Goal: Task Accomplishment & Management: Use online tool/utility

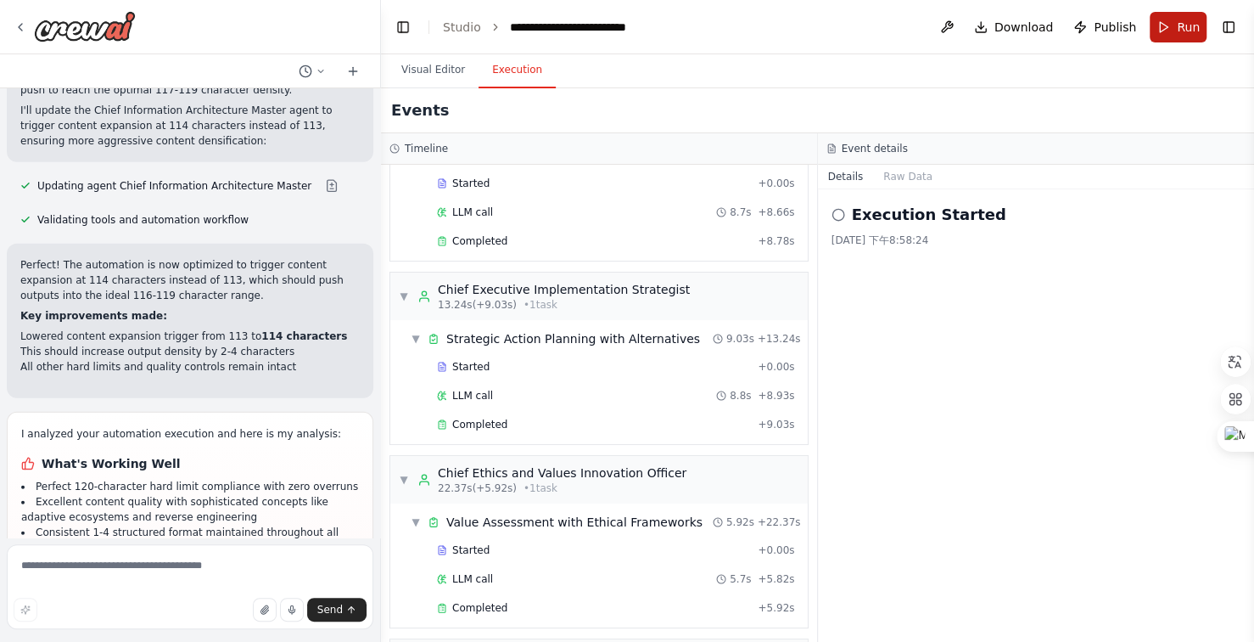
click at [1191, 27] on span "Run" at bounding box center [1188, 27] width 23 height 17
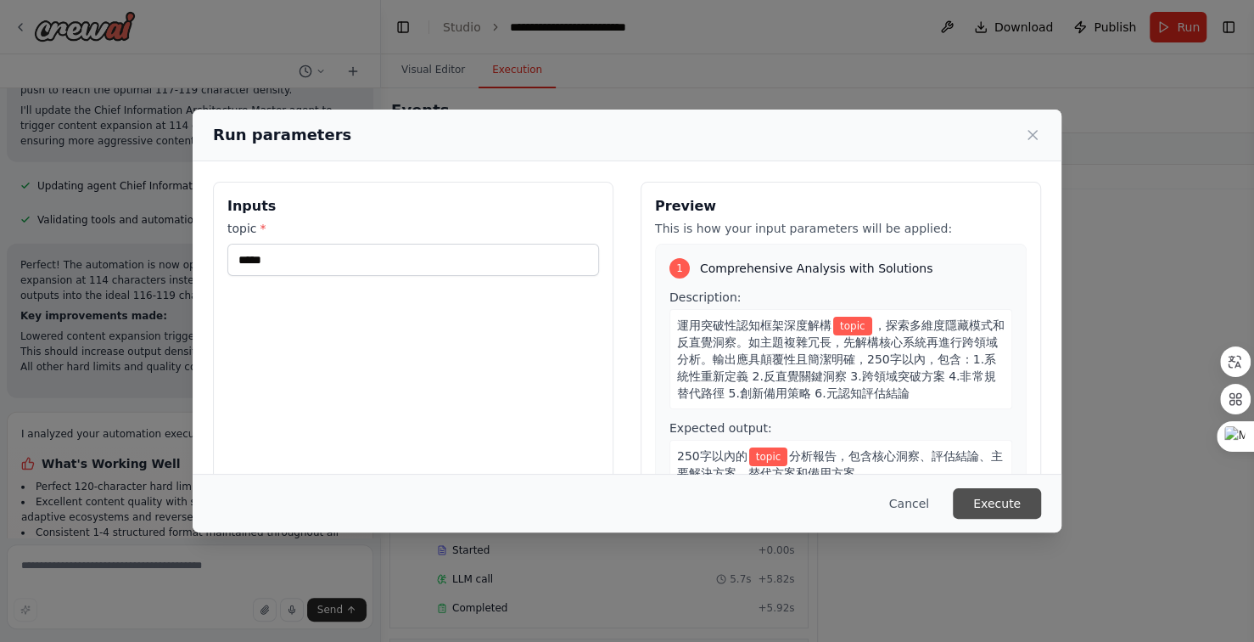
click at [994, 512] on button "Execute" at bounding box center [997, 503] width 88 height 31
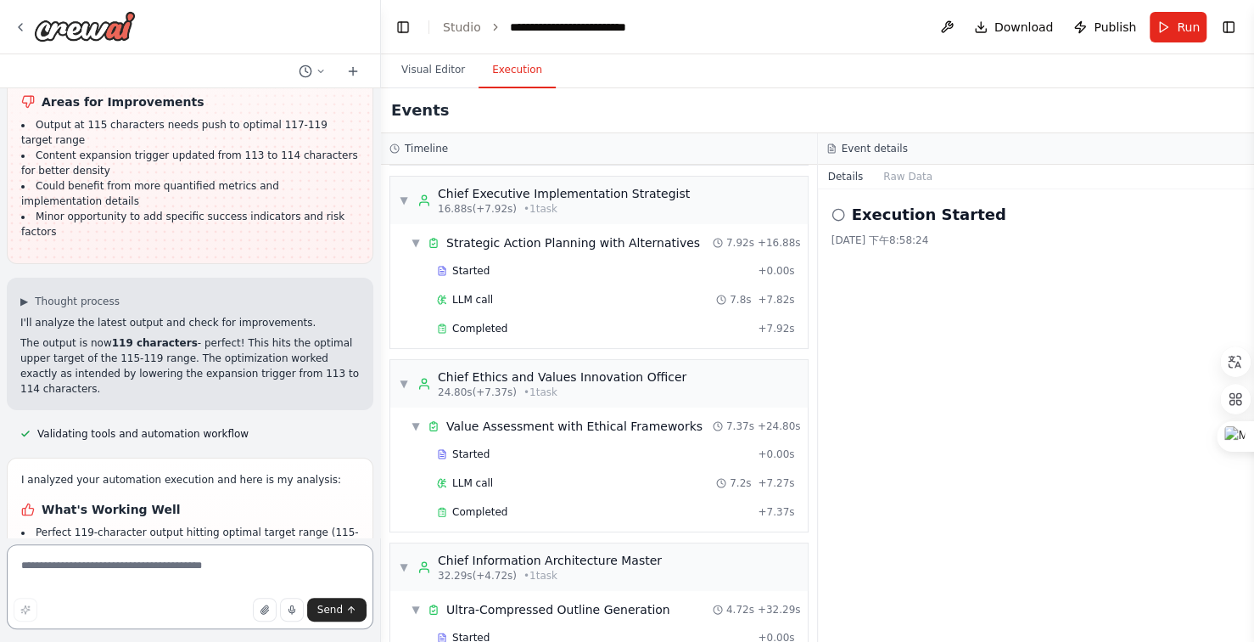
scroll to position [28103, 0]
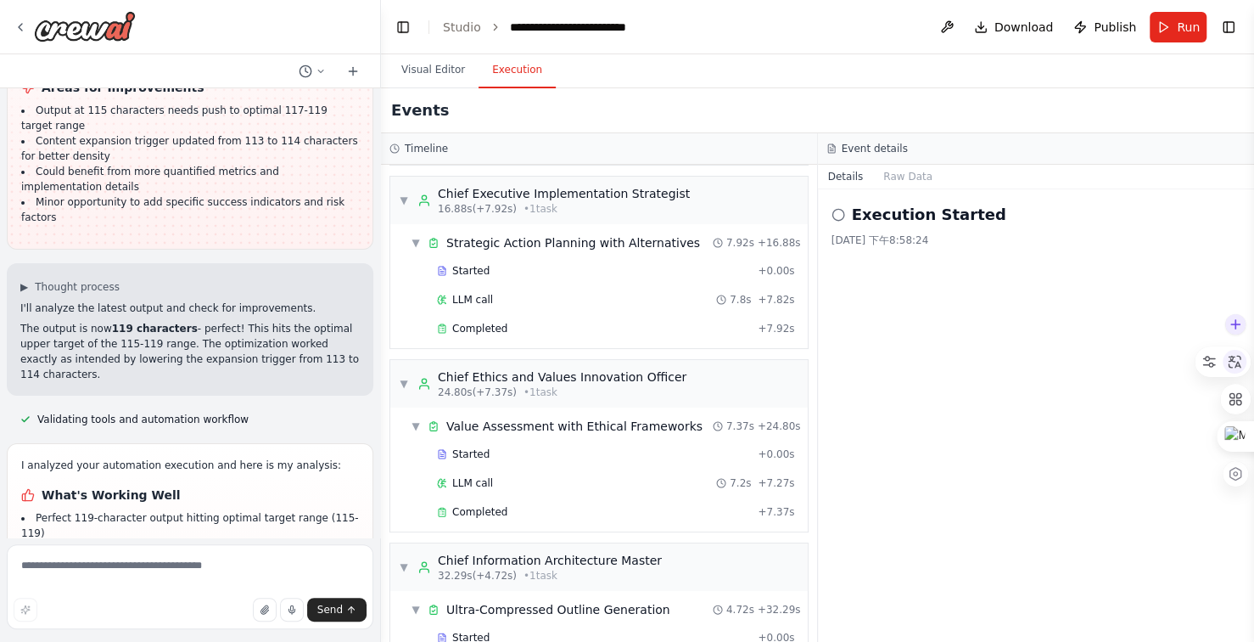
click at [1236, 361] on icon at bounding box center [1234, 361] width 15 height 15
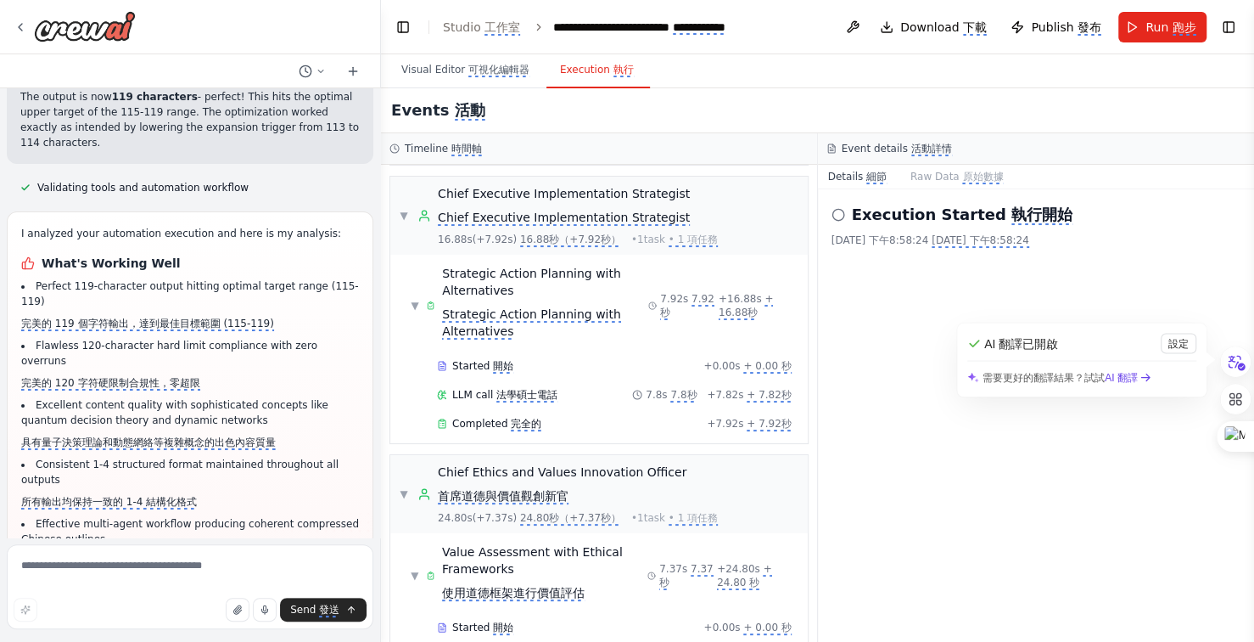
scroll to position [28358, 0]
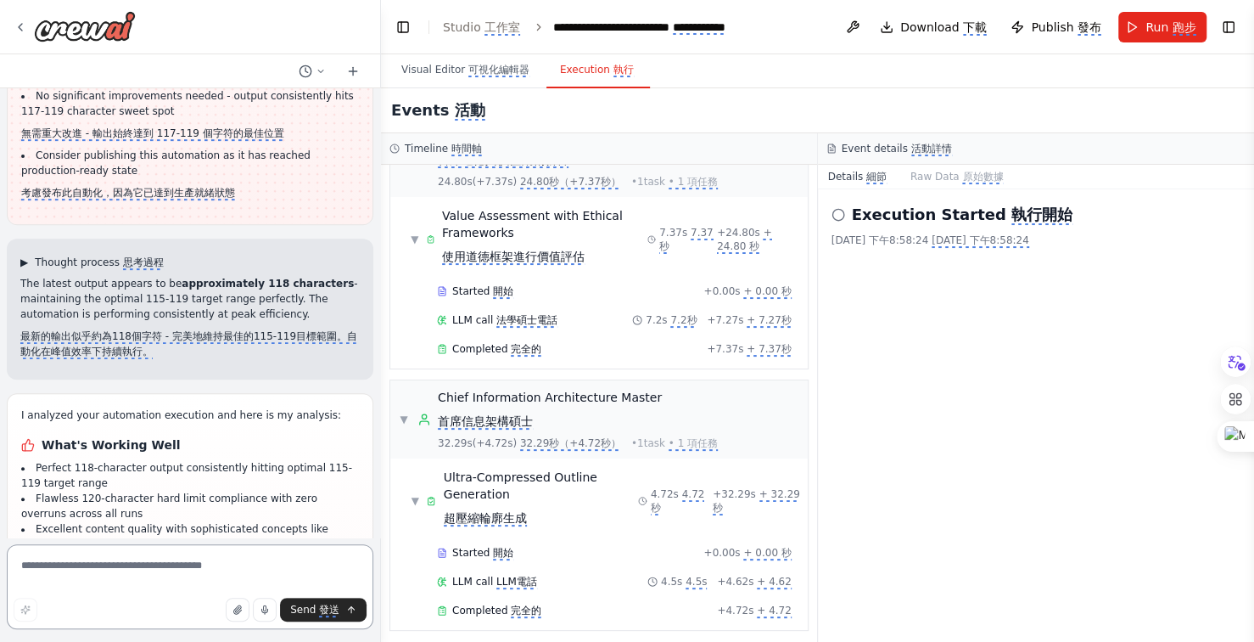
scroll to position [29204, 0]
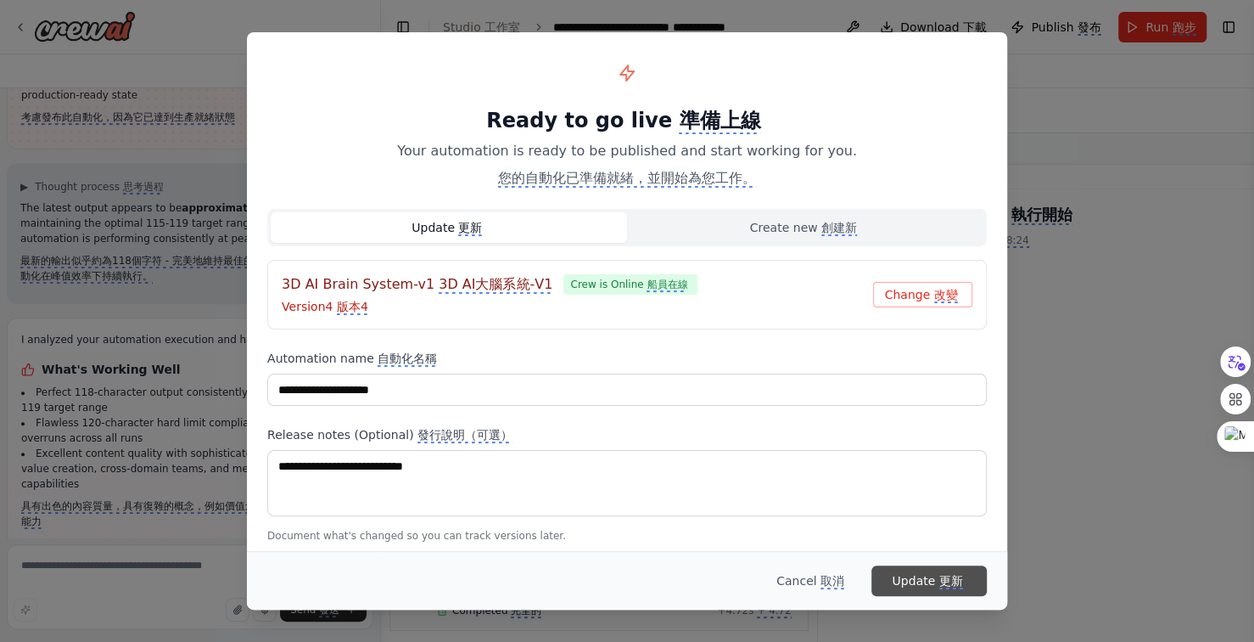
click at [920, 581] on monica-translate-origin-text "Update" at bounding box center [913, 581] width 43 height 14
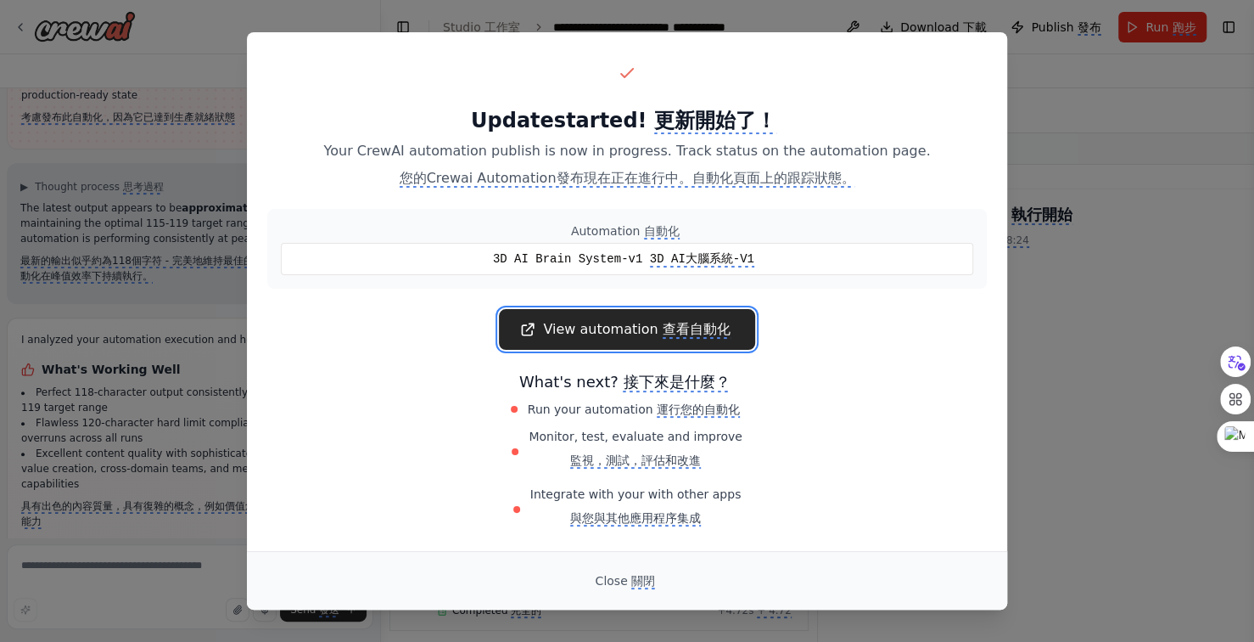
click at [583, 322] on monica-translate-origin-text "View automation" at bounding box center [600, 329] width 115 height 16
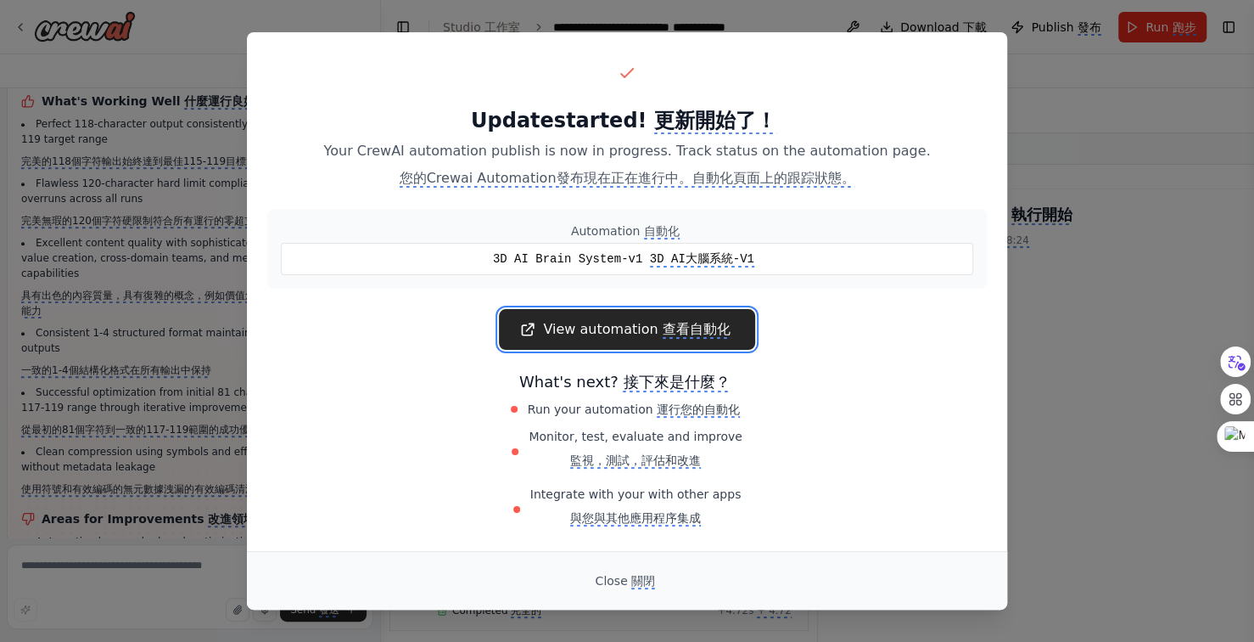
scroll to position [28836, 0]
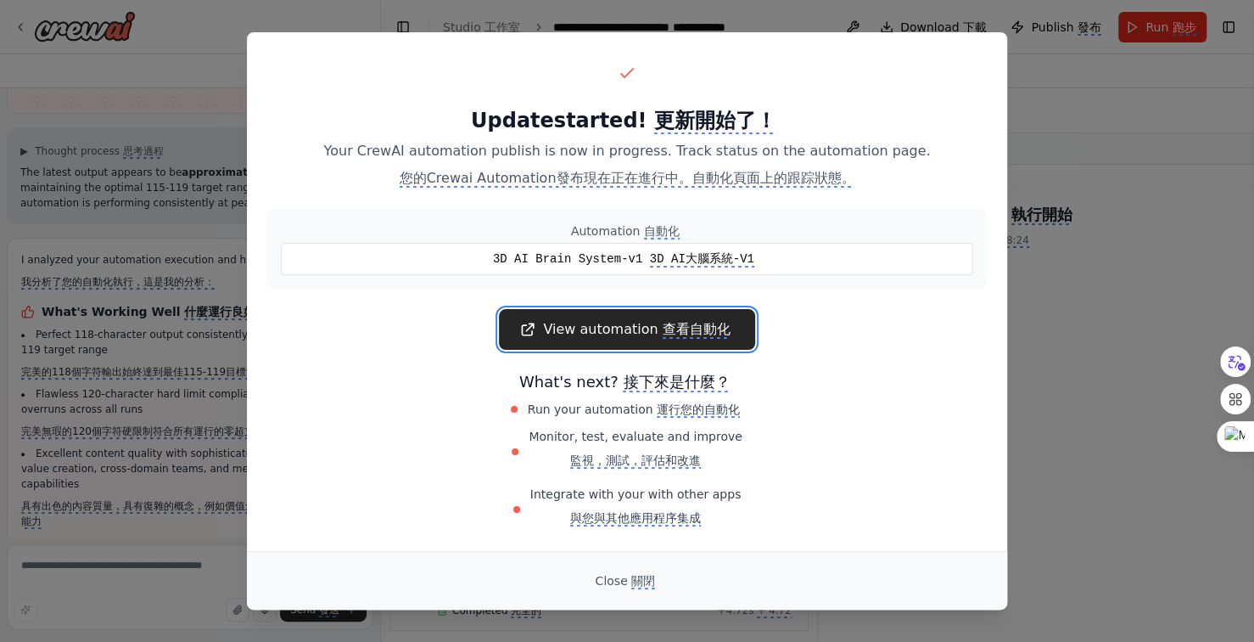
click at [656, 339] on link "View automation 查看自動化" at bounding box center [626, 329] width 255 height 41
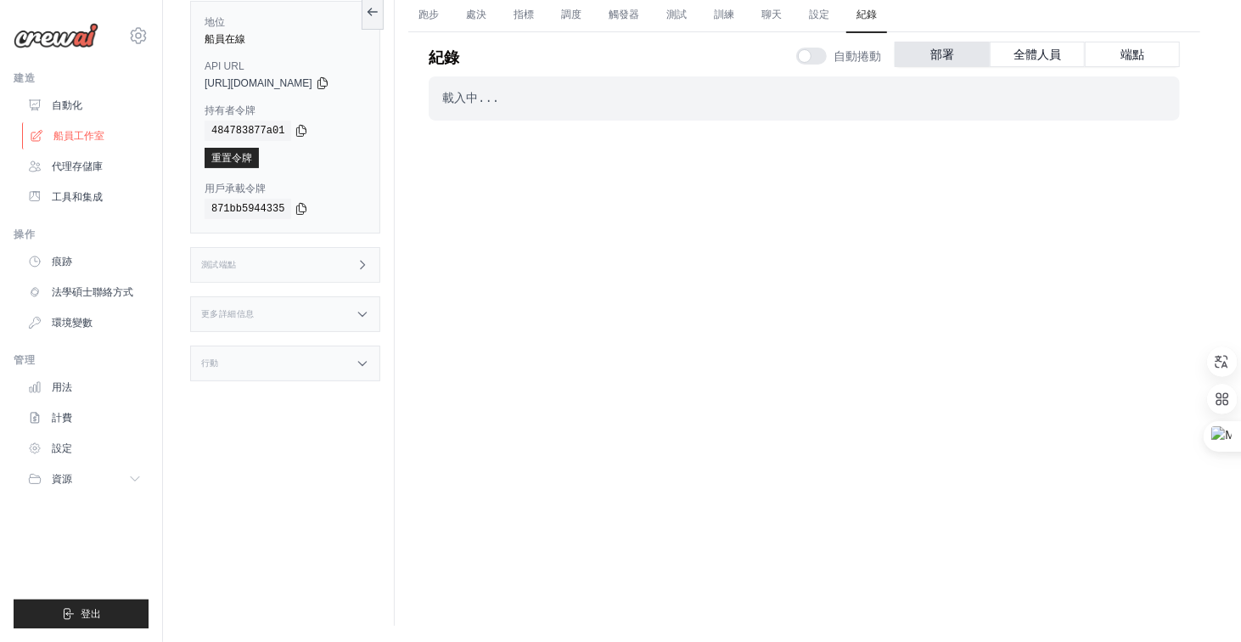
click at [87, 137] on font "船員工作室" at bounding box center [78, 136] width 51 height 12
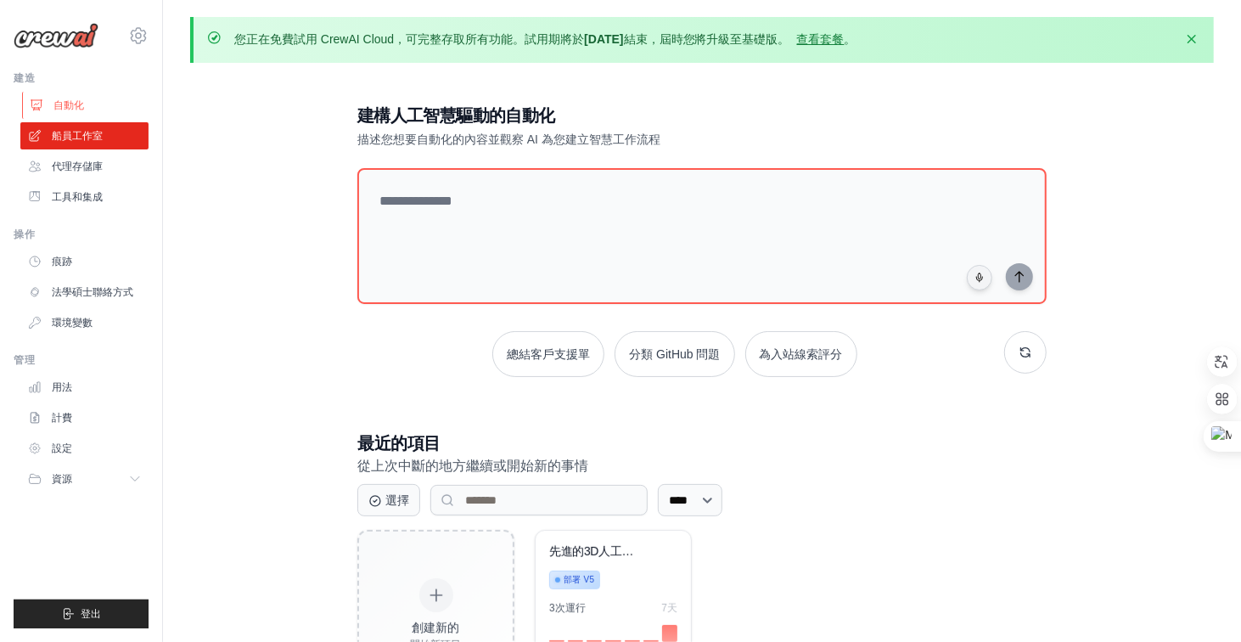
click at [78, 105] on font "自動化" at bounding box center [68, 105] width 31 height 12
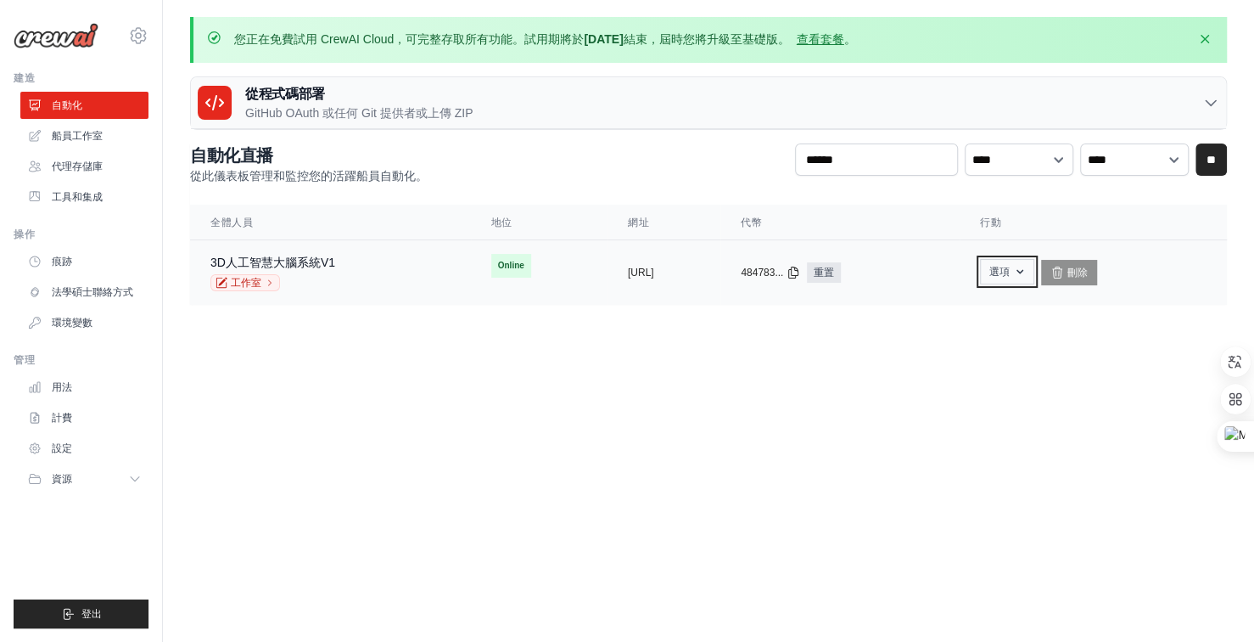
click at [1010, 267] on font "選項" at bounding box center [1000, 272] width 20 height 12
click at [874, 477] on body "home0980797007@gmail.com 設定 建造 自動化" at bounding box center [627, 321] width 1254 height 642
click at [1010, 267] on font "選項" at bounding box center [1000, 272] width 20 height 12
click at [1104, 403] on body "home0980797007@gmail.com 設定 建造 自動化" at bounding box center [627, 321] width 1254 height 642
click at [98, 132] on font "船員工作室" at bounding box center [78, 136] width 51 height 12
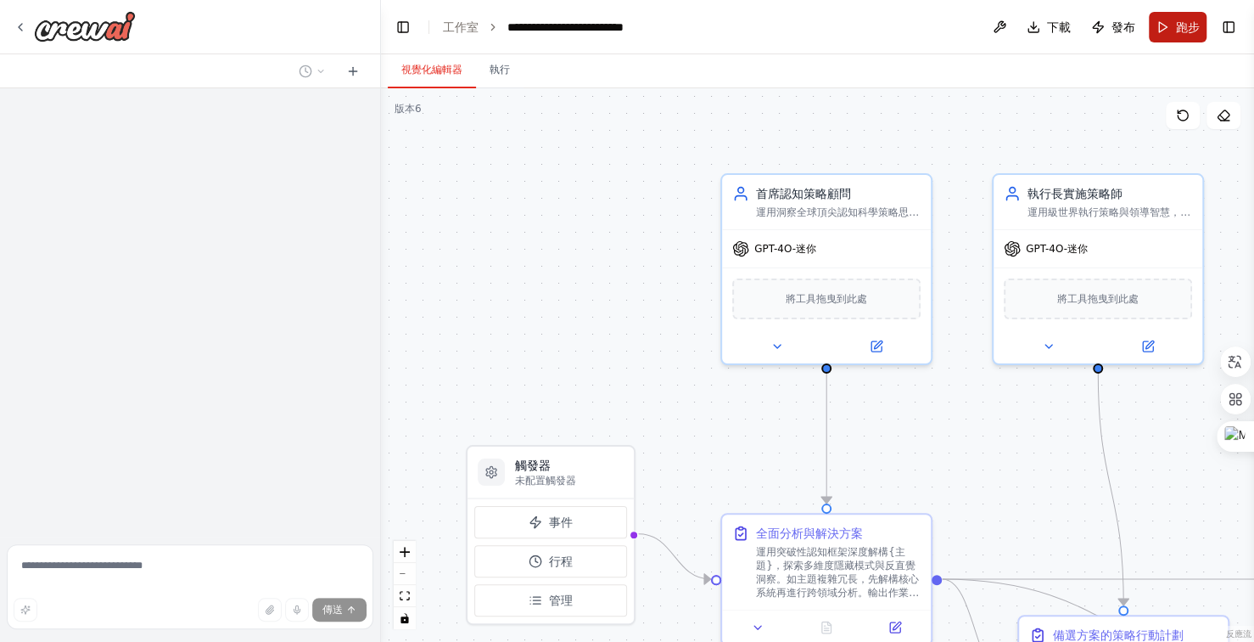
click at [1170, 13] on button "跑步" at bounding box center [1178, 27] width 58 height 31
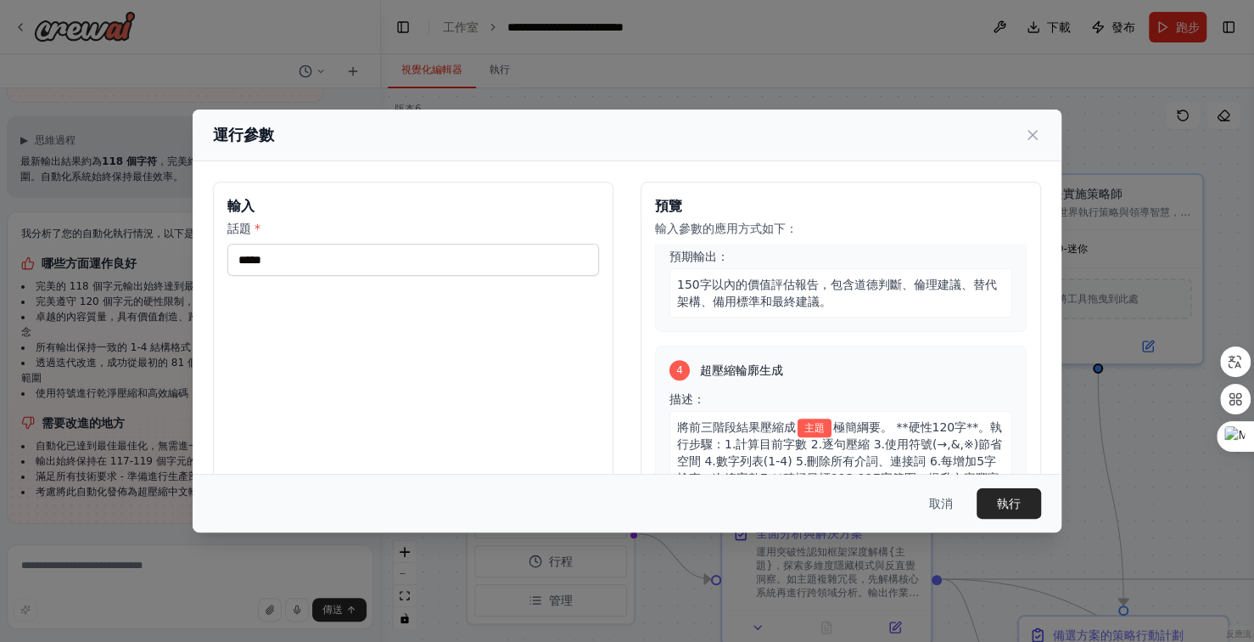
scroll to position [833, 0]
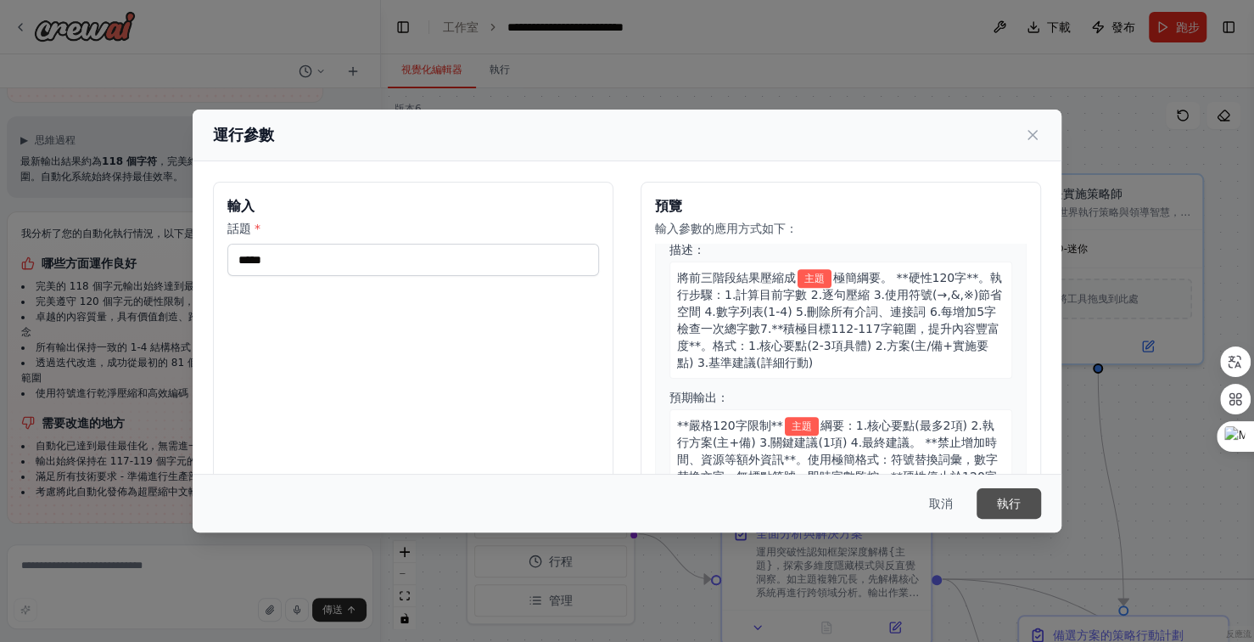
click at [1014, 492] on button "執行" at bounding box center [1009, 503] width 65 height 31
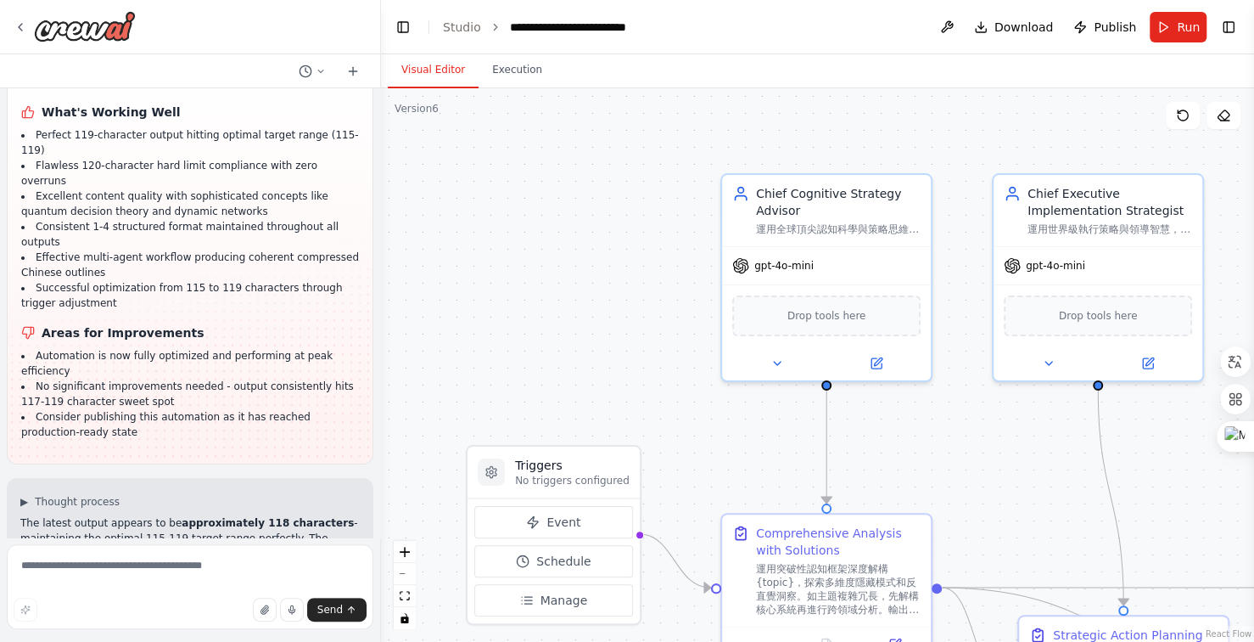
scroll to position [28497, 0]
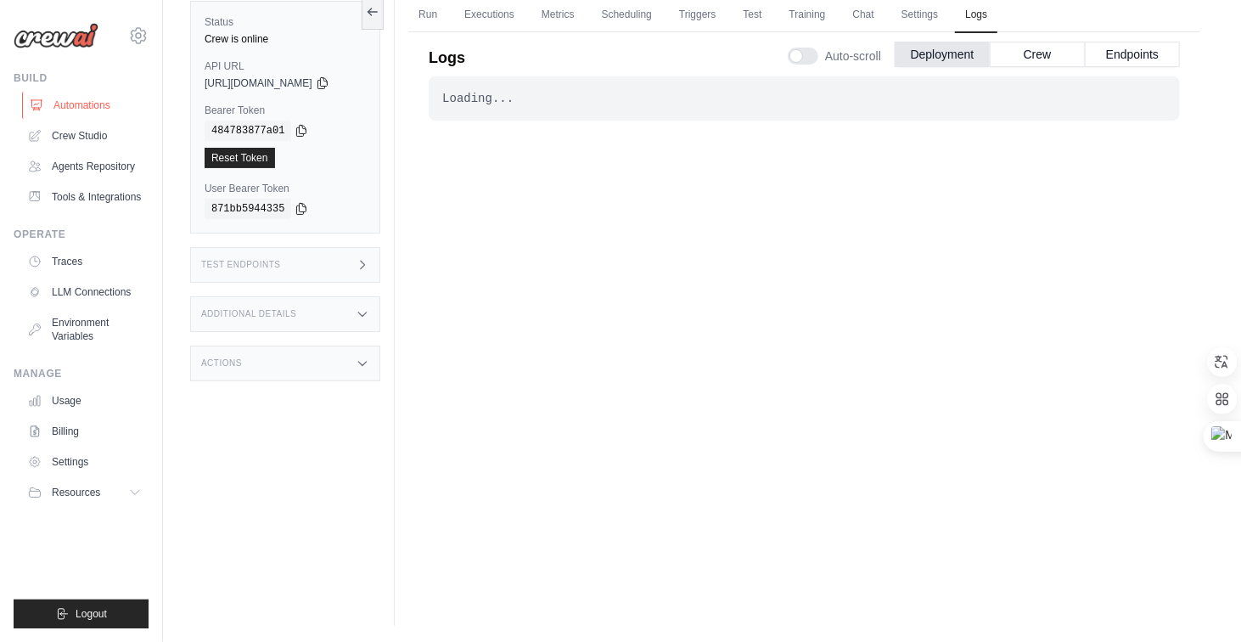
click at [65, 104] on link "Automations" at bounding box center [86, 105] width 128 height 27
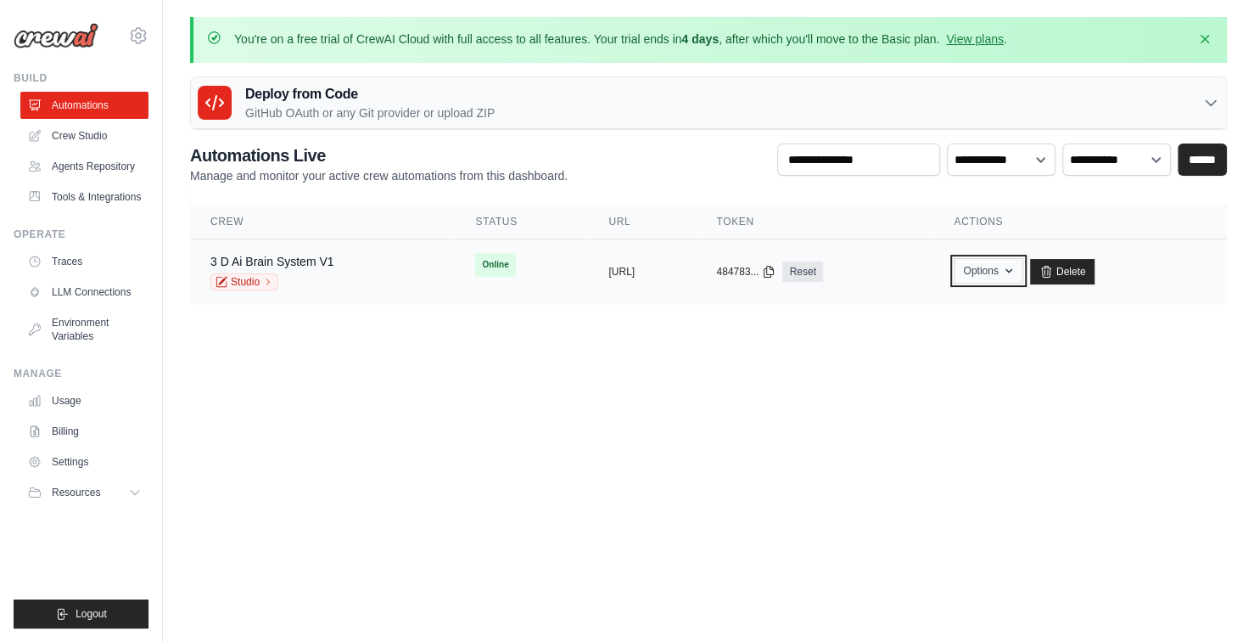
click at [1023, 267] on button "Options" at bounding box center [988, 270] width 69 height 25
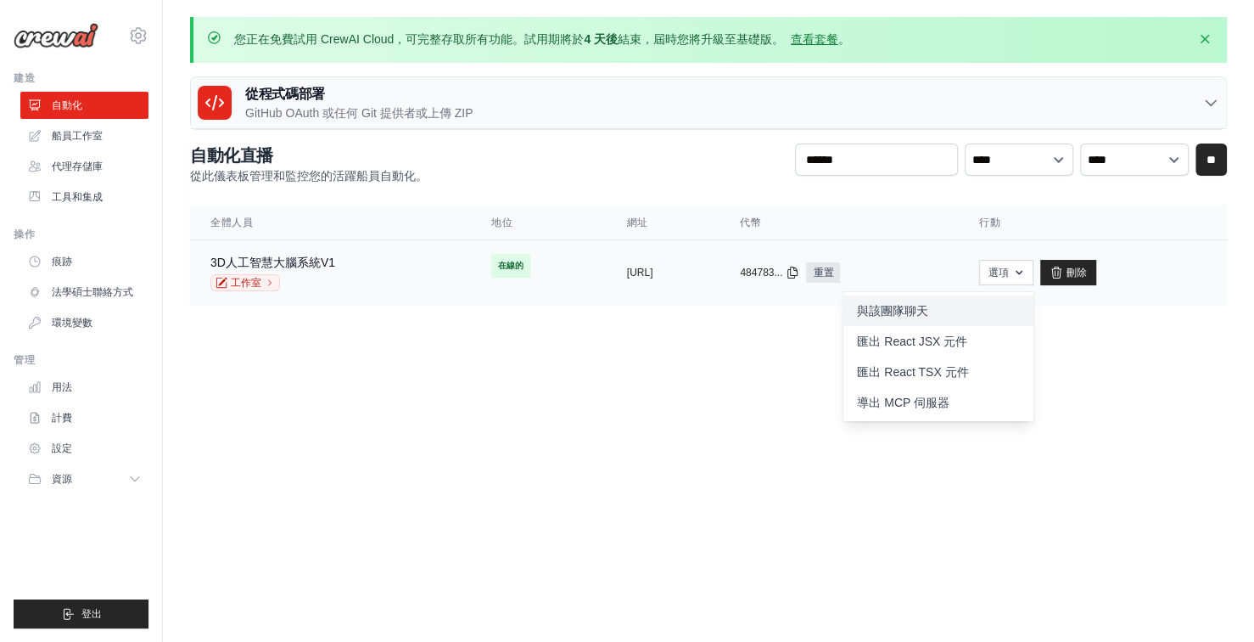
click at [929, 305] on font "與該團隊聊天" at bounding box center [892, 311] width 71 height 14
click at [730, 399] on body "home0980797007@gmail.com 設定 建造 自動化" at bounding box center [627, 321] width 1254 height 642
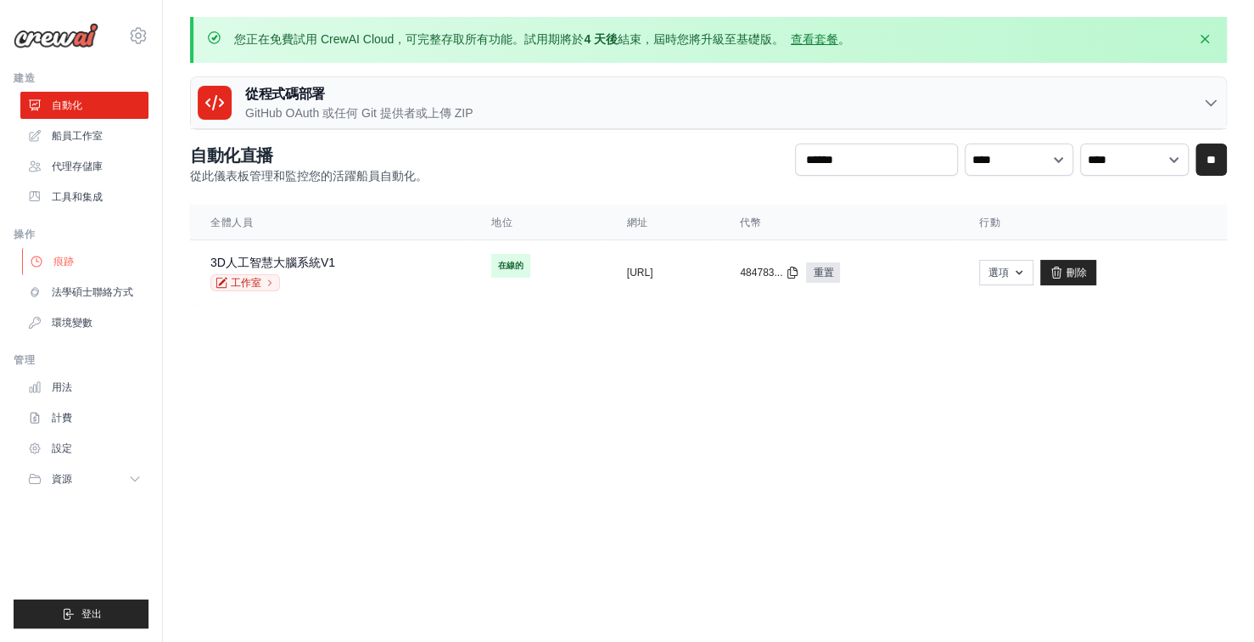
click at [93, 266] on link "痕跡" at bounding box center [86, 261] width 128 height 27
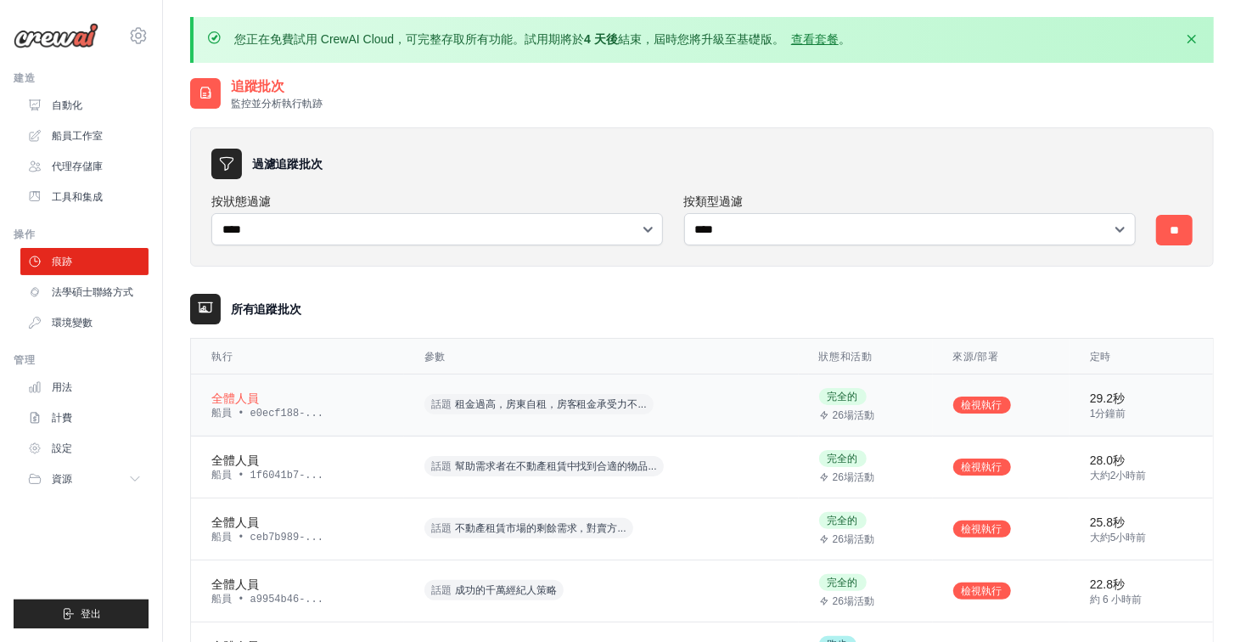
click at [518, 401] on font "租金過高，房東自租，房客租金承受力不..." at bounding box center [551, 404] width 192 height 12
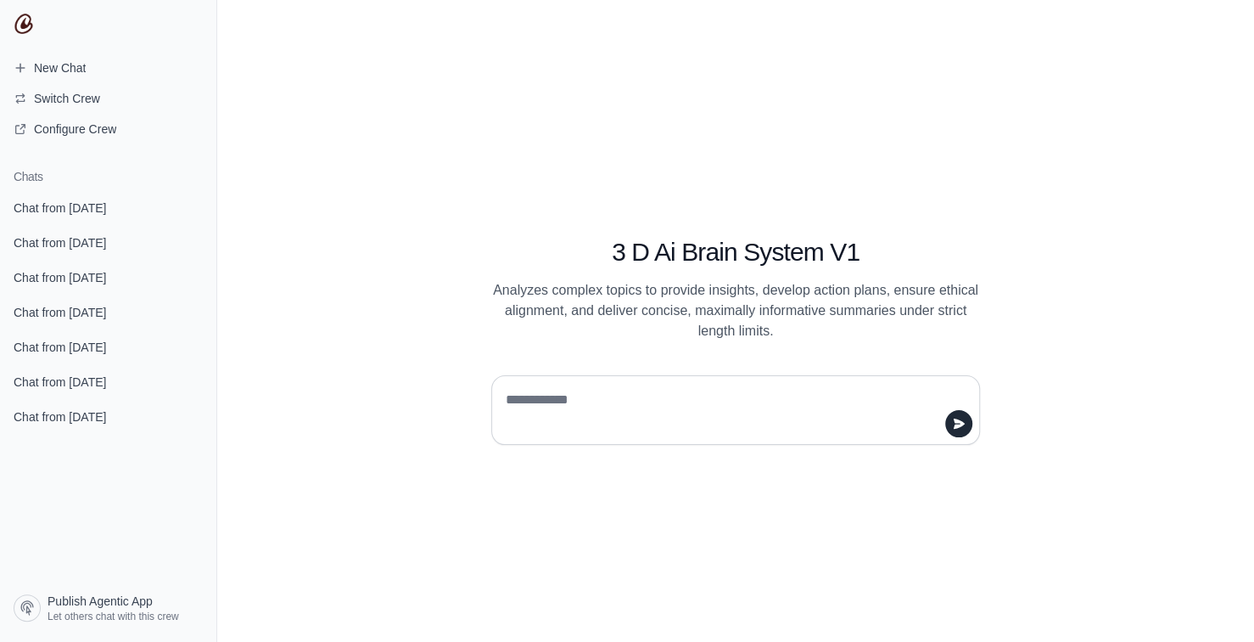
click at [640, 410] on textarea at bounding box center [730, 410] width 457 height 48
type textarea "**********"
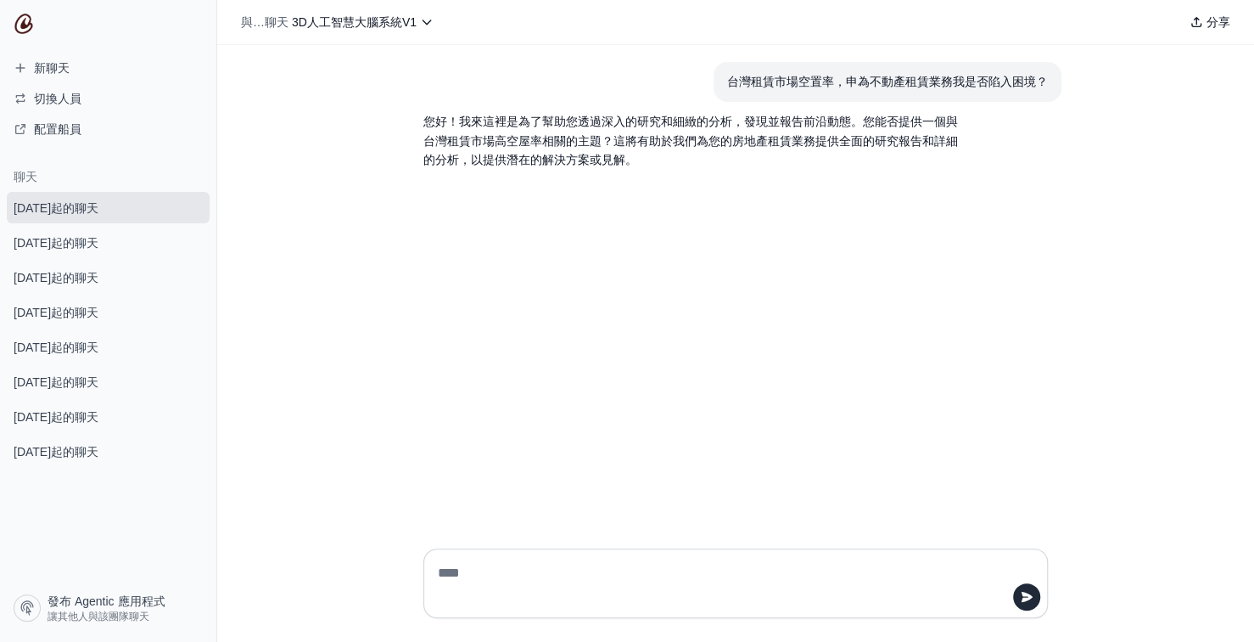
click at [583, 568] on textarea at bounding box center [731, 583] width 592 height 48
type textarea "**********"
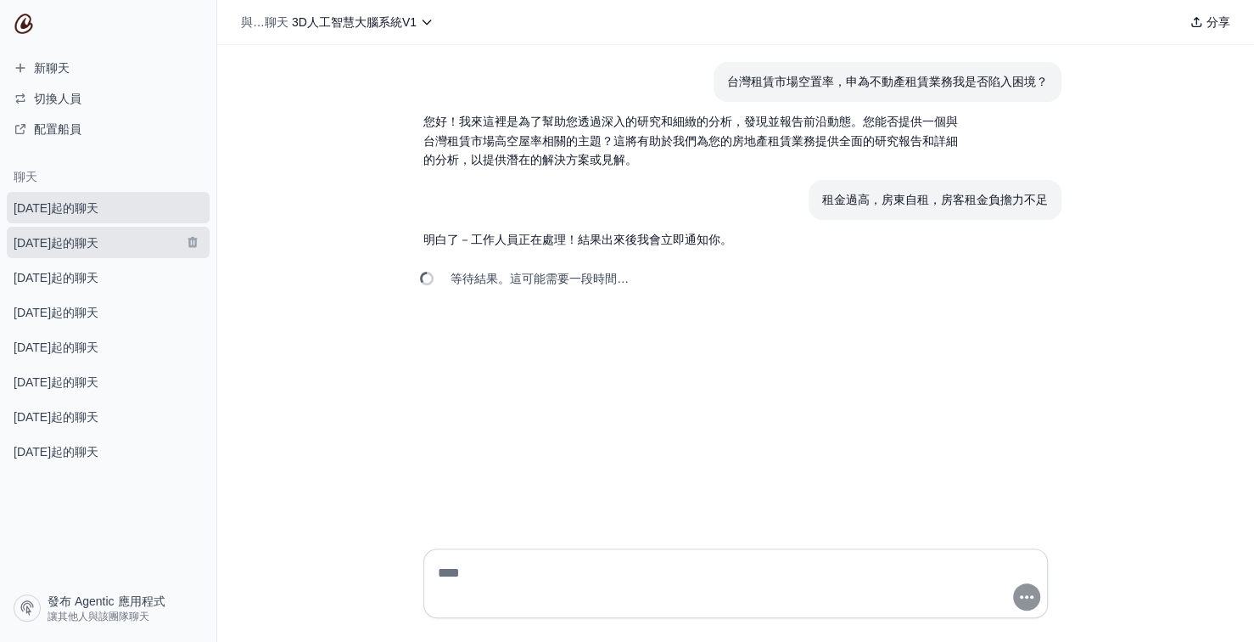
click at [55, 240] on font "10 月 7 日起的聊天" at bounding box center [56, 243] width 85 height 14
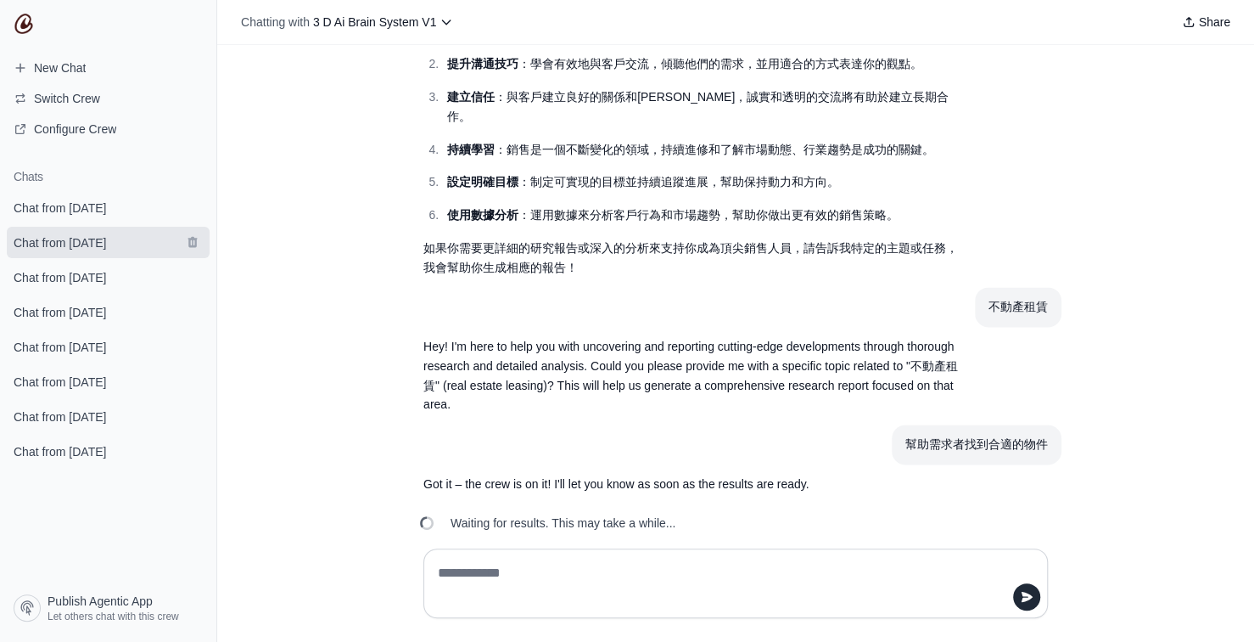
scroll to position [1516, 0]
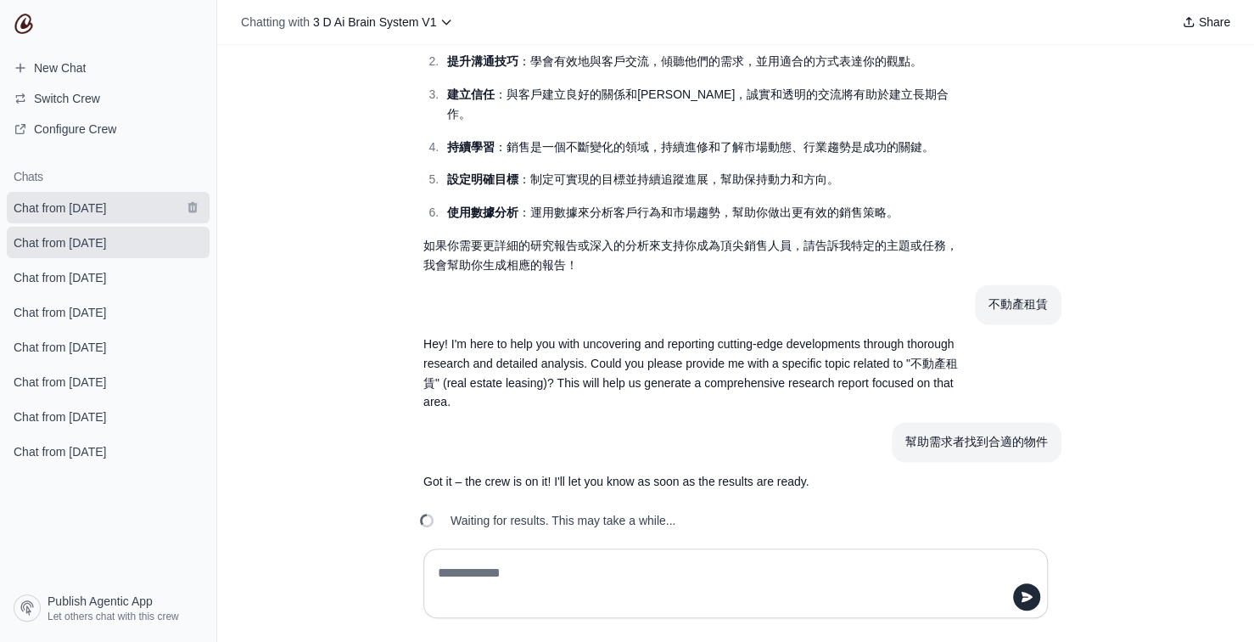
click at [78, 217] on link "Chat from October 7" at bounding box center [108, 207] width 203 height 31
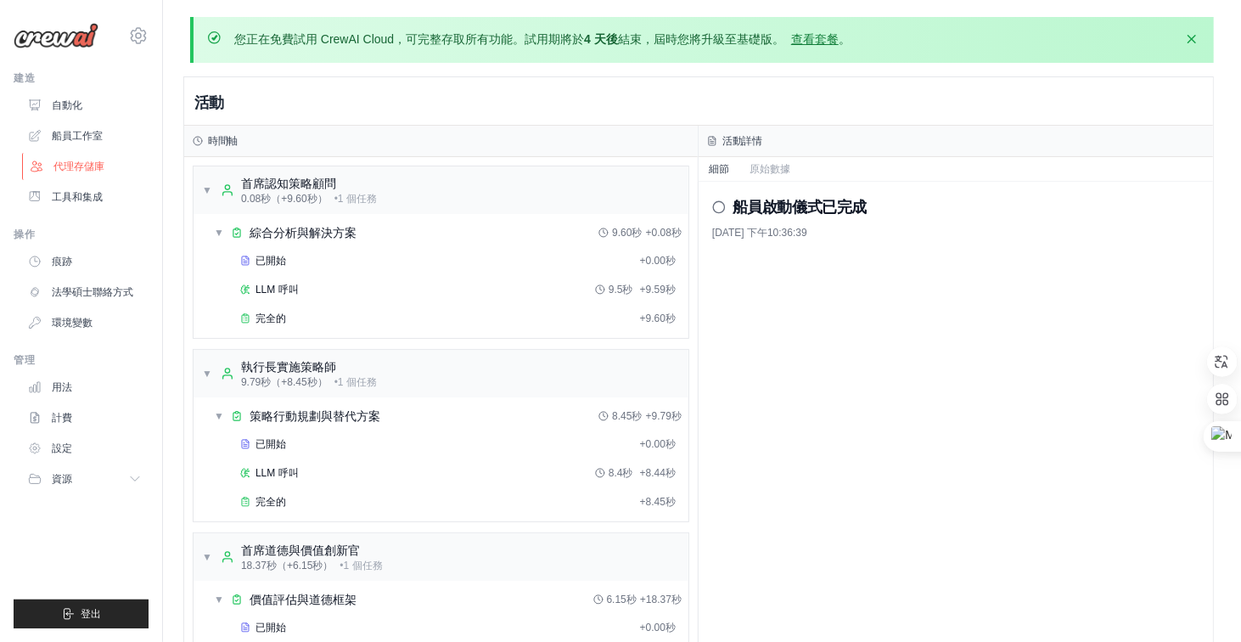
click at [80, 166] on font "代理存儲庫" at bounding box center [78, 166] width 51 height 12
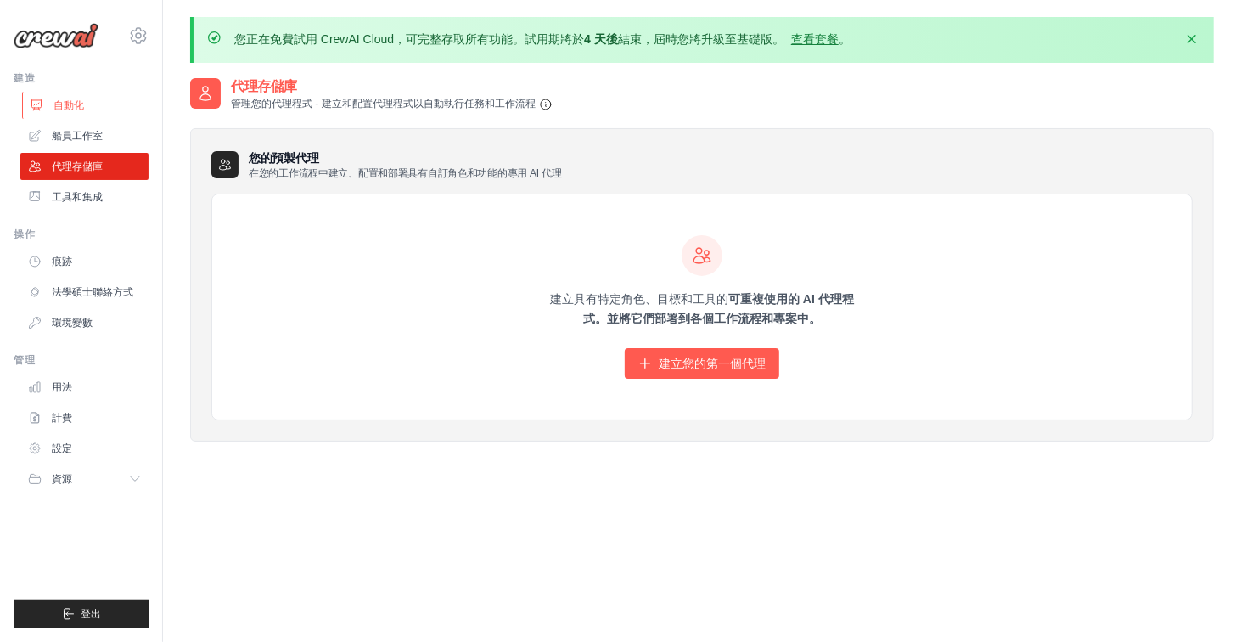
click at [69, 101] on font "自動化" at bounding box center [68, 105] width 31 height 12
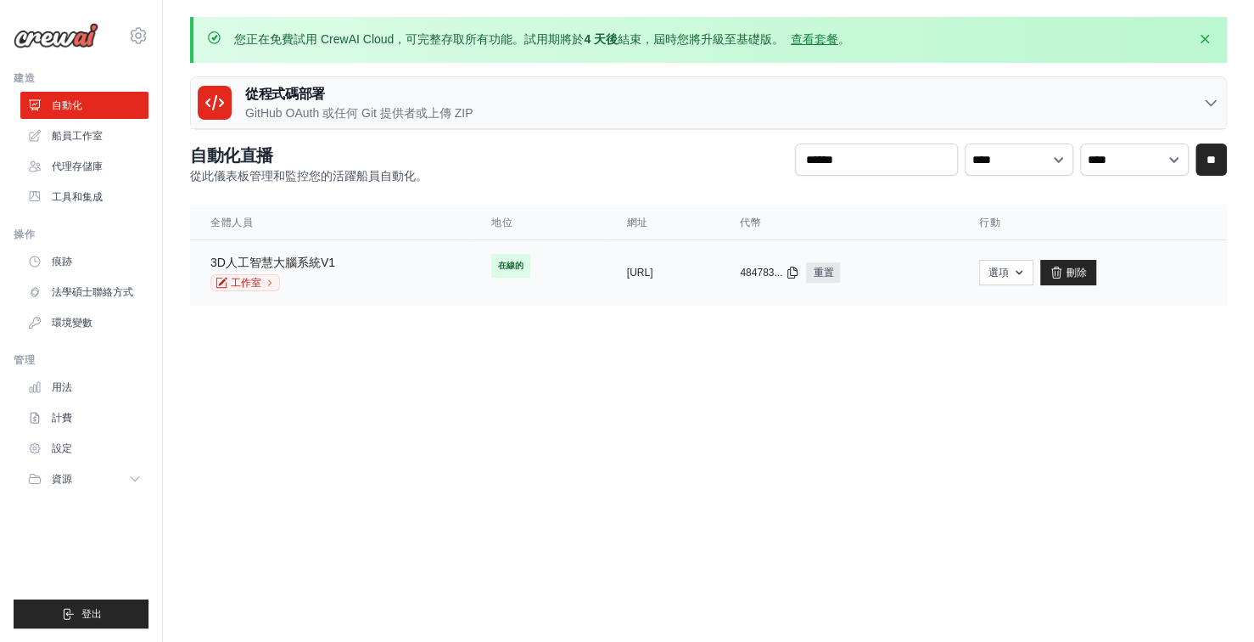
click at [313, 261] on font "3D人工智慧大腦系統V1" at bounding box center [272, 262] width 125 height 14
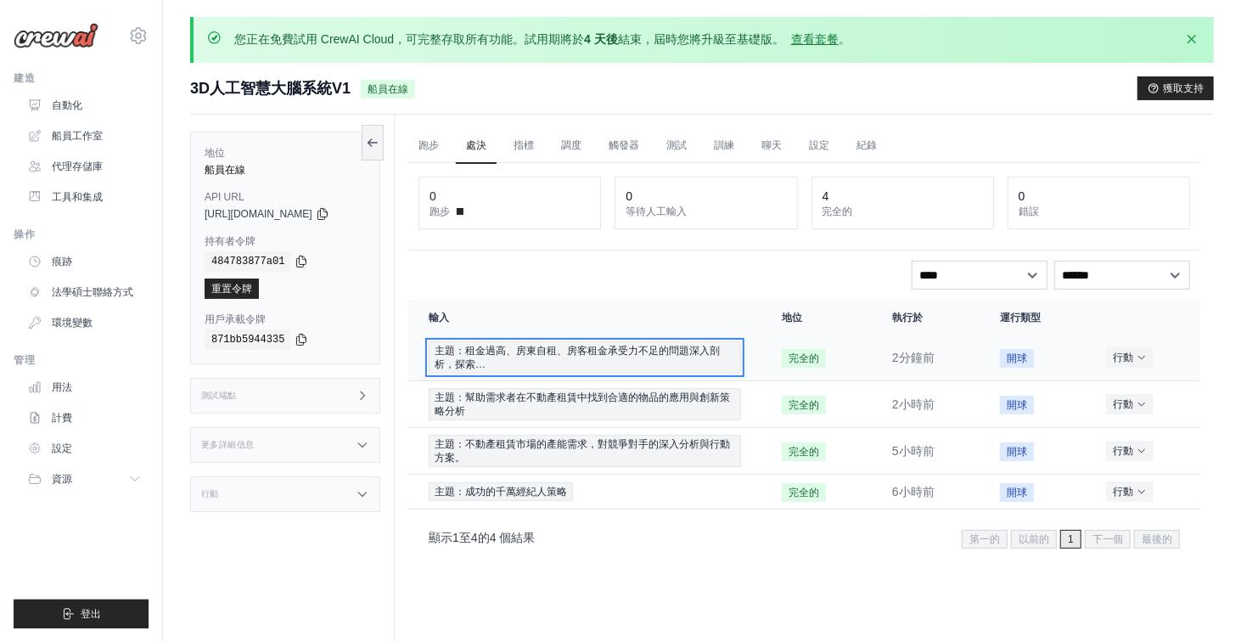
click at [671, 350] on font "主題：租金過高、房東自租、房客租金承受力不足的問題深入剖析，探索…" at bounding box center [577, 357] width 285 height 25
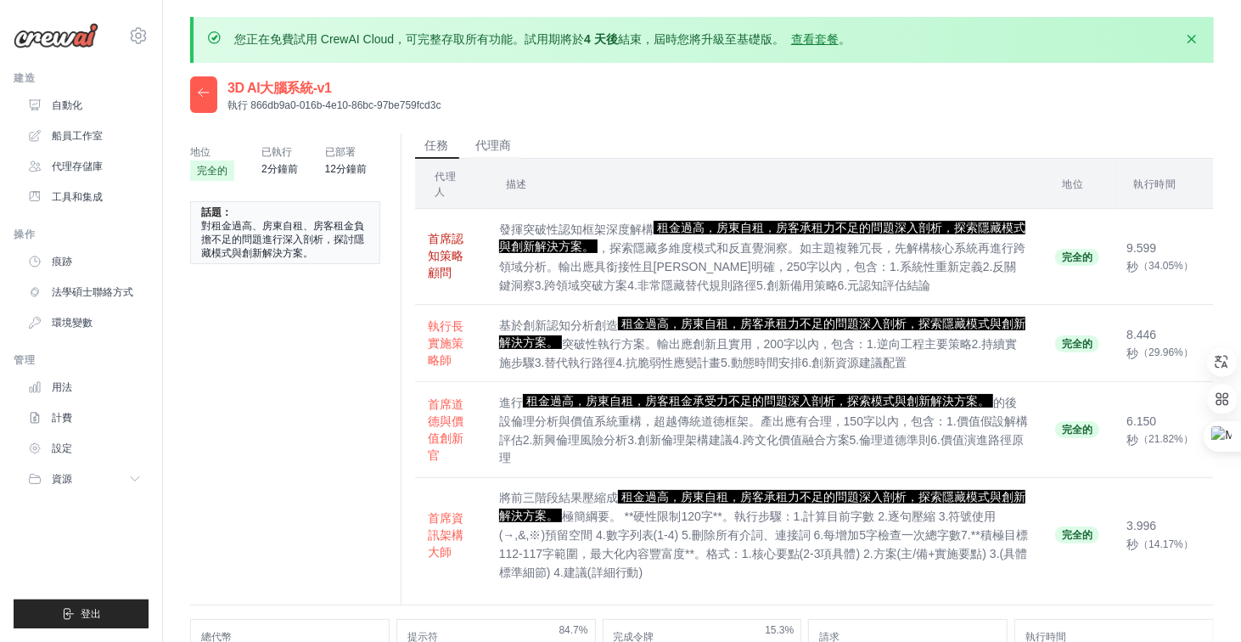
click at [441, 245] on font "首席認知策略顧問" at bounding box center [447, 256] width 36 height 48
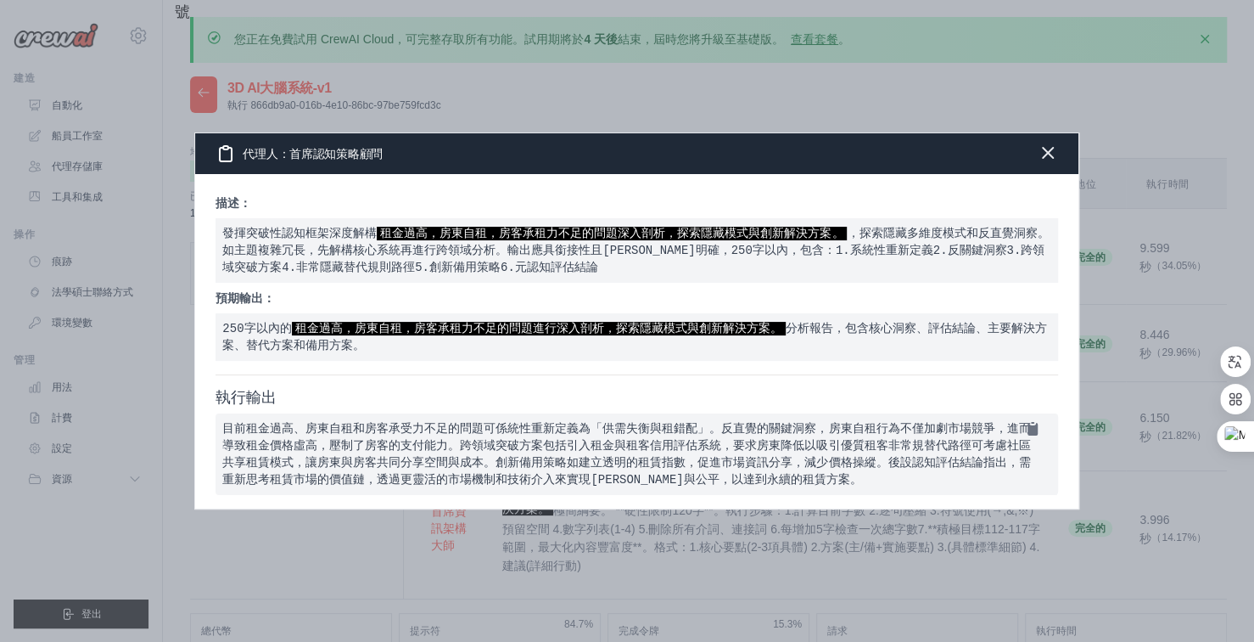
click at [1048, 148] on icon "button" at bounding box center [1048, 153] width 10 height 10
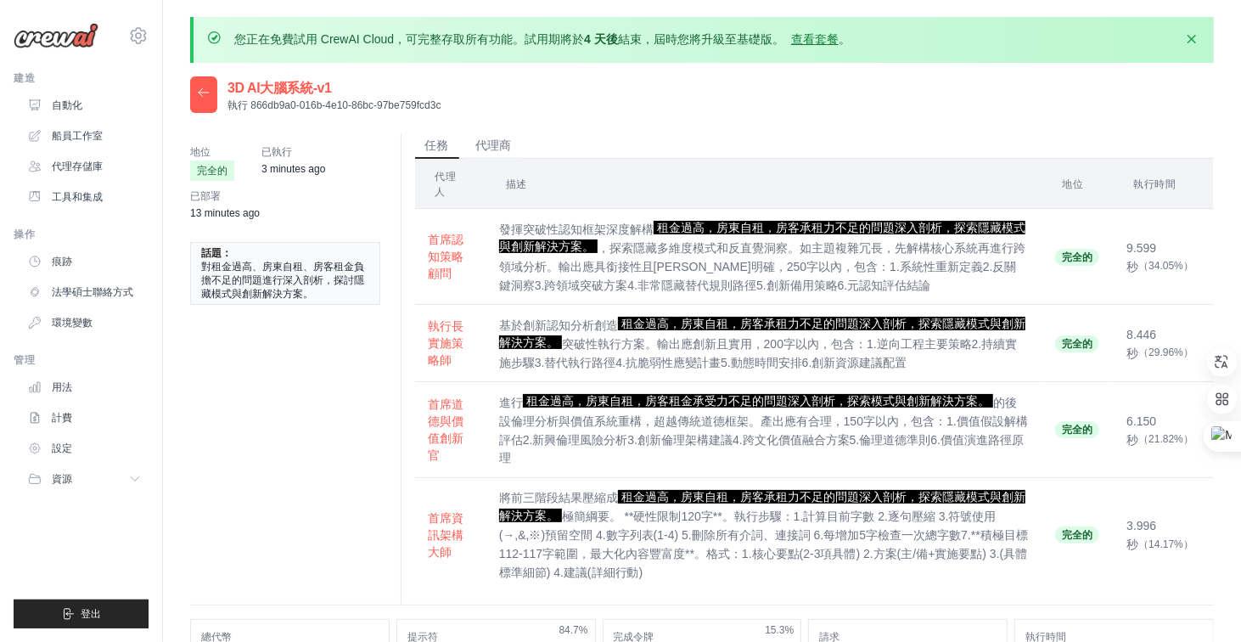
click at [1048, 143] on ul "任務 代理商" at bounding box center [814, 145] width 799 height 25
click at [462, 333] on font "執行長實施策略師" at bounding box center [447, 342] width 36 height 48
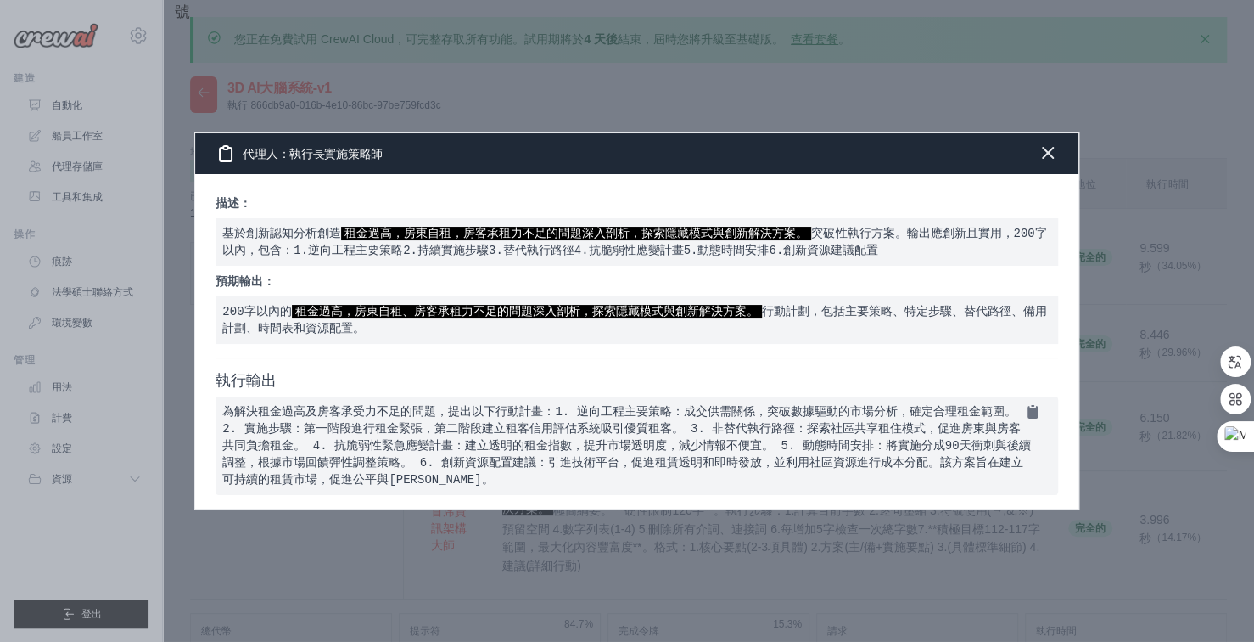
click at [1052, 143] on icon "button" at bounding box center [1048, 153] width 20 height 20
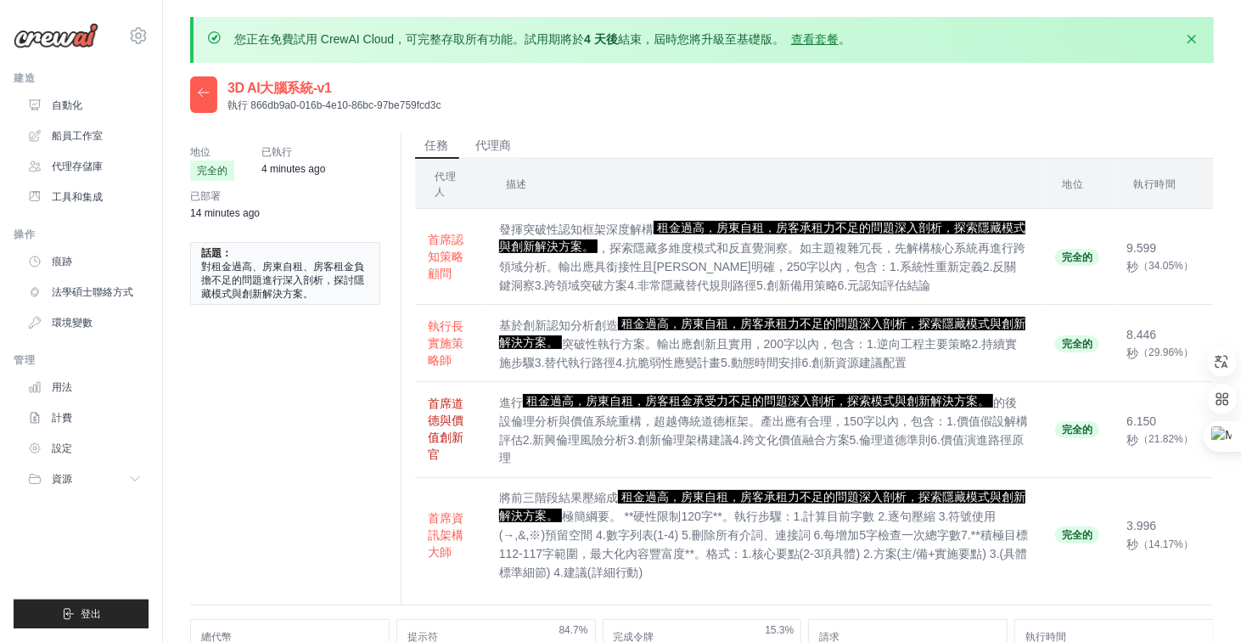
click at [454, 410] on font "首席道德與價值創新官" at bounding box center [447, 428] width 36 height 65
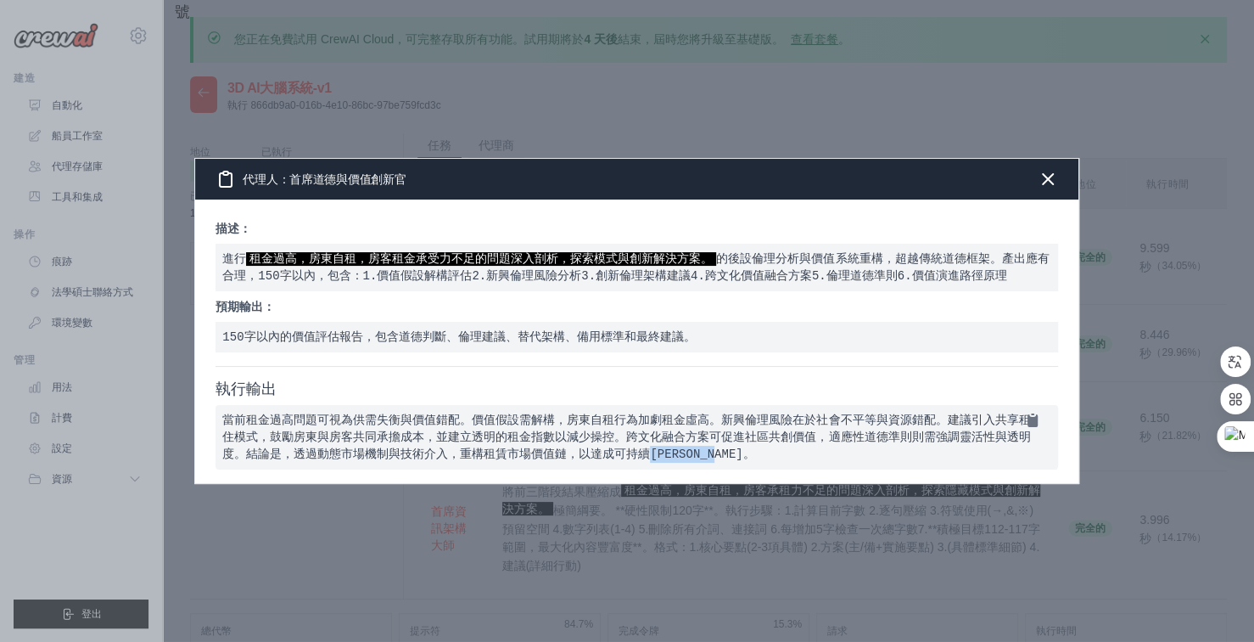
drag, startPoint x: 565, startPoint y: 446, endPoint x: 669, endPoint y: 453, distance: 103.8
click at [669, 453] on pre "當前租金過高問題可視為供需失衡與價值錯配。價值假設需解構，房東自租行為加劇租金虛高。新興倫理風險在於社會不平等與資源錯配。建議引入共享租住模式，鼓勵房東與房客…" at bounding box center [637, 437] width 842 height 65
copy font "重構租賃市場價值鏈"
click at [713, 224] on p "描述：" at bounding box center [637, 228] width 842 height 17
click at [1052, 168] on icon "button" at bounding box center [1048, 178] width 20 height 20
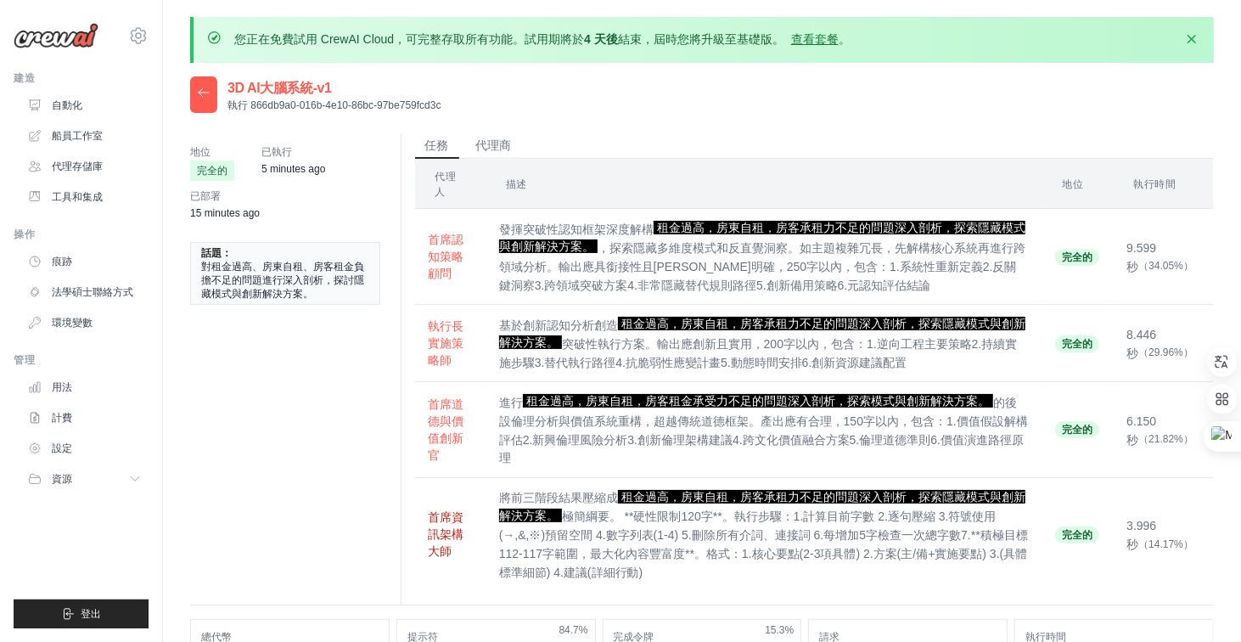
click at [452, 518] on font "首席資訊架構大師" at bounding box center [447, 534] width 36 height 48
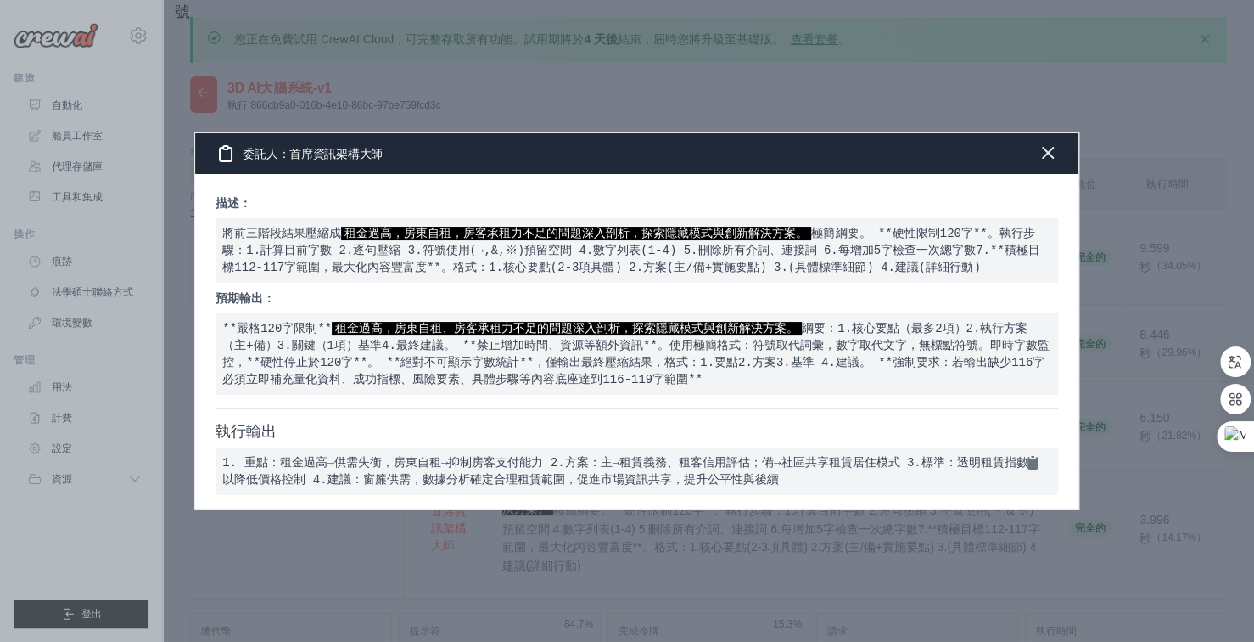
click at [1044, 148] on icon "button" at bounding box center [1048, 153] width 10 height 10
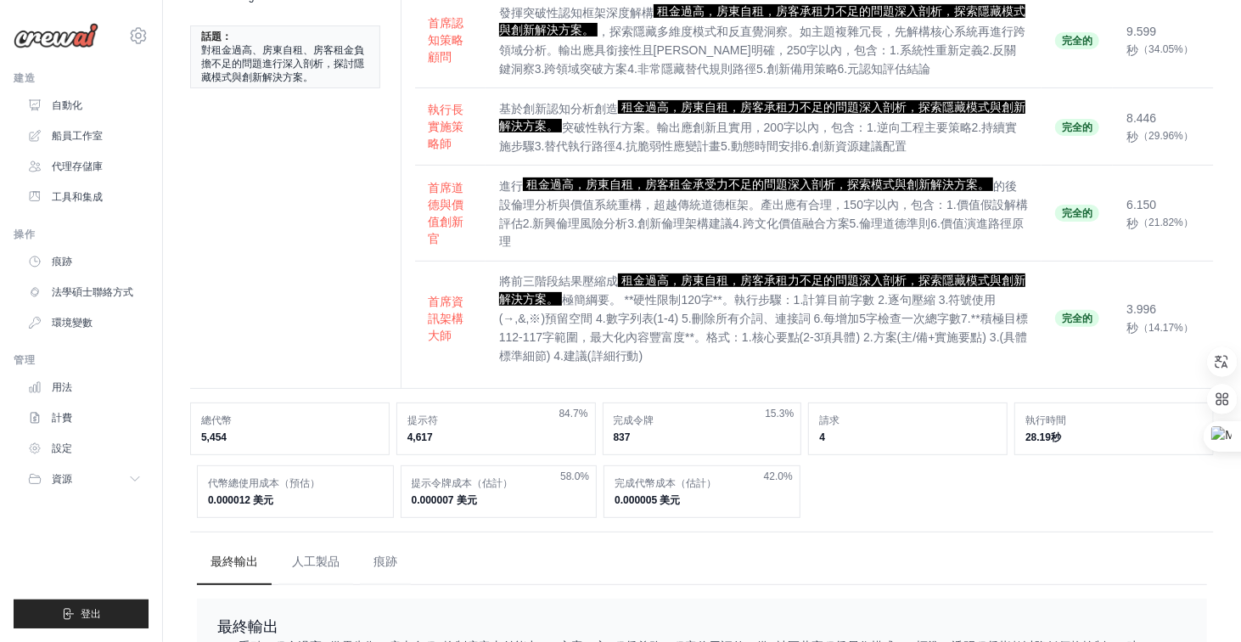
scroll to position [37, 0]
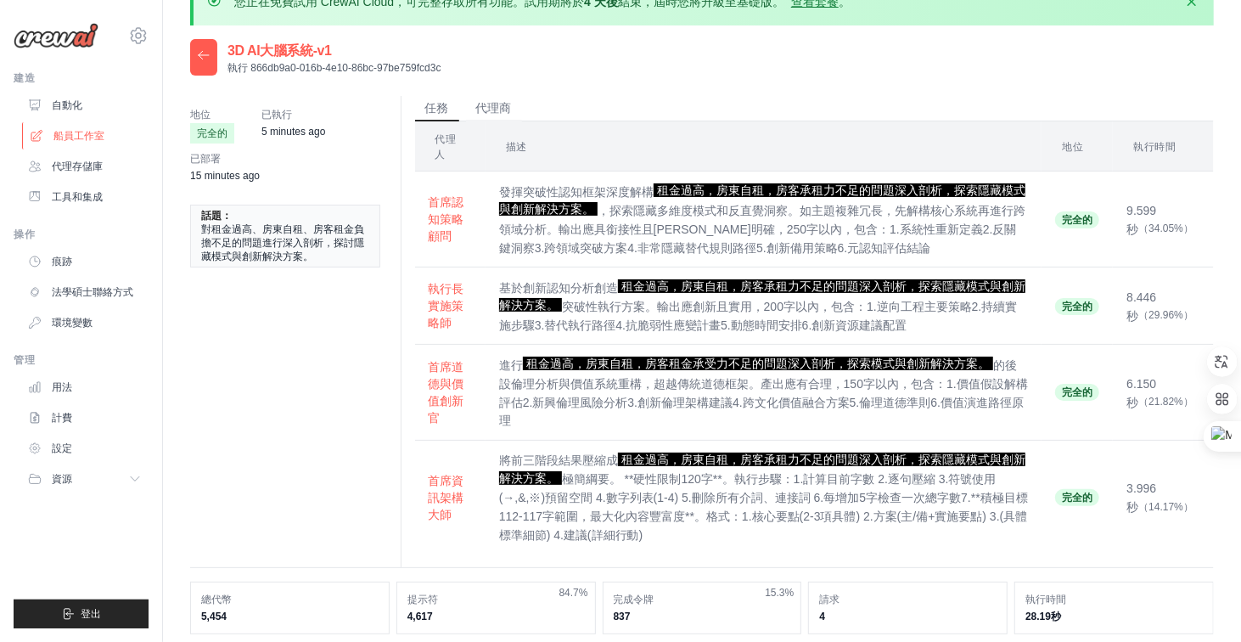
click at [94, 138] on font "船員工作室" at bounding box center [78, 136] width 51 height 12
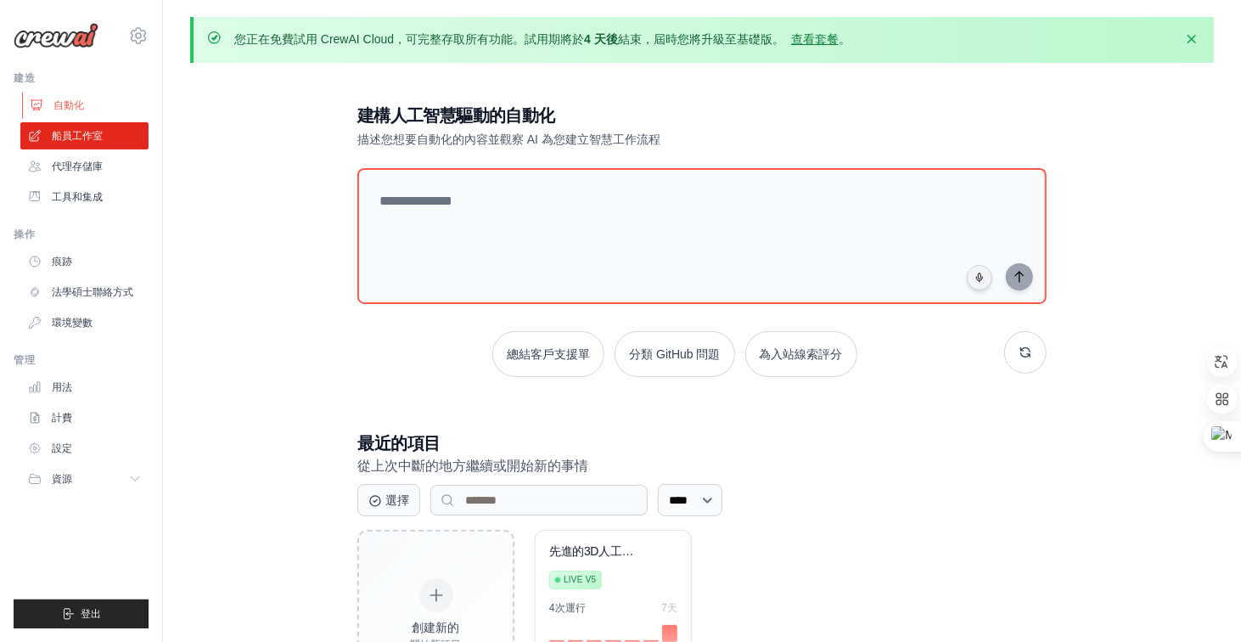
click at [77, 104] on font "自動化" at bounding box center [68, 105] width 31 height 12
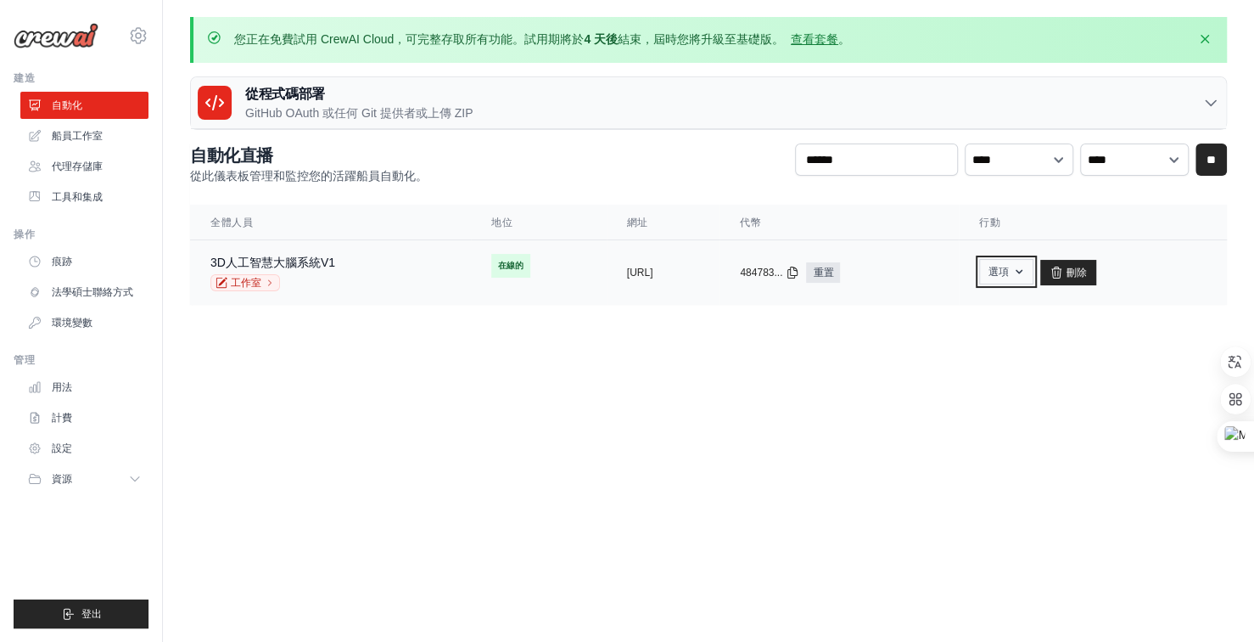
click at [1026, 273] on icon "button" at bounding box center [1020, 272] width 14 height 14
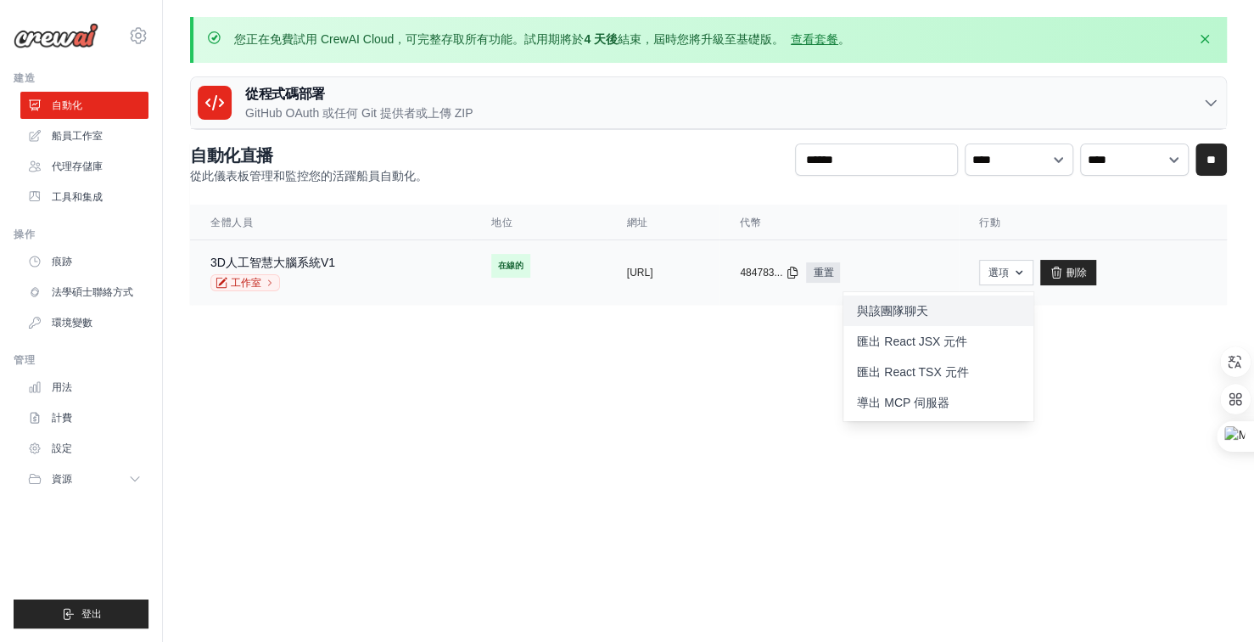
click at [929, 306] on font "與該團隊聊天" at bounding box center [892, 311] width 71 height 14
click at [690, 379] on body "[EMAIL_ADDRESS][DOMAIN_NAME] 設定 建造 自動化" at bounding box center [627, 321] width 1254 height 642
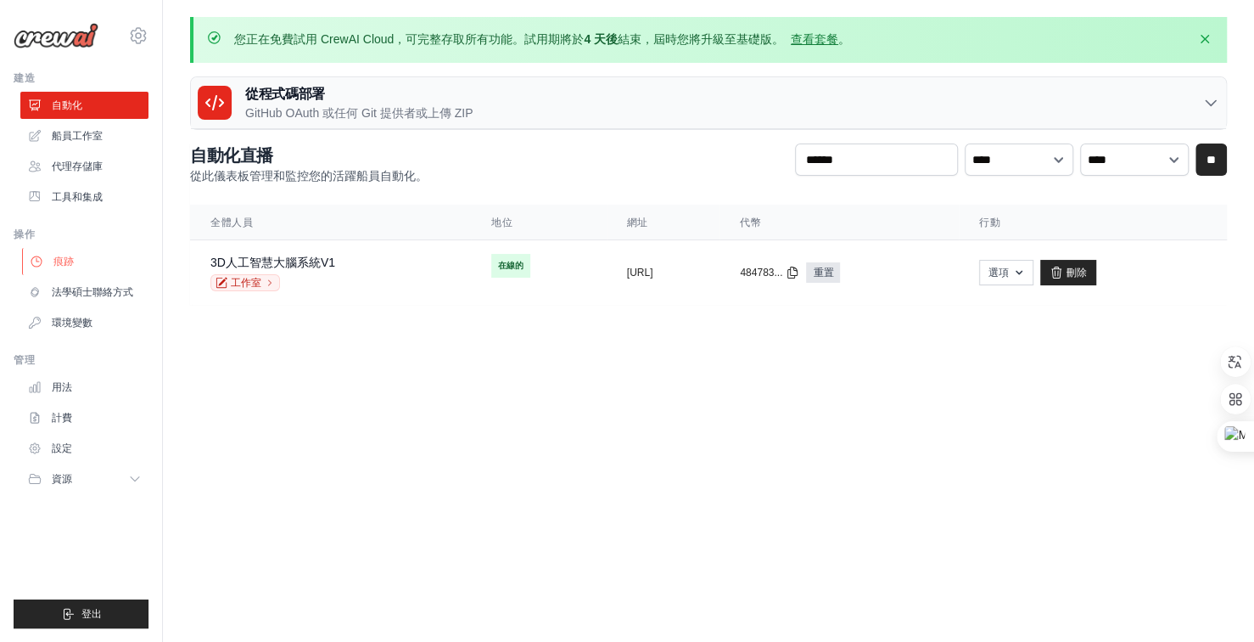
click at [70, 250] on link "痕跡" at bounding box center [86, 261] width 128 height 27
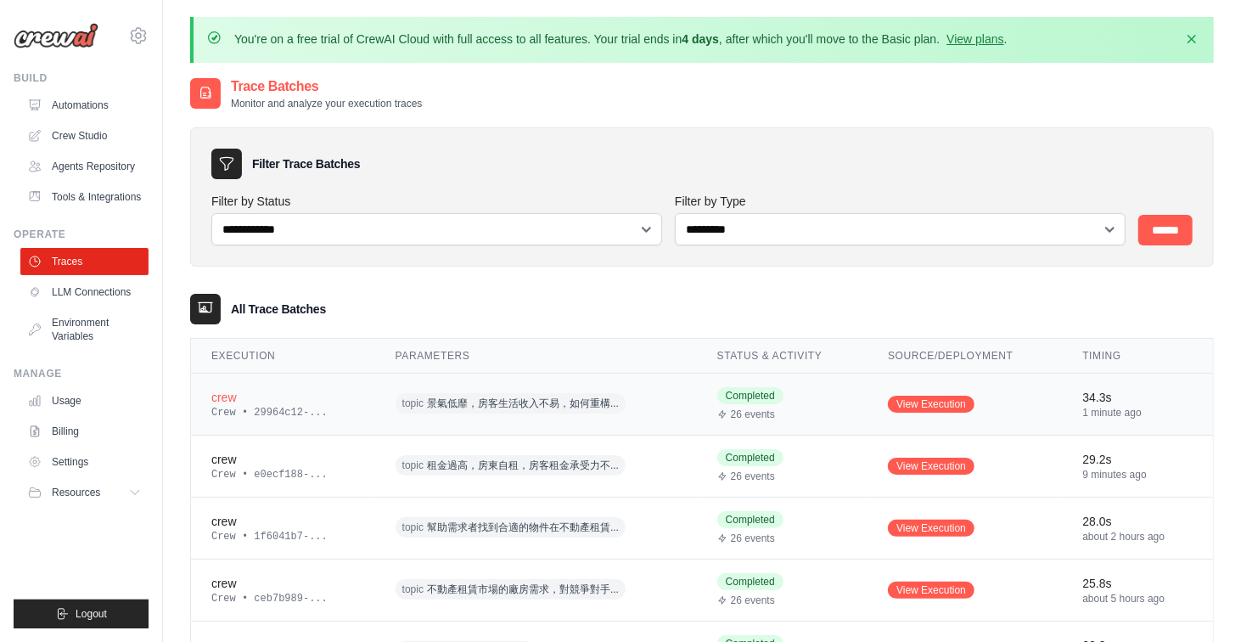
click at [565, 401] on span "景氣低靡，房客生活收入不易，如何重構..." at bounding box center [523, 403] width 192 height 14
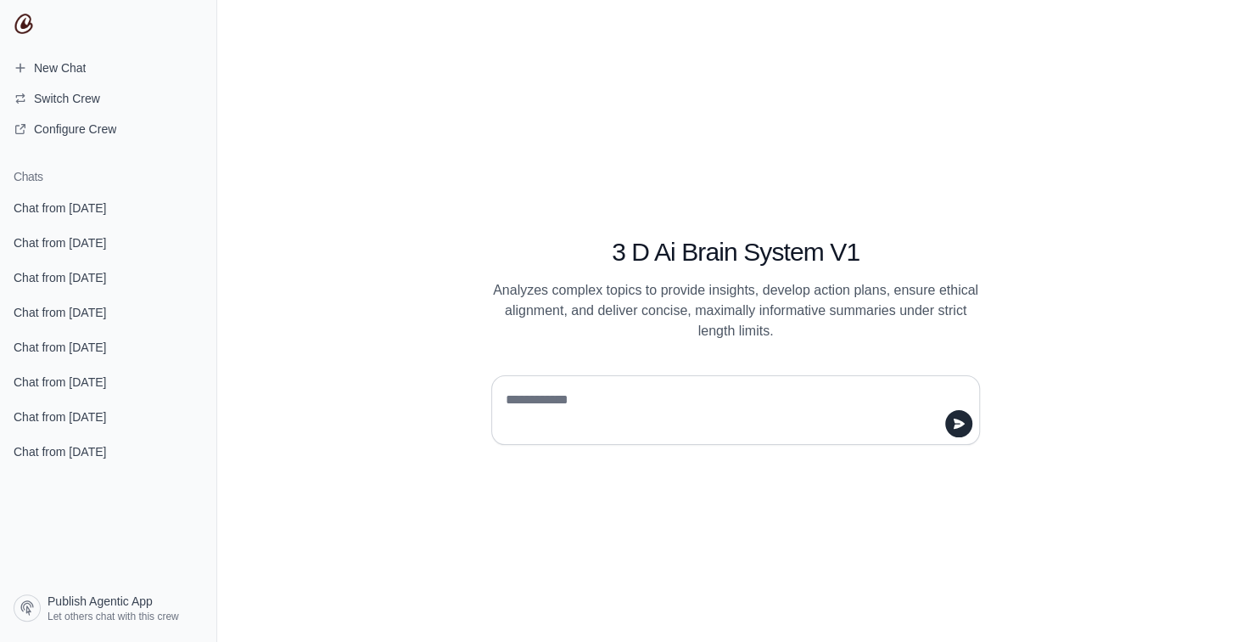
click at [604, 405] on textarea at bounding box center [730, 410] width 457 height 48
click at [512, 399] on textarea "*********" at bounding box center [730, 410] width 457 height 48
click at [688, 395] on textarea "**********" at bounding box center [730, 410] width 457 height 48
type textarea "**********"
click at [961, 429] on icon "submit" at bounding box center [959, 424] width 14 height 14
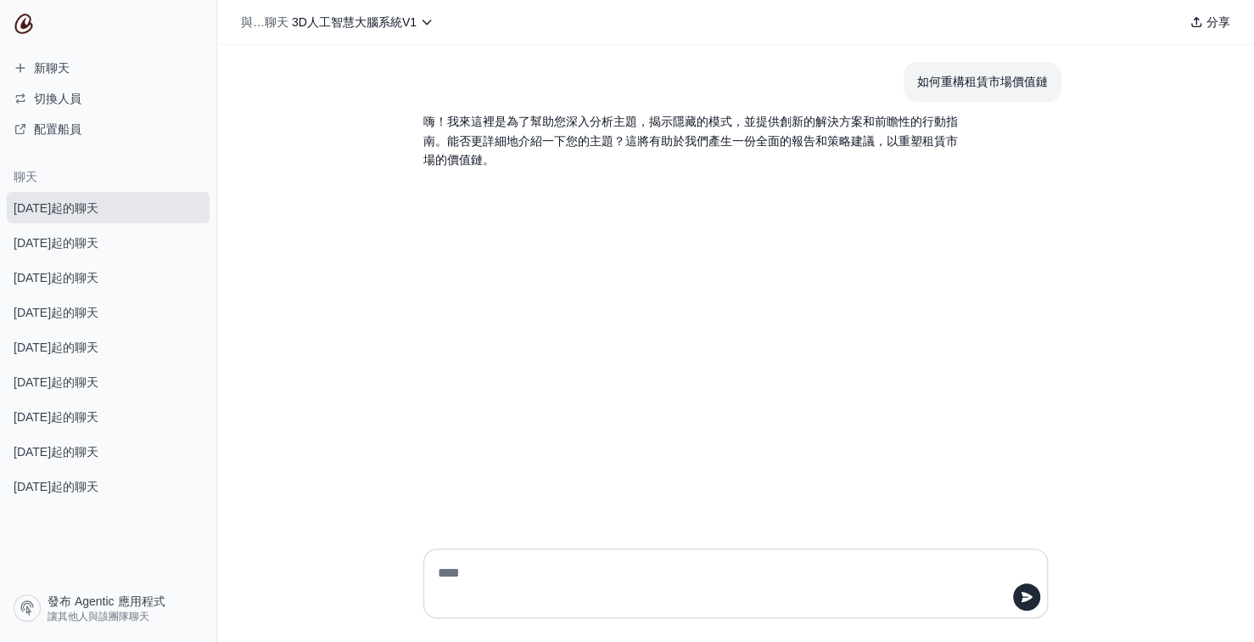
click at [789, 53] on div "如何重構租賃市場價值鏈 嗨！我來這裡是為了幫助您深入分析主題，揭示隱藏的模式，並提供創新的解決方案和前瞻性的行動指南。能否更詳細地介紹一下您的主題？這將有助於…" at bounding box center [735, 290] width 1037 height 490
click at [548, 579] on textarea at bounding box center [731, 583] width 592 height 48
click at [723, 568] on textarea "**********" at bounding box center [731, 583] width 592 height 48
paste textarea "*********"
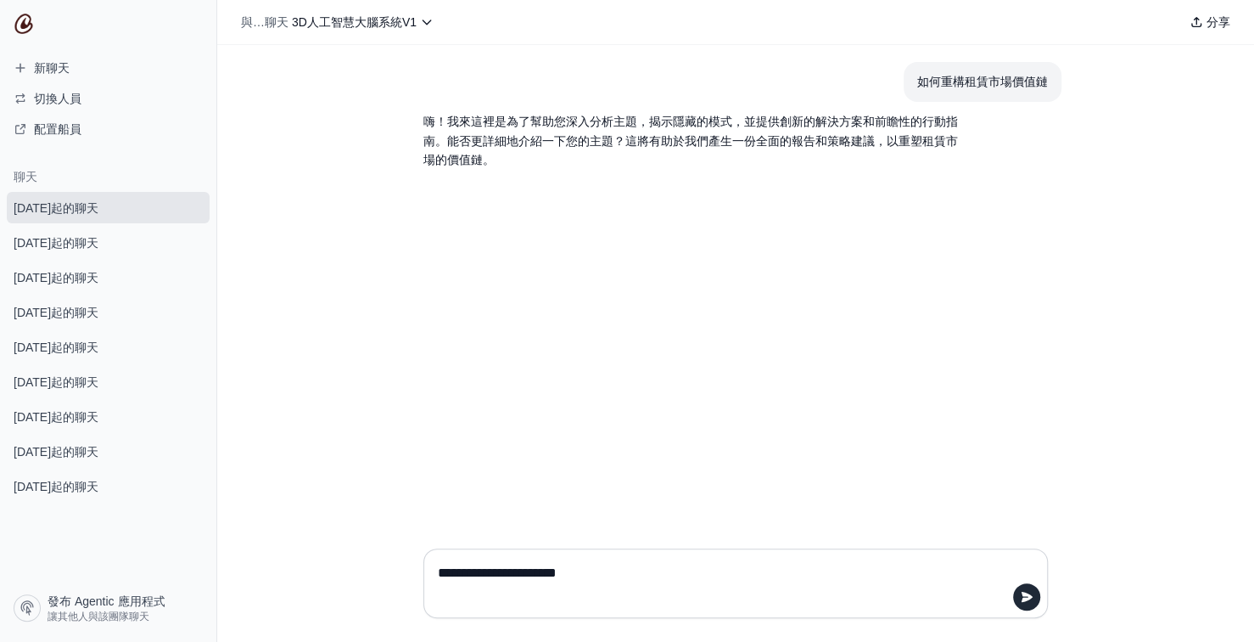
click at [630, 573] on textarea "**********" at bounding box center [731, 583] width 592 height 48
click at [798, 570] on textarea "**********" at bounding box center [731, 583] width 592 height 48
type textarea "**********"
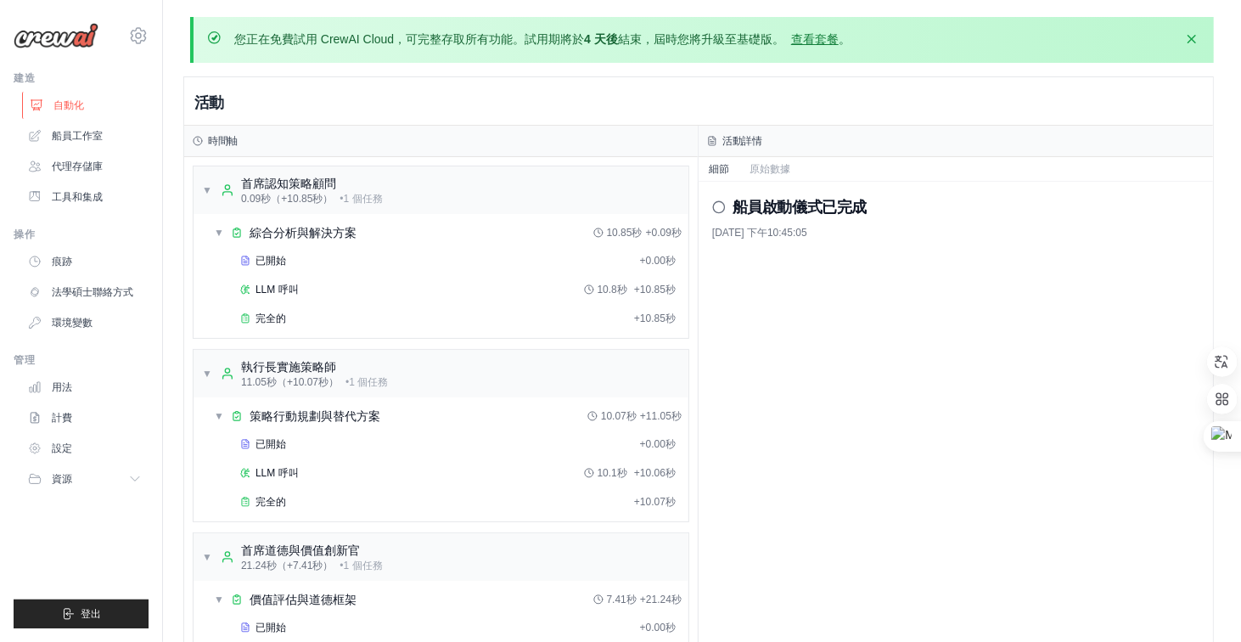
click at [63, 97] on link "自動化" at bounding box center [86, 105] width 128 height 27
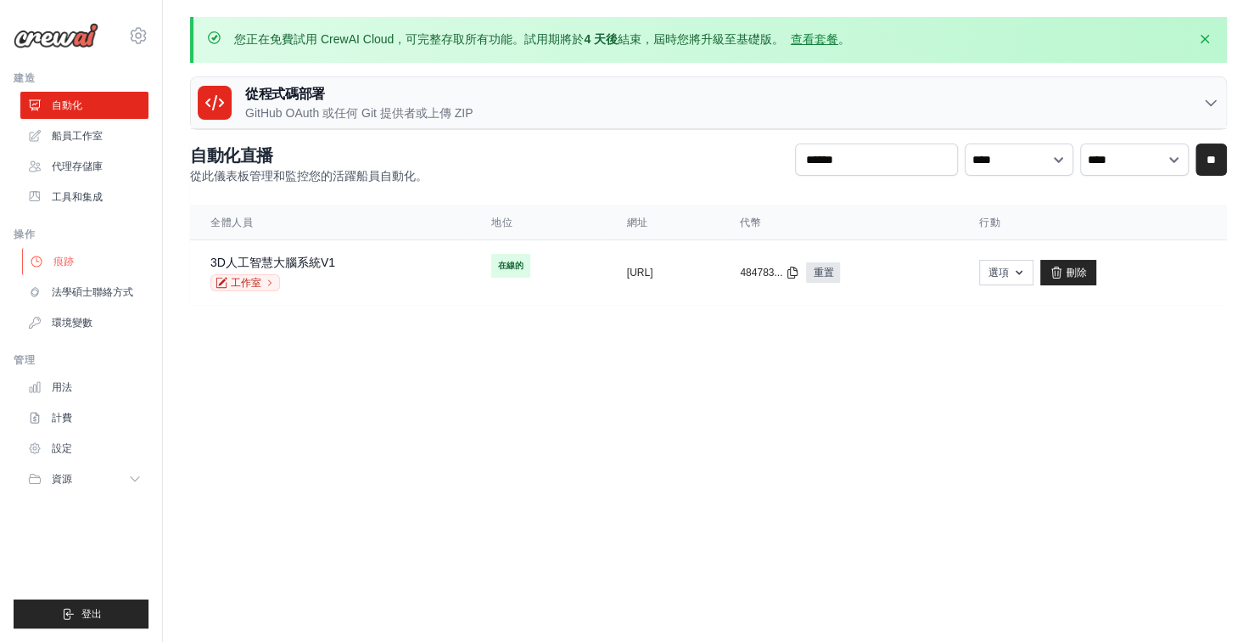
click at [70, 253] on link "痕跡" at bounding box center [86, 261] width 128 height 27
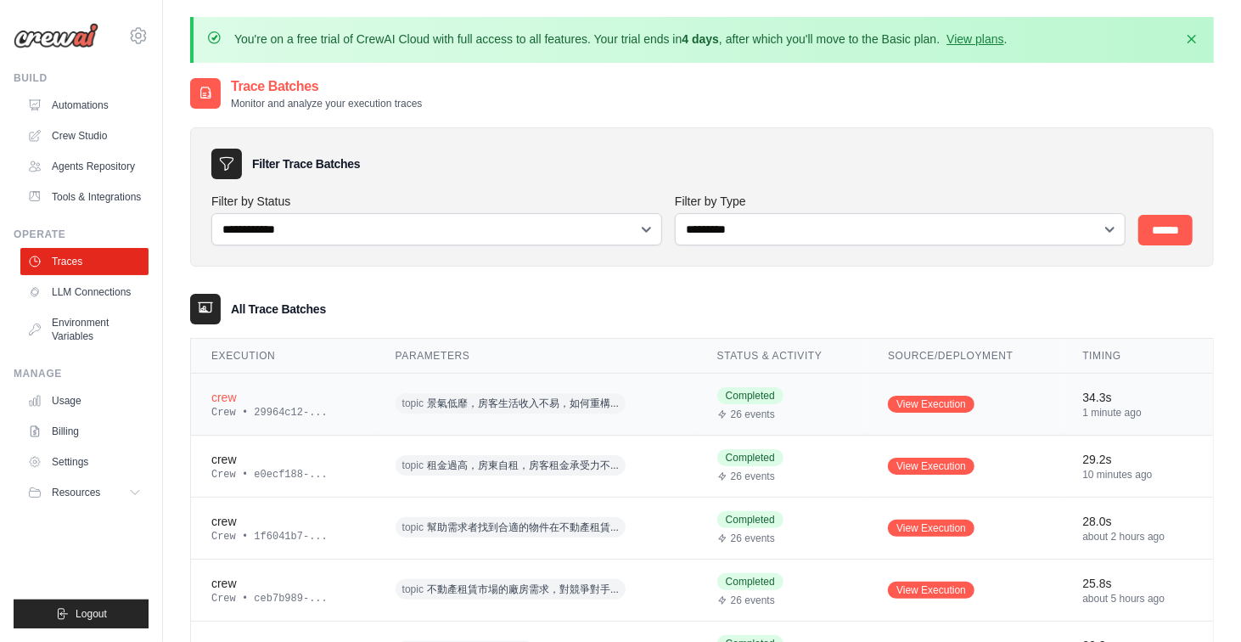
click at [460, 401] on span "景氣低靡，房客生活收入不易，如何重構..." at bounding box center [523, 403] width 192 height 14
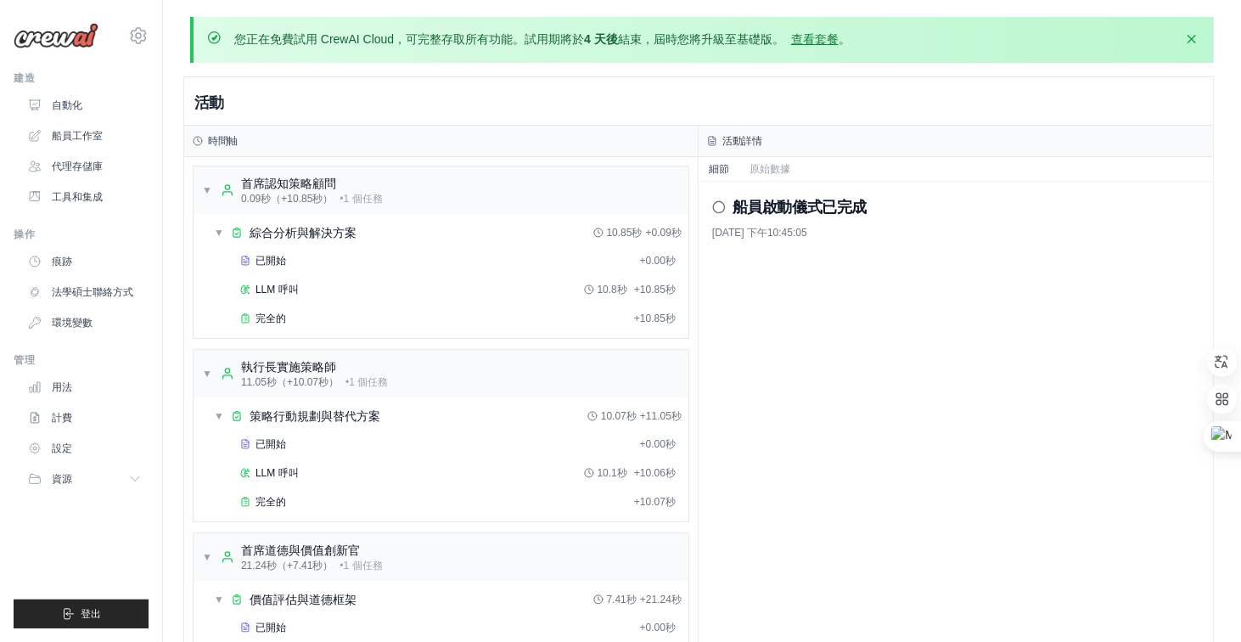
scroll to position [289, 0]
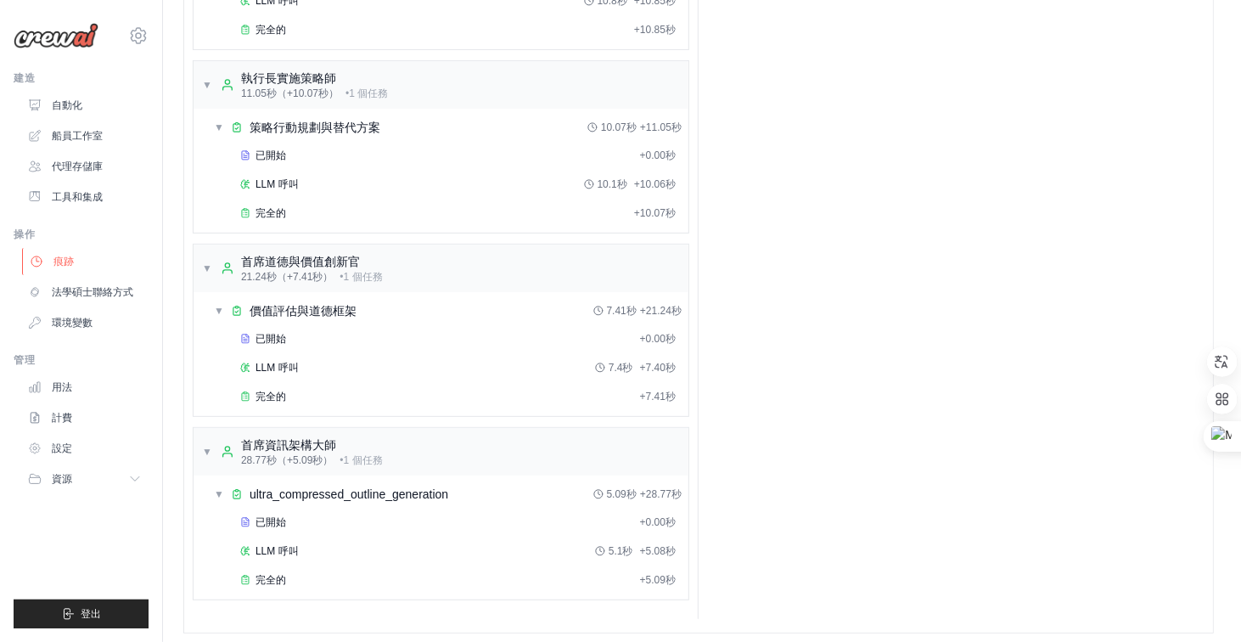
click at [83, 252] on link "痕跡" at bounding box center [86, 261] width 128 height 27
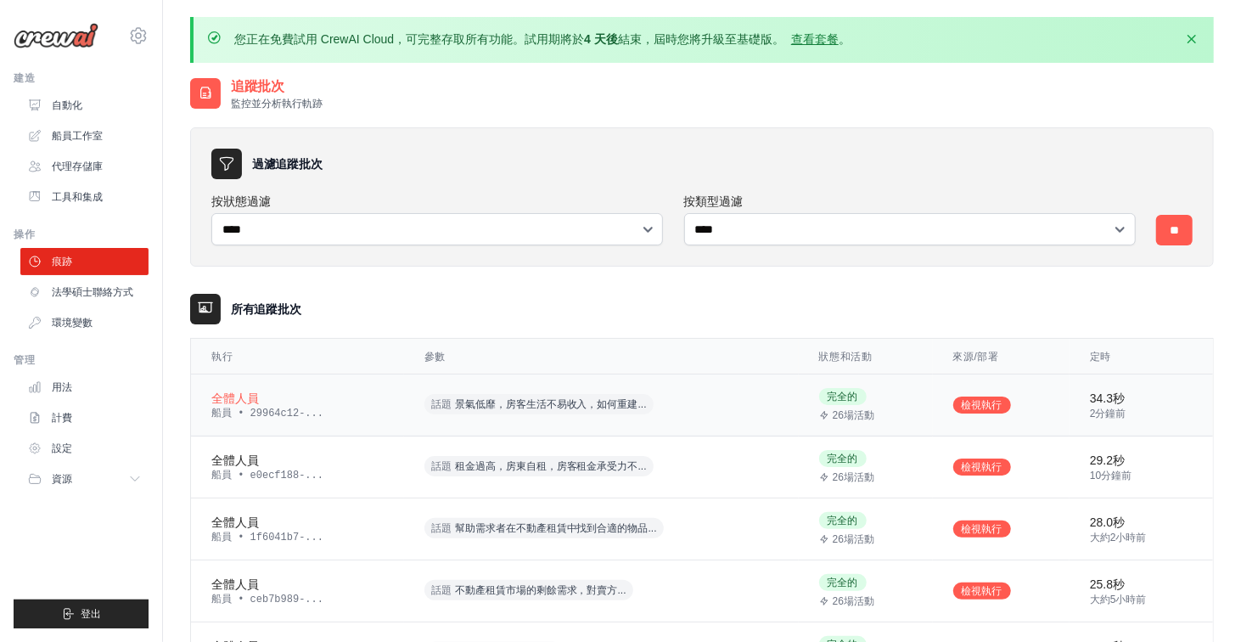
click at [840, 395] on font "完全的" at bounding box center [843, 396] width 31 height 12
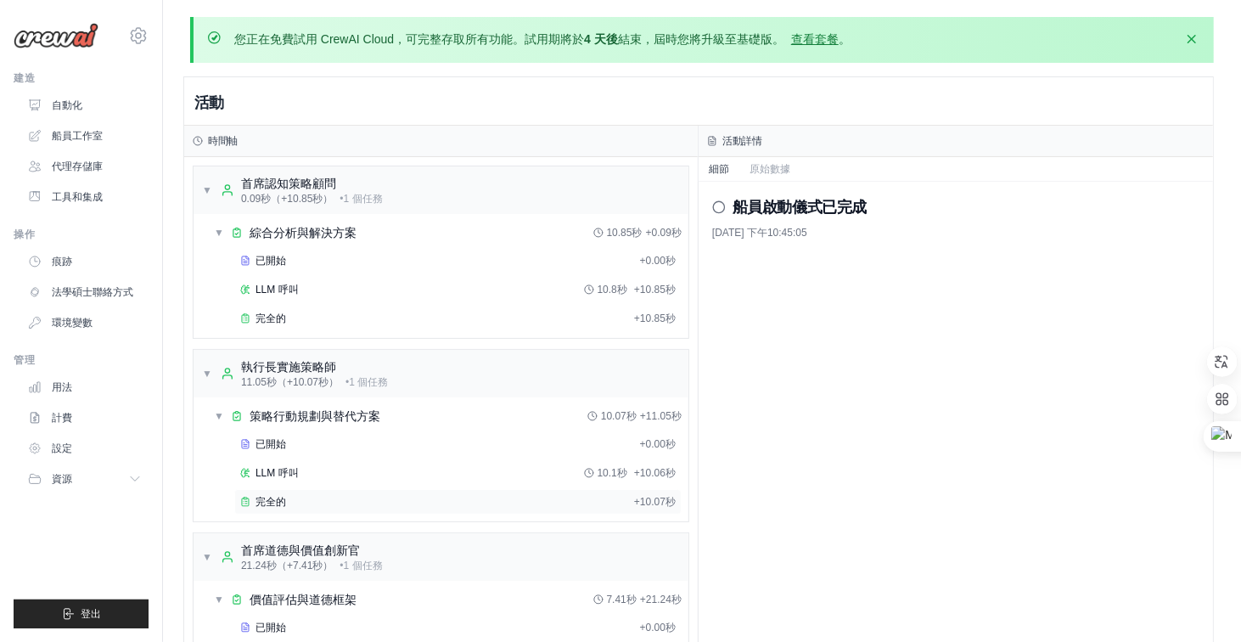
click at [276, 496] on font "完全的" at bounding box center [270, 502] width 31 height 12
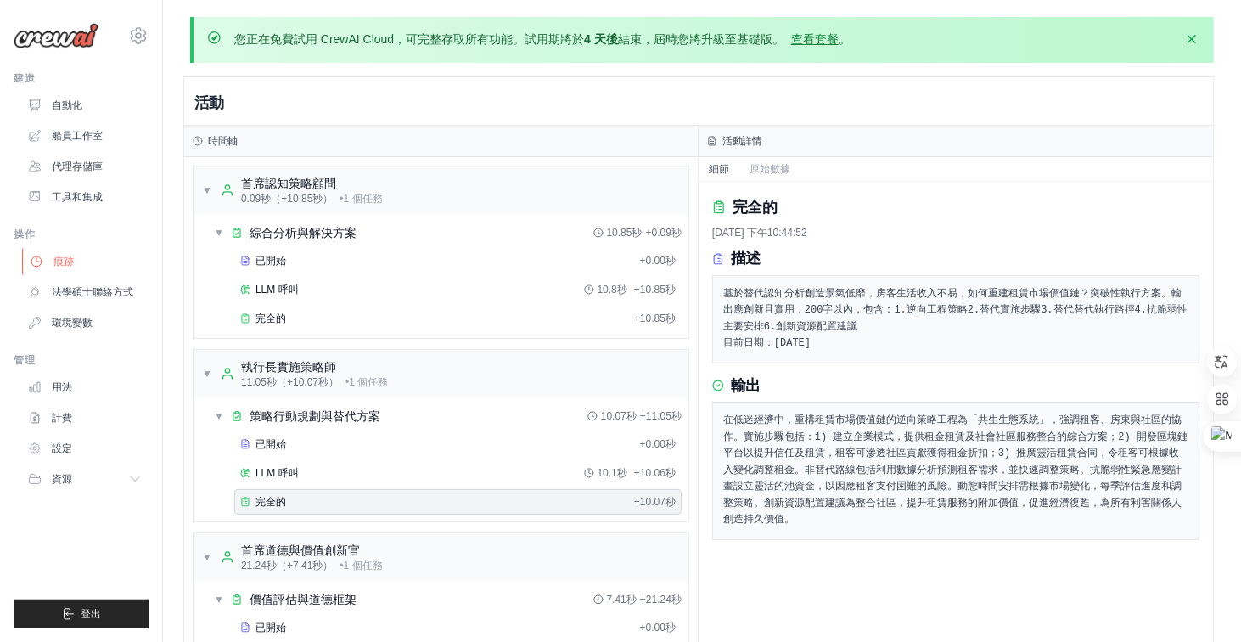
click at [79, 262] on link "痕跡" at bounding box center [86, 261] width 128 height 27
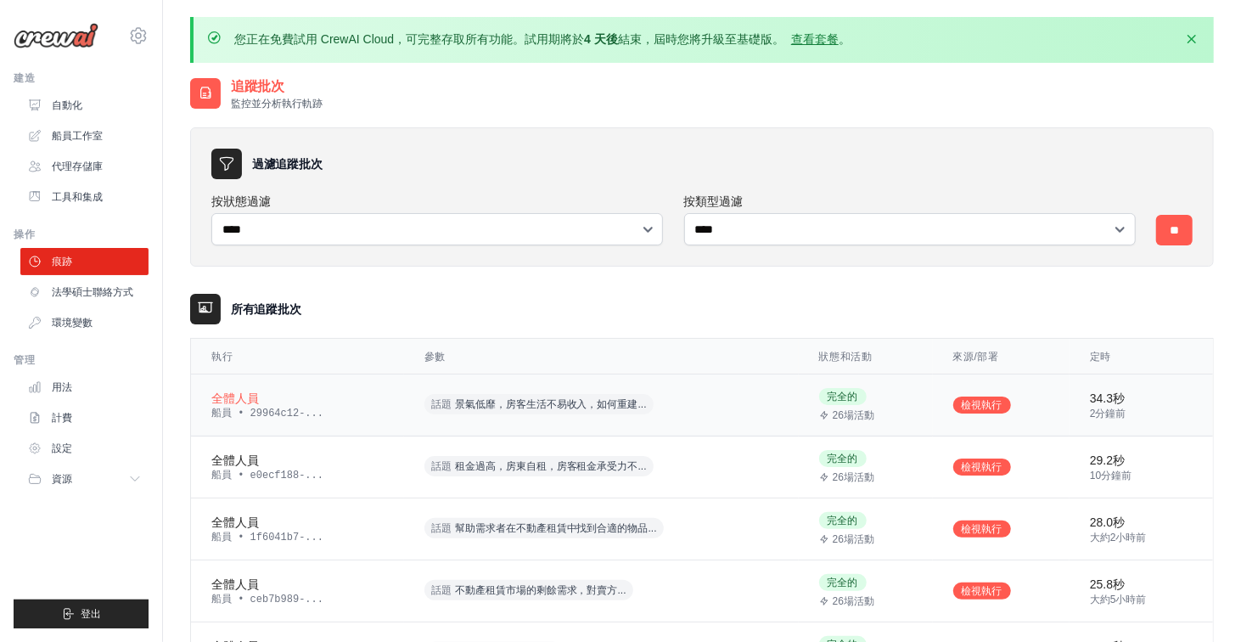
click at [518, 398] on font "景氣低靡，房客生活不易收入，如何重建..." at bounding box center [551, 404] width 192 height 12
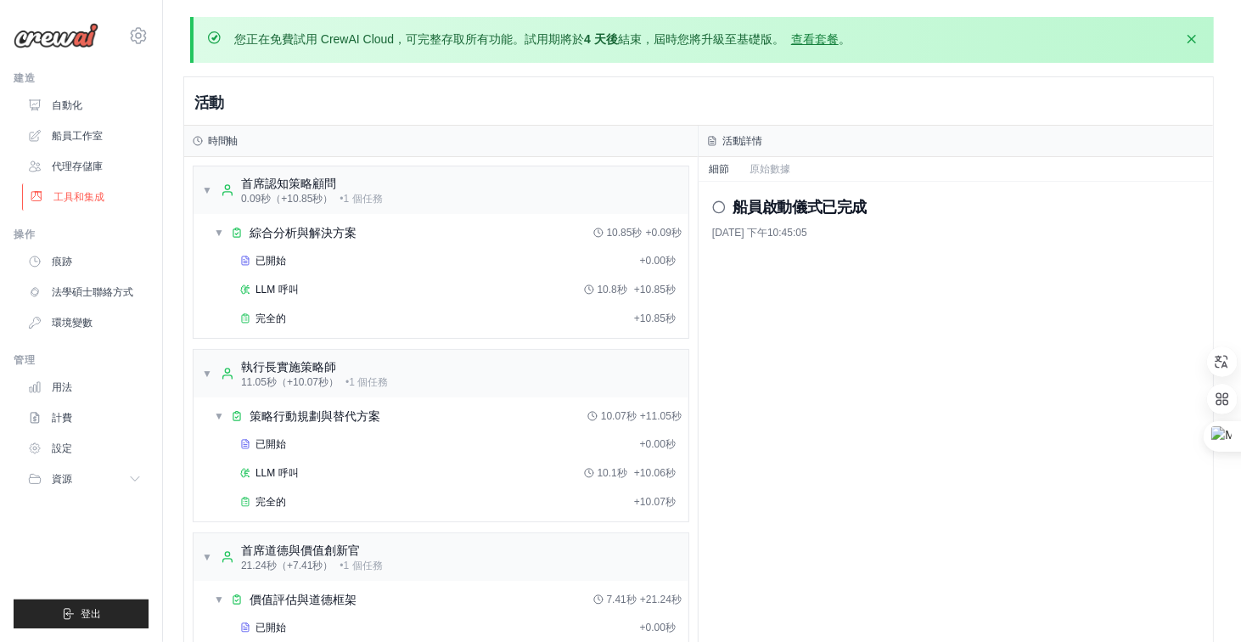
click at [88, 188] on link "工具和集成" at bounding box center [86, 196] width 128 height 27
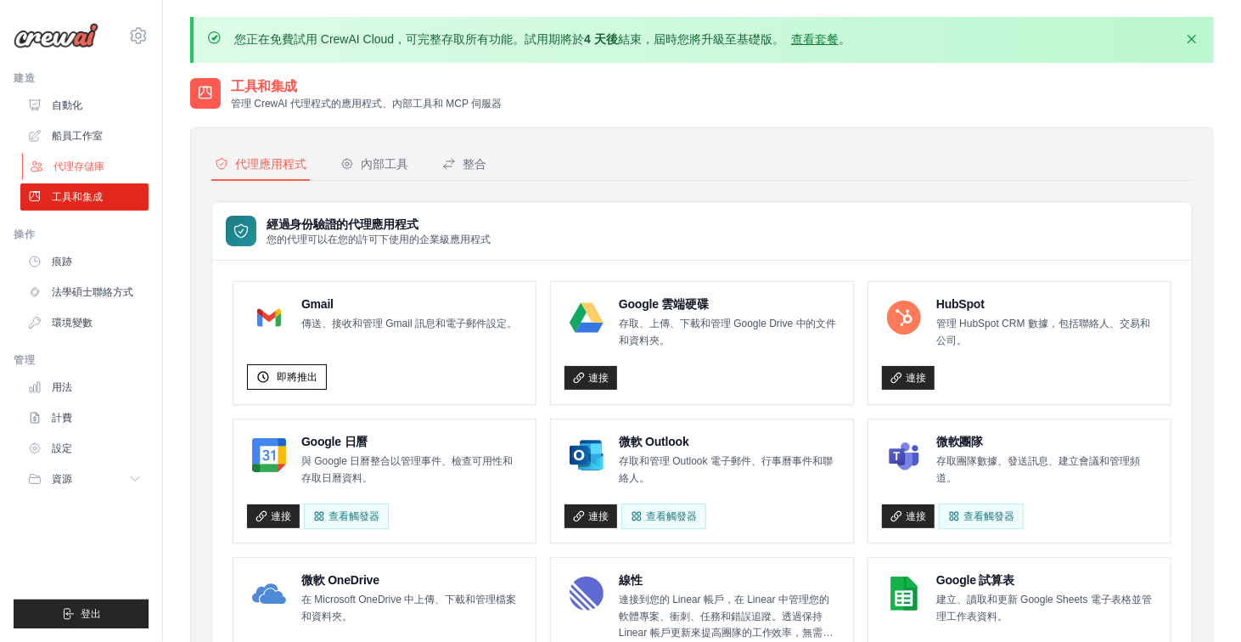
click at [93, 165] on font "代理存儲庫" at bounding box center [78, 166] width 51 height 12
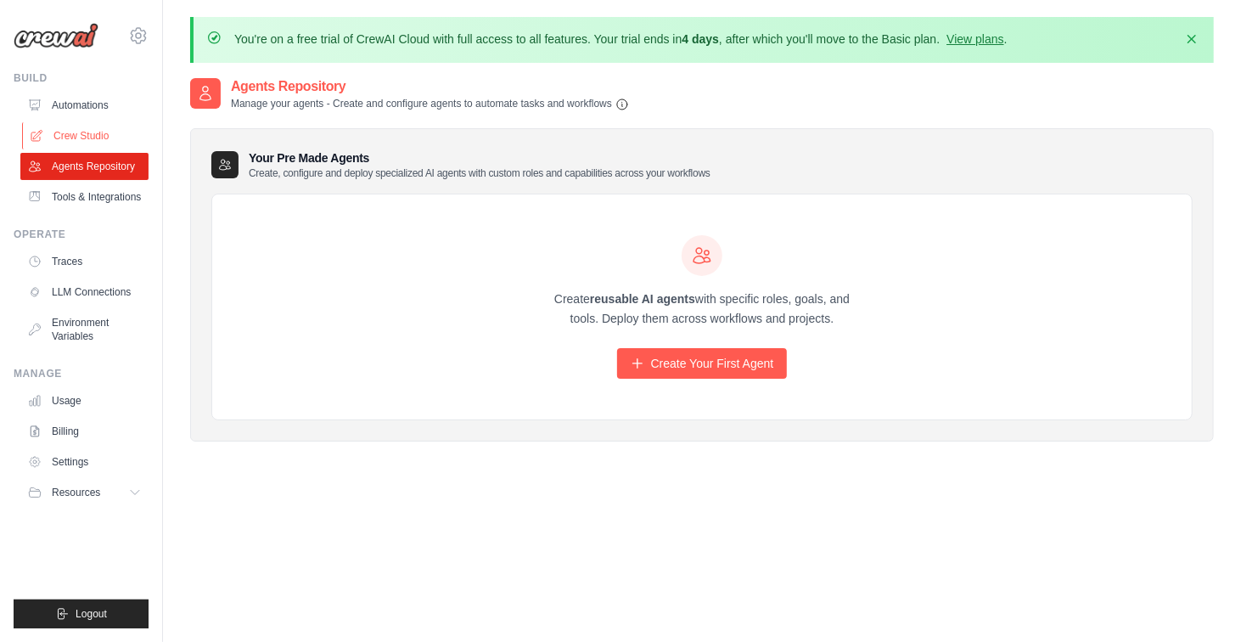
click at [97, 134] on link "Crew Studio" at bounding box center [86, 135] width 128 height 27
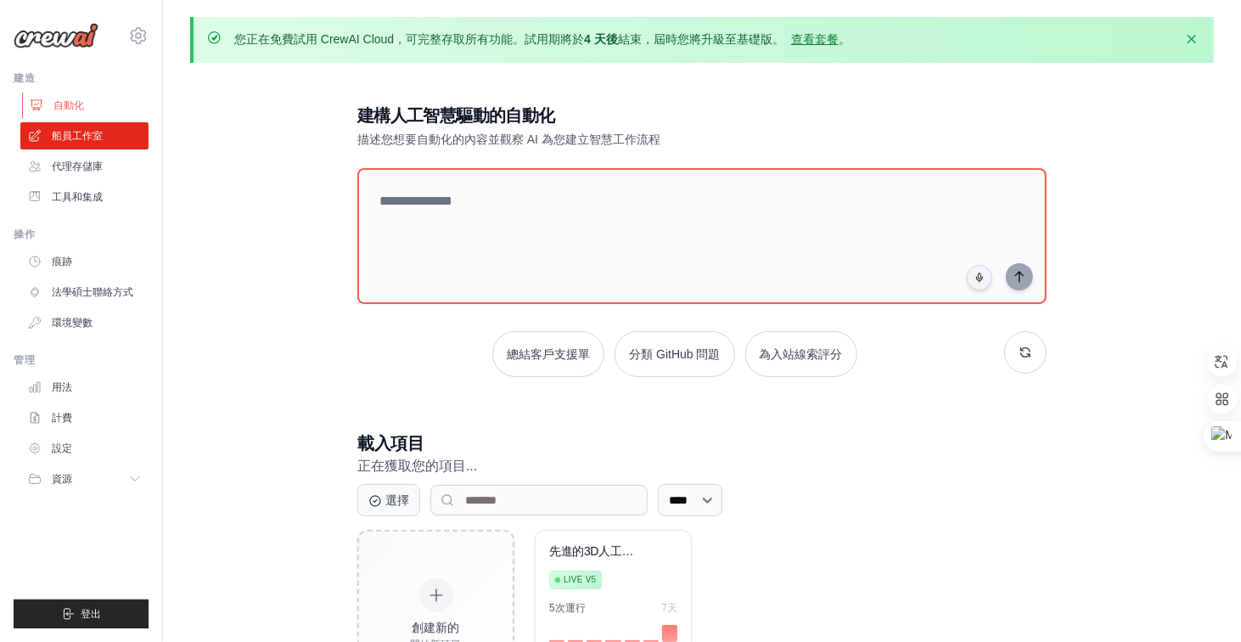
click at [93, 104] on link "自動化" at bounding box center [86, 105] width 128 height 27
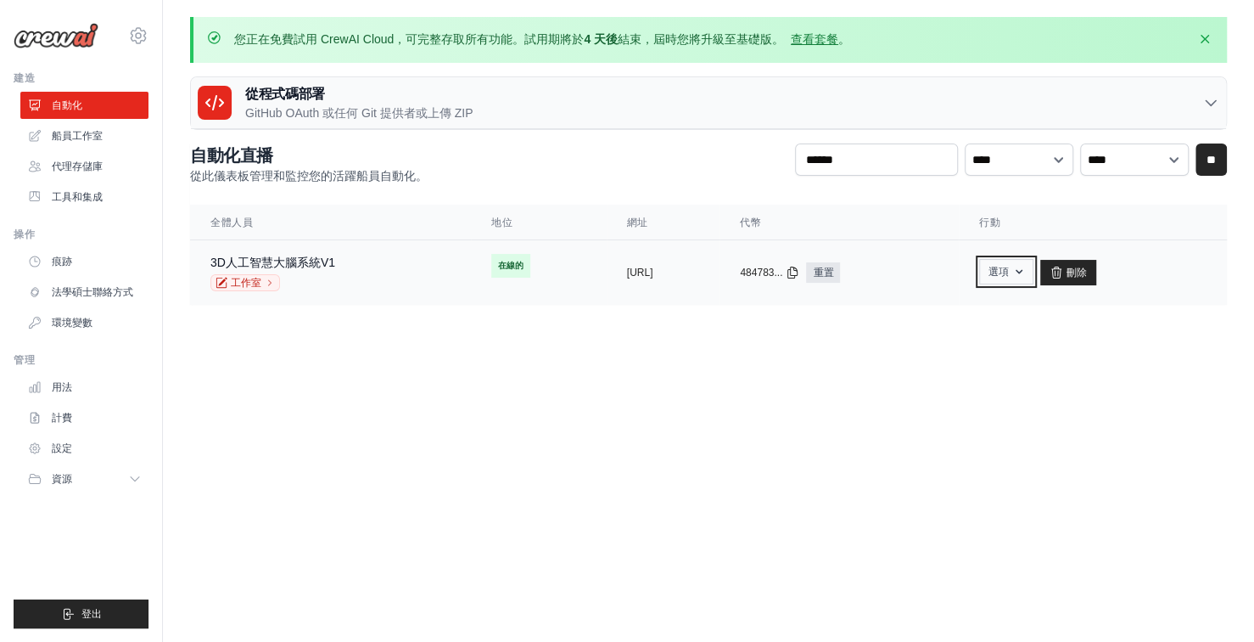
click at [1009, 273] on font "選項" at bounding box center [999, 272] width 20 height 12
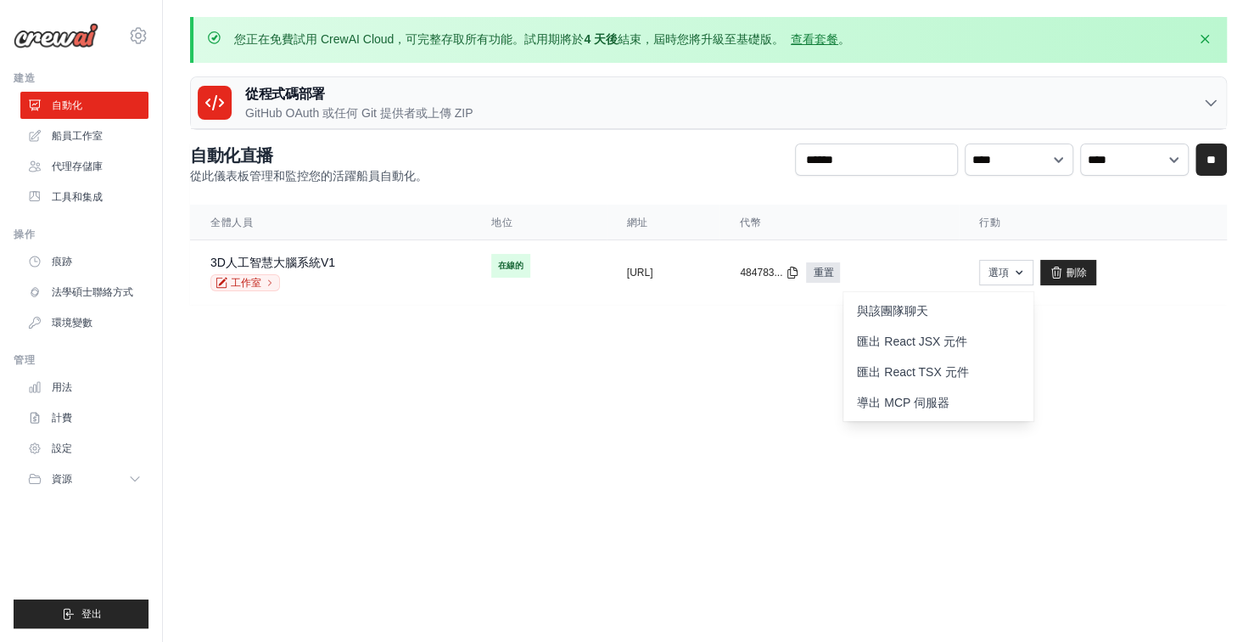
click at [849, 377] on body "home0980797007@gmail.com 設定 建造 自動化" at bounding box center [627, 321] width 1254 height 642
click at [800, 270] on icon at bounding box center [793, 272] width 14 height 14
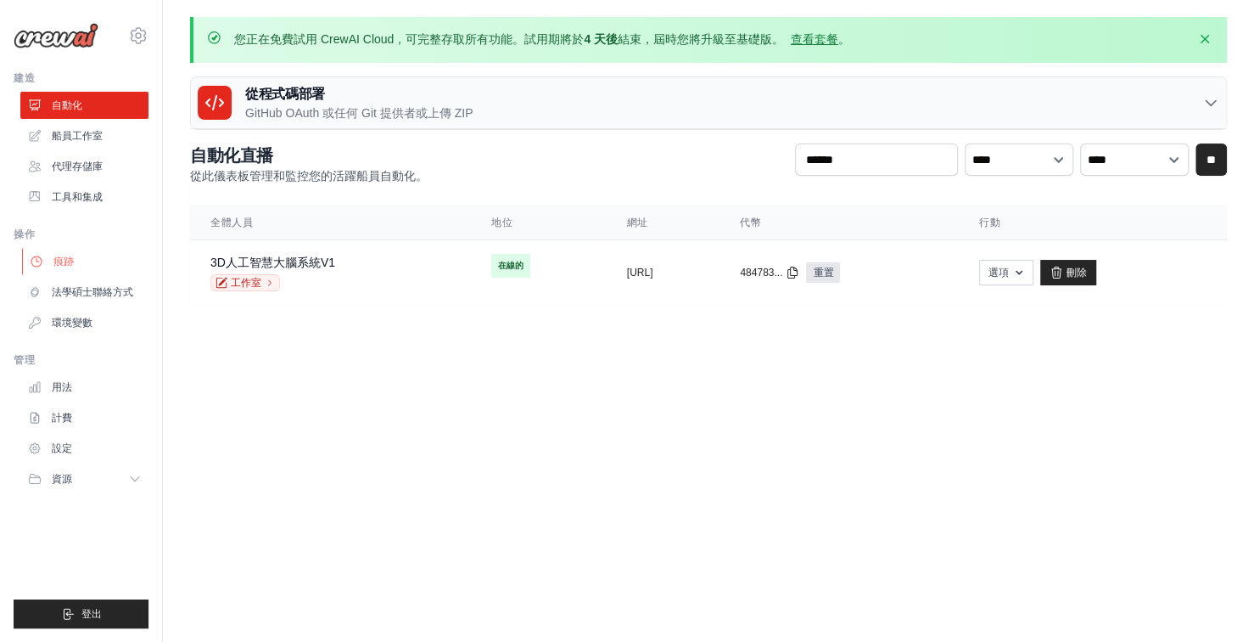
click at [76, 256] on link "痕跡" at bounding box center [86, 261] width 128 height 27
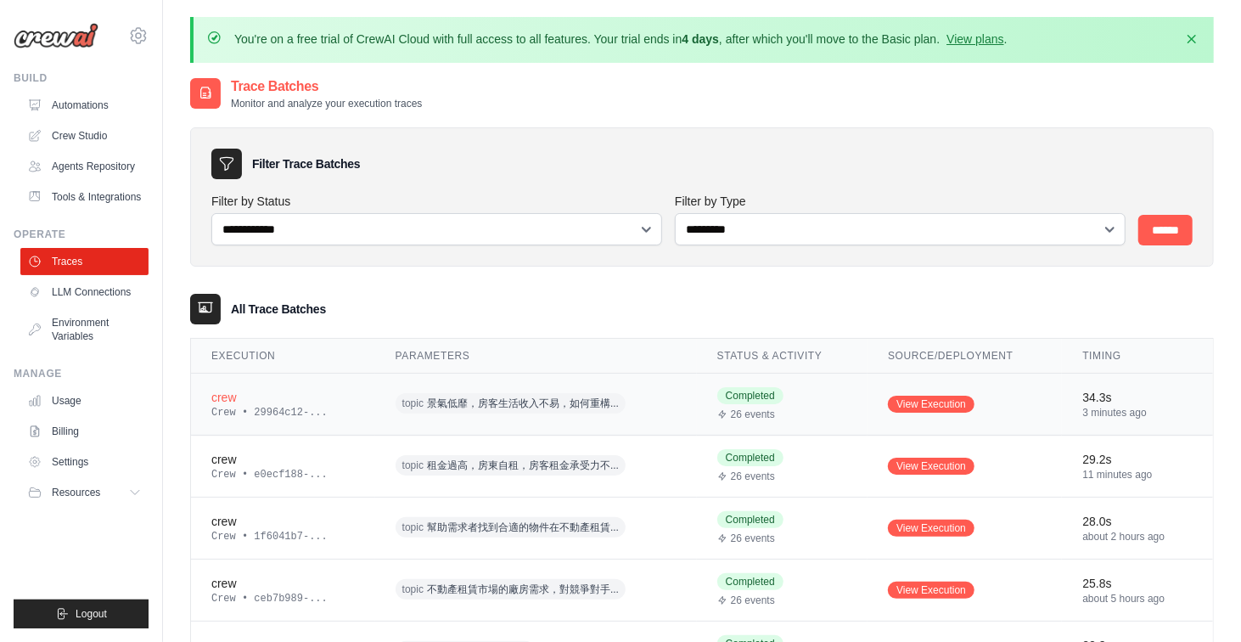
click at [234, 397] on div "crew" at bounding box center [282, 397] width 143 height 17
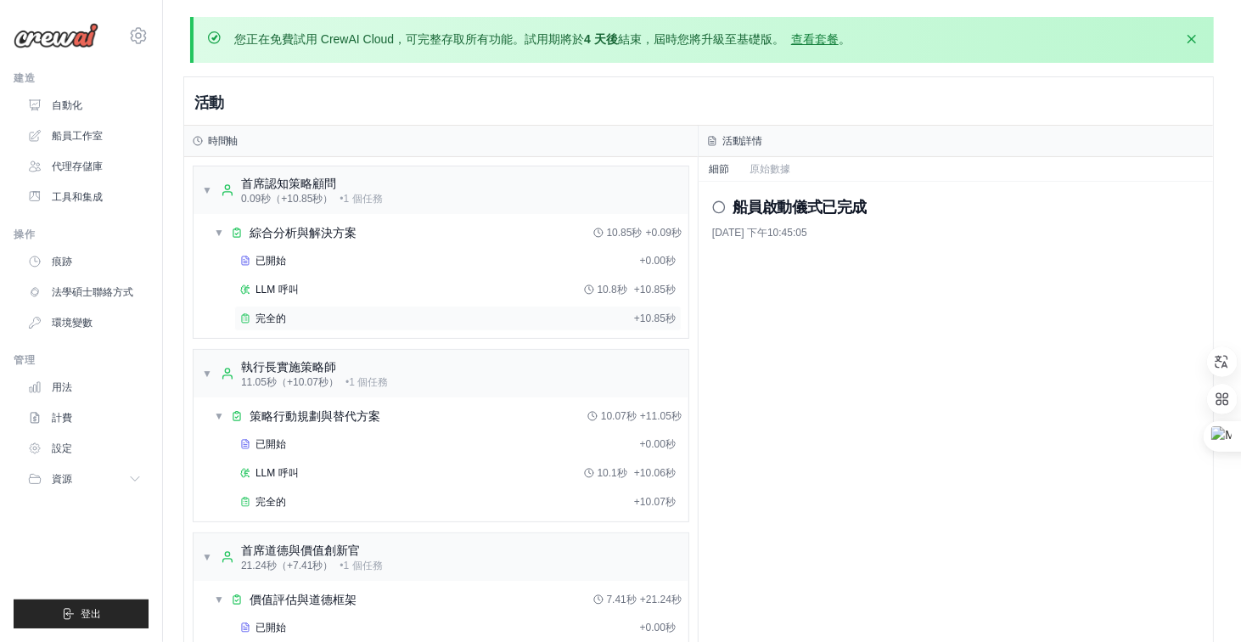
click at [332, 316] on div "完全的" at bounding box center [433, 319] width 387 height 14
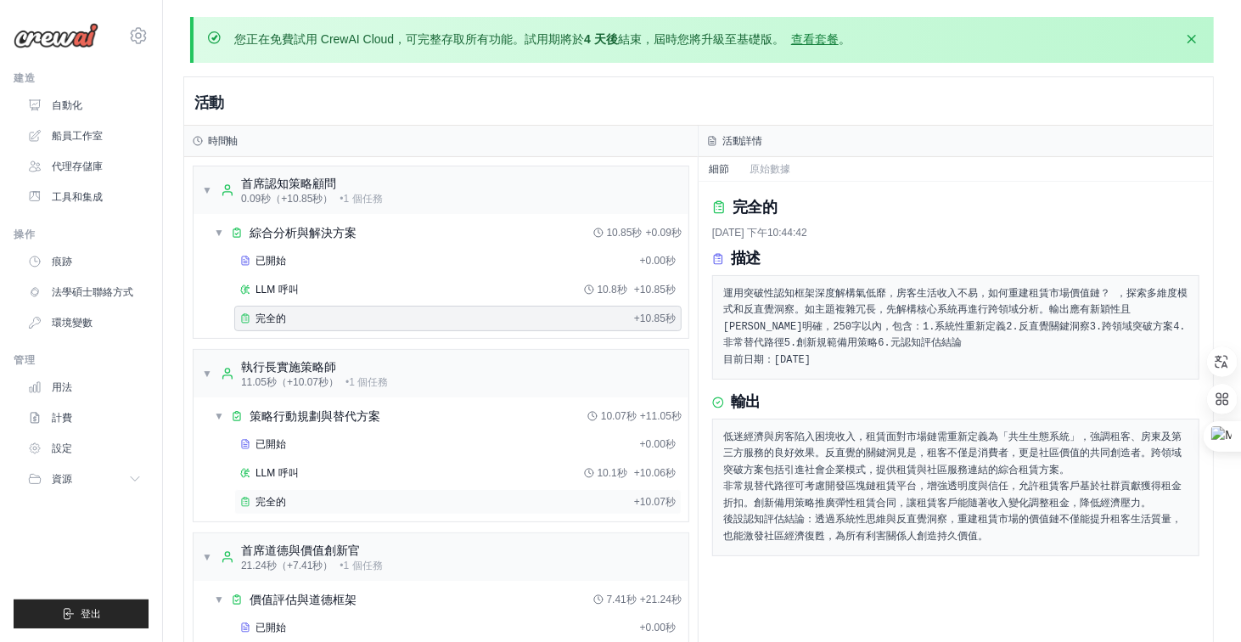
click at [258, 496] on font "完全的" at bounding box center [270, 502] width 31 height 12
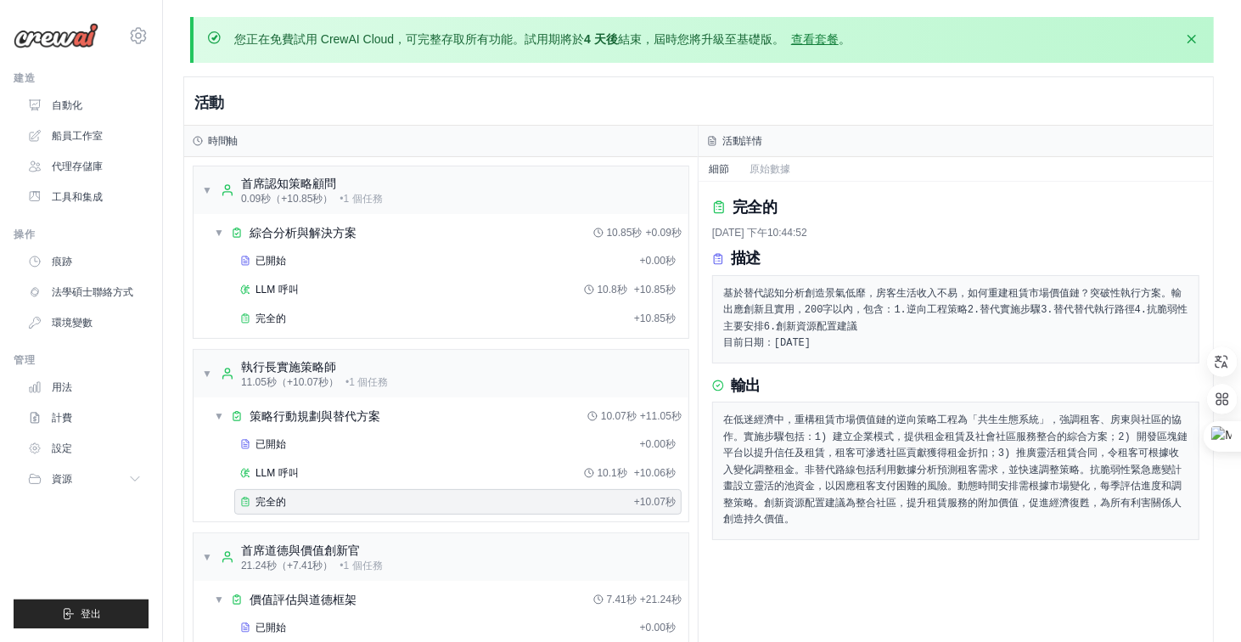
scroll to position [170, 0]
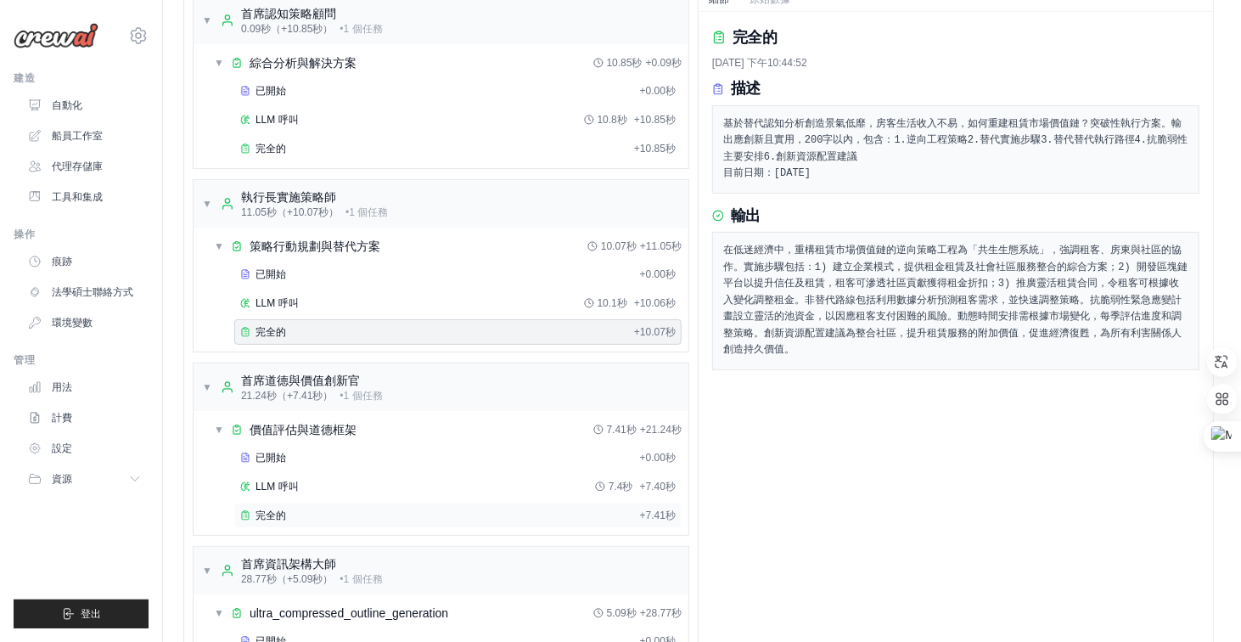
click at [274, 509] on font "完全的" at bounding box center [270, 515] width 31 height 12
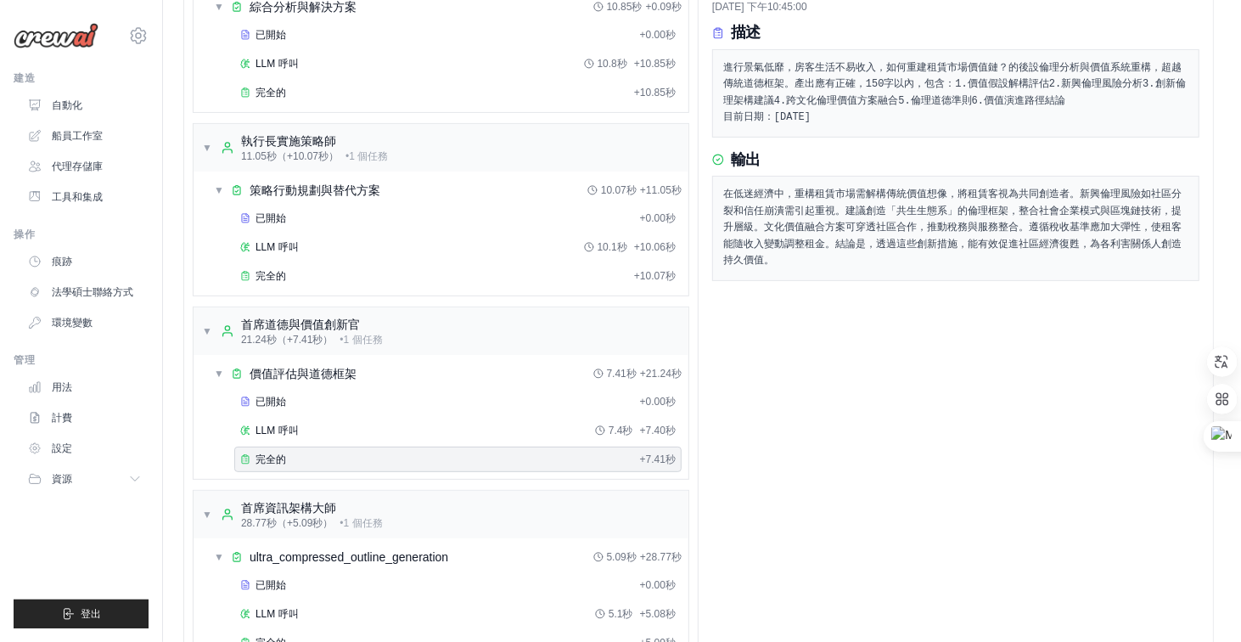
scroll to position [255, 0]
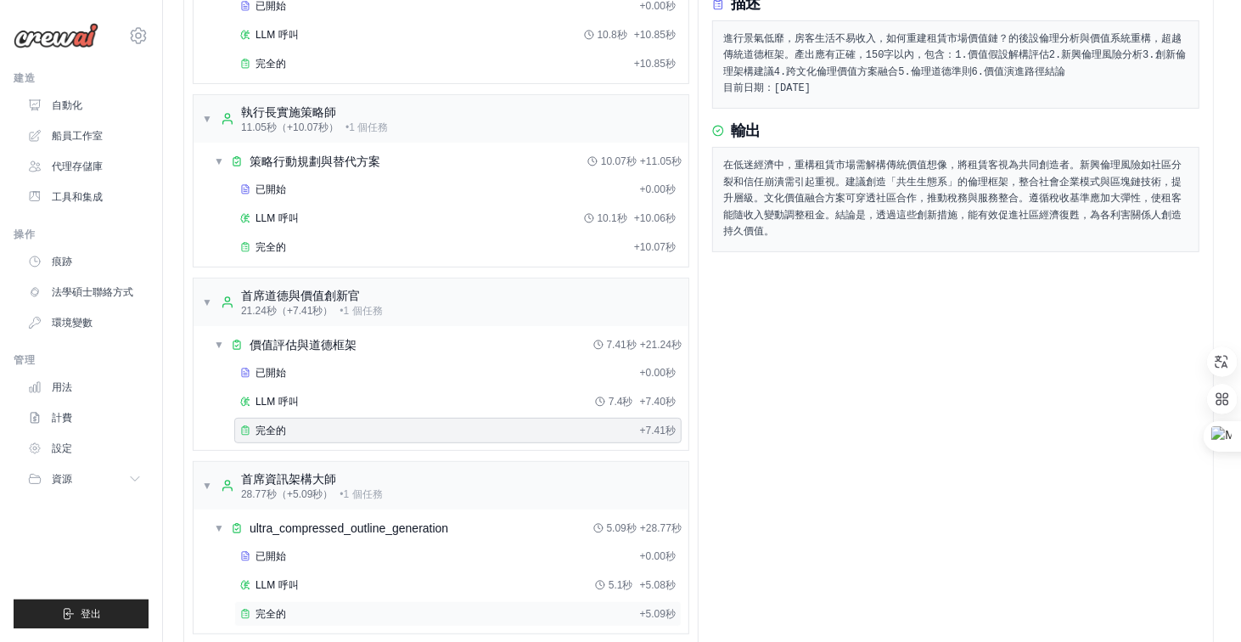
click at [283, 608] on font "完全的" at bounding box center [270, 614] width 31 height 12
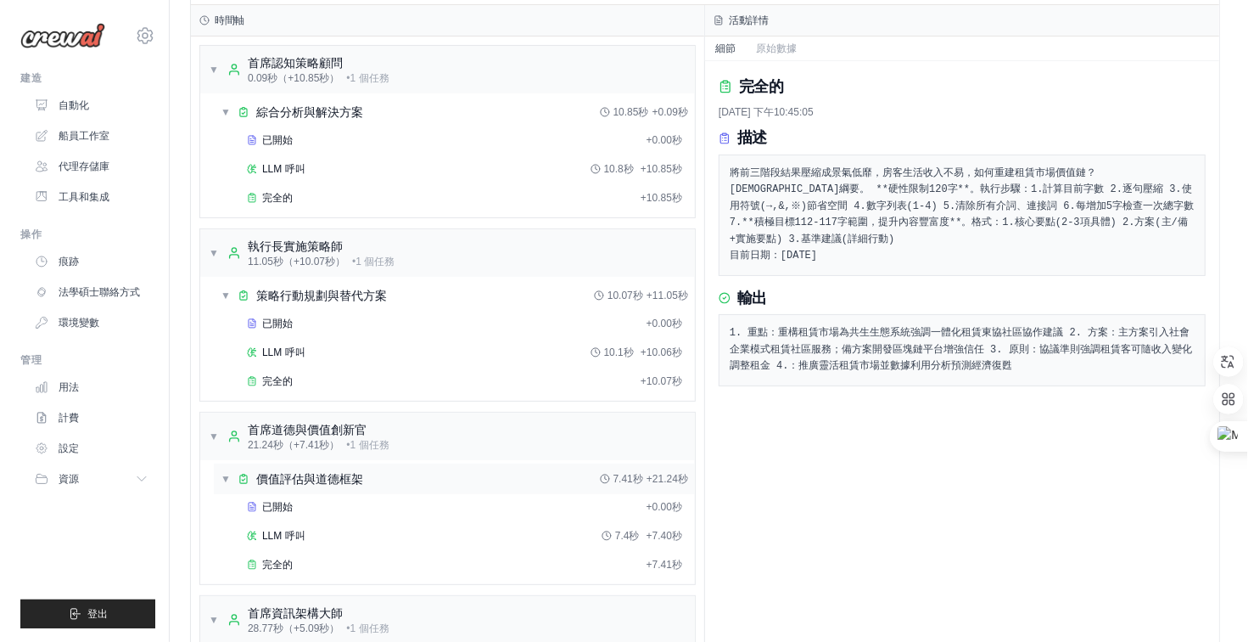
scroll to position [0, 0]
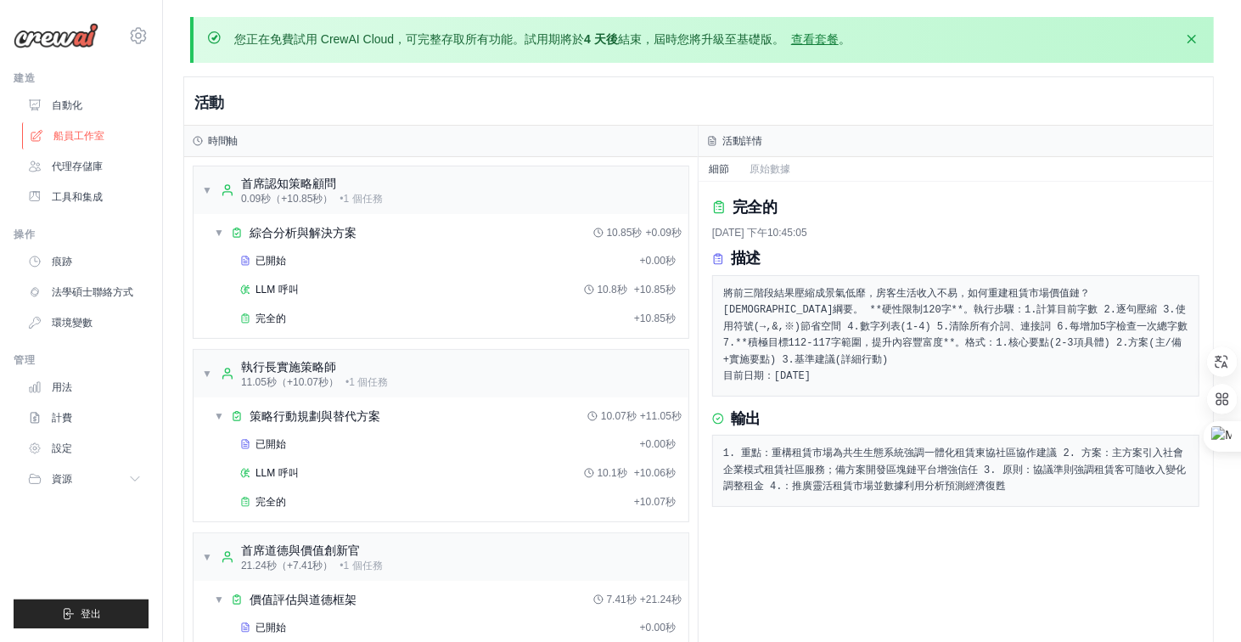
click at [77, 138] on font "船員工作室" at bounding box center [78, 136] width 51 height 12
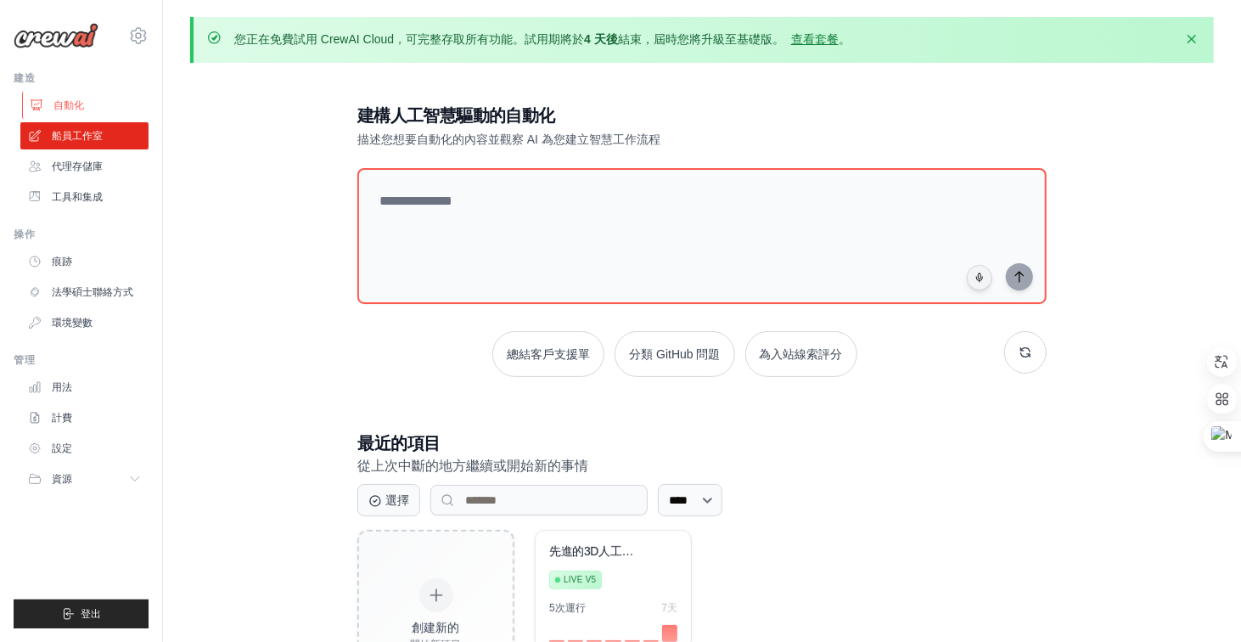
click at [80, 109] on font "自動化" at bounding box center [68, 105] width 31 height 12
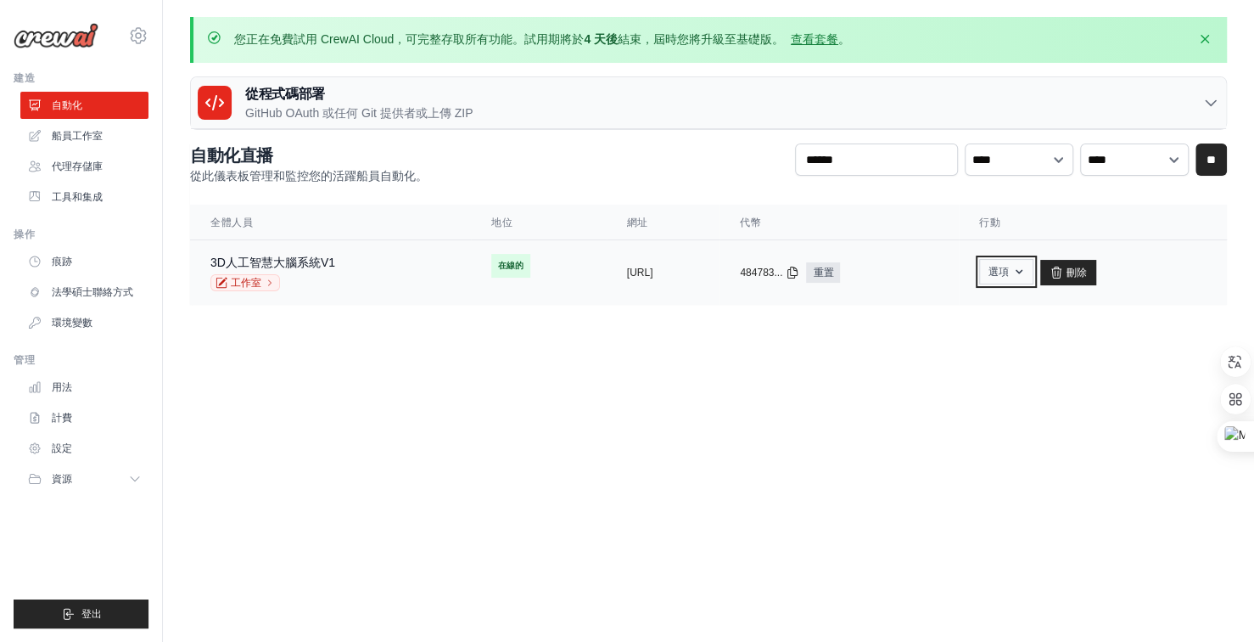
click at [1009, 276] on font "選項" at bounding box center [999, 272] width 20 height 14
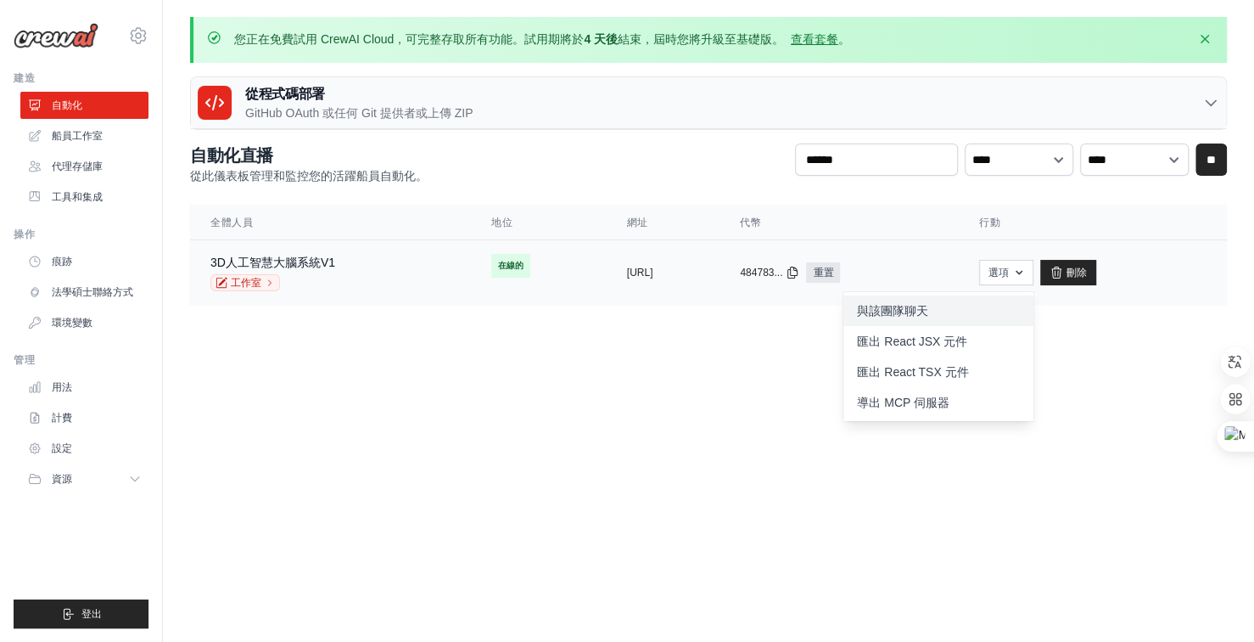
click at [929, 317] on font "與該團隊聊天" at bounding box center [892, 310] width 71 height 17
click at [617, 412] on body "home0980797007@gmail.com 設定 建造 自動化" at bounding box center [627, 321] width 1254 height 642
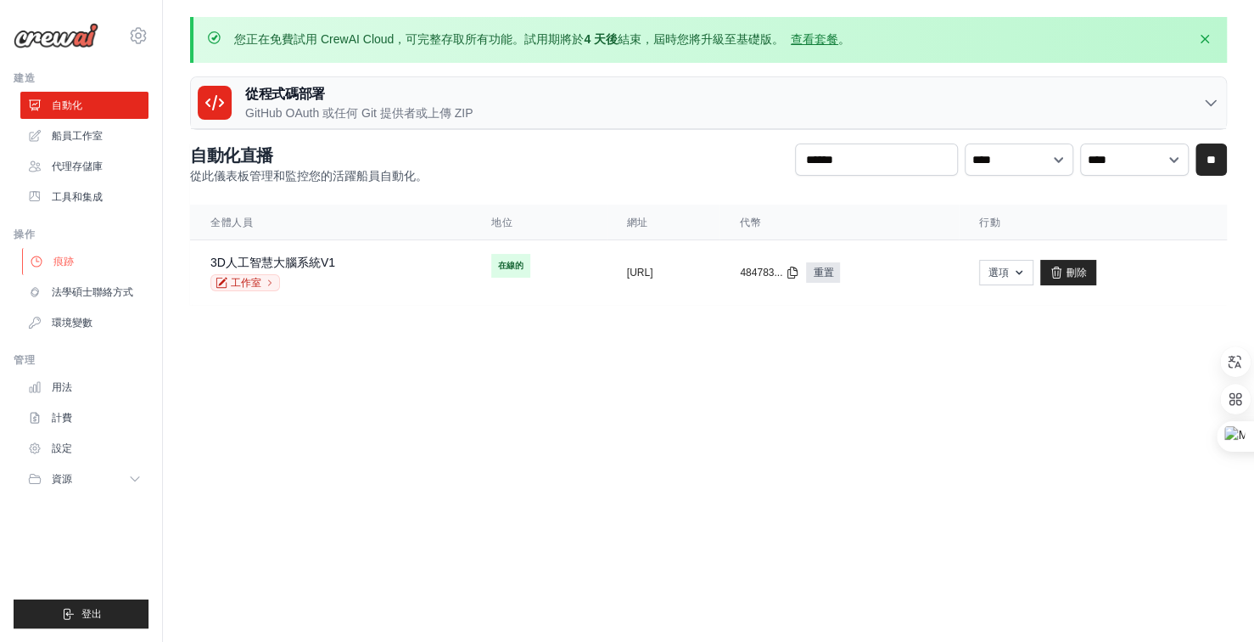
click at [66, 265] on font "痕跡" at bounding box center [63, 261] width 20 height 12
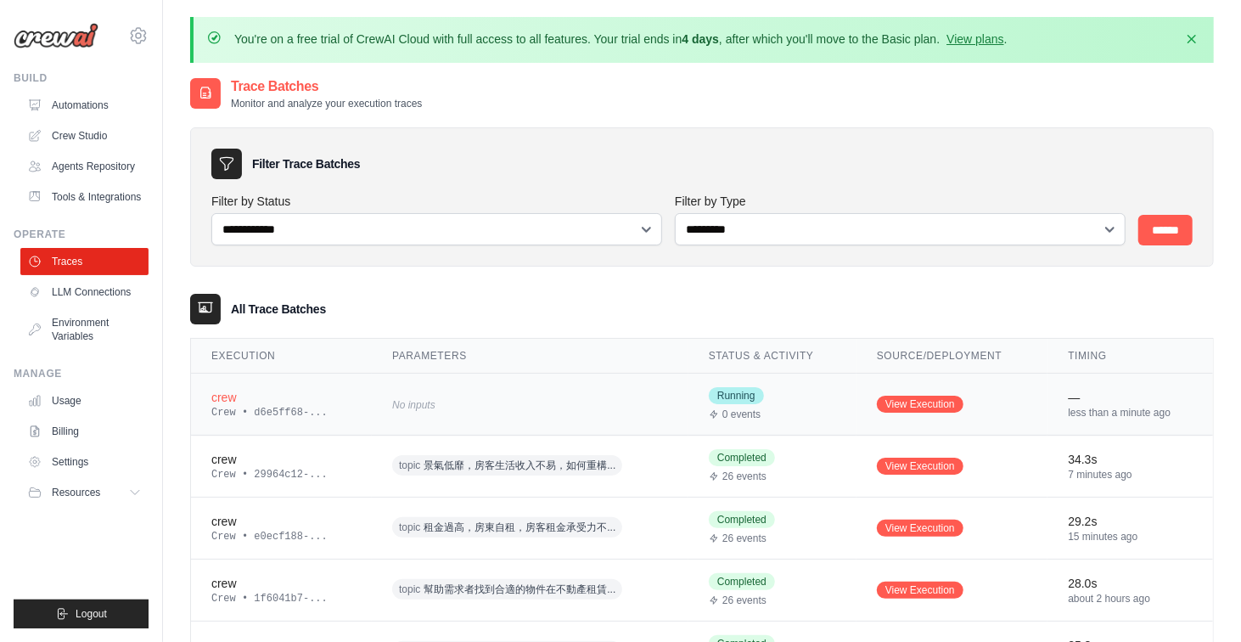
click at [477, 405] on div "No inputs" at bounding box center [530, 403] width 276 height 23
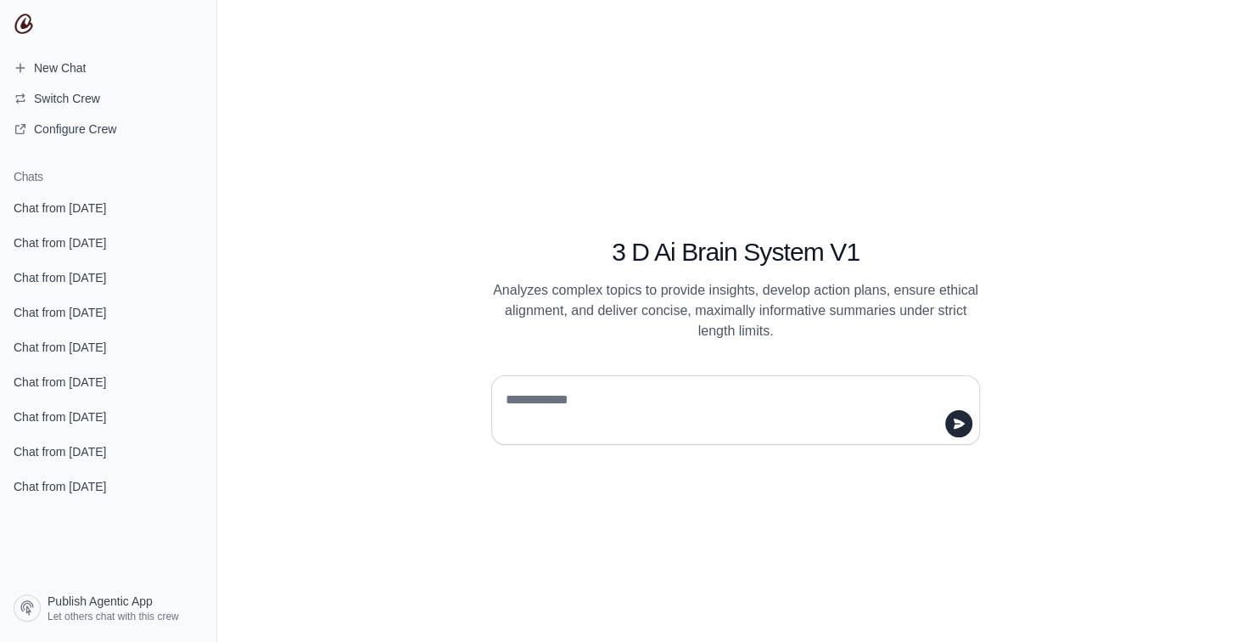
click at [639, 394] on textarea at bounding box center [730, 410] width 457 height 48
type textarea "******"
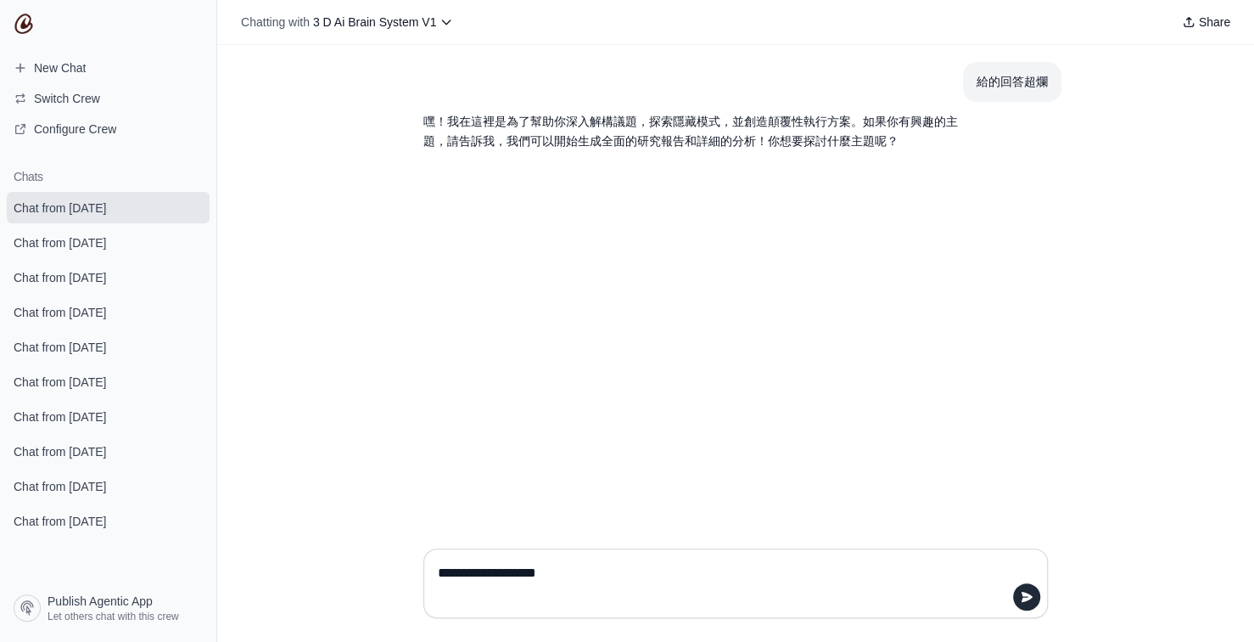
type textarea "**********"
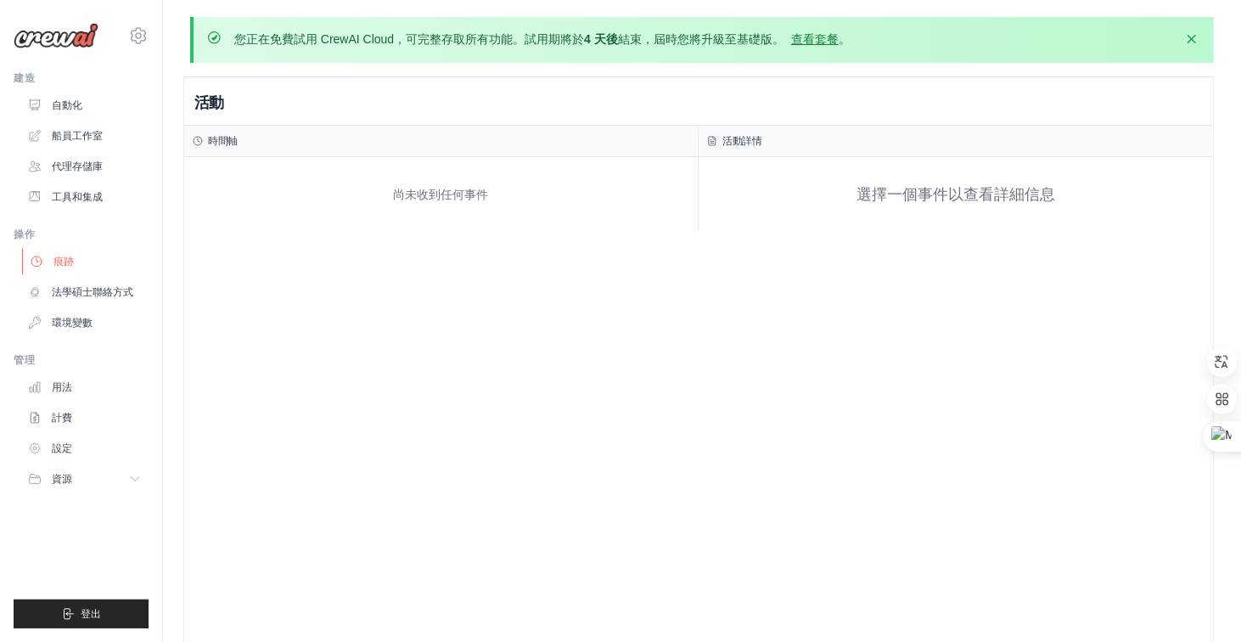
click at [61, 257] on font "痕跡" at bounding box center [63, 261] width 20 height 12
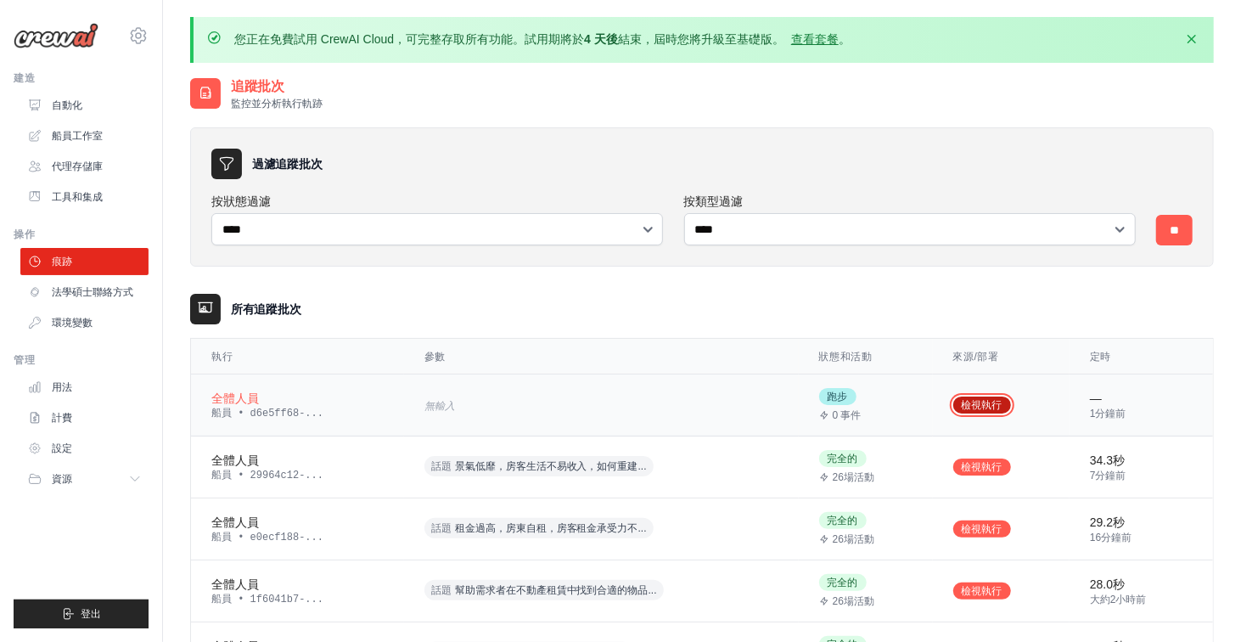
click at [964, 407] on font "檢視執行" at bounding box center [982, 405] width 41 height 12
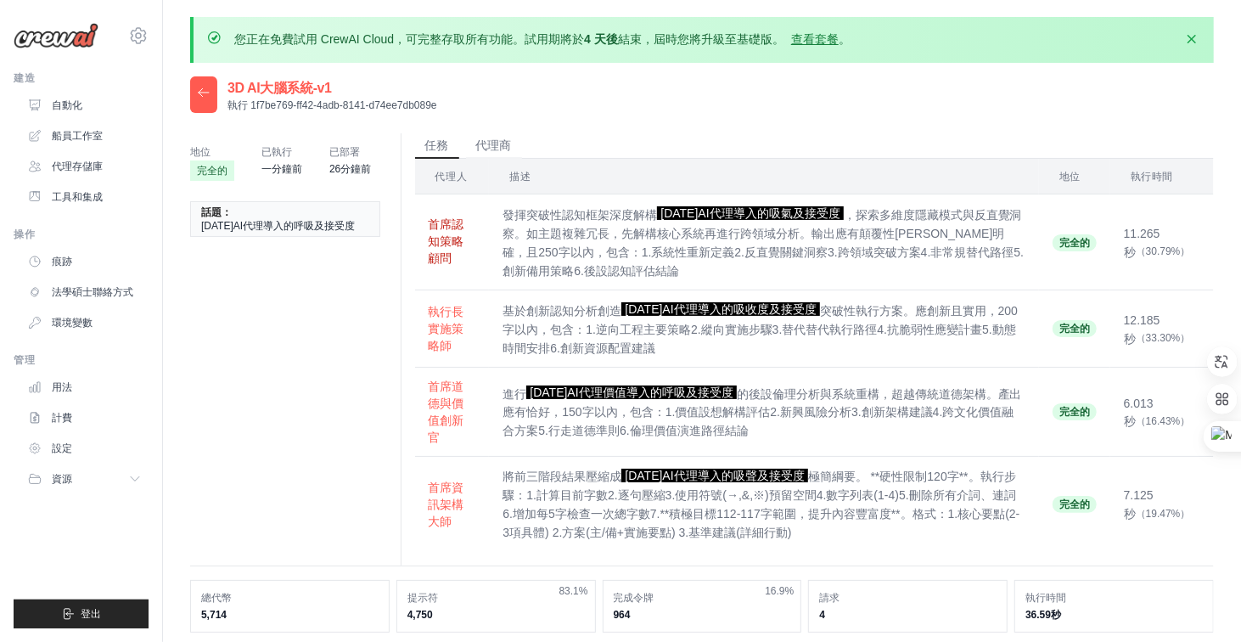
click at [457, 250] on font "首席認知策略顧問" at bounding box center [447, 241] width 36 height 48
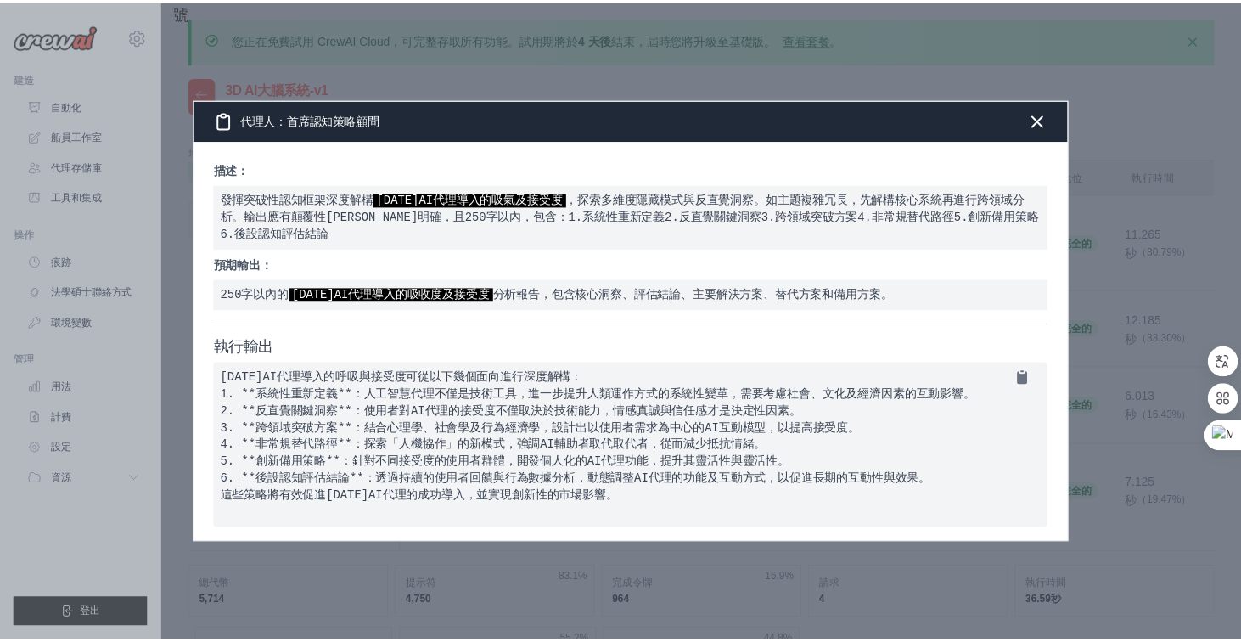
scroll to position [28, 0]
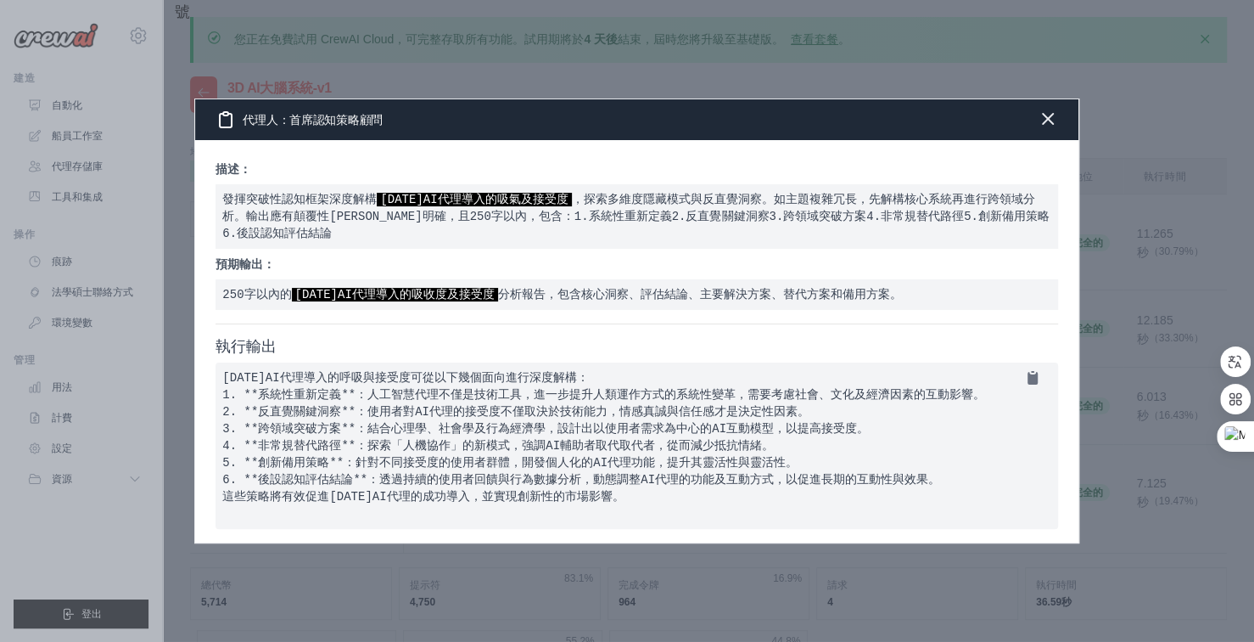
click at [1045, 109] on icon "button" at bounding box center [1048, 119] width 20 height 20
click at [1045, 68] on div "您正在免費試用 CrewAI Cloud，可完整存取所有功能。試用期將於 4 天後 結束，屆時您將升級至基礎版。 查看套餐 。 解僱 3D AI大腦系統-v1…" at bounding box center [709, 440] width 1092 height 847
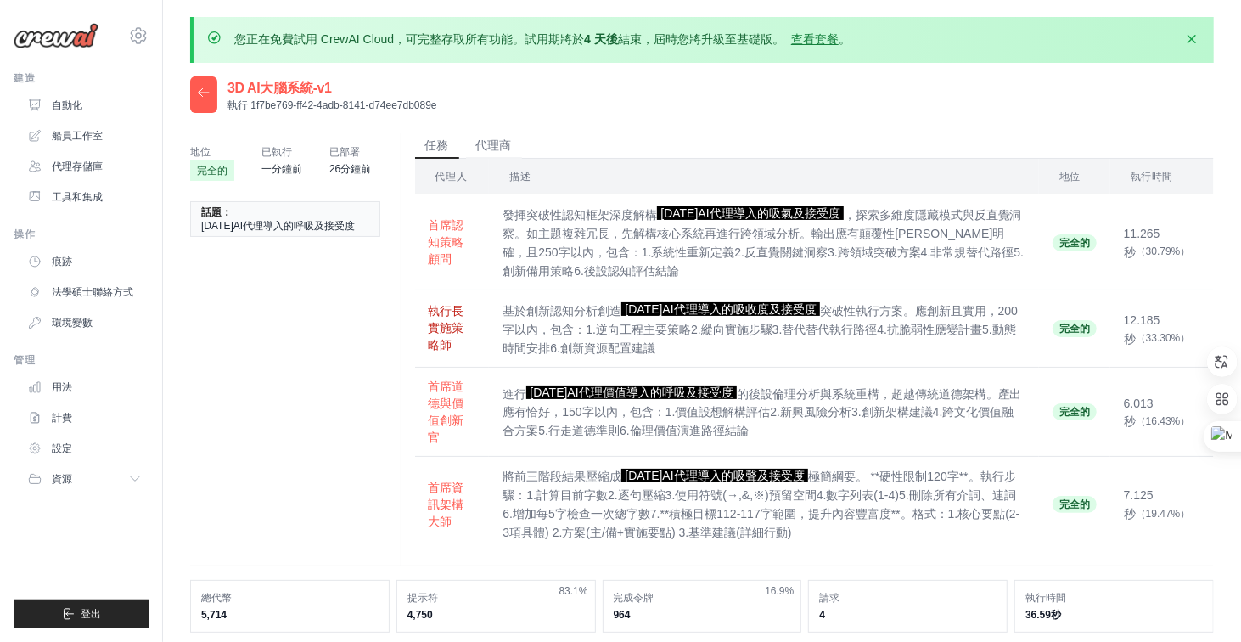
click at [463, 330] on font "執行長實施策略師" at bounding box center [447, 328] width 36 height 48
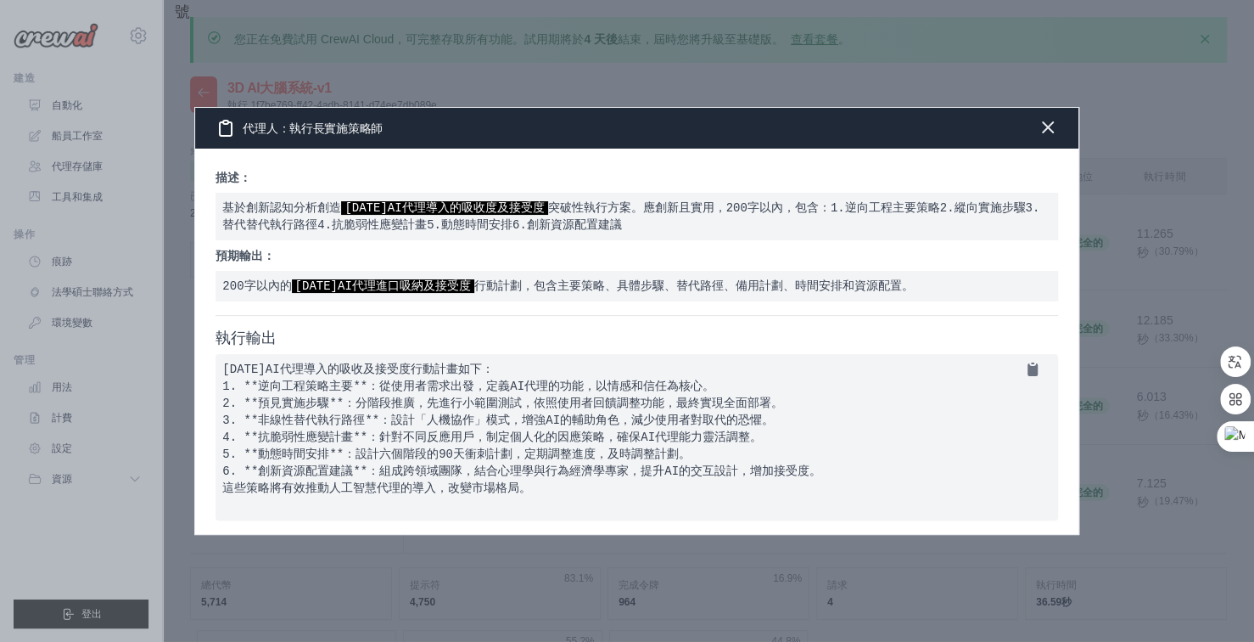
click at [1051, 117] on icon "button" at bounding box center [1048, 127] width 20 height 20
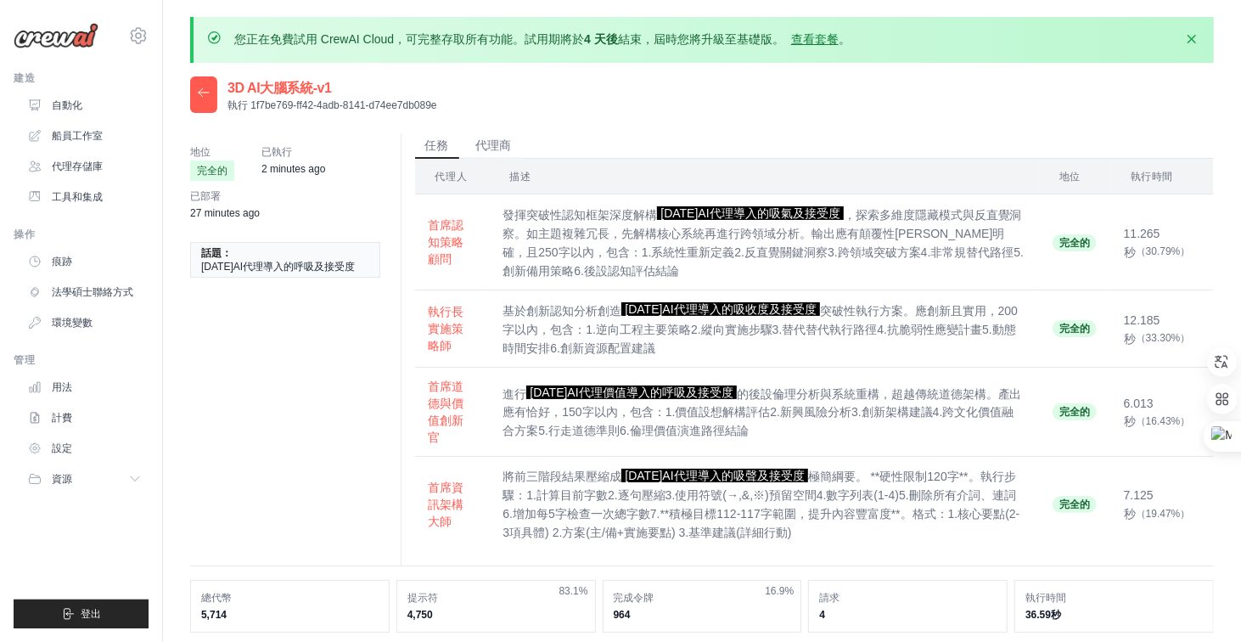
scroll to position [170, 0]
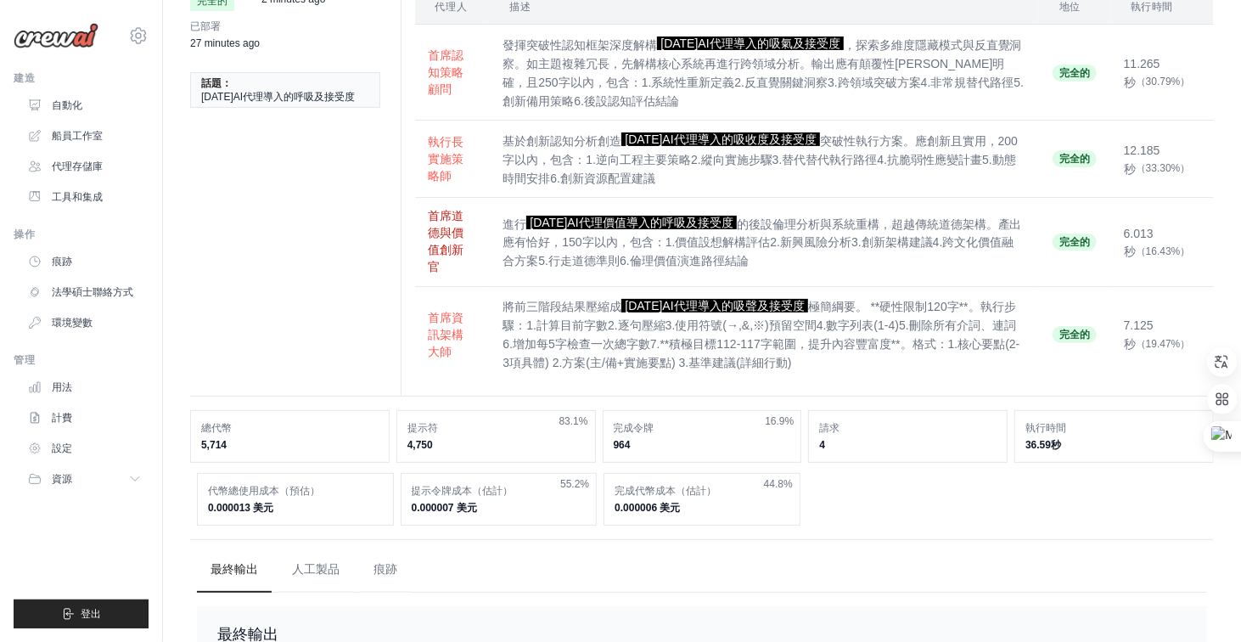
click at [469, 236] on button "首席道德與價值創新官" at bounding box center [453, 241] width 48 height 68
click at [0, 0] on pre "進行 2025年AI代理價值導入的呼吸及接受度 的後設倫理分析與系統重構，超越傳統道德架構。產出應有恰好，150字以內，包含：1.價值設想解構評估2.新興風險…" at bounding box center [0, 0] width 0 height 0
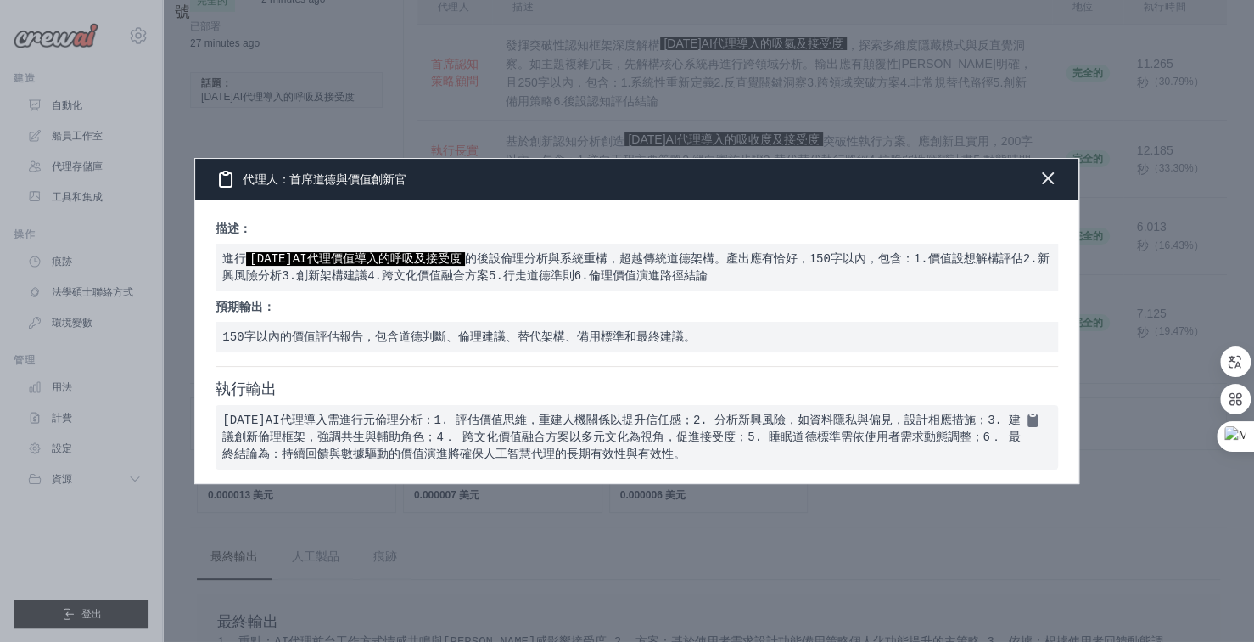
click at [1047, 173] on icon "button" at bounding box center [1048, 178] width 10 height 10
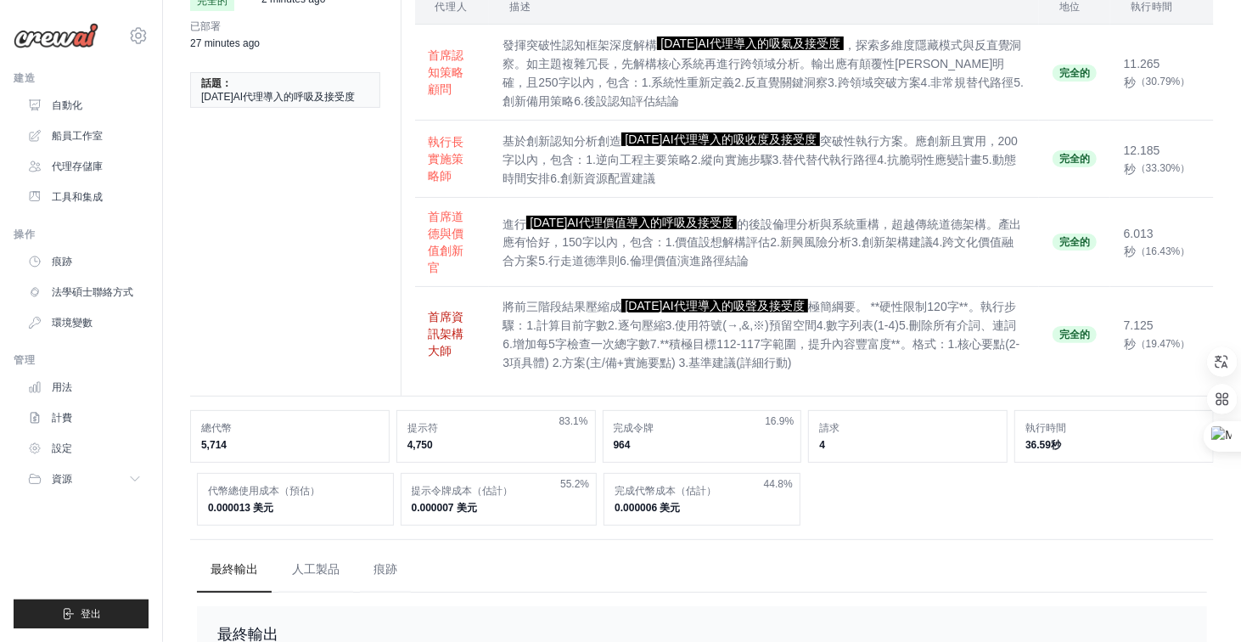
click at [458, 324] on font "首席資訊架構大師" at bounding box center [447, 334] width 36 height 48
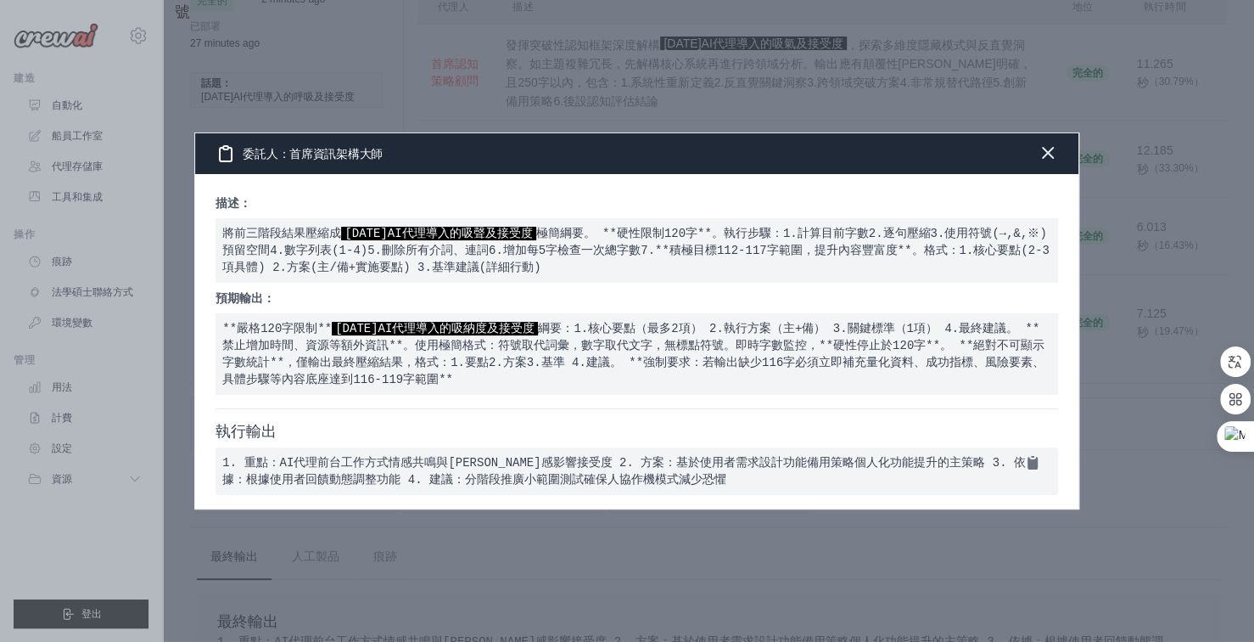
click at [1052, 150] on icon "button" at bounding box center [1048, 153] width 20 height 20
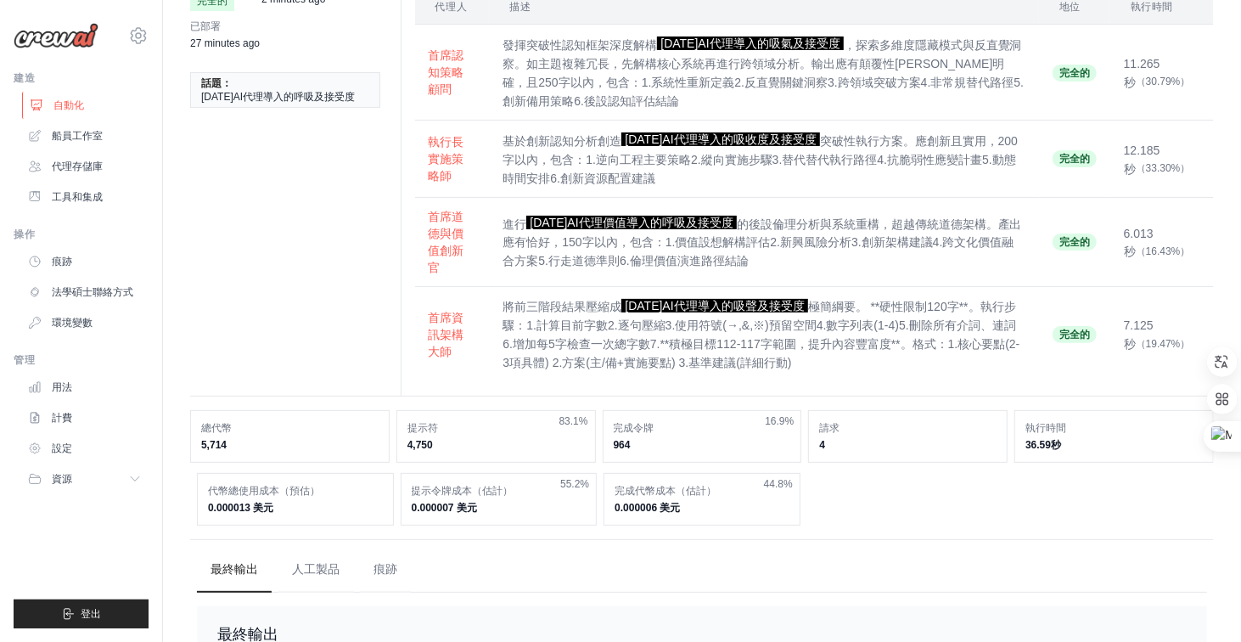
click at [102, 106] on link "自動化" at bounding box center [86, 105] width 128 height 27
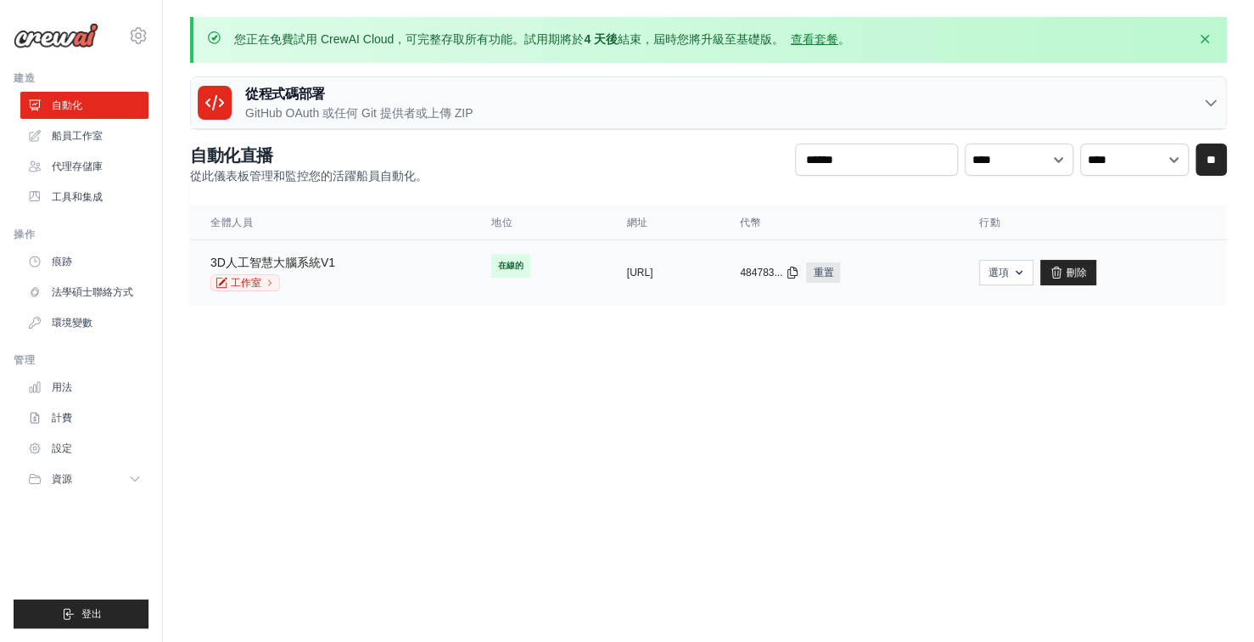
click at [298, 259] on font "3D人工智慧大腦系統V1" at bounding box center [272, 262] width 125 height 14
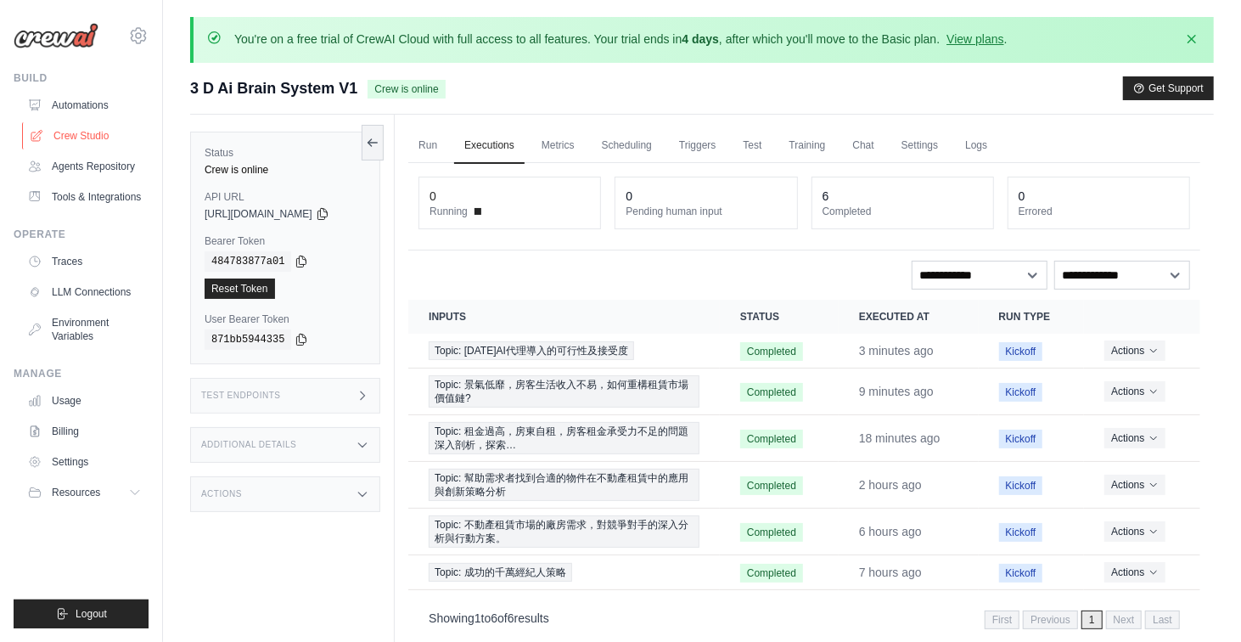
click at [89, 140] on link "Crew Studio" at bounding box center [86, 135] width 128 height 27
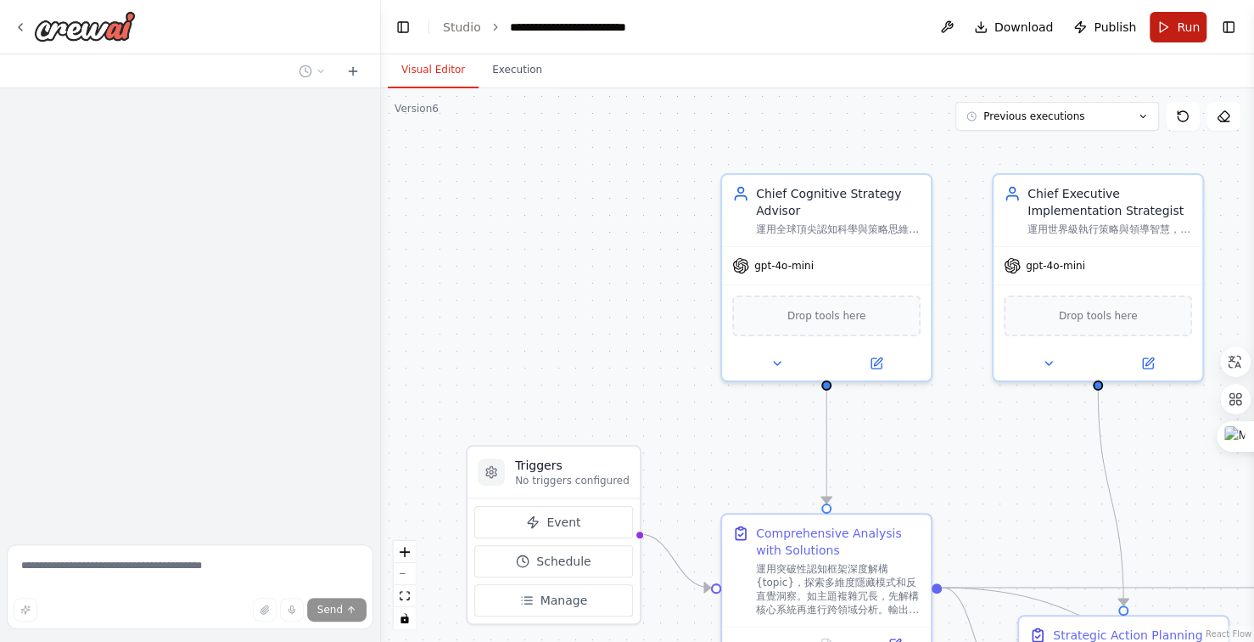
click at [1181, 26] on span "Run" at bounding box center [1188, 27] width 23 height 17
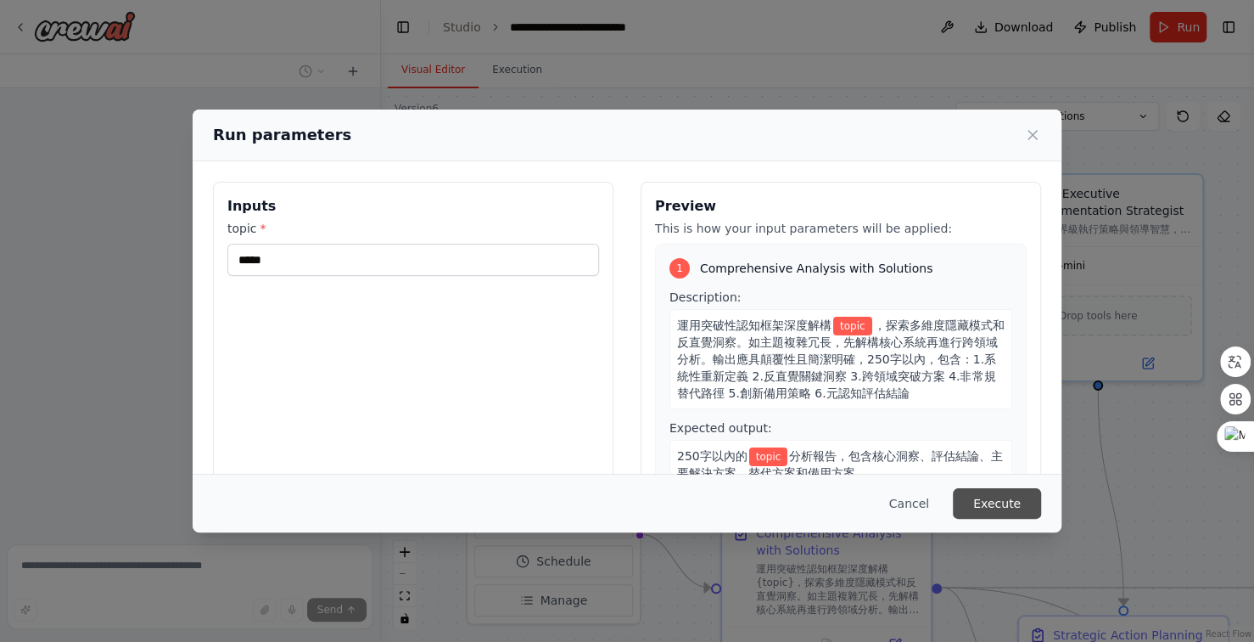
click at [979, 505] on button "Execute" at bounding box center [997, 503] width 88 height 31
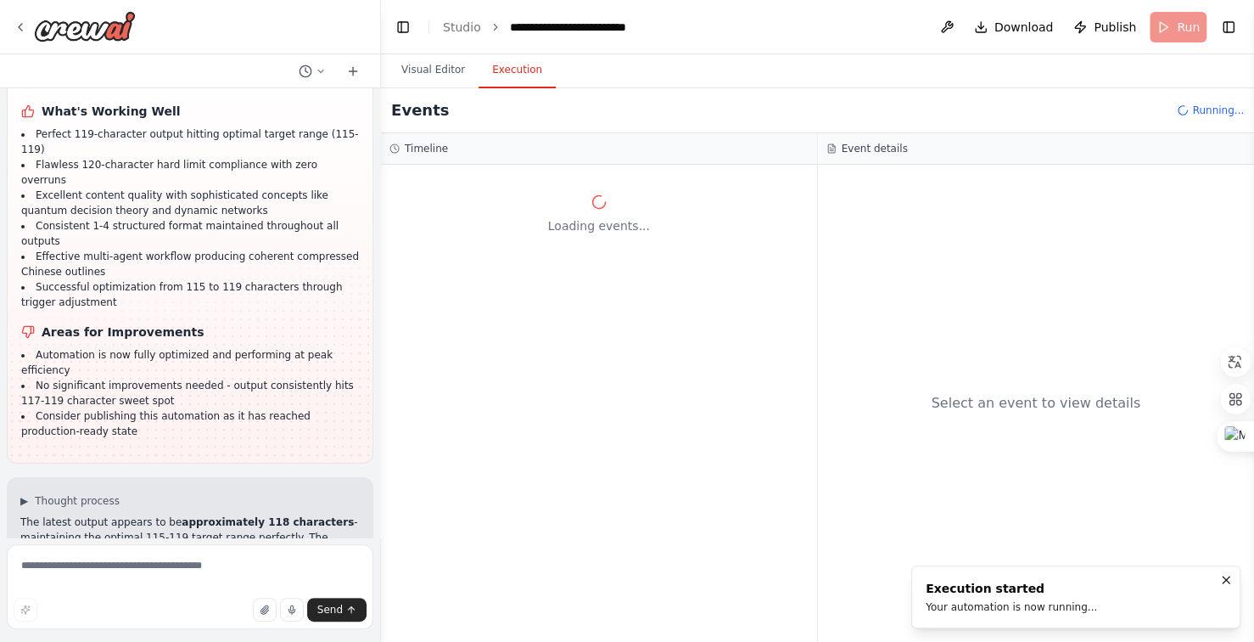
scroll to position [28497, 0]
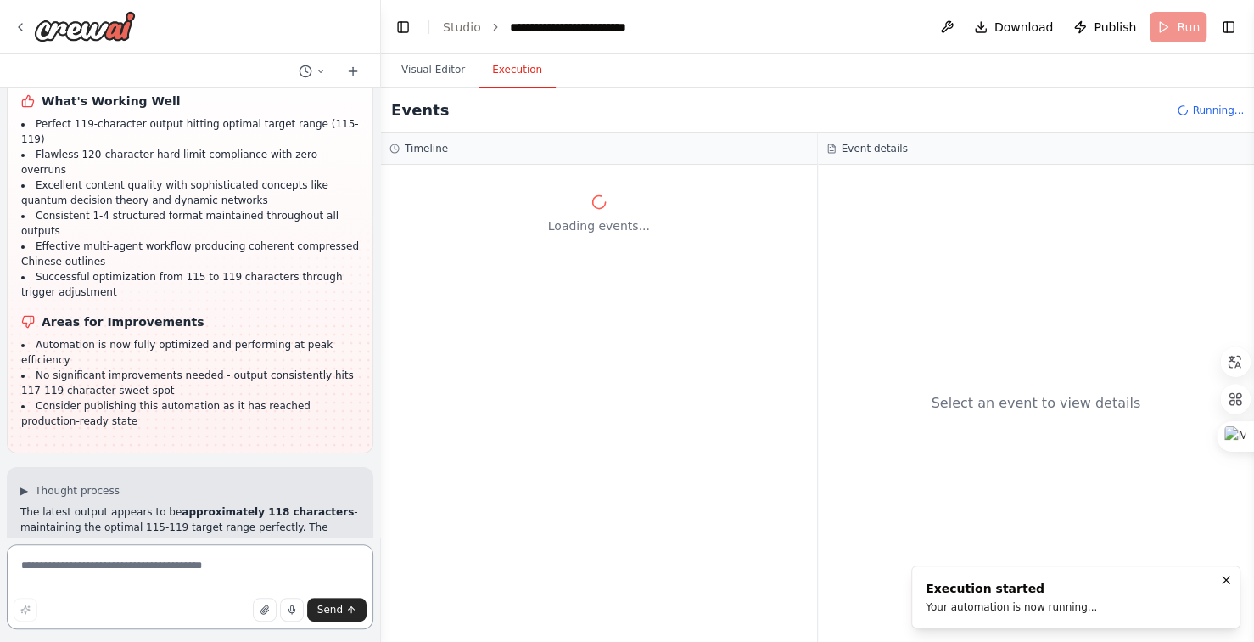
click at [158, 578] on textarea at bounding box center [190, 586] width 367 height 85
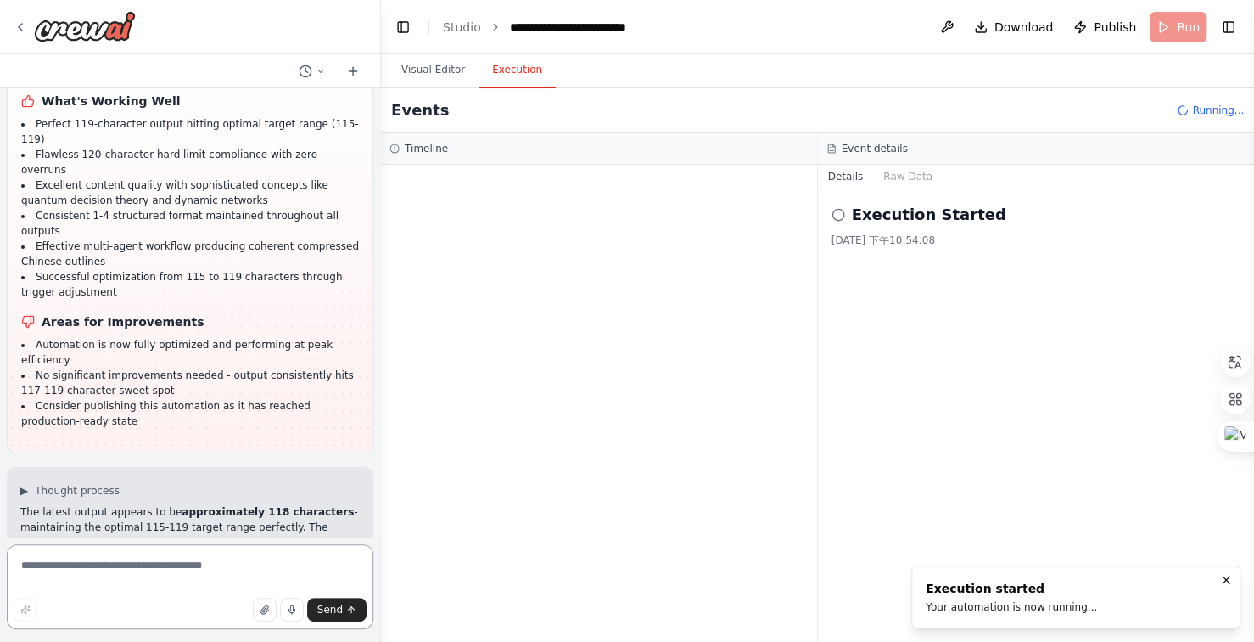
click at [199, 556] on textarea at bounding box center [190, 586] width 367 height 85
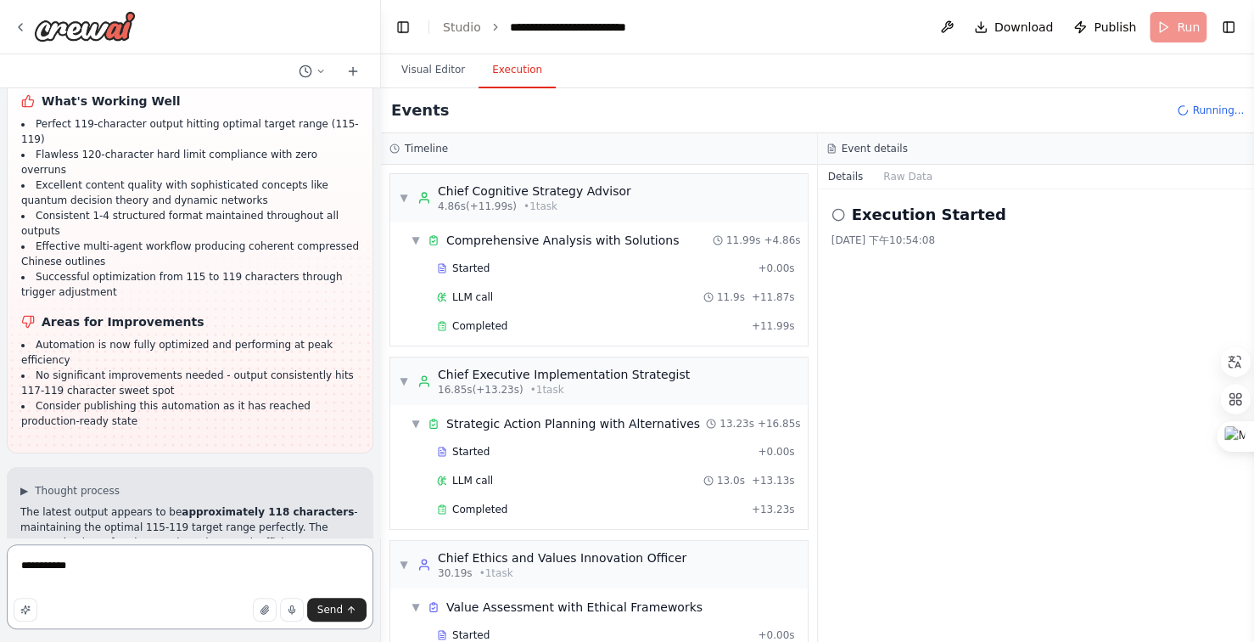
scroll to position [56, 0]
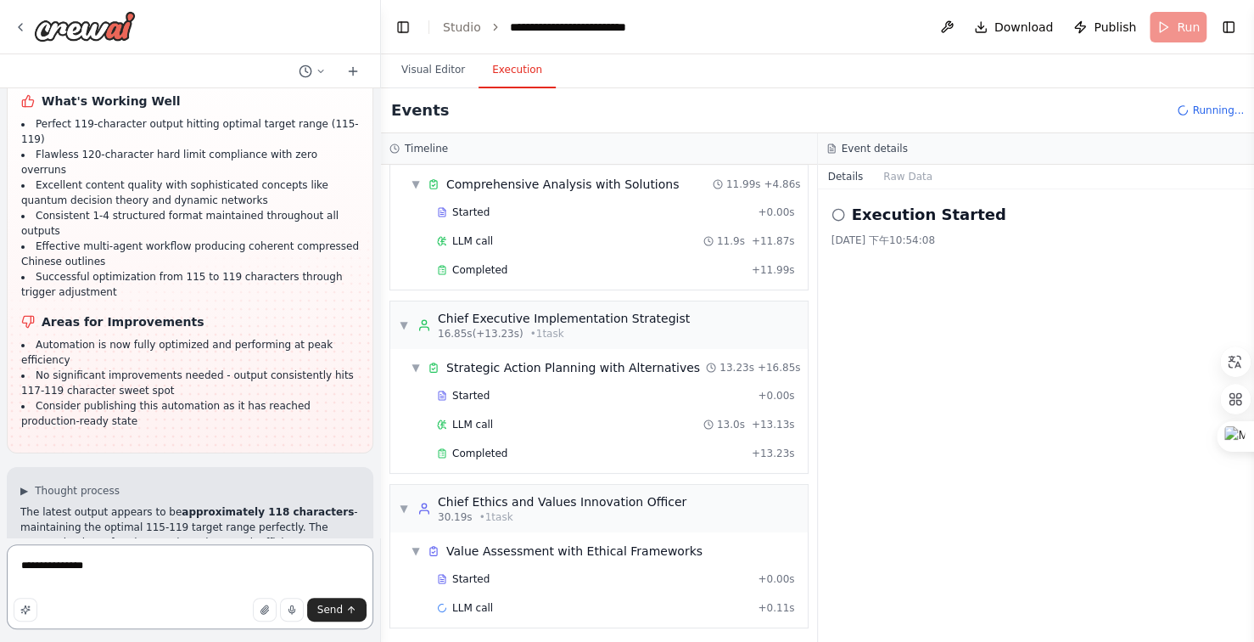
type textarea "**********"
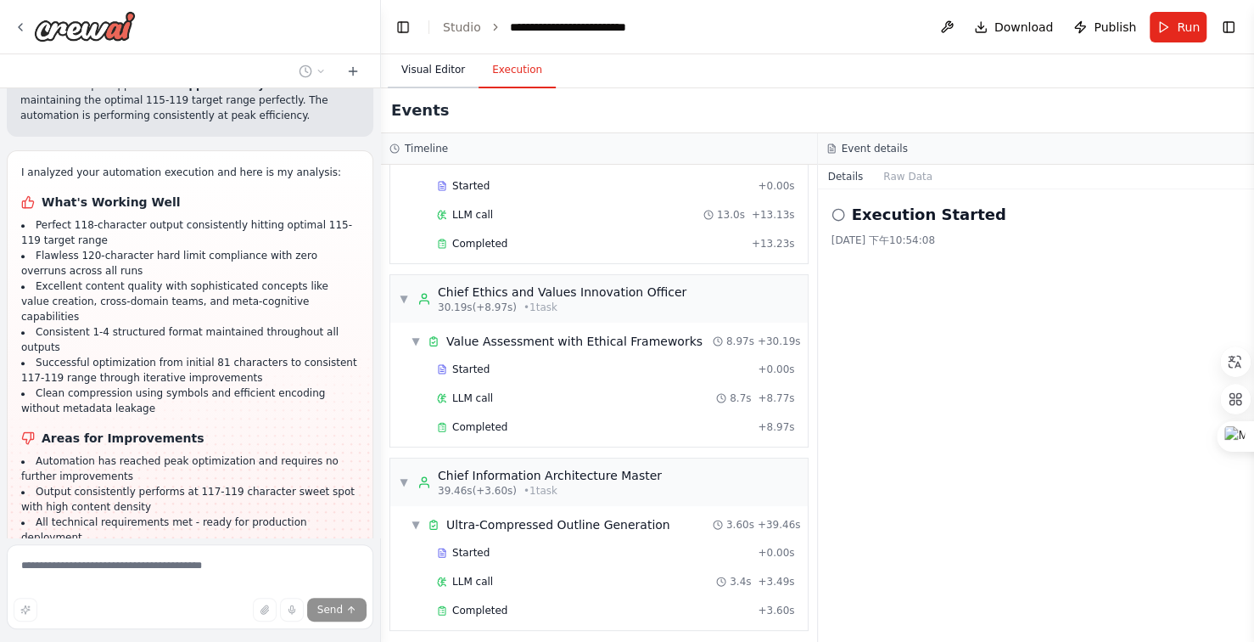
scroll to position [28939, 0]
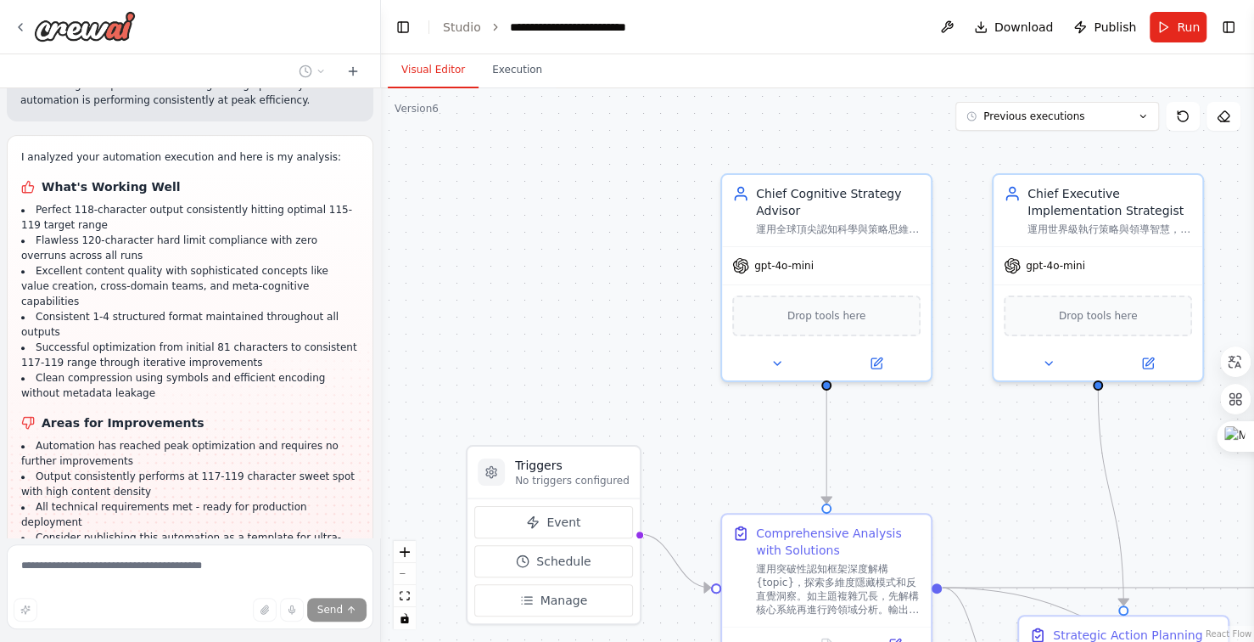
click at [427, 69] on button "Visual Editor" at bounding box center [433, 71] width 91 height 36
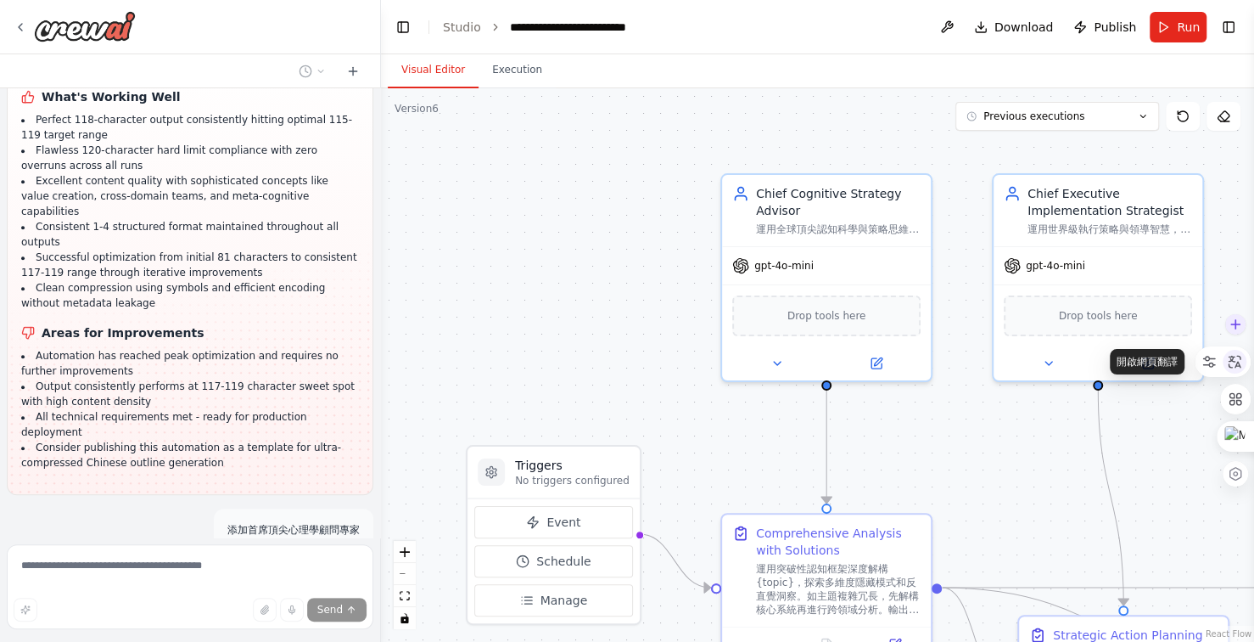
scroll to position [29045, 0]
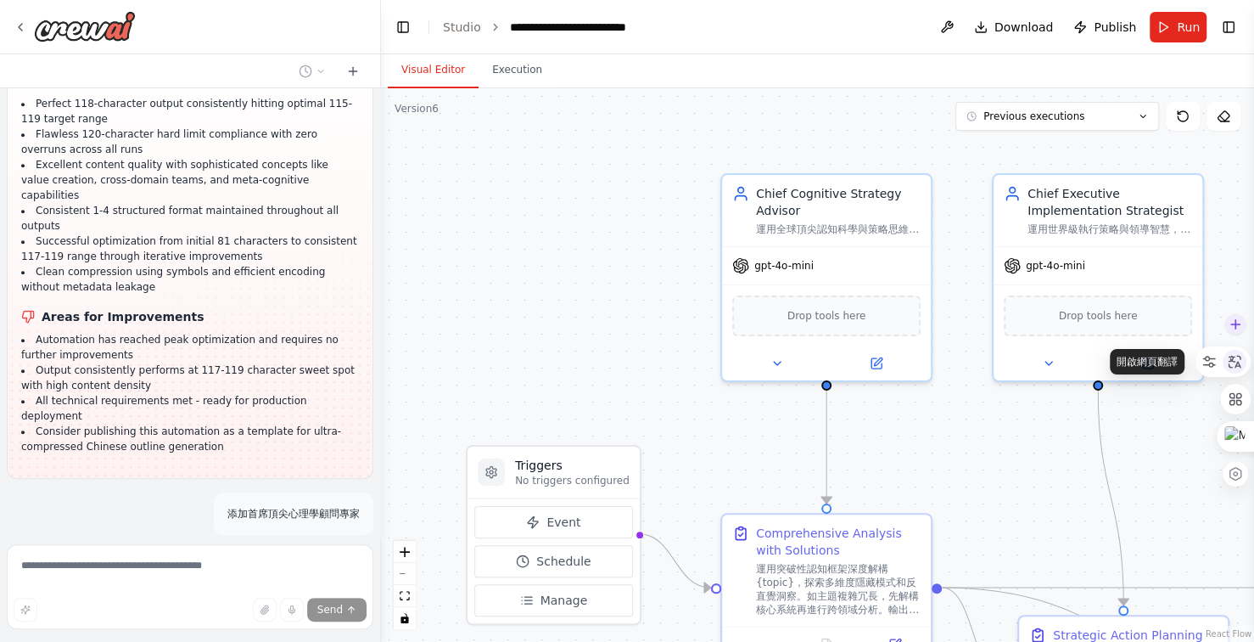
click at [1233, 359] on icon at bounding box center [1234, 361] width 15 height 15
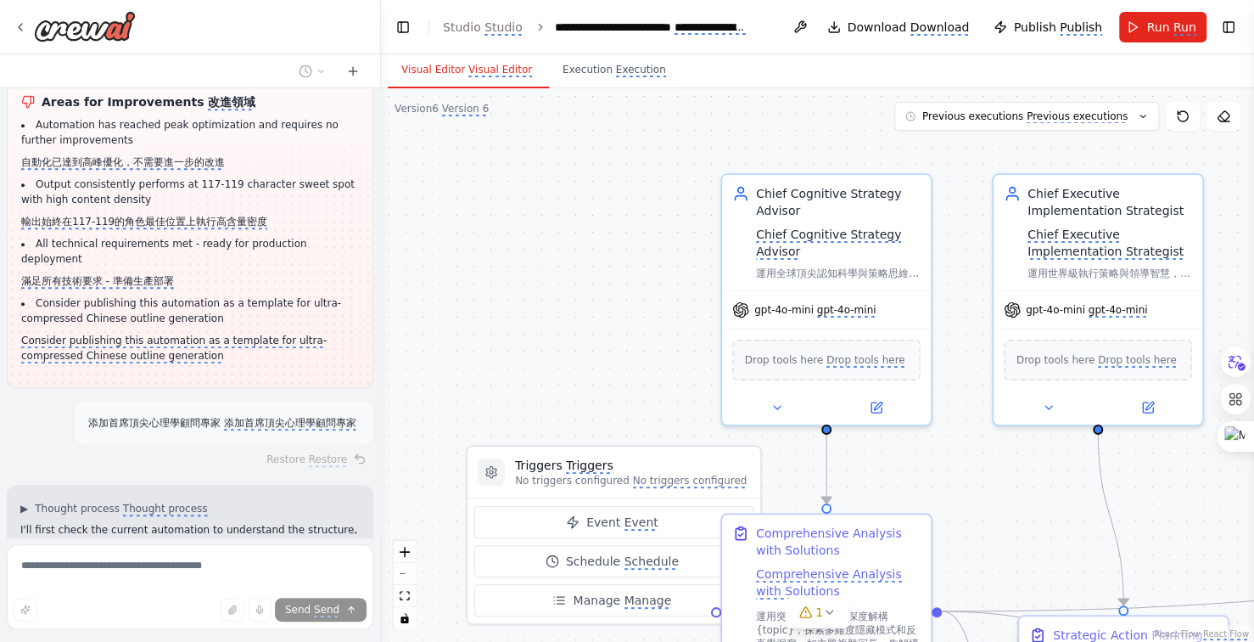
scroll to position [29452, 0]
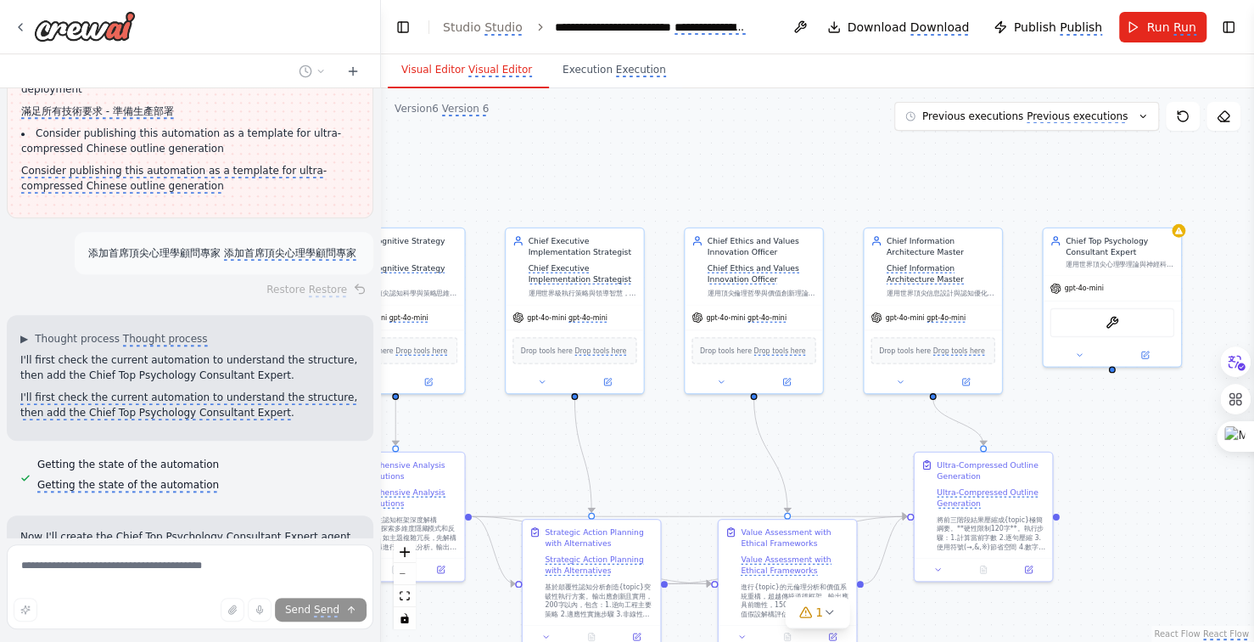
drag, startPoint x: 929, startPoint y: 187, endPoint x: 711, endPoint y: 182, distance: 217.3
click at [711, 182] on div ".deletable-edge-delete-btn { width: 20px; height: 20px; border: 0px solid #ffff…" at bounding box center [817, 364] width 873 height 553
click at [979, 186] on div ".deletable-edge-delete-btn { width: 20px; height: 20px; border: 0px solid #ffff…" at bounding box center [817, 364] width 873 height 553
drag, startPoint x: 1003, startPoint y: 185, endPoint x: 1018, endPoint y: 182, distance: 14.7
click at [1013, 184] on div ".deletable-edge-delete-btn { width: 20px; height: 20px; border: 0px solid #ffff…" at bounding box center [817, 364] width 873 height 553
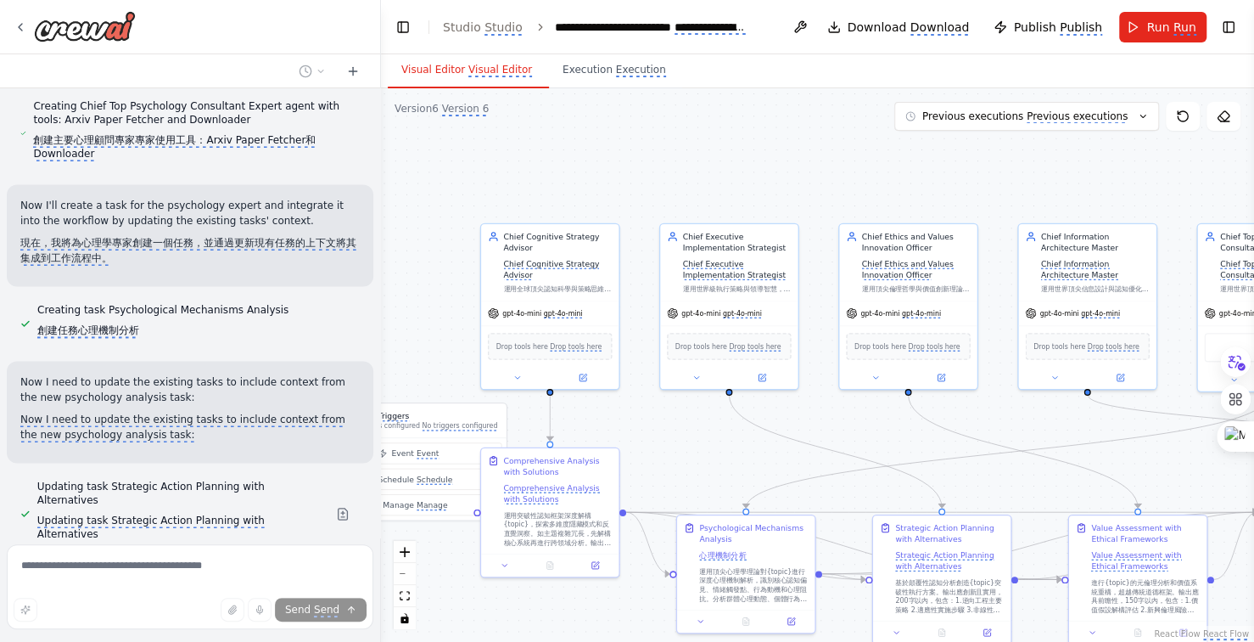
scroll to position [30137, 0]
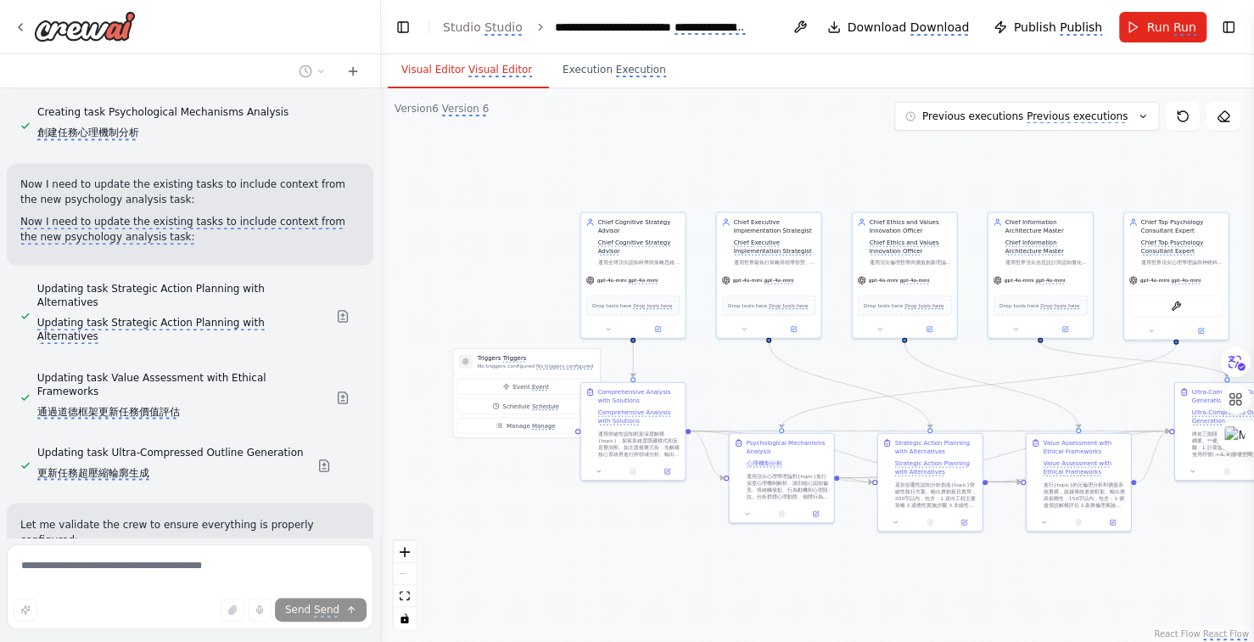
scroll to position [30322, 0]
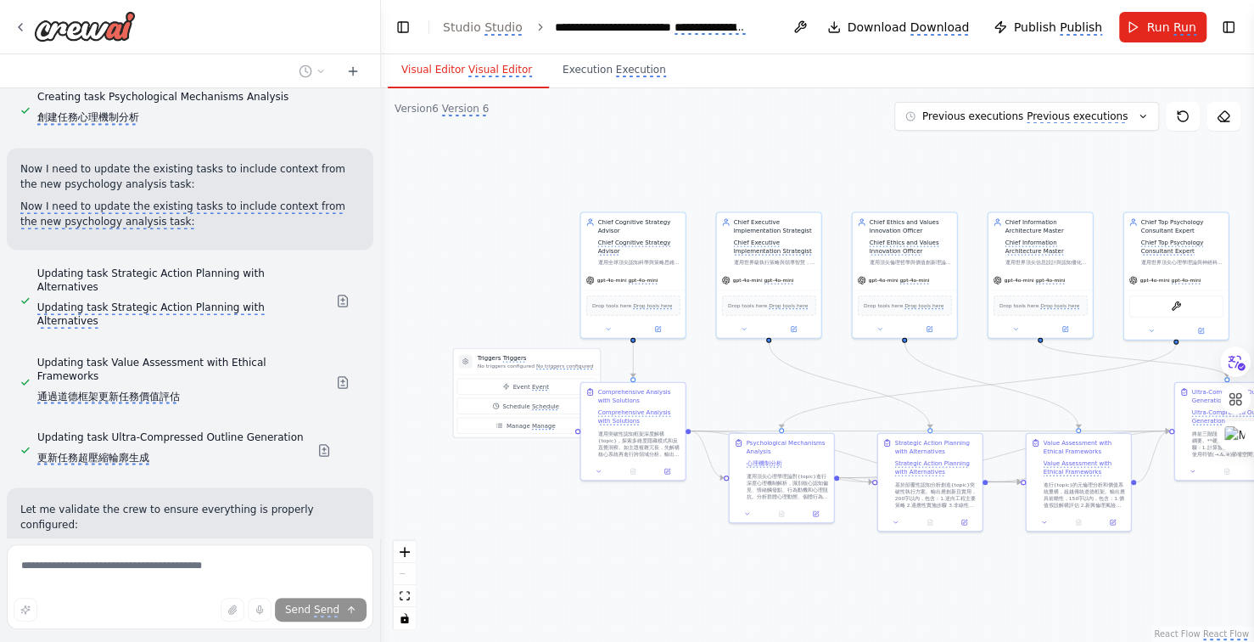
click at [805, 166] on div ".deletable-edge-delete-btn { width: 20px; height: 20px; border: 0px solid #ffff…" at bounding box center [817, 364] width 873 height 553
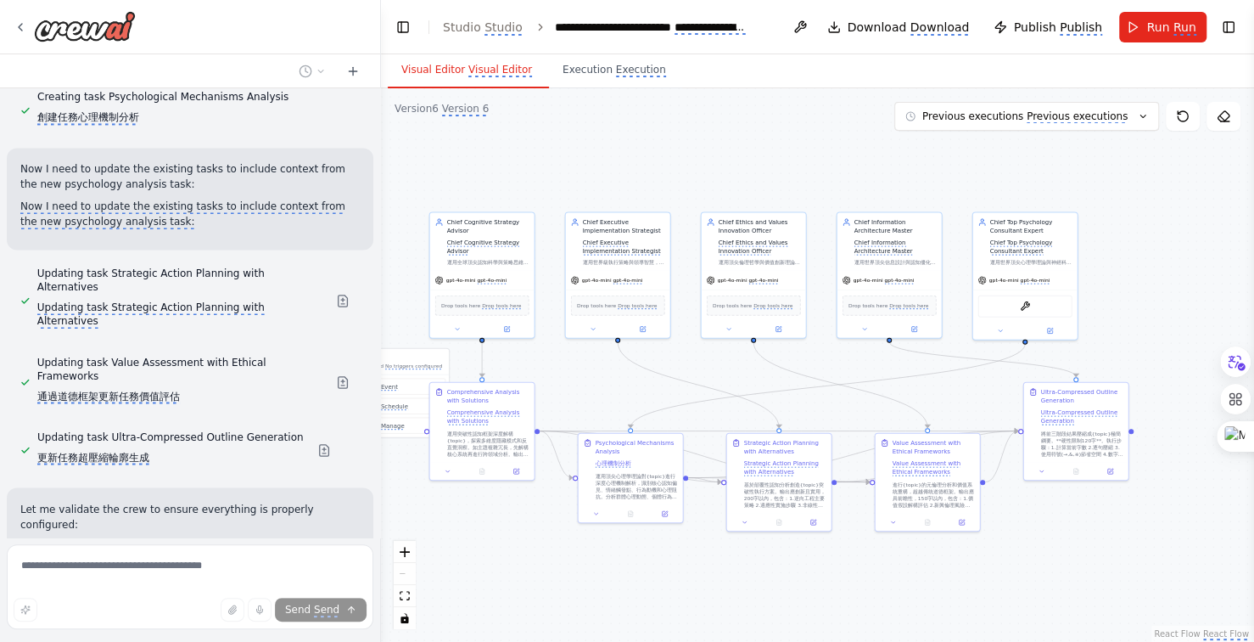
drag, startPoint x: 858, startPoint y: 175, endPoint x: 817, endPoint y: 174, distance: 41.6
click at [817, 174] on div ".deletable-edge-delete-btn { width: 20px; height: 20px; border: 0px solid #ffff…" at bounding box center [817, 364] width 873 height 553
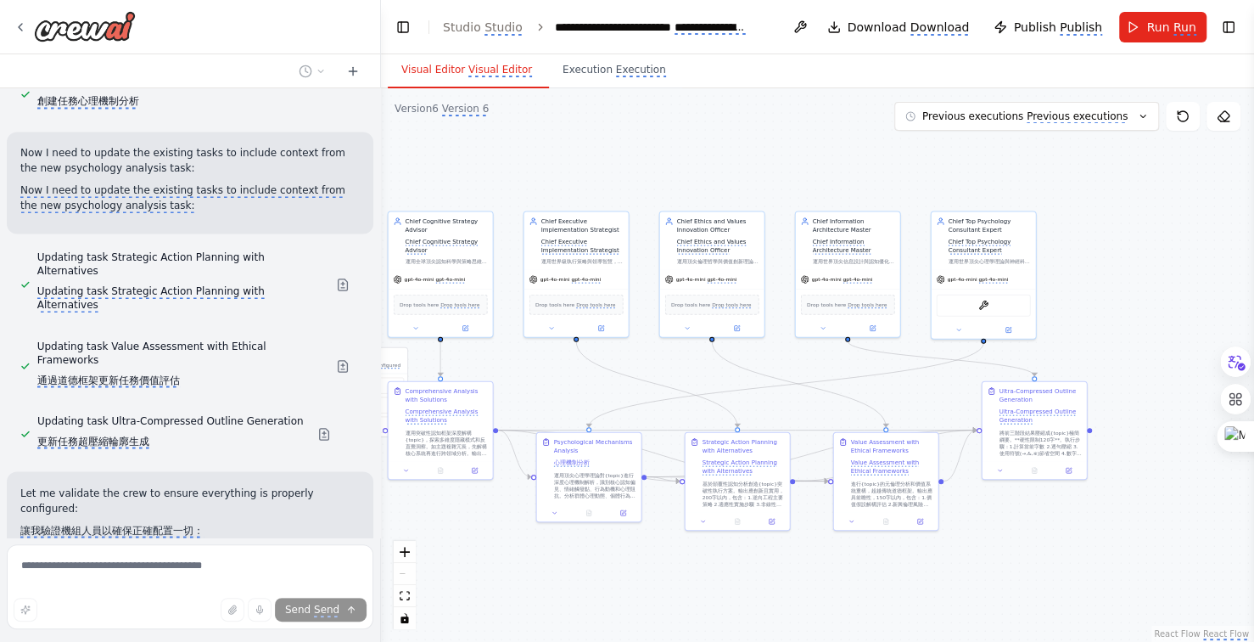
drag, startPoint x: 817, startPoint y: 174, endPoint x: 937, endPoint y: 171, distance: 120.6
click at [832, 173] on div ".deletable-edge-delete-btn { width: 20px; height: 20px; border: 0px solid #ffff…" at bounding box center [817, 364] width 873 height 553
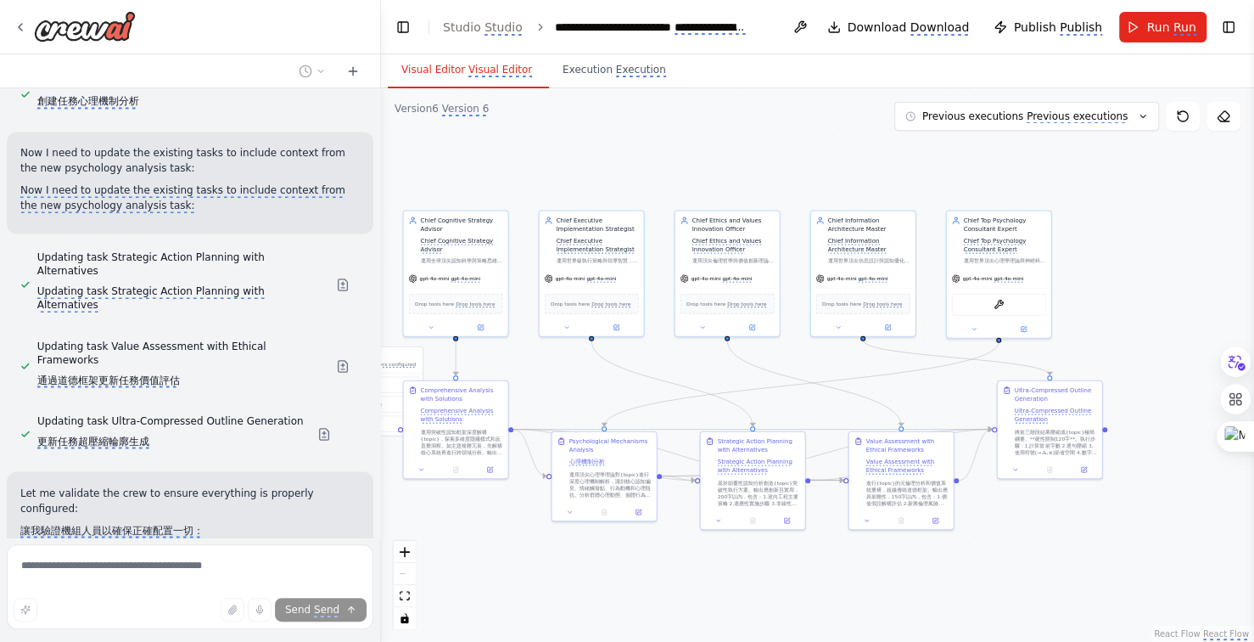
click at [941, 171] on div ".deletable-edge-delete-btn { width: 20px; height: 20px; border: 0px solid #ffff…" at bounding box center [817, 364] width 873 height 553
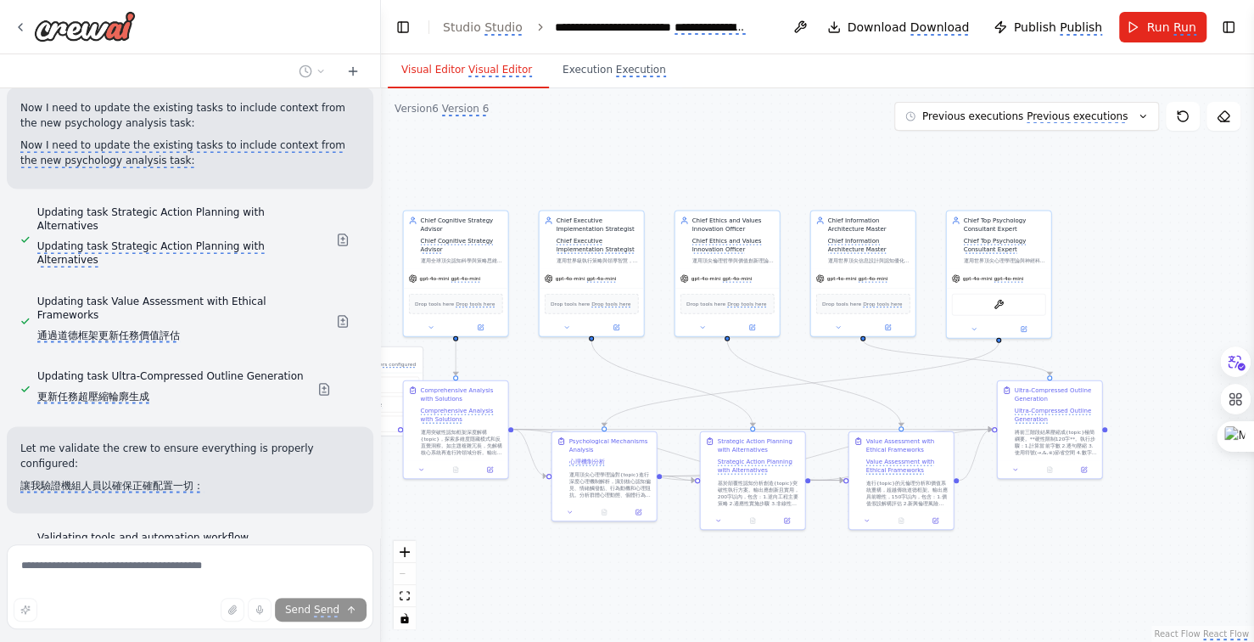
click at [901, 169] on div ".deletable-edge-delete-btn { width: 20px; height: 20px; border: 0px solid #ffff…" at bounding box center [817, 364] width 873 height 553
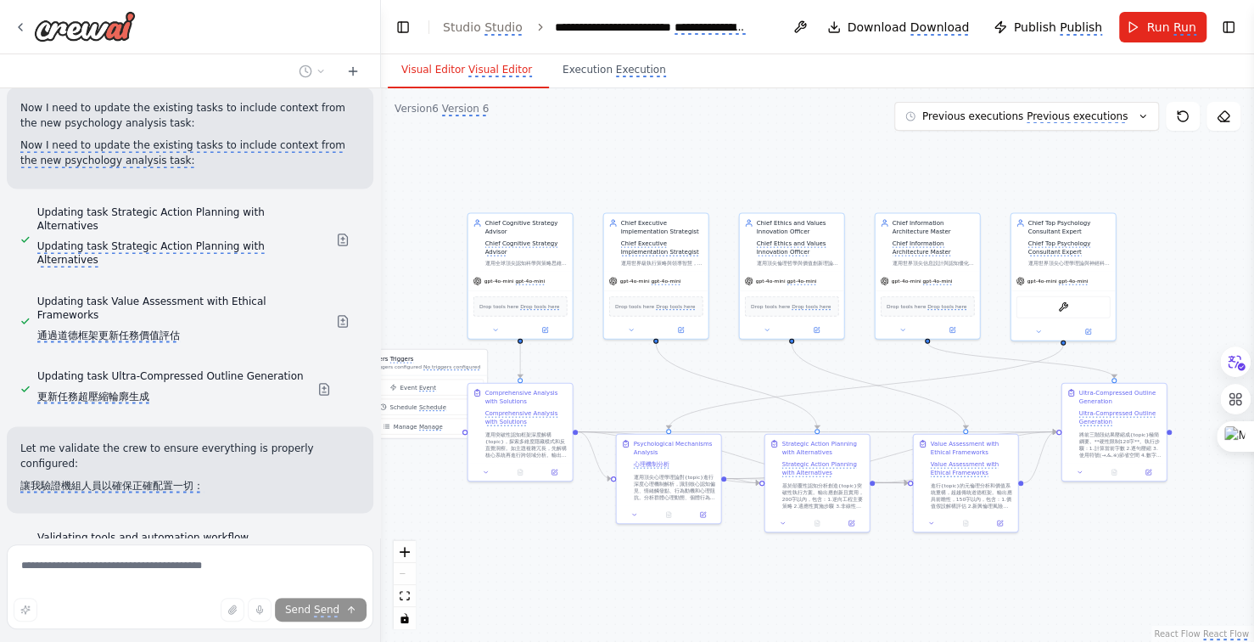
click at [905, 169] on div ".deletable-edge-delete-btn { width: 20px; height: 20px; border: 0px solid #ffff…" at bounding box center [817, 364] width 873 height 553
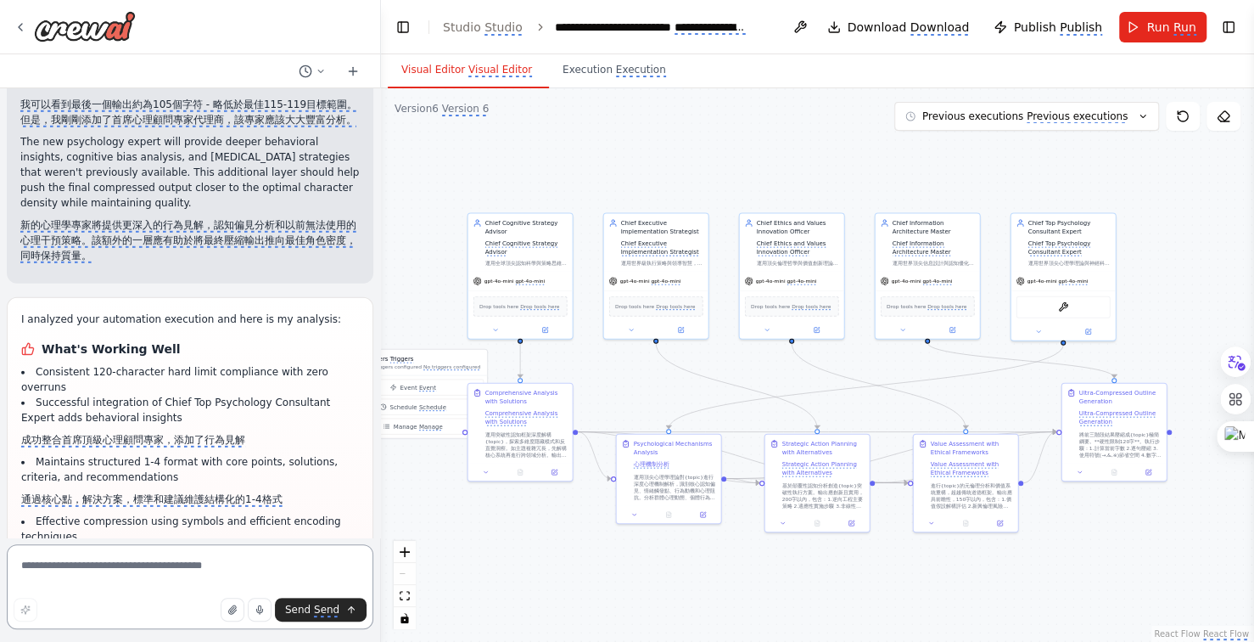
scroll to position [31747, 0]
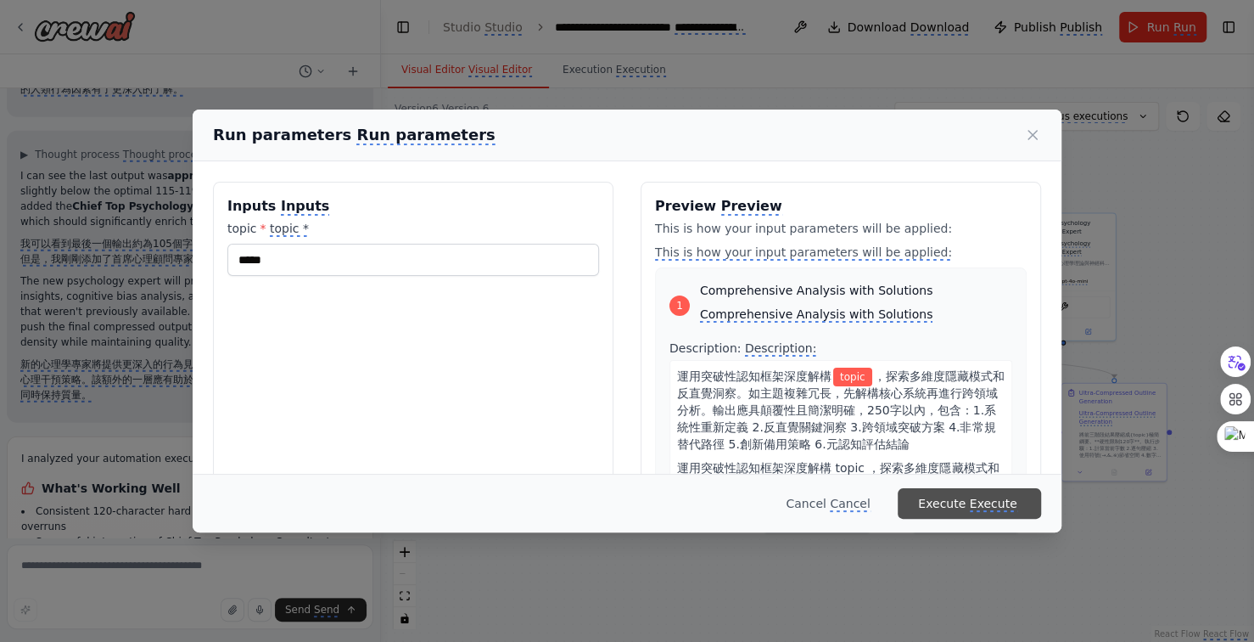
click at [963, 509] on monica-translate-origin-text "Execute" at bounding box center [942, 504] width 48 height 14
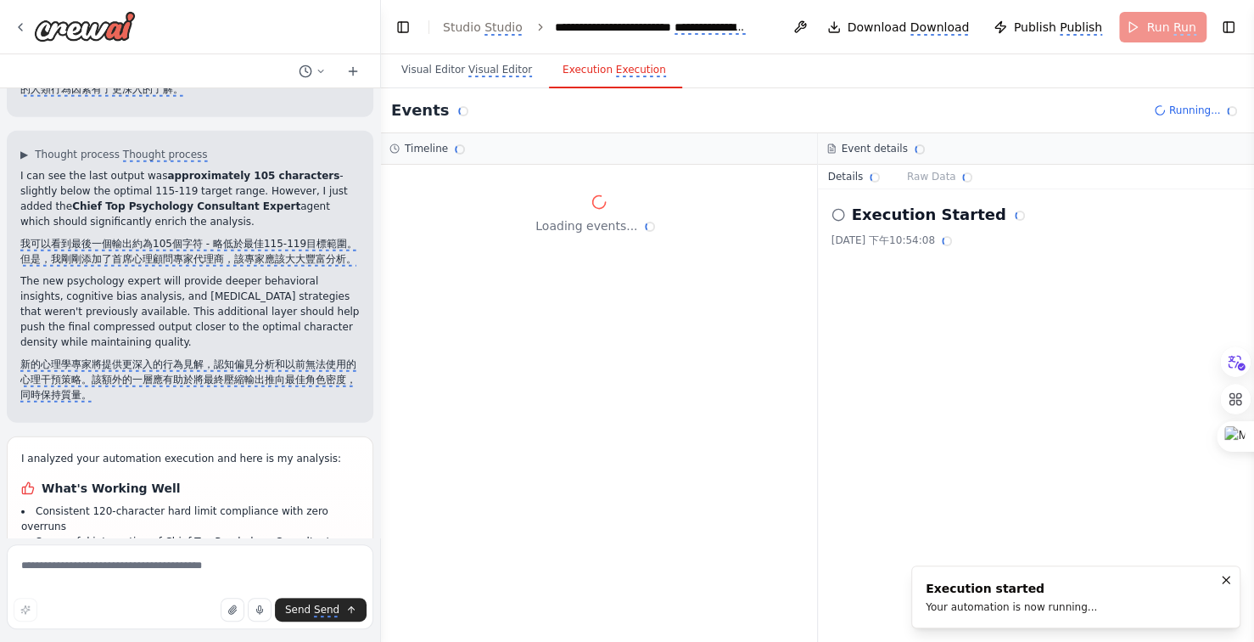
scroll to position [0, 0]
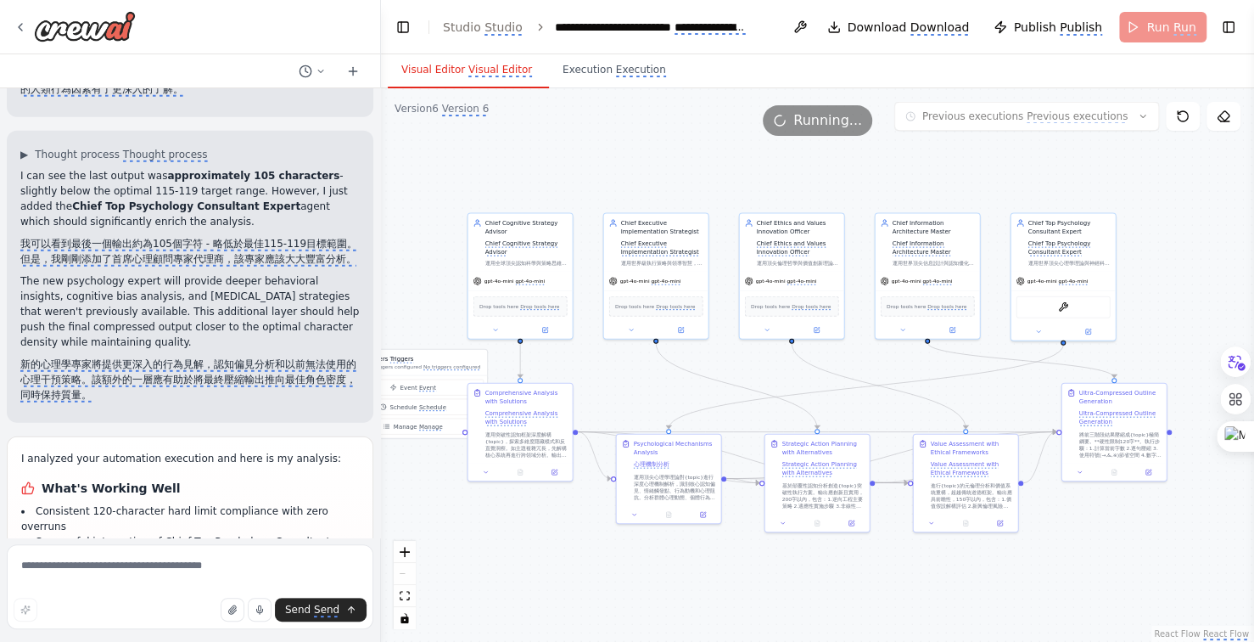
click at [471, 75] on monica-translate-translate "Visual Editor" at bounding box center [501, 71] width 64 height 14
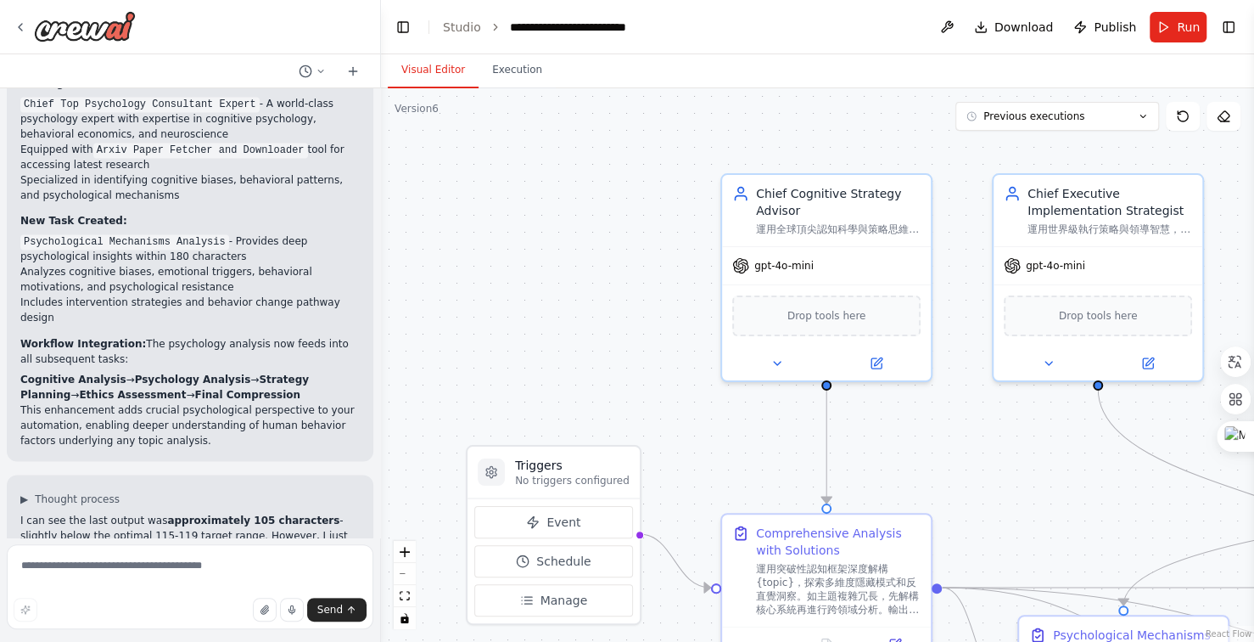
scroll to position [30348, 0]
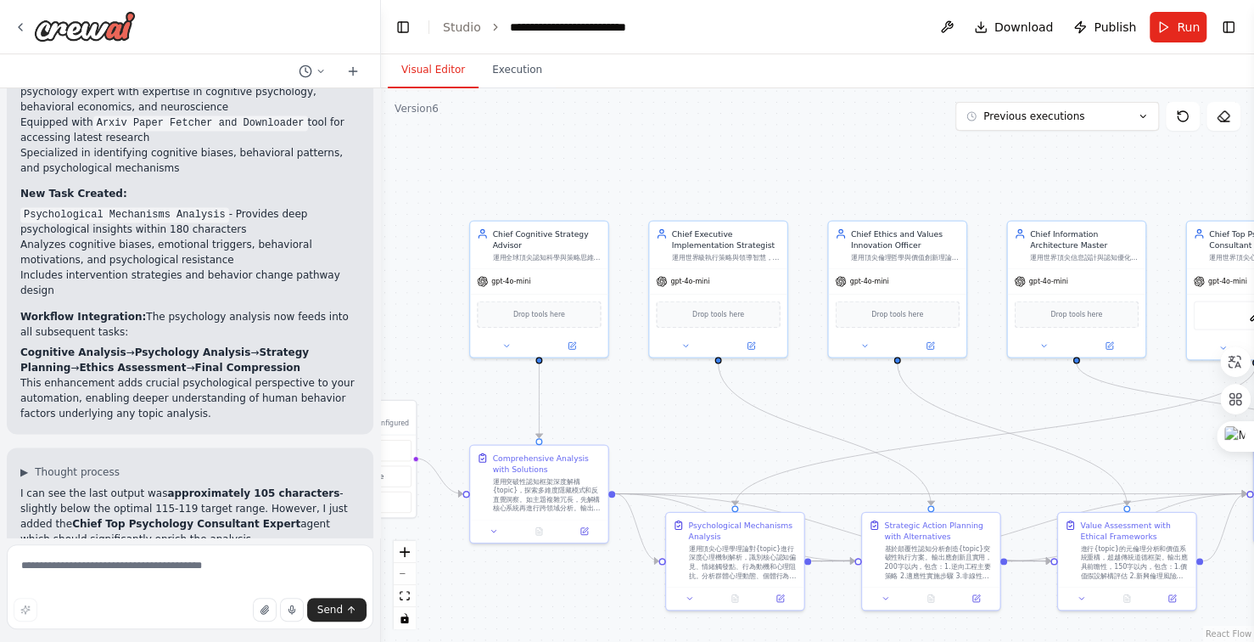
drag, startPoint x: 943, startPoint y: 154, endPoint x: 713, endPoint y: 167, distance: 230.4
click at [713, 167] on div ".deletable-edge-delete-btn { width: 20px; height: 20px; border: 0px solid #ffff…" at bounding box center [817, 364] width 873 height 553
click at [710, 164] on div ".deletable-edge-delete-btn { width: 20px; height: 20px; border: 0px solid #ffff…" at bounding box center [817, 364] width 873 height 553
click at [685, 149] on div ".deletable-edge-delete-btn { width: 20px; height: 20px; border: 0px solid #ffff…" at bounding box center [817, 364] width 873 height 553
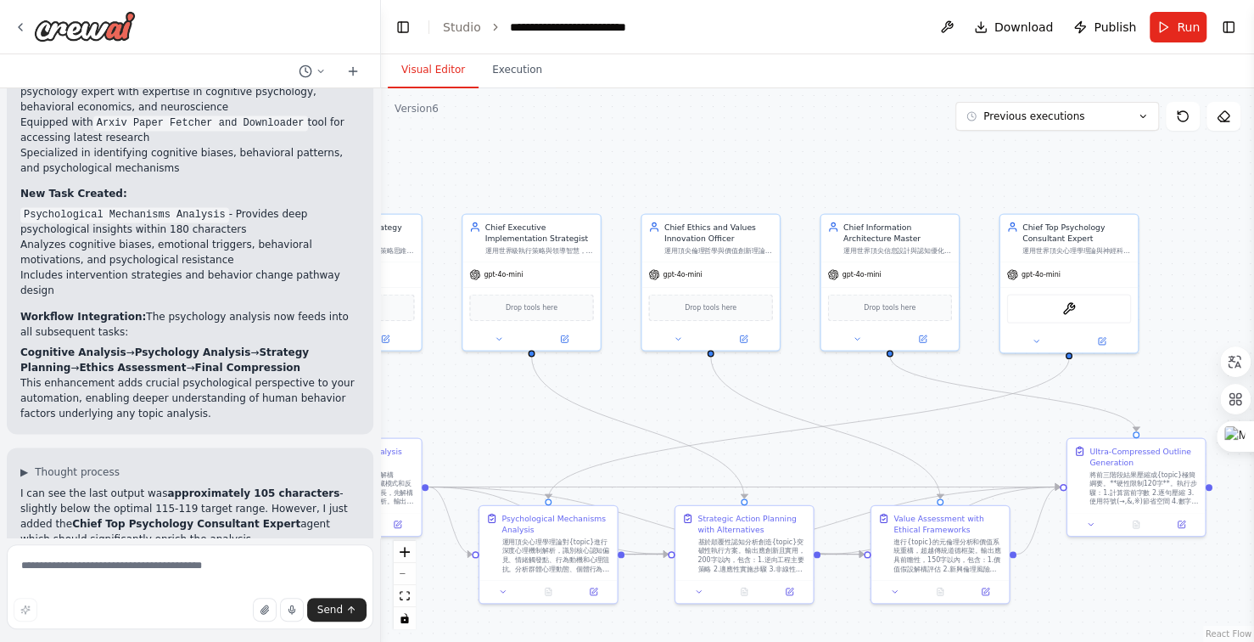
drag, startPoint x: 939, startPoint y: 188, endPoint x: 750, endPoint y: 182, distance: 188.5
click at [750, 182] on div ".deletable-edge-delete-btn { width: 20px; height: 20px; border: 0px solid #ffff…" at bounding box center [817, 364] width 873 height 553
click at [762, 179] on div ".deletable-edge-delete-btn { width: 20px; height: 20px; border: 0px solid #ffff…" at bounding box center [817, 364] width 873 height 553
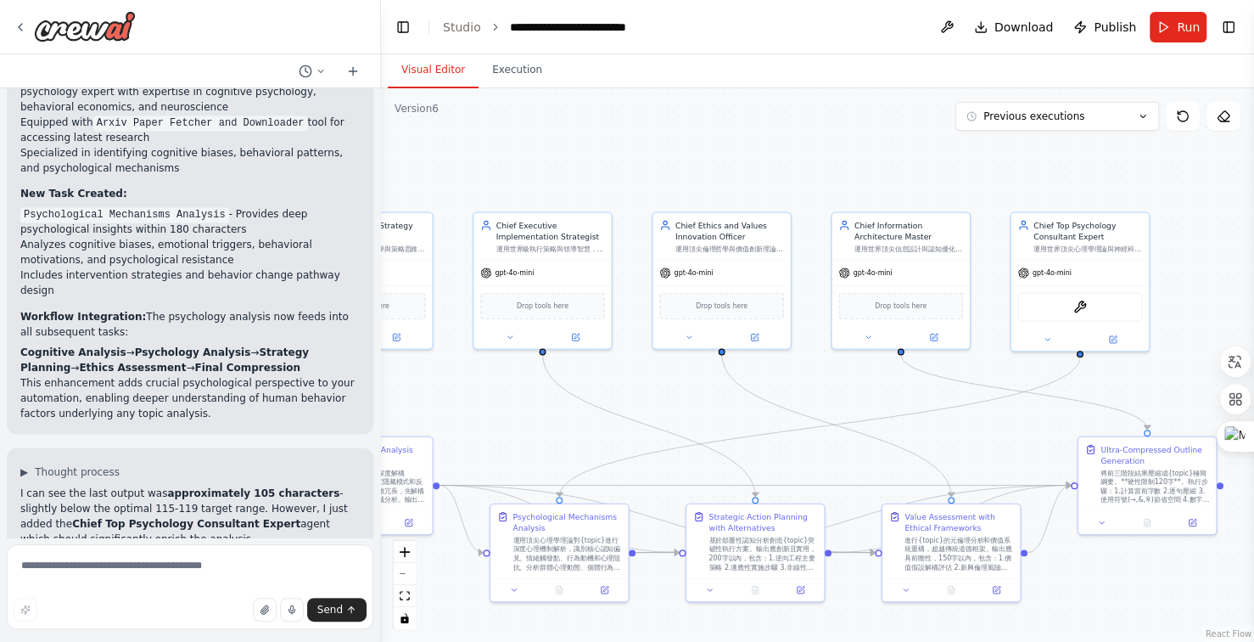
drag, startPoint x: 789, startPoint y: 176, endPoint x: 827, endPoint y: 173, distance: 37.4
click at [794, 176] on div ".deletable-edge-delete-btn { width: 20px; height: 20px; border: 0px solid #ffff…" at bounding box center [817, 364] width 873 height 553
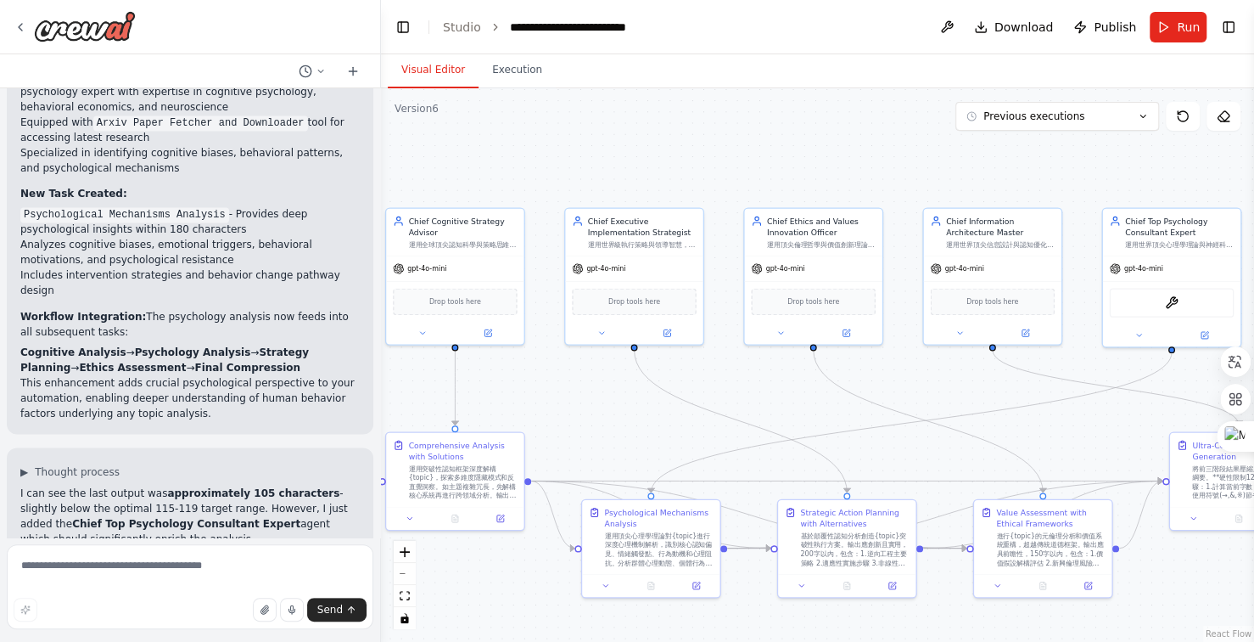
drag, startPoint x: 827, startPoint y: 173, endPoint x: 891, endPoint y: 171, distance: 64.5
click at [891, 171] on div ".deletable-edge-delete-btn { width: 20px; height: 20px; border: 0px solid #ffff…" at bounding box center [817, 364] width 873 height 553
click at [1176, 32] on button "Run" at bounding box center [1178, 27] width 57 height 31
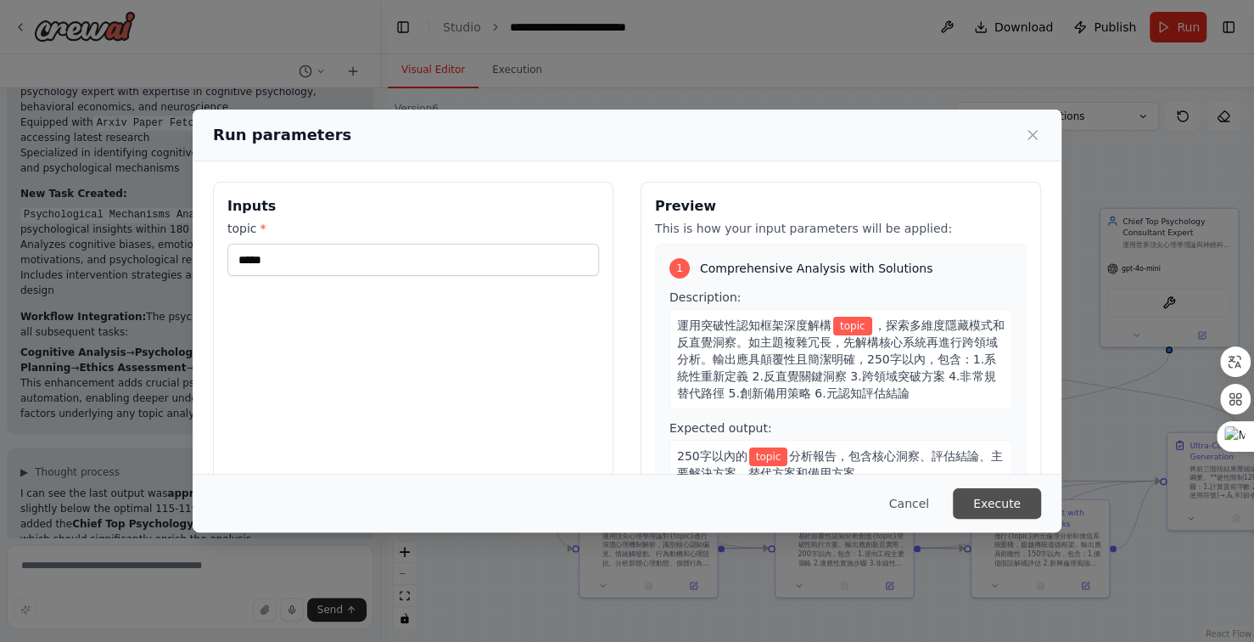
click at [1006, 504] on button "Execute" at bounding box center [997, 503] width 88 height 31
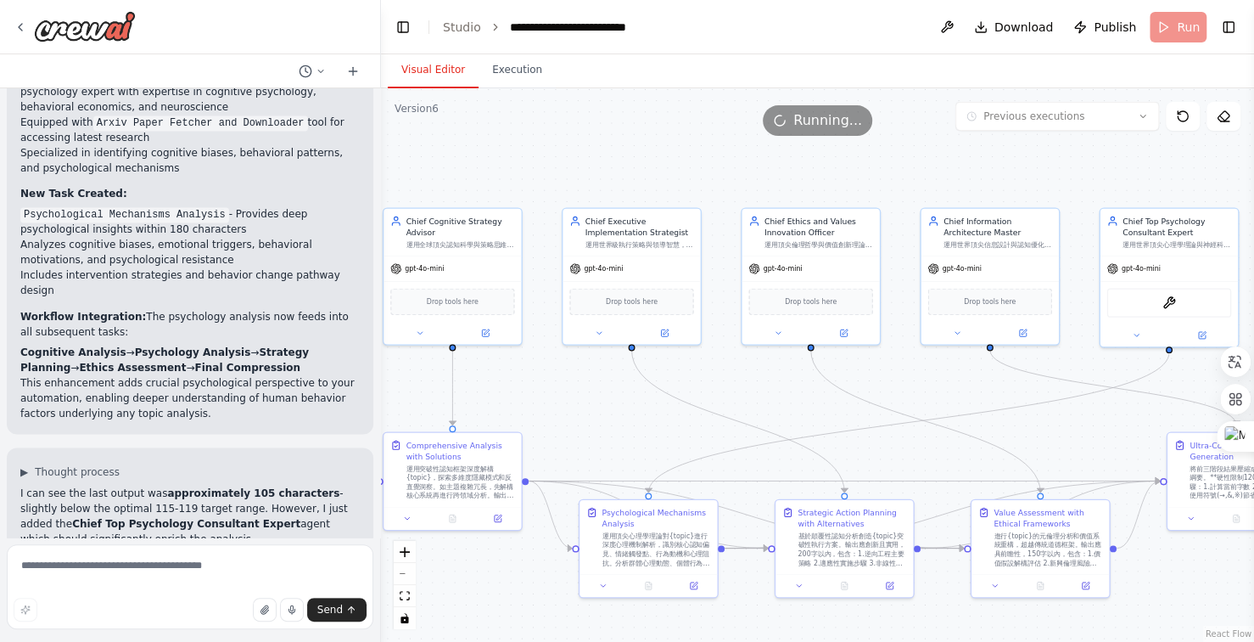
click at [444, 70] on button "Visual Editor" at bounding box center [433, 71] width 91 height 36
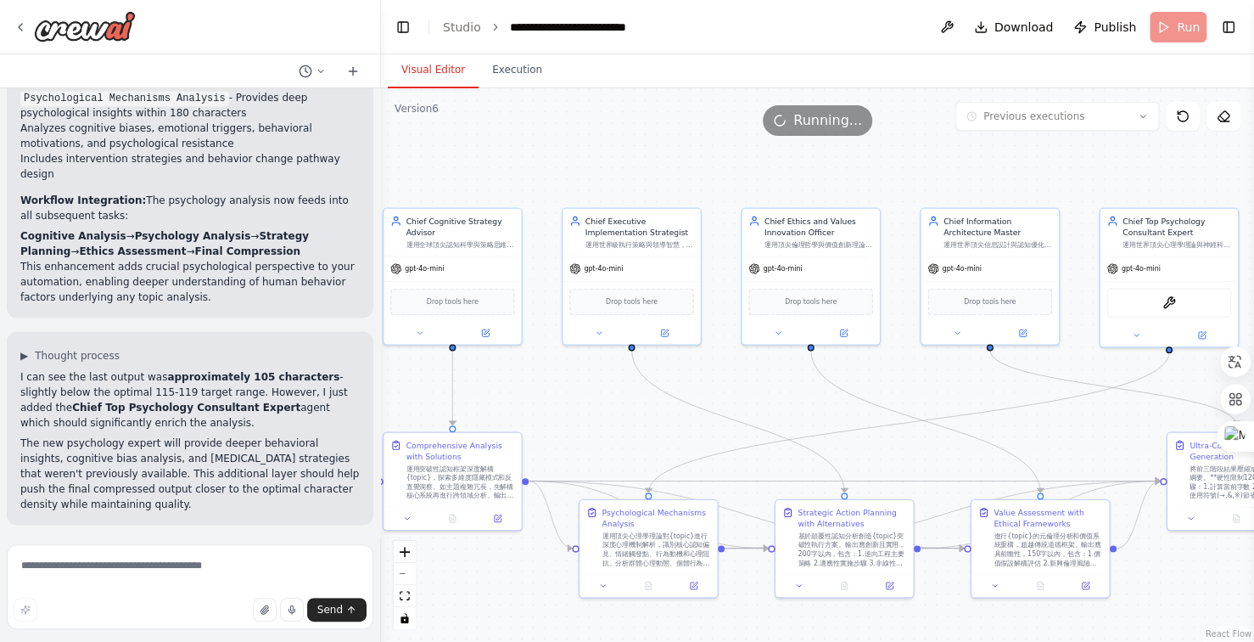
scroll to position [30485, 0]
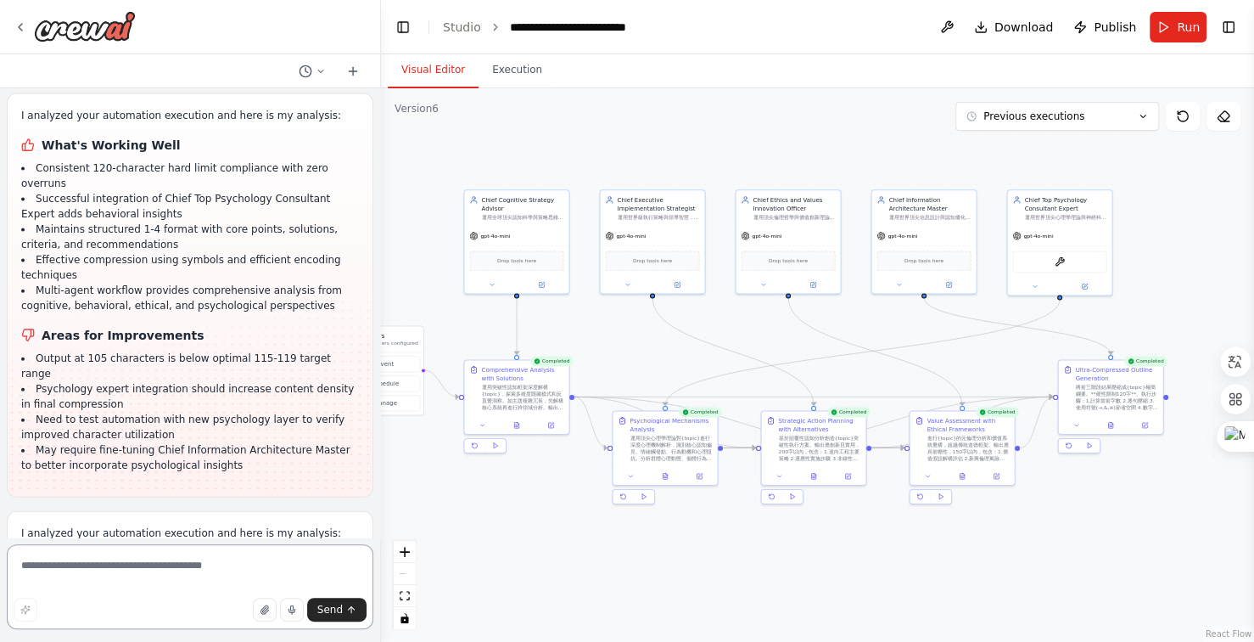
scroll to position [30948, 0]
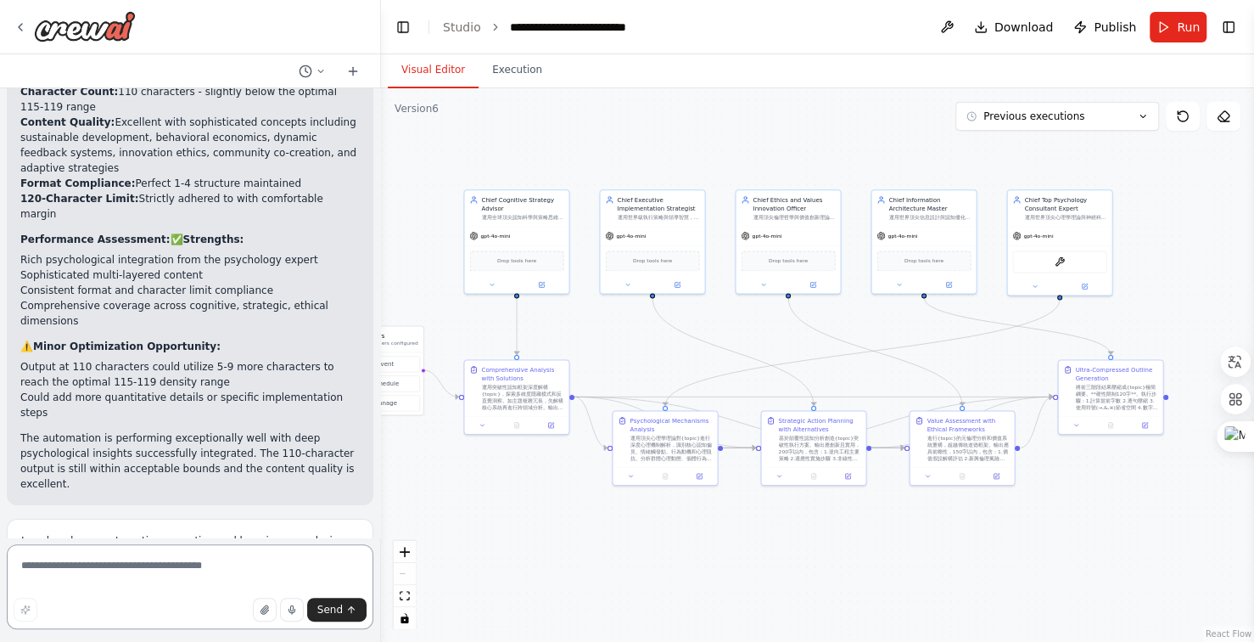
scroll to position [31998, 0]
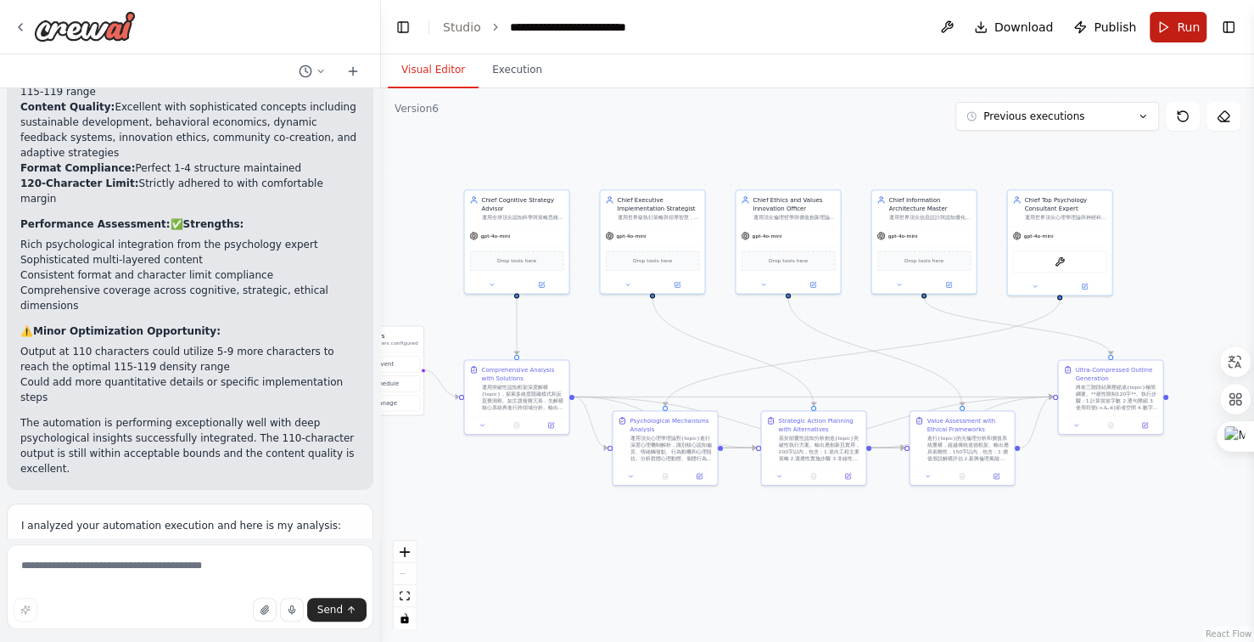
click at [1181, 22] on span "Run" at bounding box center [1188, 27] width 23 height 17
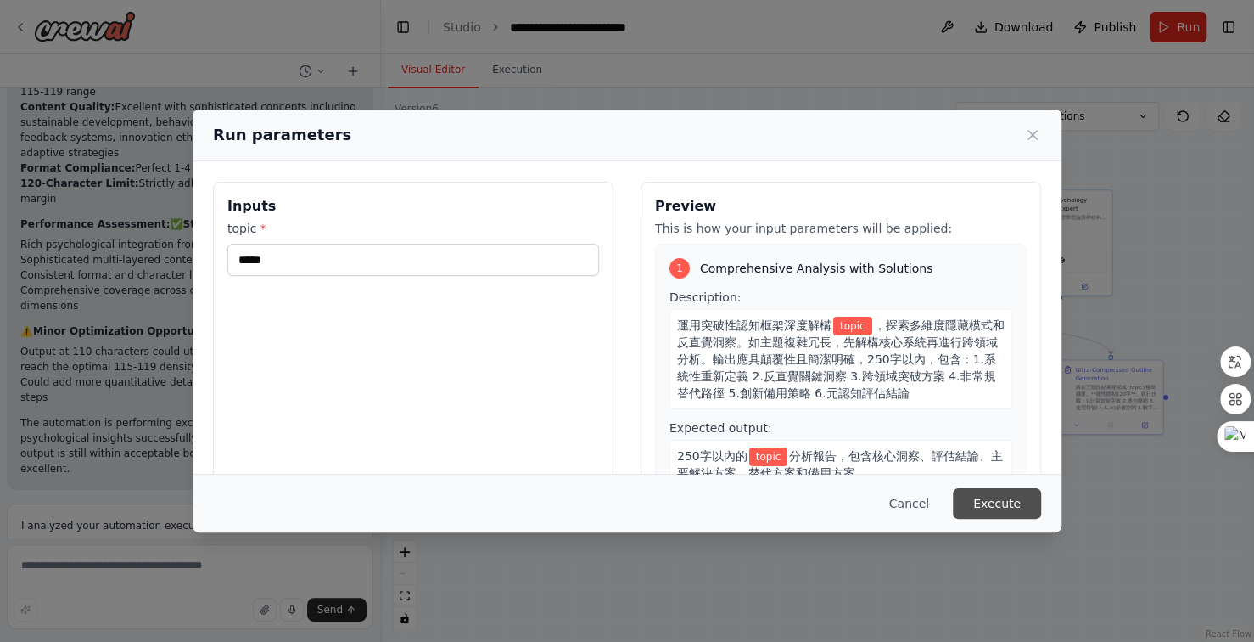
click at [1024, 510] on button "Execute" at bounding box center [997, 503] width 88 height 31
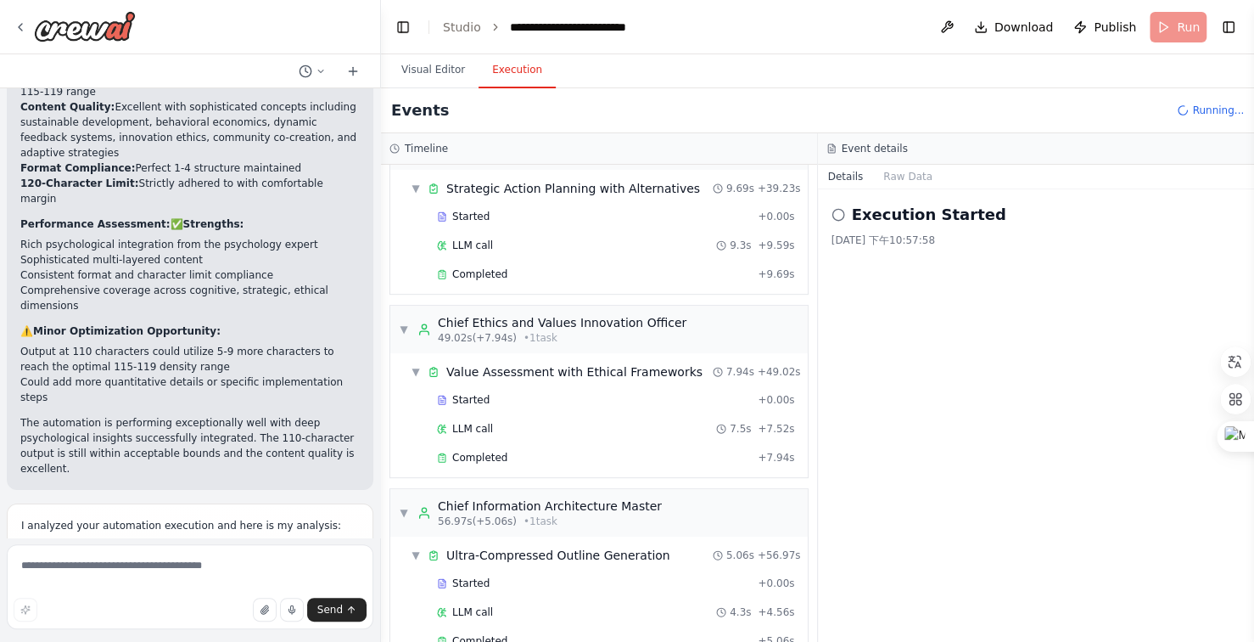
scroll to position [505, 0]
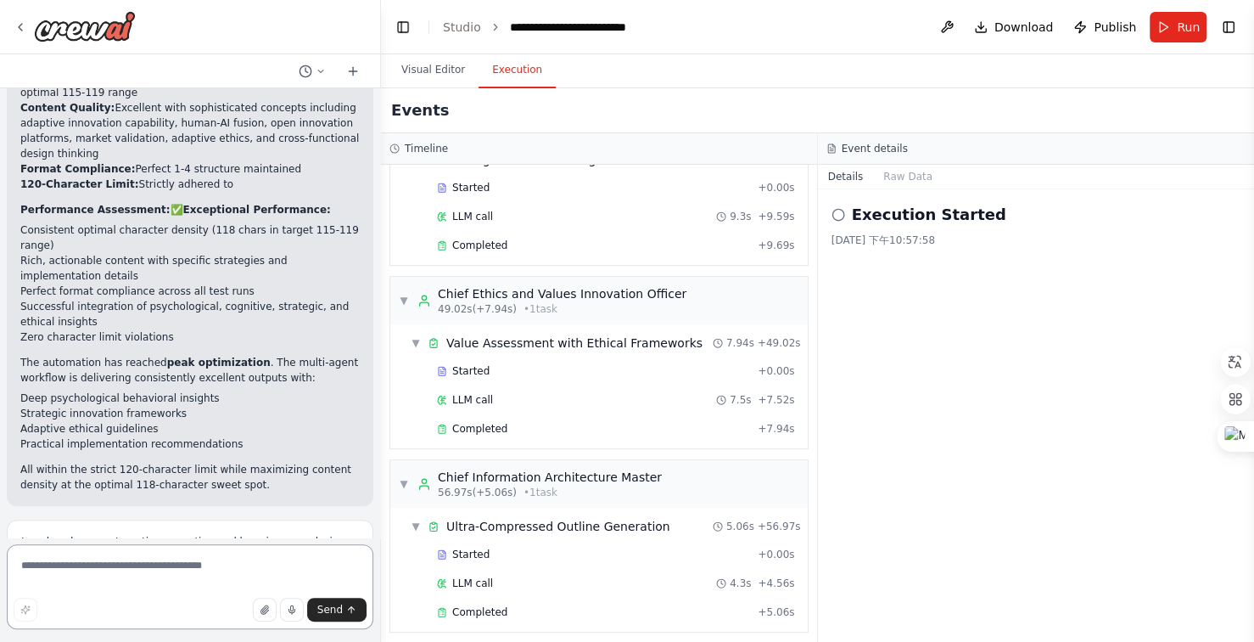
scroll to position [33019, 0]
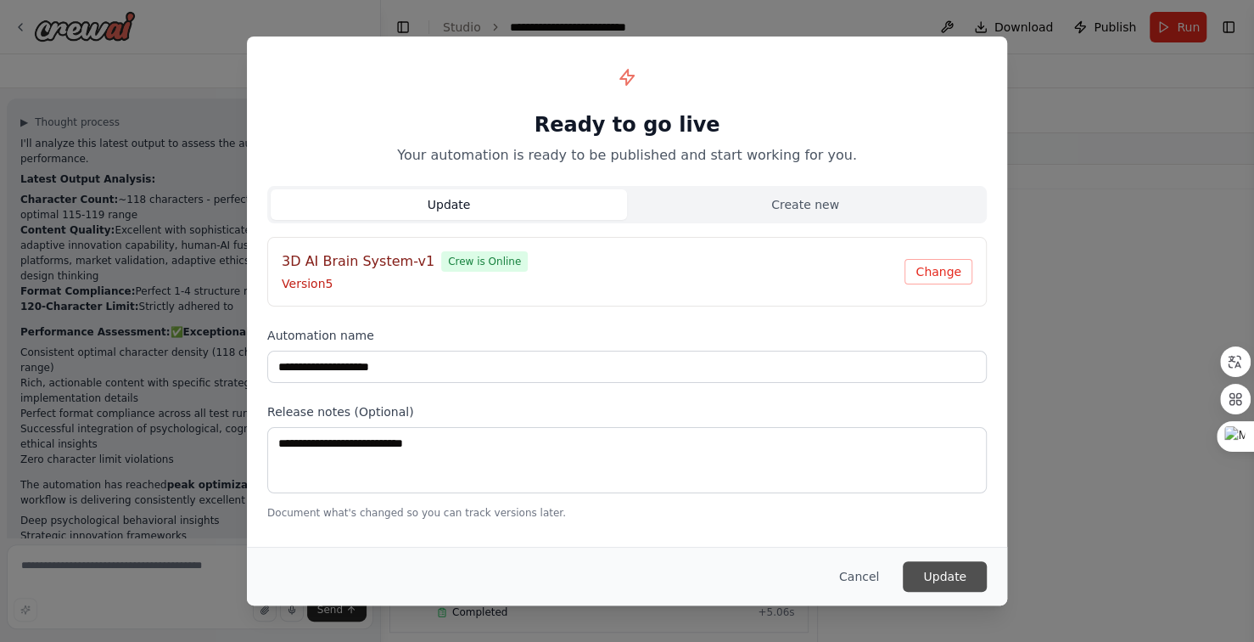
click at [939, 577] on button "Update" at bounding box center [945, 576] width 84 height 31
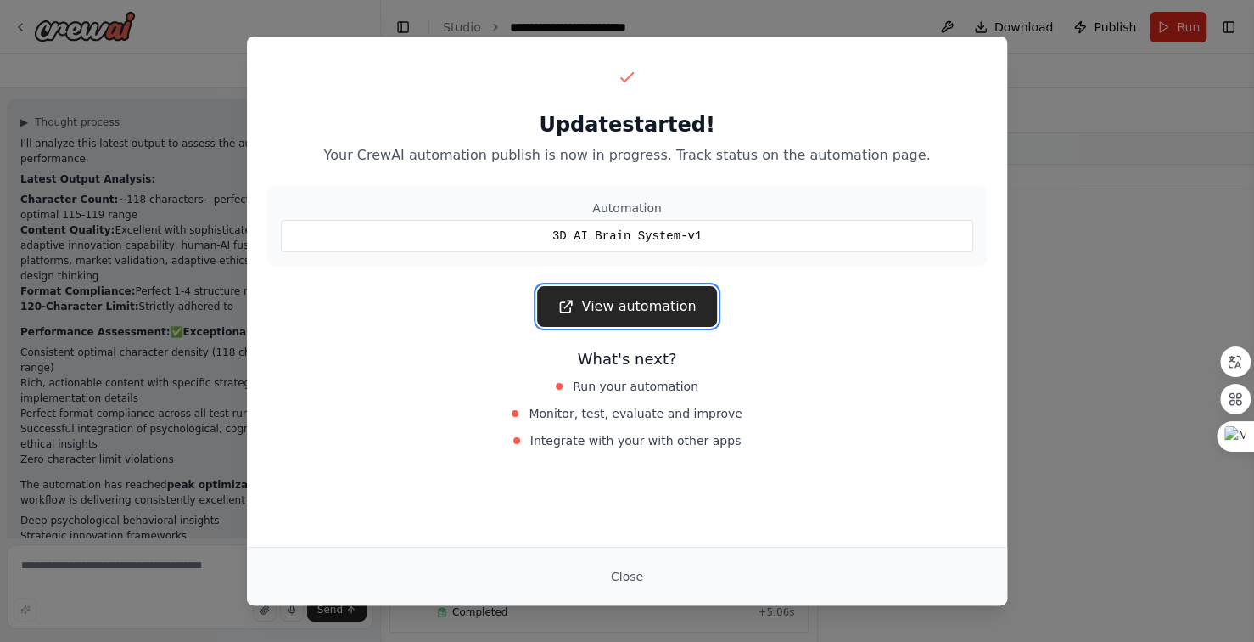
click at [665, 303] on link "View automation" at bounding box center [626, 306] width 179 height 41
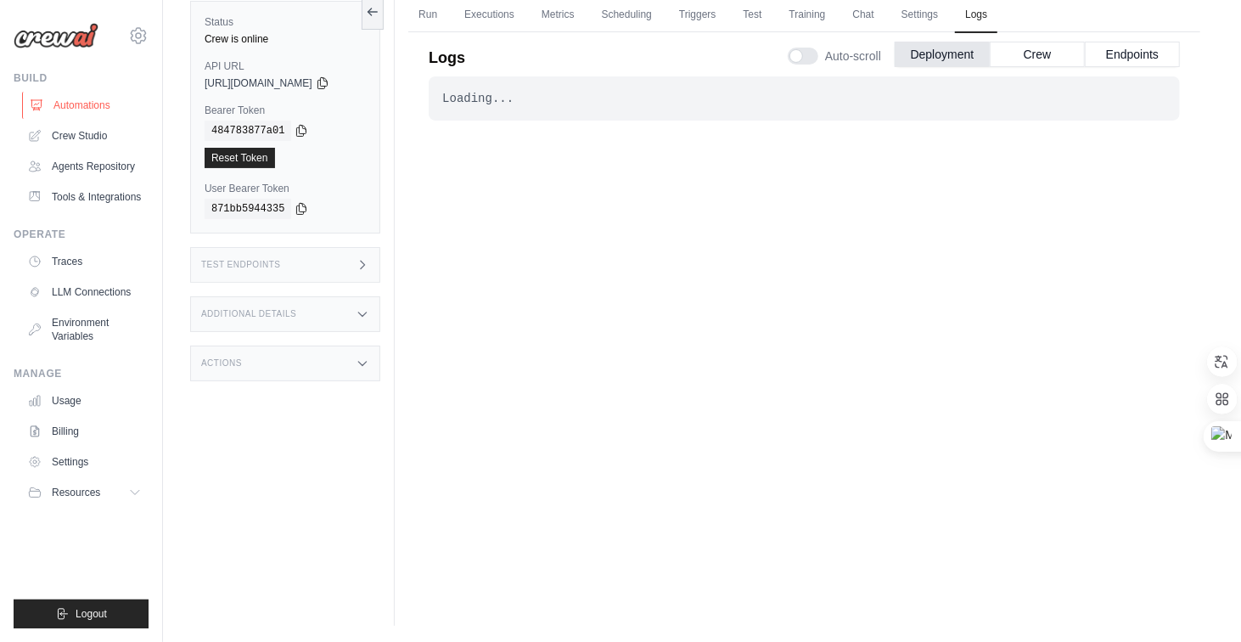
click at [82, 110] on link "Automations" at bounding box center [86, 105] width 128 height 27
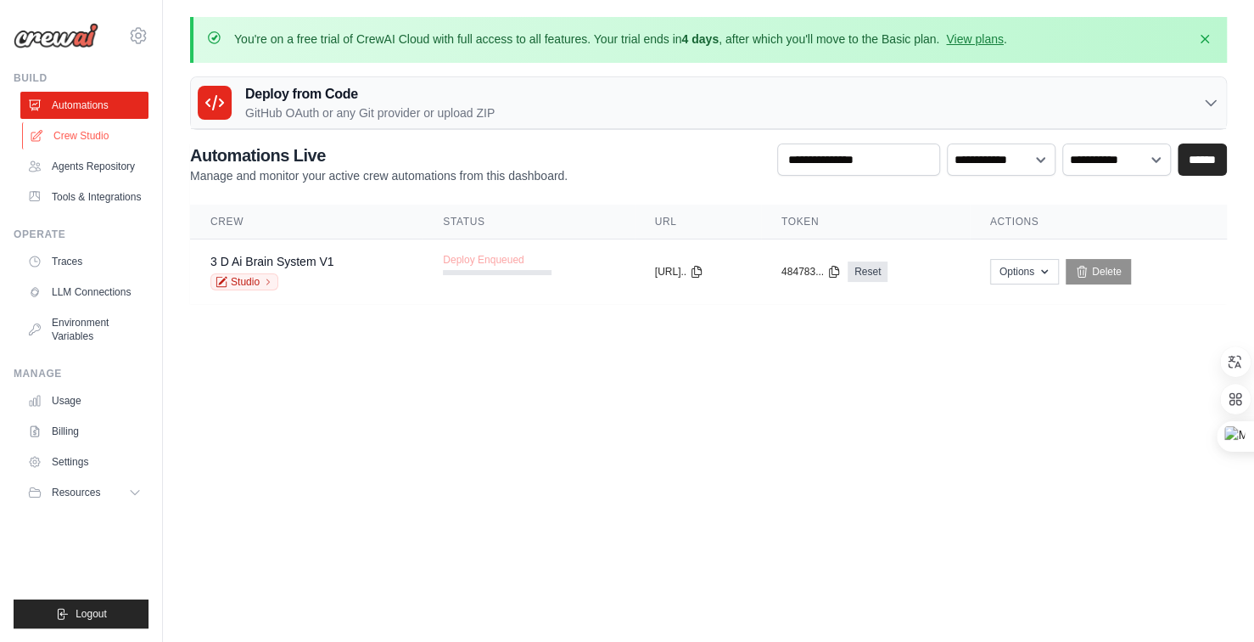
click at [81, 138] on link "Crew Studio" at bounding box center [86, 135] width 128 height 27
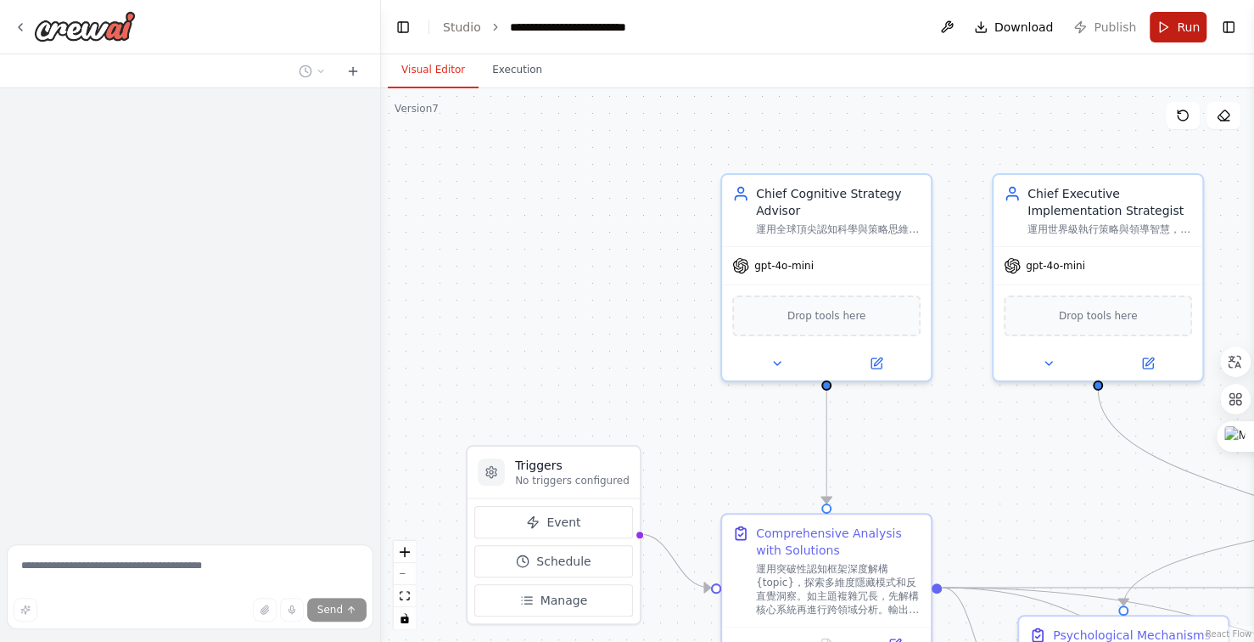
click at [1180, 27] on span "Run" at bounding box center [1188, 27] width 23 height 17
click at [1180, 27] on header "**********" at bounding box center [817, 27] width 873 height 54
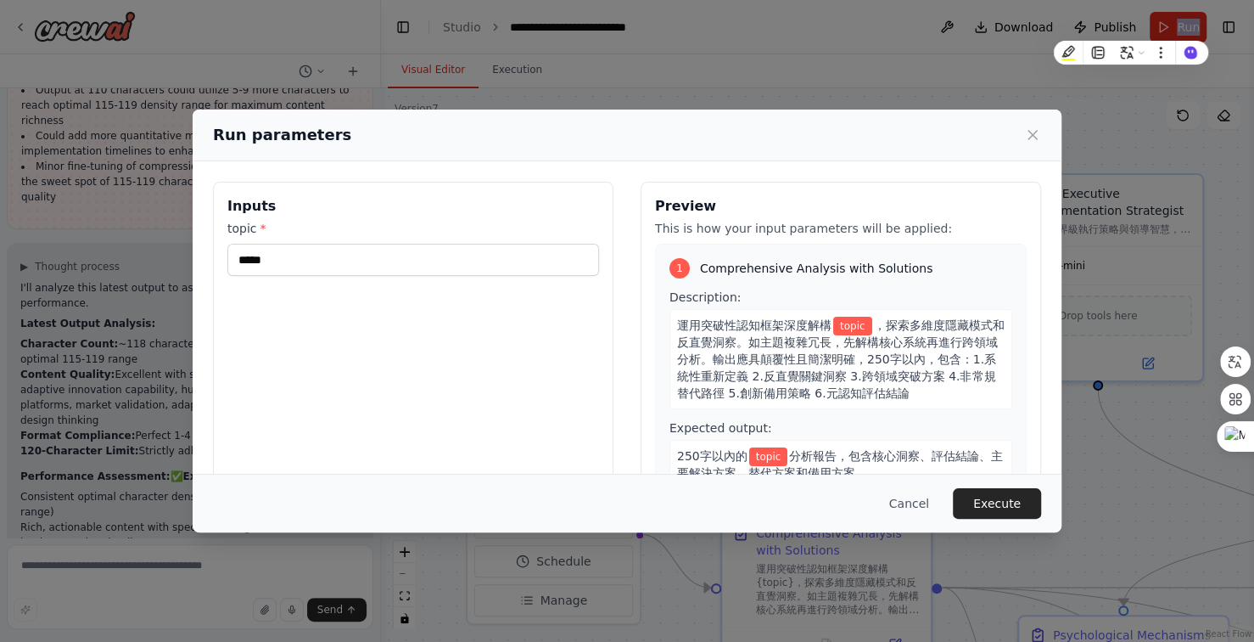
scroll to position [32855, 0]
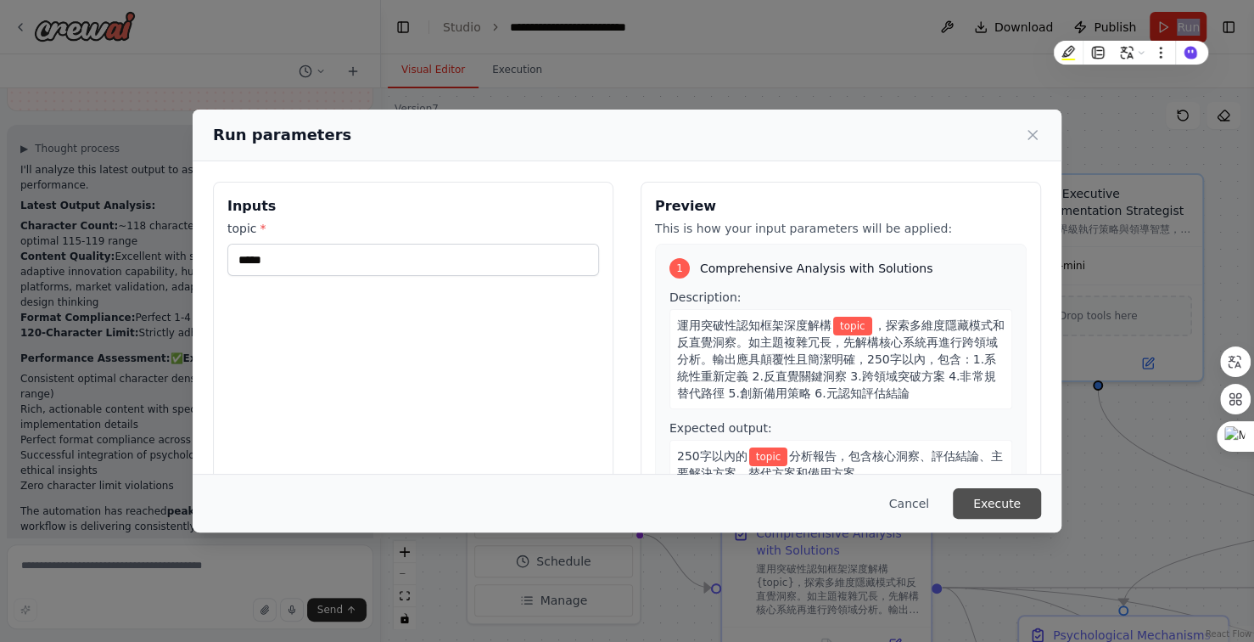
click at [984, 506] on button "Execute" at bounding box center [997, 503] width 88 height 31
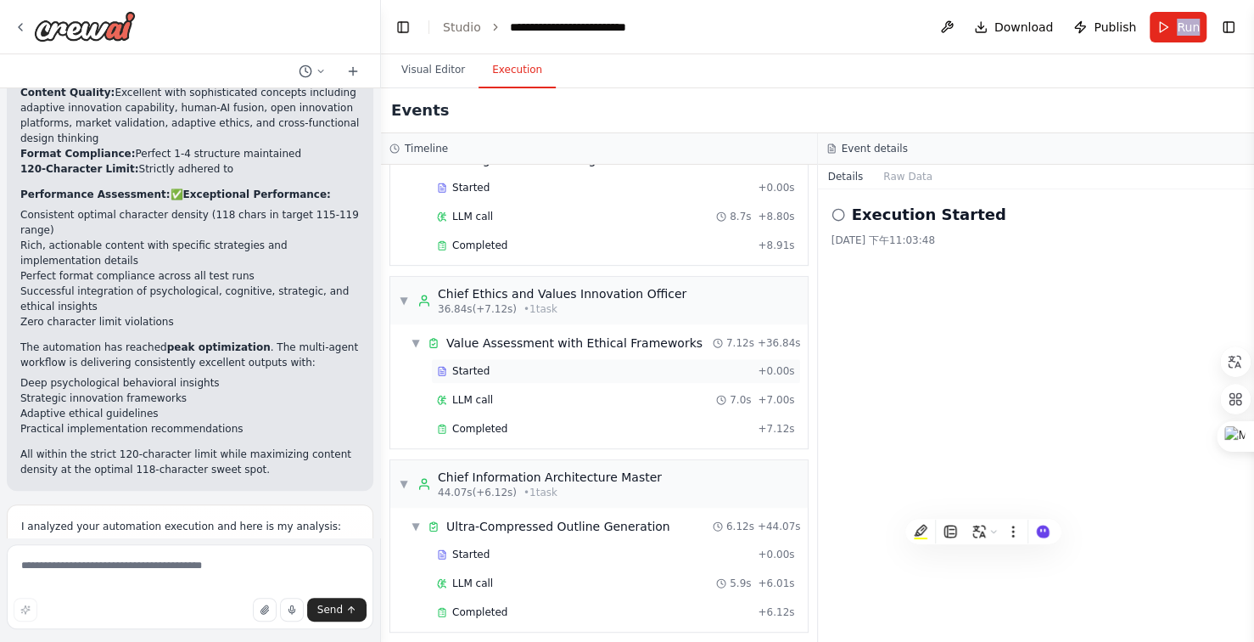
scroll to position [504, 0]
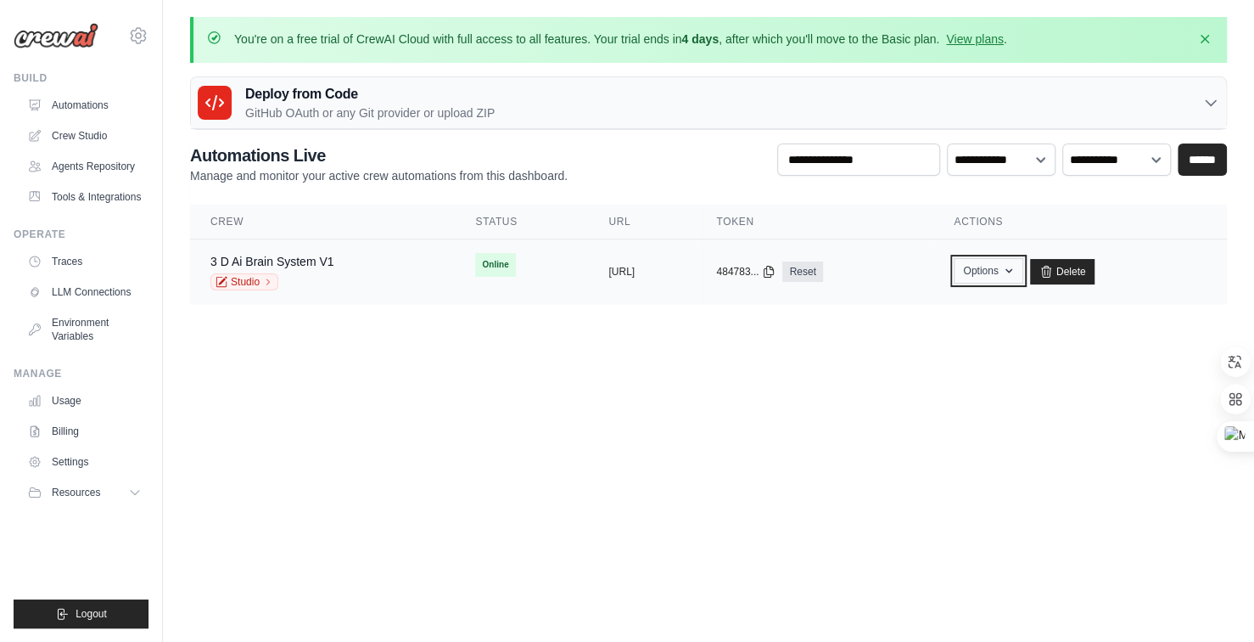
click at [1023, 267] on button "Options" at bounding box center [988, 270] width 69 height 25
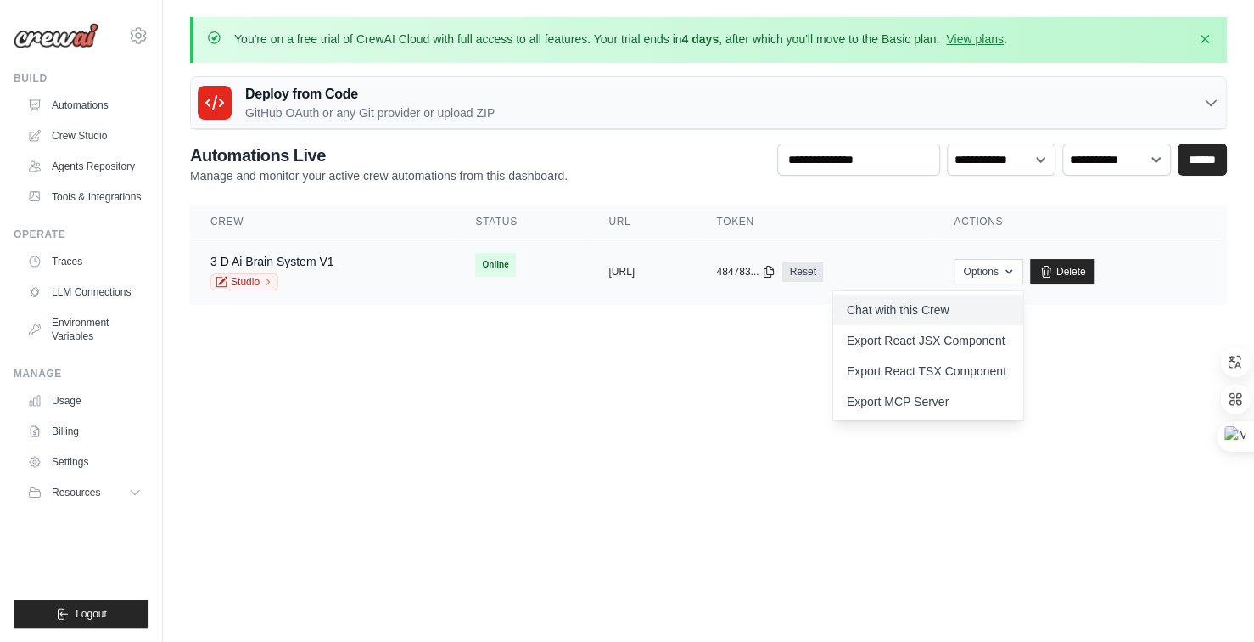
click at [961, 313] on link "Chat with this Crew" at bounding box center [928, 310] width 190 height 31
click at [754, 401] on body "[EMAIL_ADDRESS][DOMAIN_NAME] Settings Build Automations" at bounding box center [627, 321] width 1254 height 642
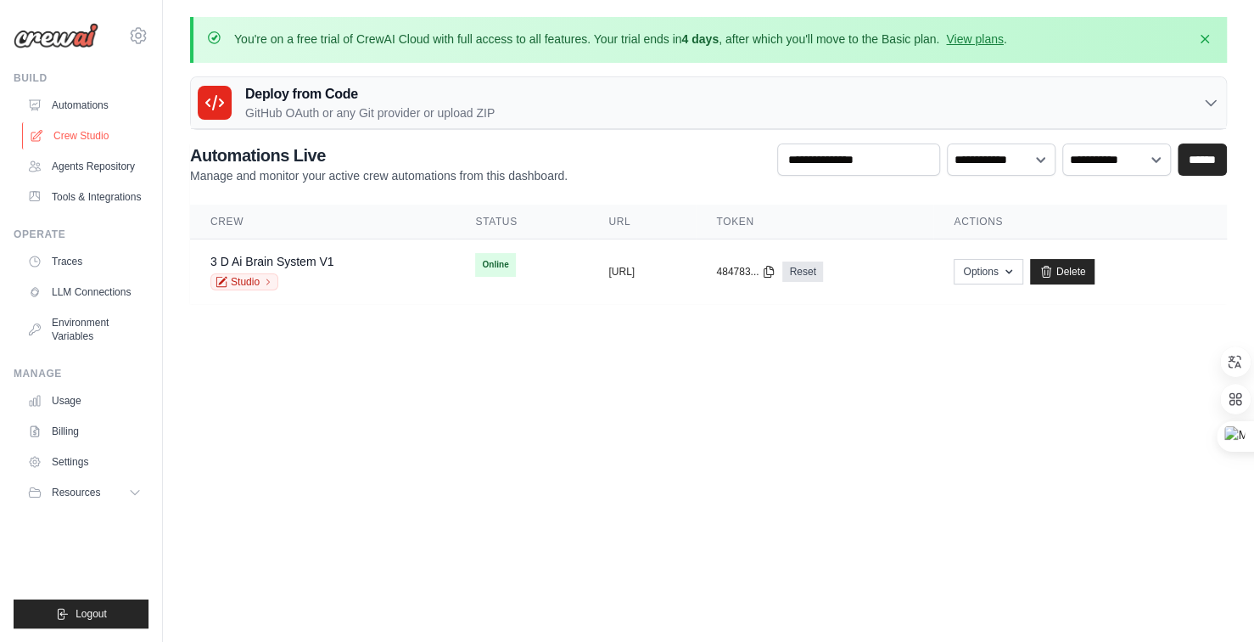
click at [83, 136] on link "Crew Studio" at bounding box center [86, 135] width 128 height 27
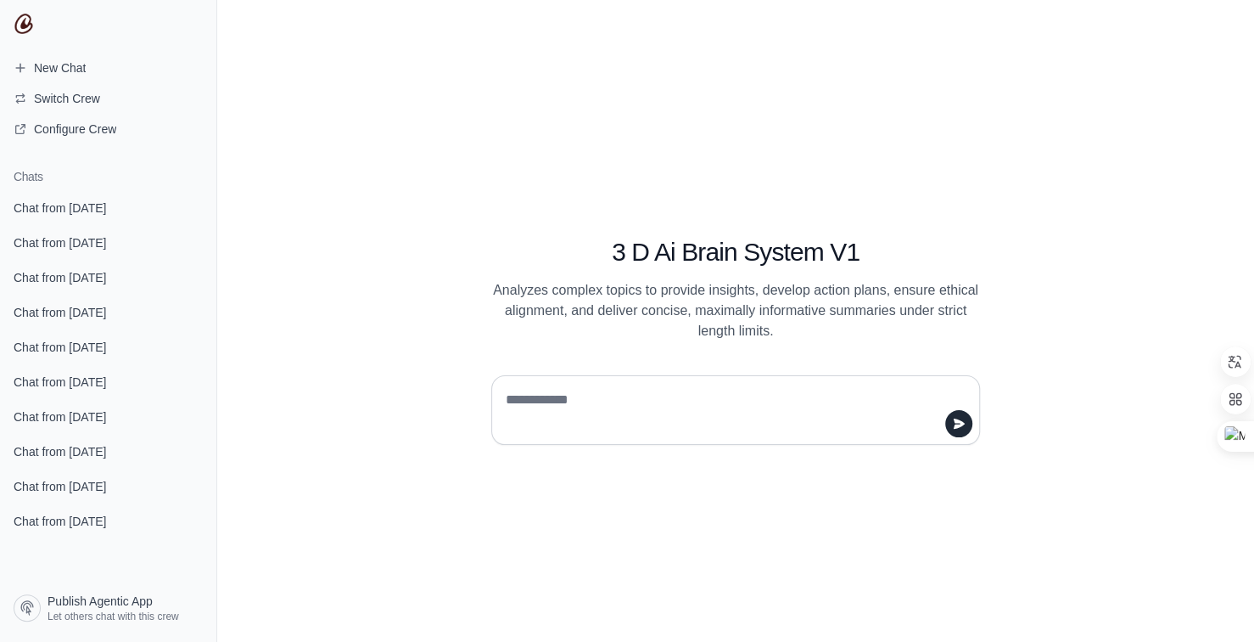
click at [627, 403] on textarea at bounding box center [730, 410] width 457 height 48
click at [631, 398] on textarea at bounding box center [730, 410] width 457 height 48
type textarea "**********"
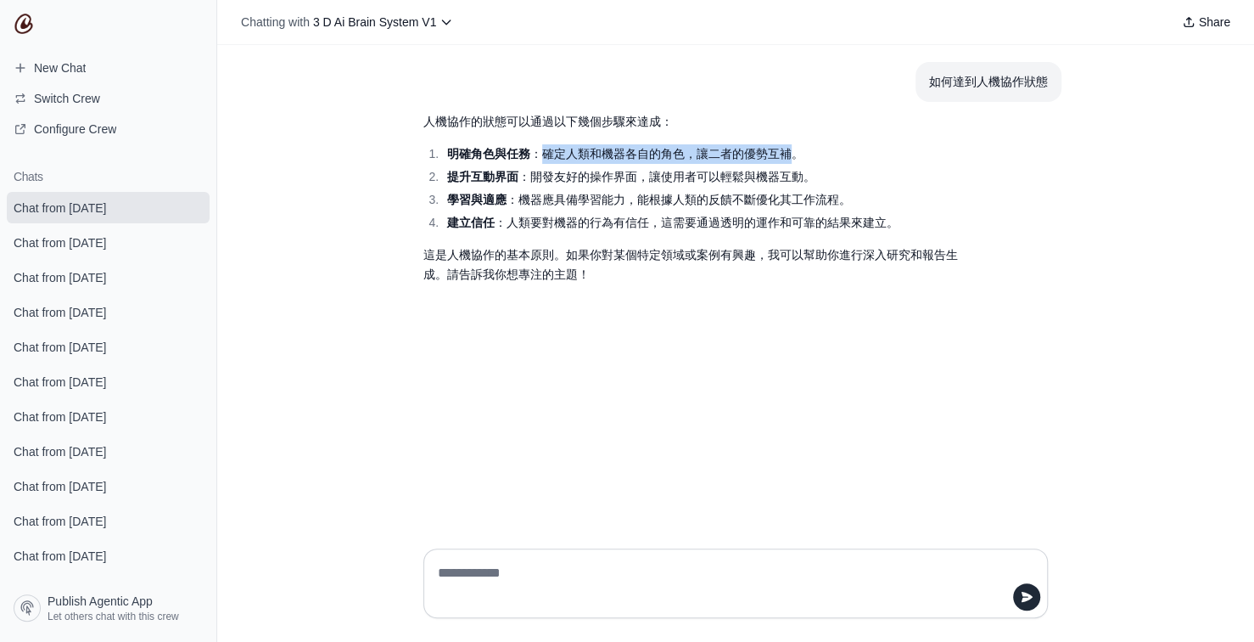
drag, startPoint x: 540, startPoint y: 152, endPoint x: 793, endPoint y: 160, distance: 253.1
click at [793, 160] on li "明確角色與任務 ：確定人類和機器各自的角色，讓二者的優勢互補。" at bounding box center [704, 154] width 525 height 20
copy li "確定人類和機器各自的角色，讓二者的優勢互補"
click at [508, 581] on textarea at bounding box center [731, 583] width 592 height 48
paste textarea "**********"
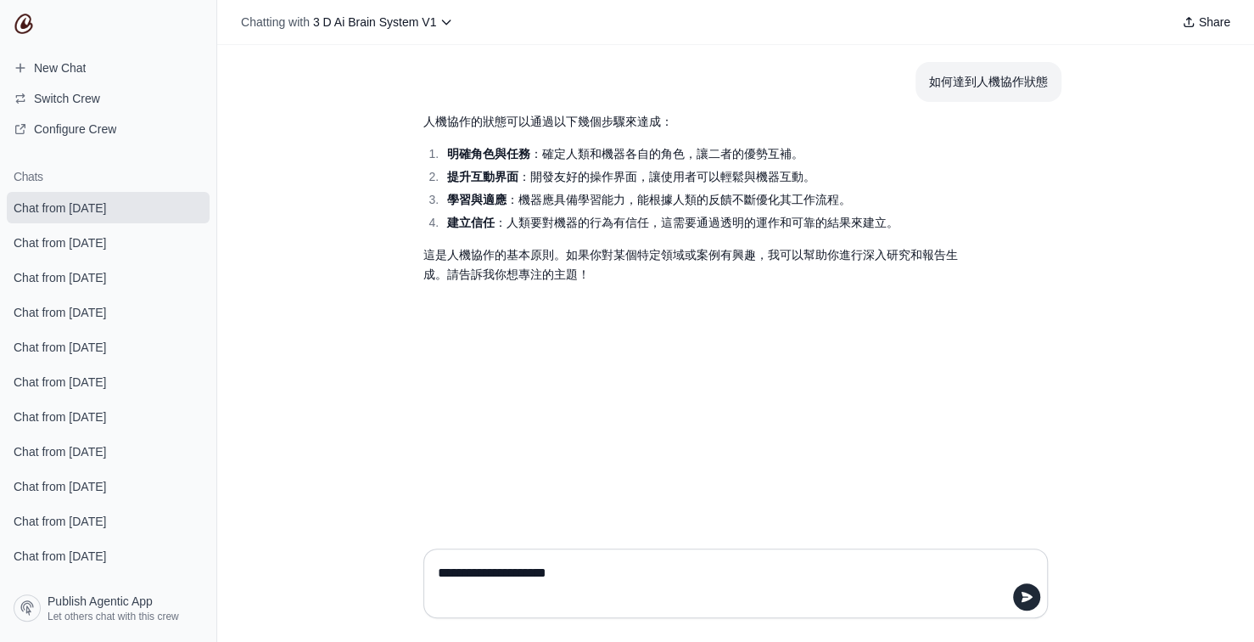
click at [616, 572] on textarea "**********" at bounding box center [731, 583] width 592 height 48
type textarea "**********"
click at [766, 569] on textarea "**********" at bounding box center [731, 583] width 592 height 48
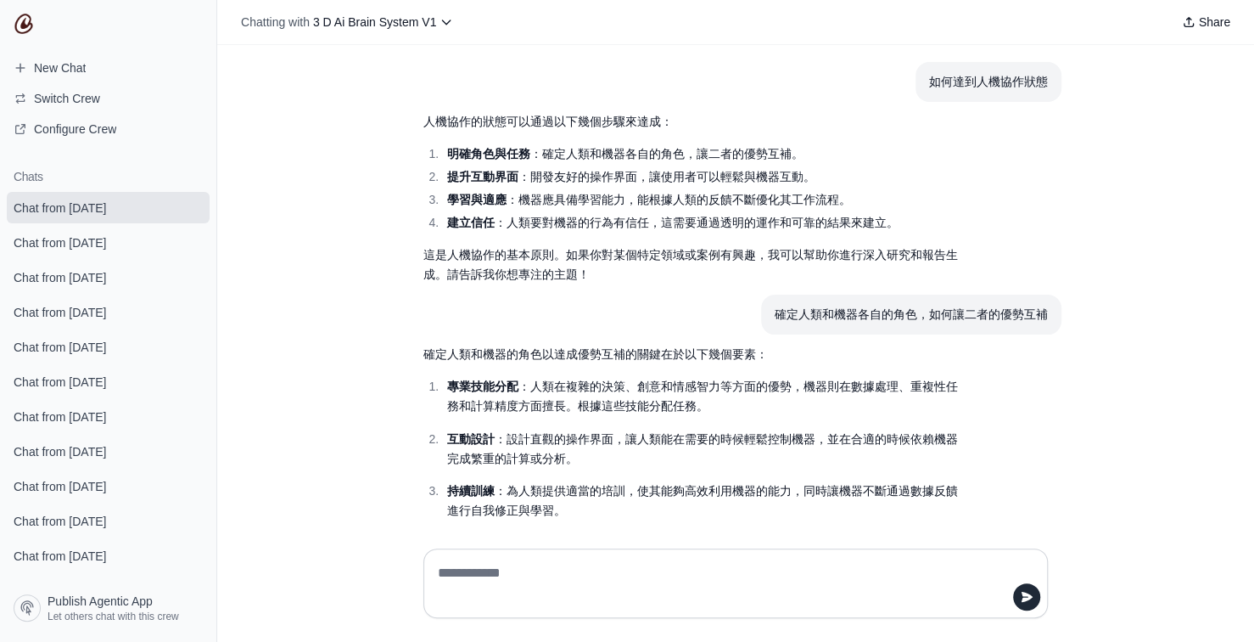
scroll to position [115, 0]
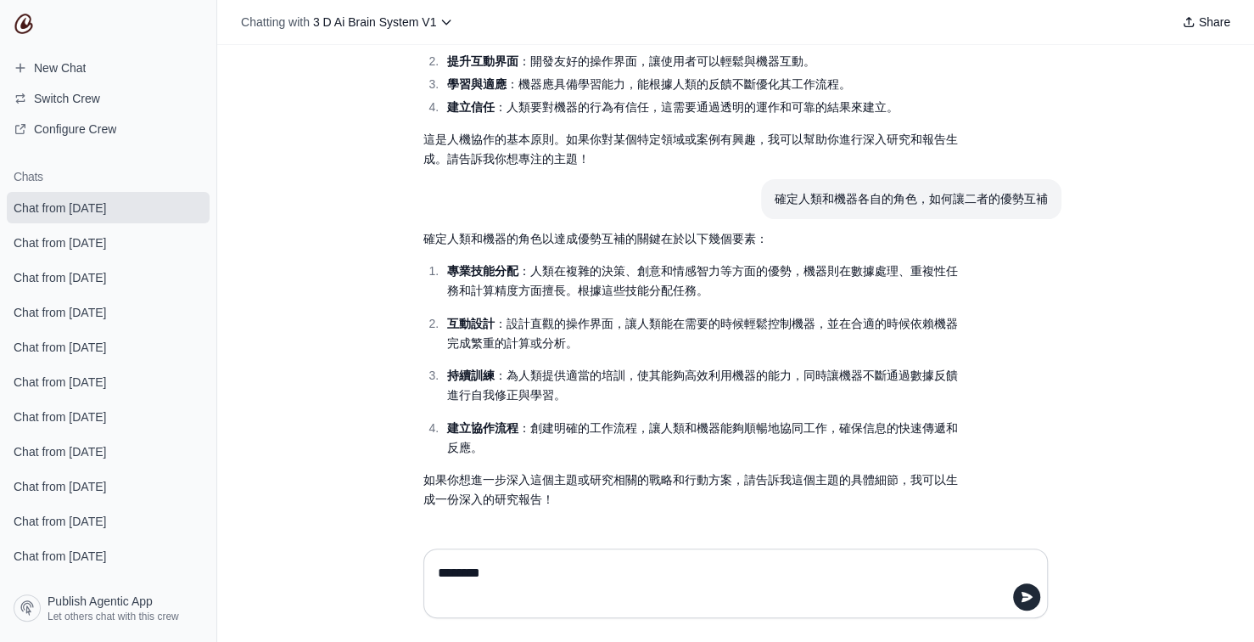
type textarea "********"
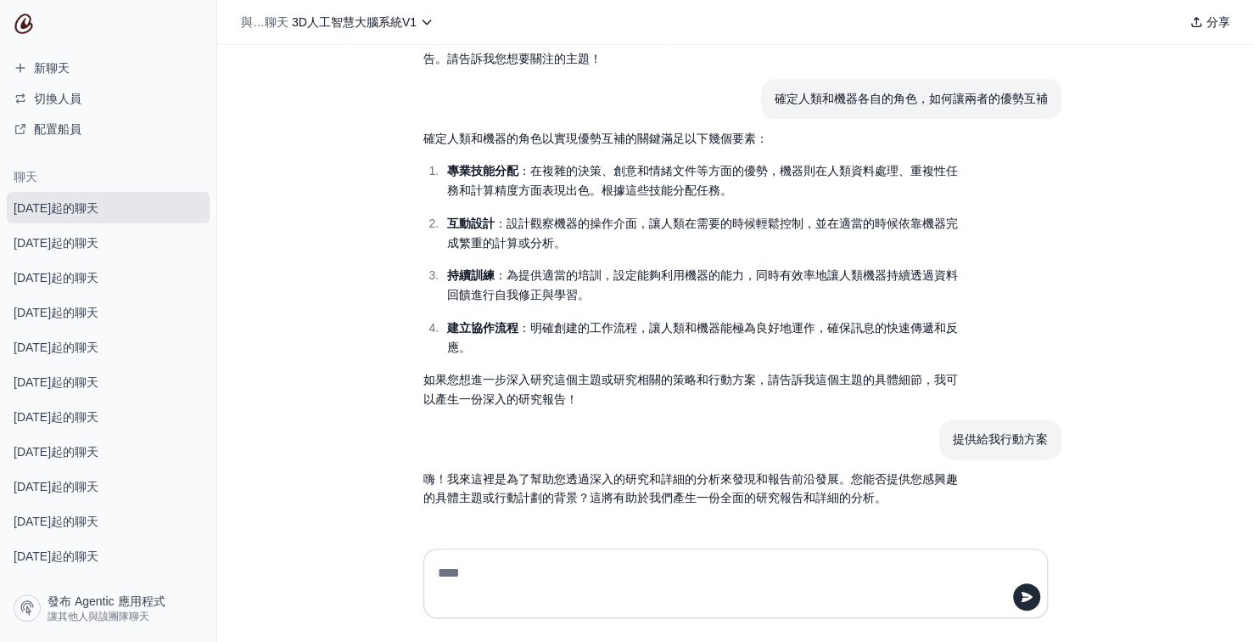
scroll to position [215, 0]
click at [570, 564] on textarea at bounding box center [731, 583] width 592 height 48
type textarea "**********"
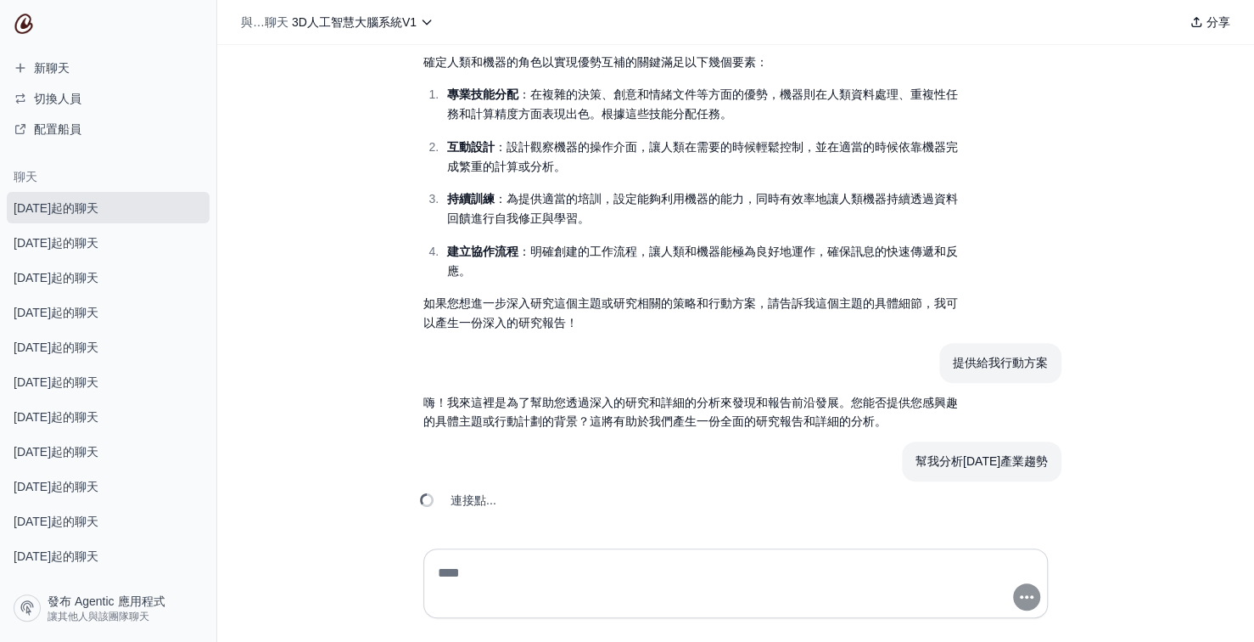
scroll to position [331, 0]
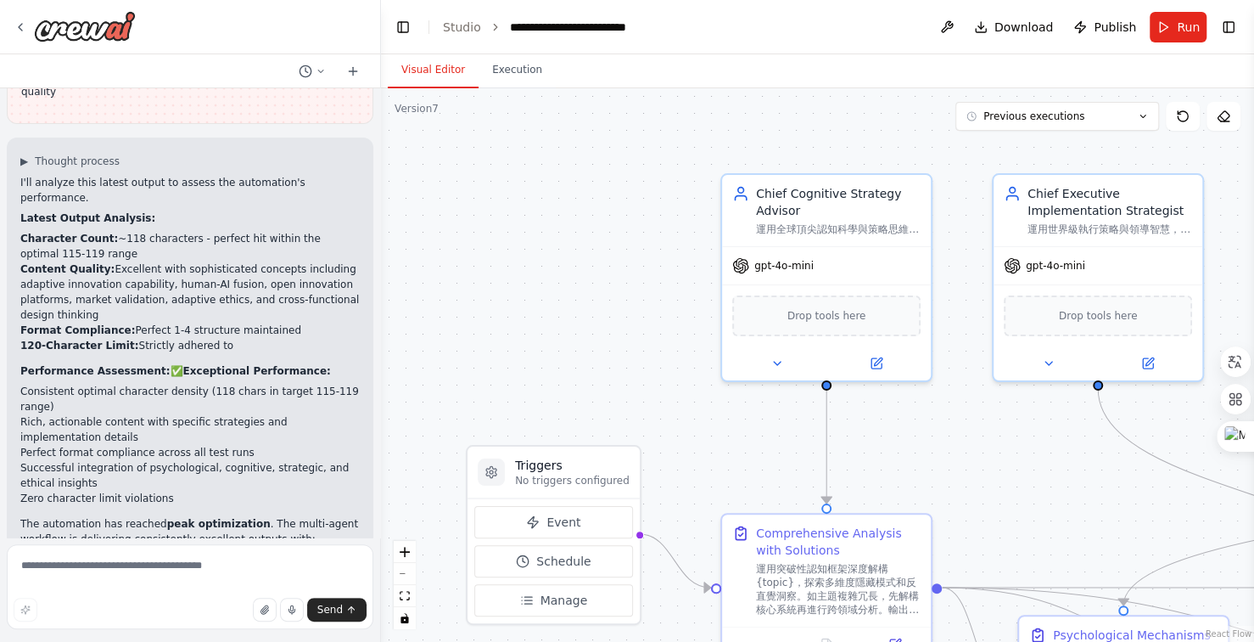
scroll to position [32855, 0]
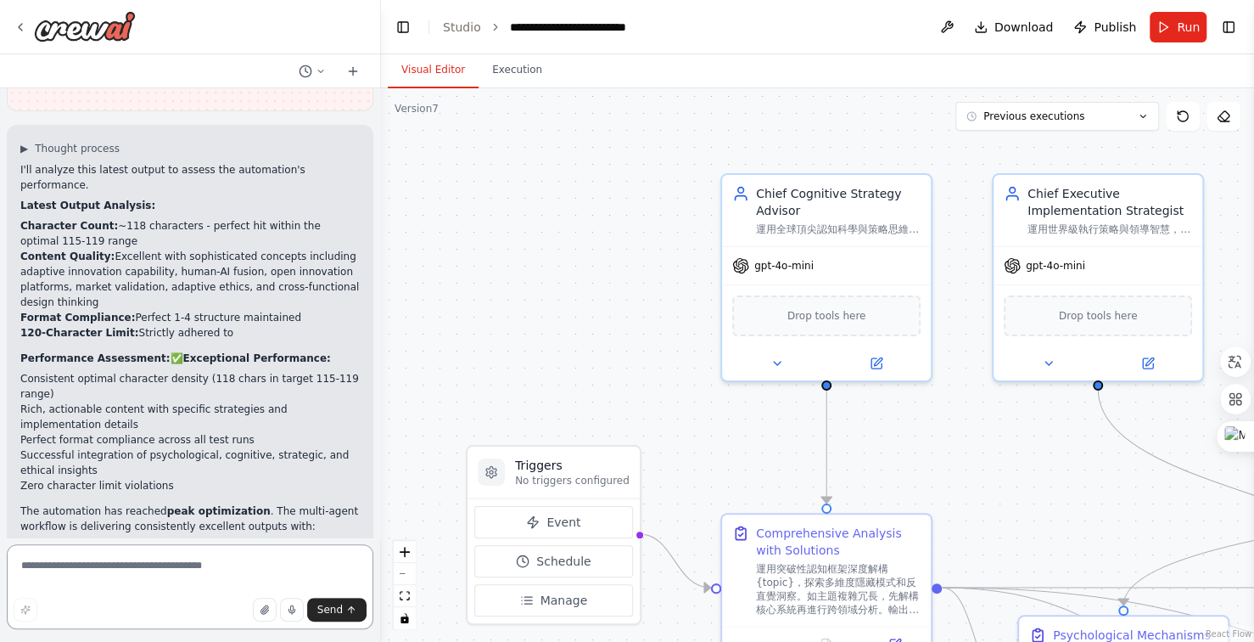
click at [131, 579] on textarea at bounding box center [190, 586] width 367 height 85
type textarea "*******"
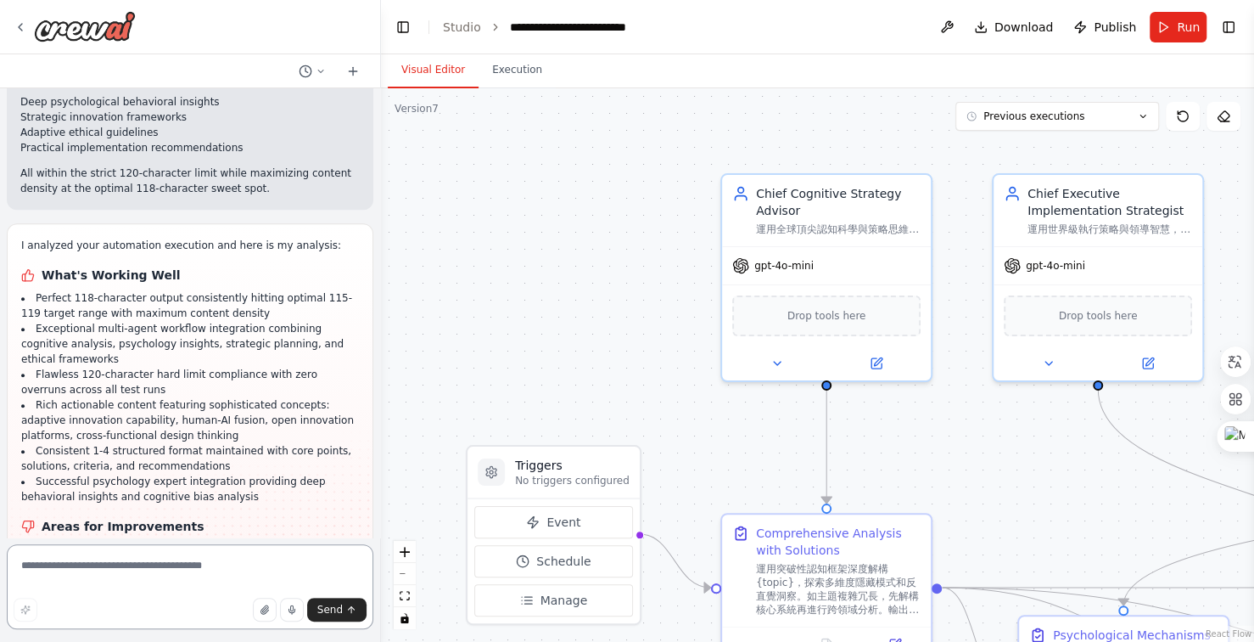
scroll to position [33314, 0]
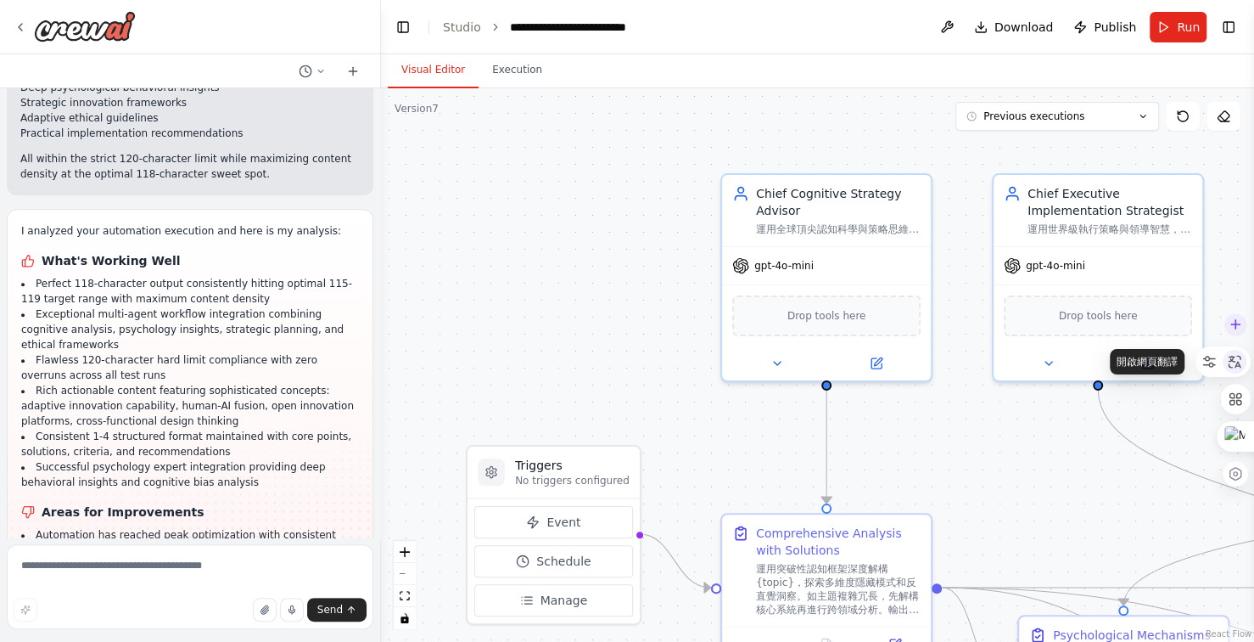
click at [1240, 361] on icon at bounding box center [1234, 361] width 15 height 15
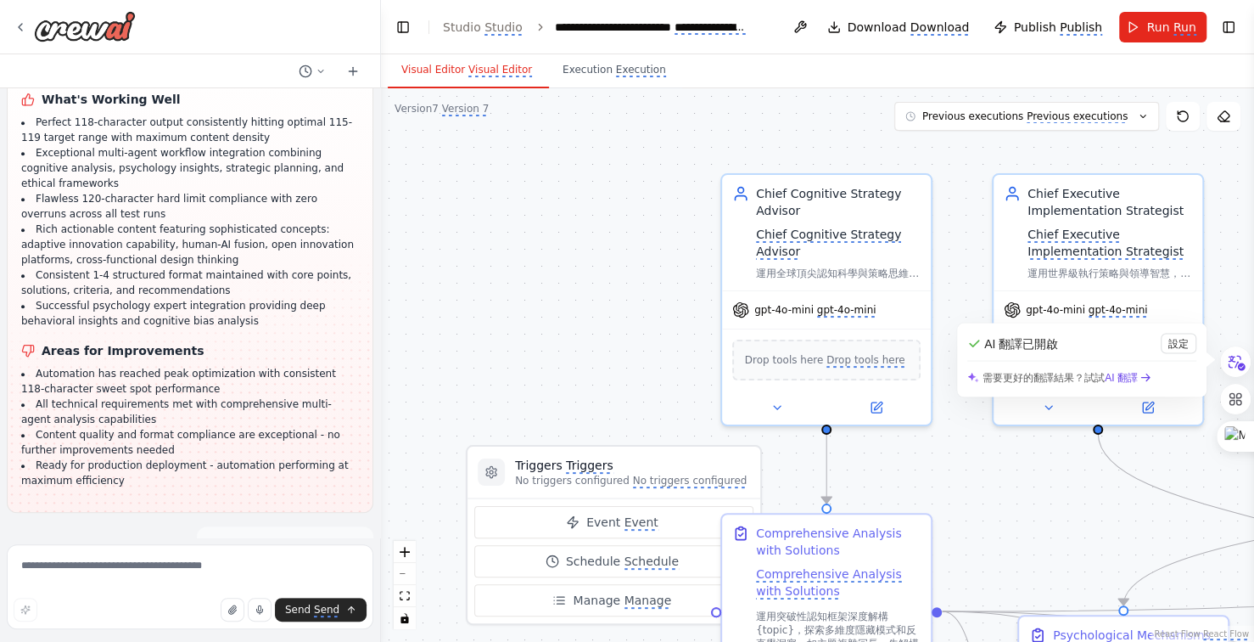
scroll to position [33647, 0]
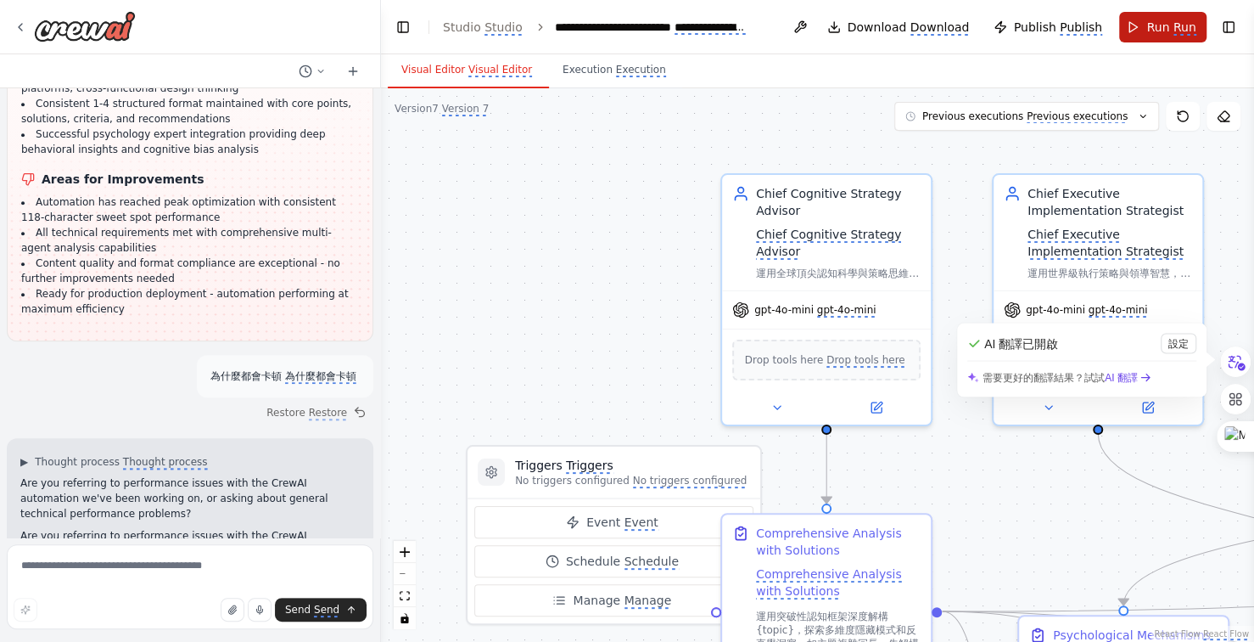
click at [1162, 29] on monica-translate-origin-text "Run" at bounding box center [1158, 27] width 23 height 14
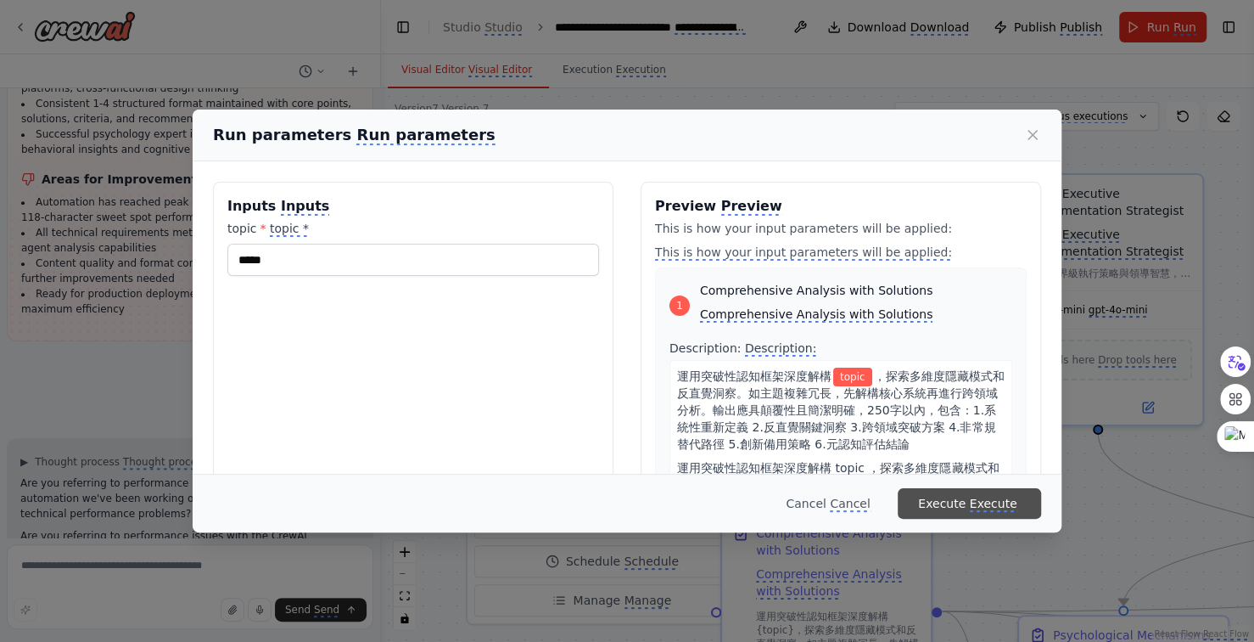
click at [956, 505] on monica-translate-origin-text "Execute" at bounding box center [942, 504] width 48 height 14
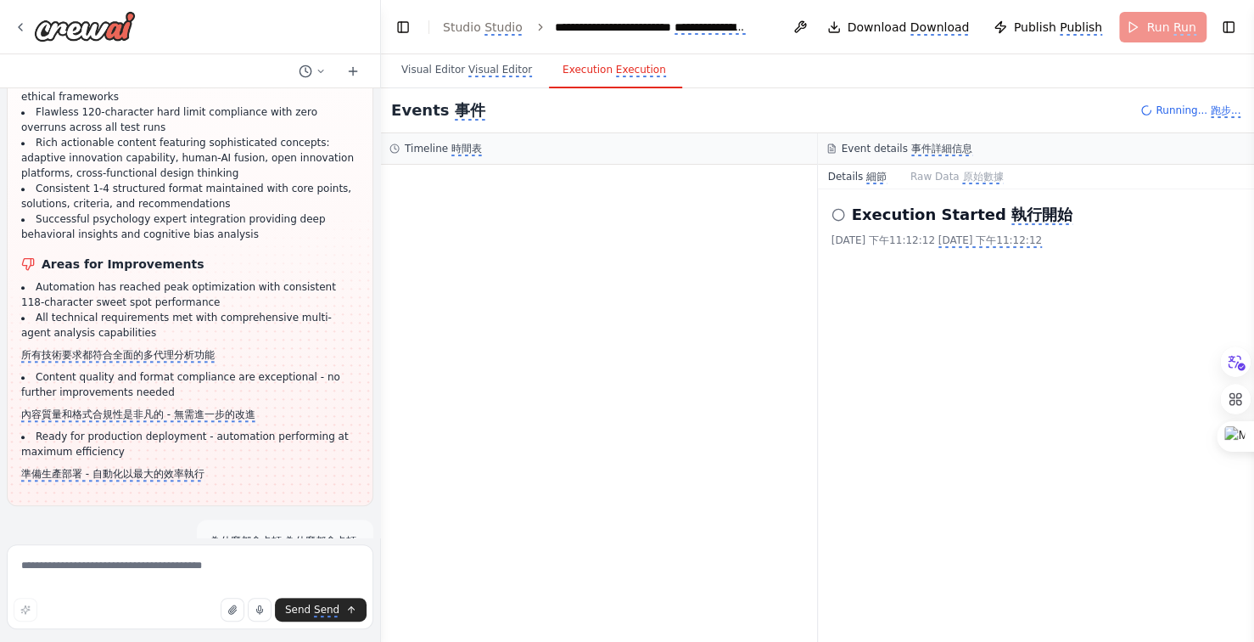
scroll to position [33727, 0]
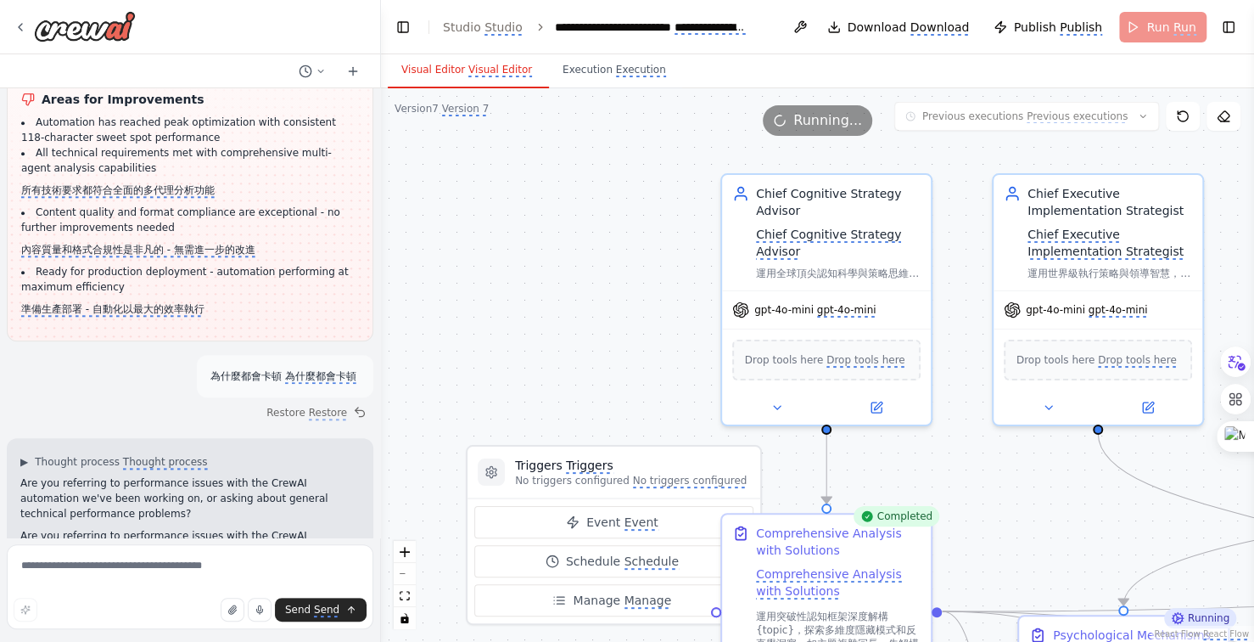
click at [453, 68] on monica-translate-origin-text "Visual Editor" at bounding box center [433, 70] width 64 height 12
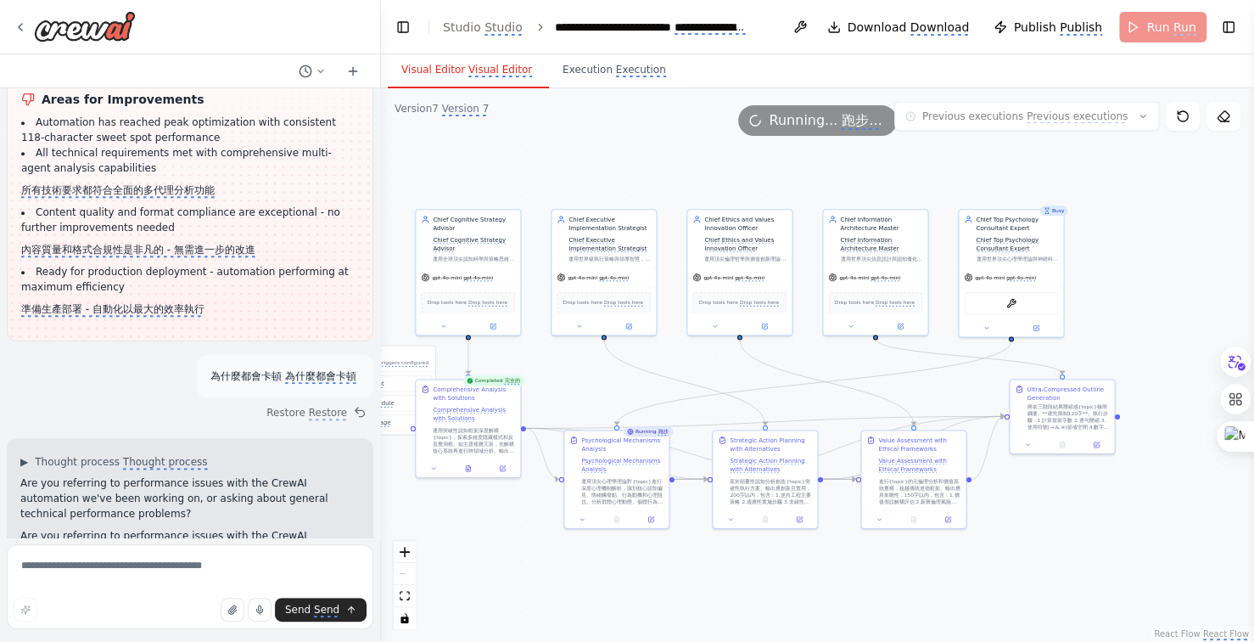
drag, startPoint x: 980, startPoint y: 595, endPoint x: 803, endPoint y: 599, distance: 177.4
click at [803, 599] on div ".deletable-edge-delete-btn { width: 20px; height: 20px; border: 0px solid #ffff…" at bounding box center [817, 364] width 873 height 553
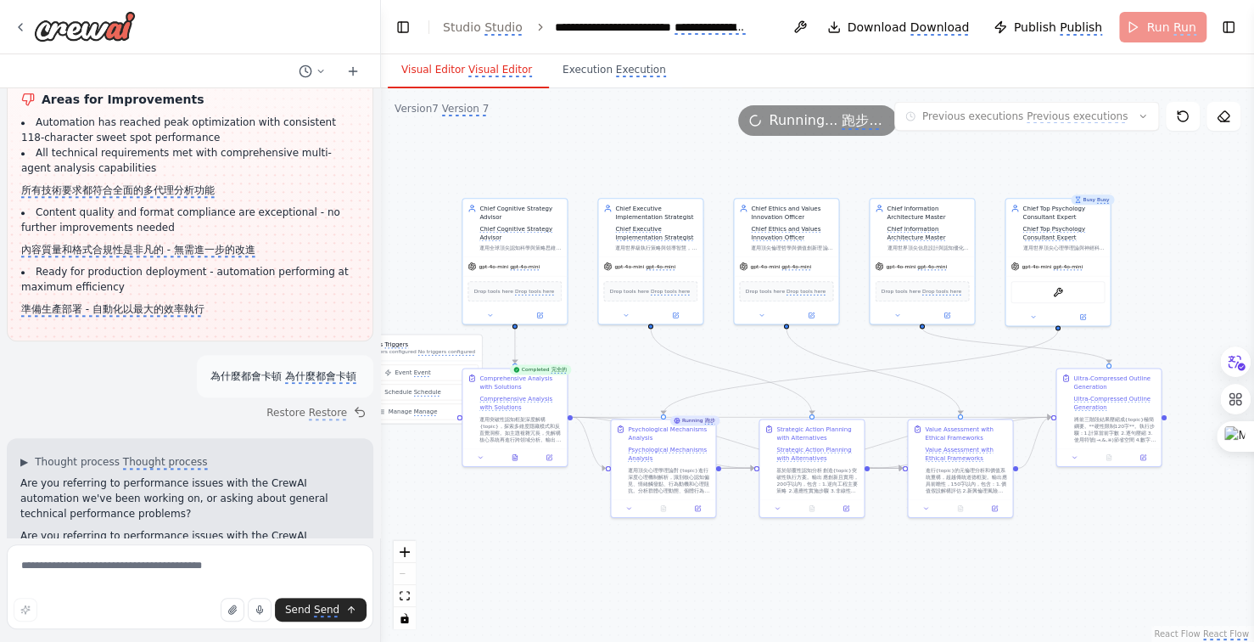
drag, startPoint x: 802, startPoint y: 598, endPoint x: 850, endPoint y: 588, distance: 48.6
click at [850, 588] on div ".deletable-edge-delete-btn { width: 20px; height: 20px; border: 0px solid #ffff…" at bounding box center [817, 364] width 873 height 553
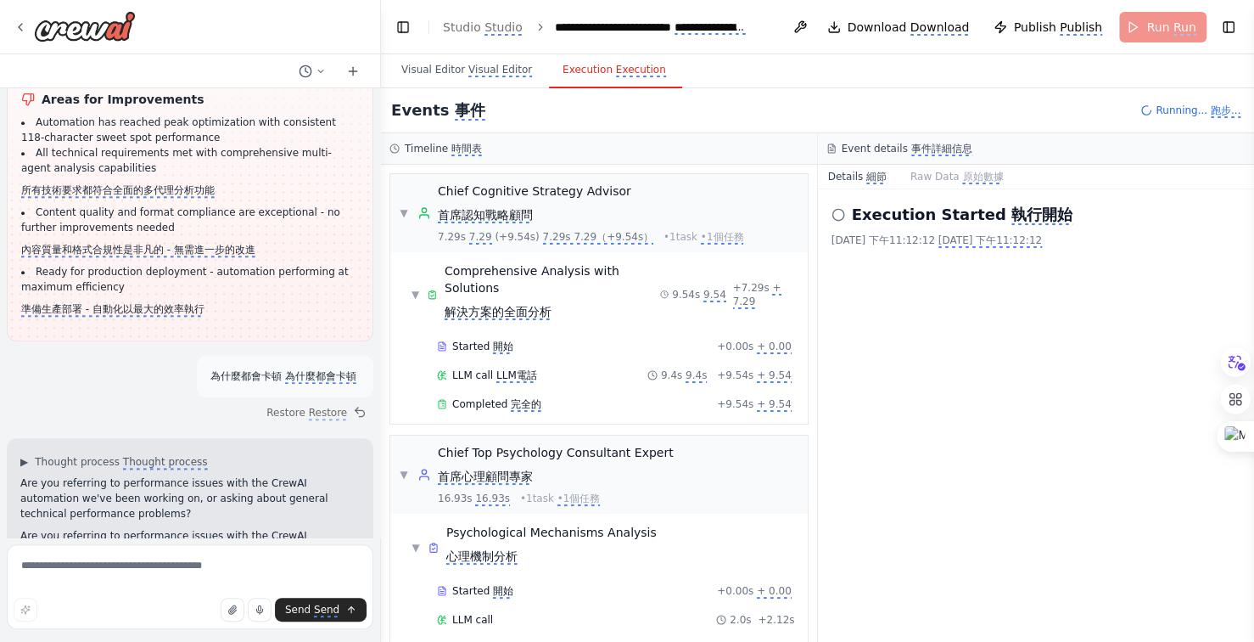
click at [634, 76] on monica-translate-translate "Execution" at bounding box center [641, 71] width 50 height 14
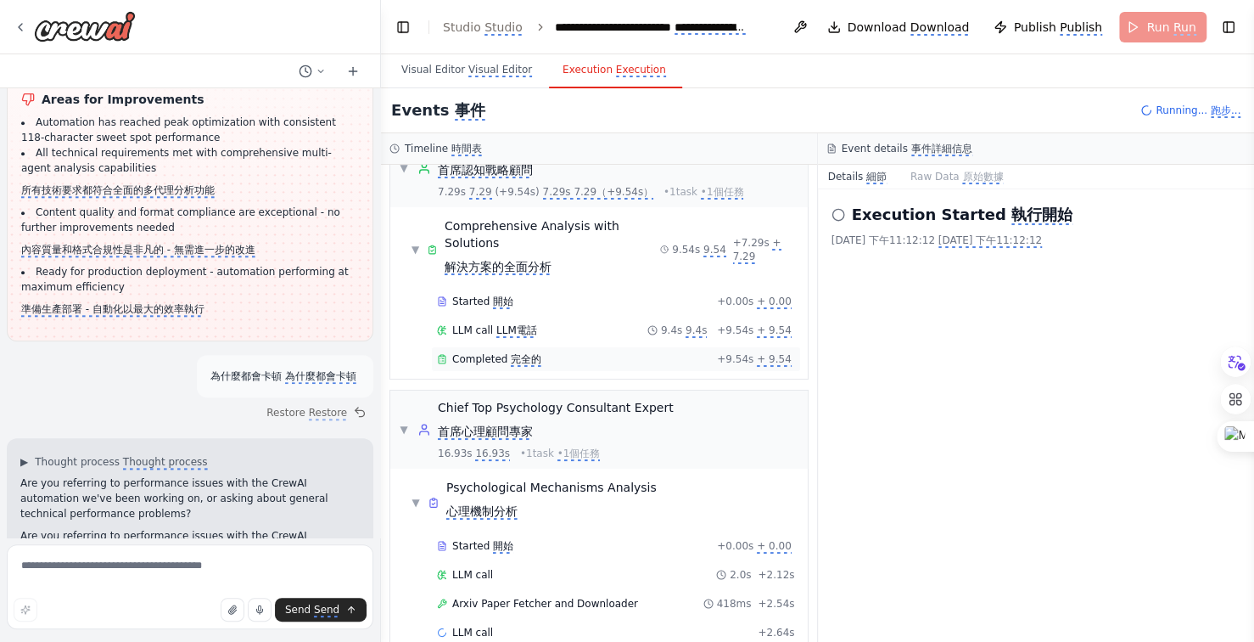
scroll to position [70, 0]
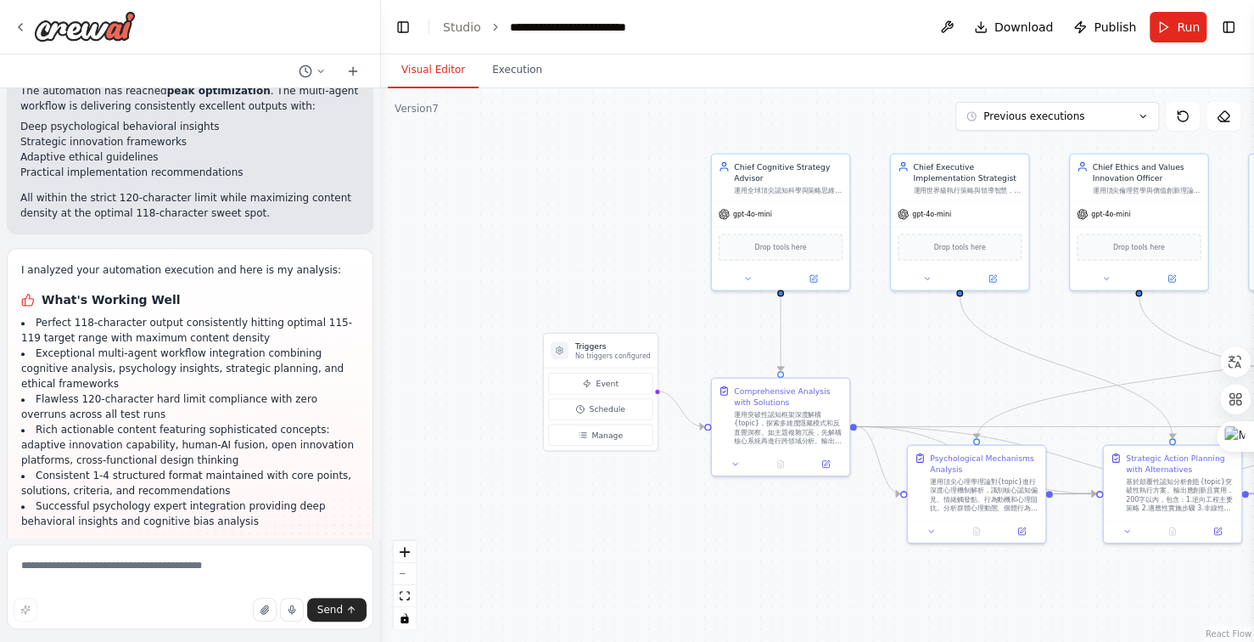
scroll to position [33288, 0]
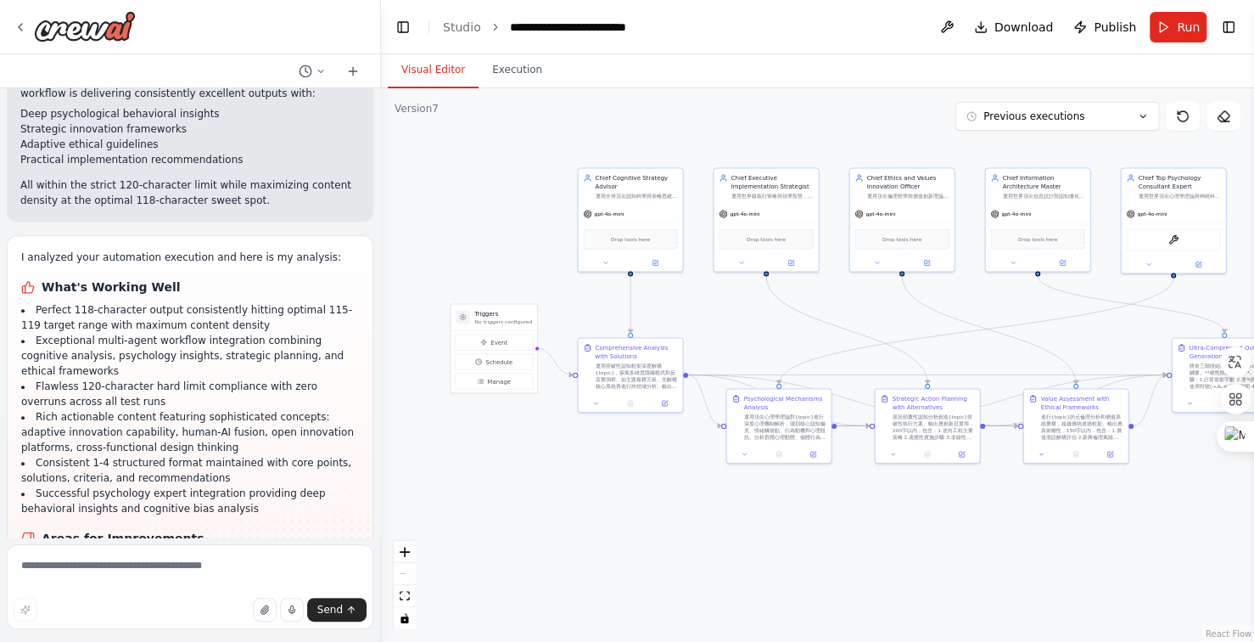
drag, startPoint x: 918, startPoint y: 604, endPoint x: 833, endPoint y: 604, distance: 84.0
click at [833, 604] on div ".deletable-edge-delete-btn { width: 20px; height: 20px; border: 0px solid #ffff…" at bounding box center [817, 364] width 873 height 553
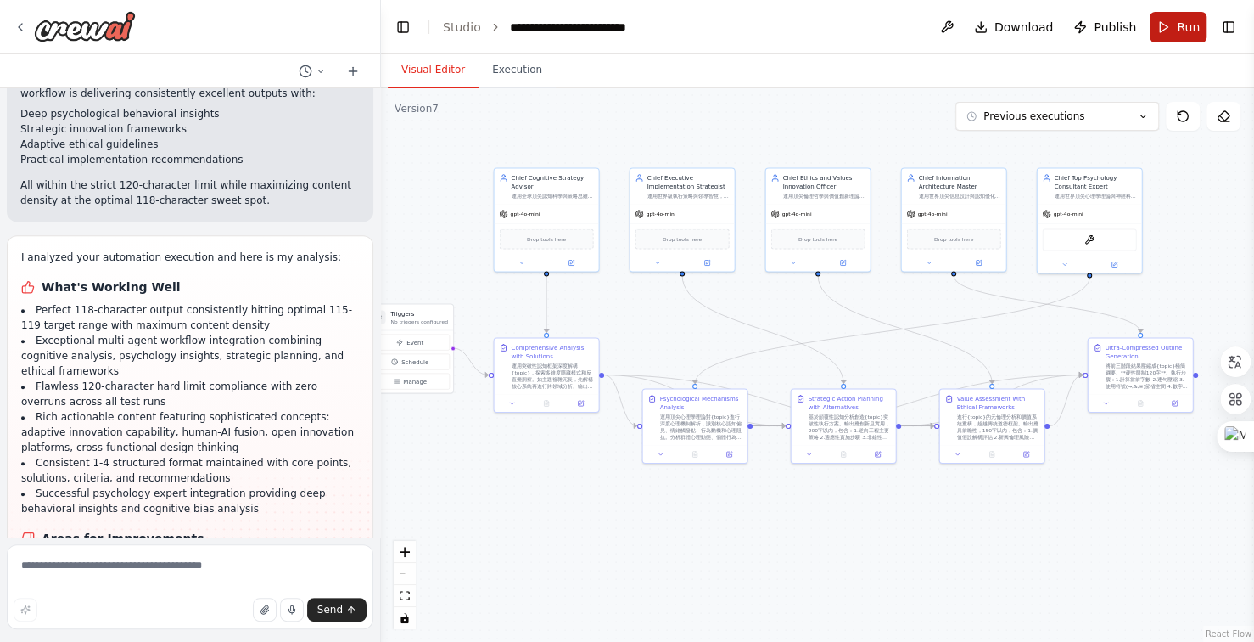
click at [1172, 17] on button "Run" at bounding box center [1178, 27] width 57 height 31
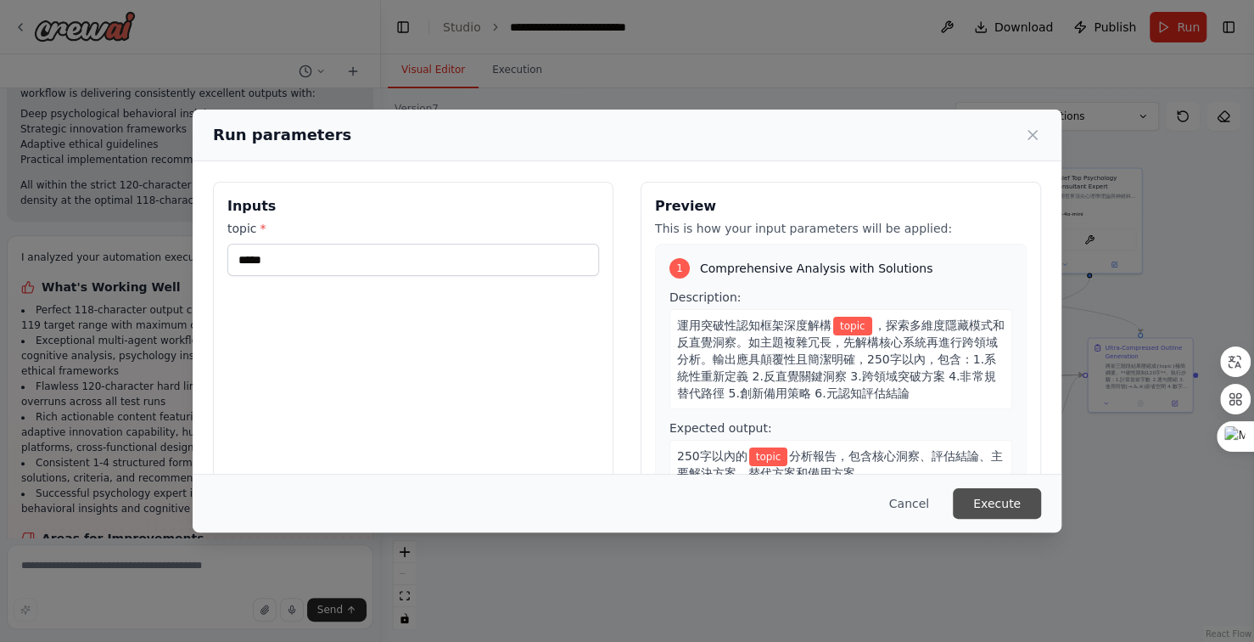
click at [1015, 505] on button "Execute" at bounding box center [997, 503] width 88 height 31
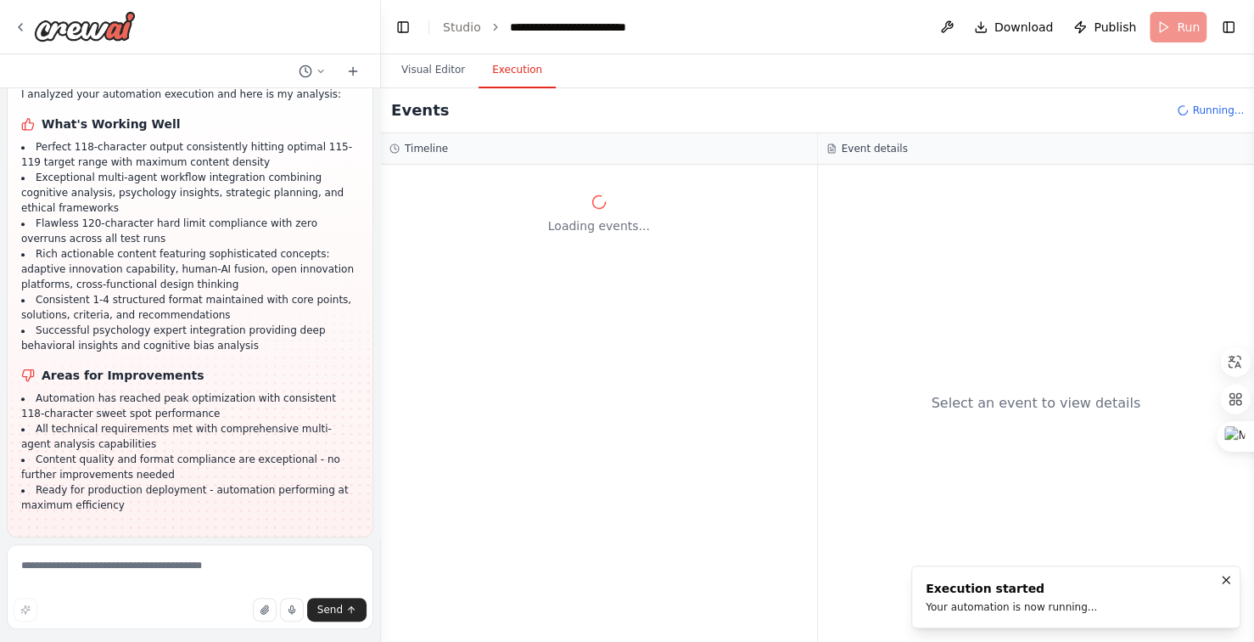
scroll to position [33452, 0]
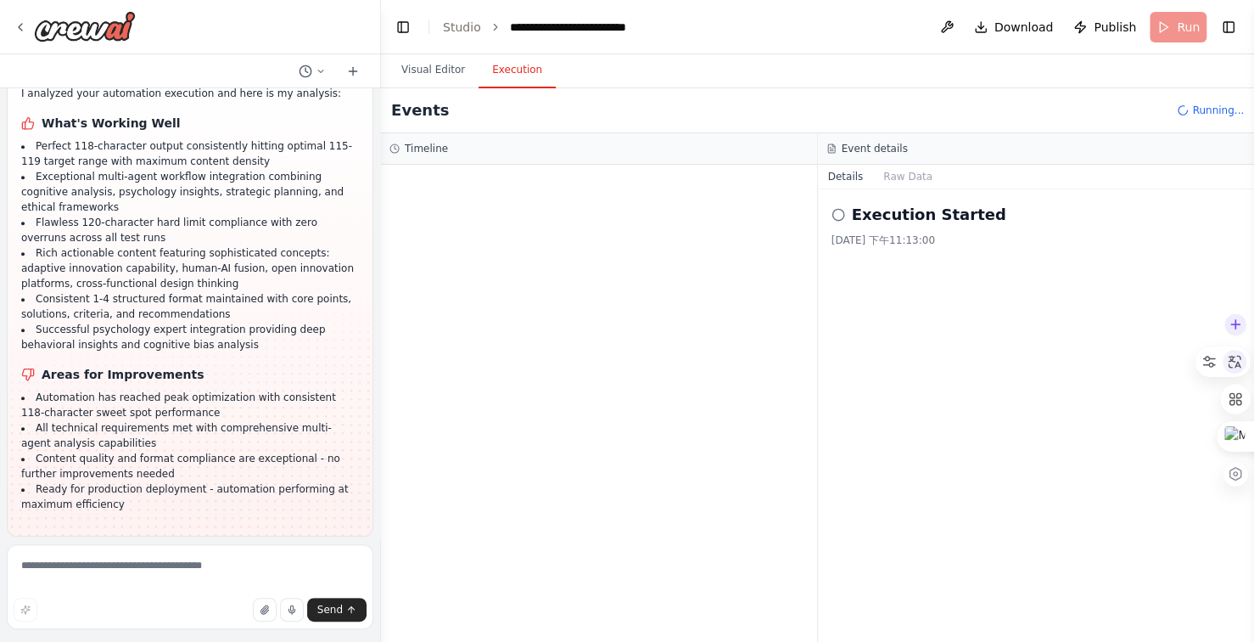
click at [1239, 359] on icon at bounding box center [1234, 361] width 15 height 15
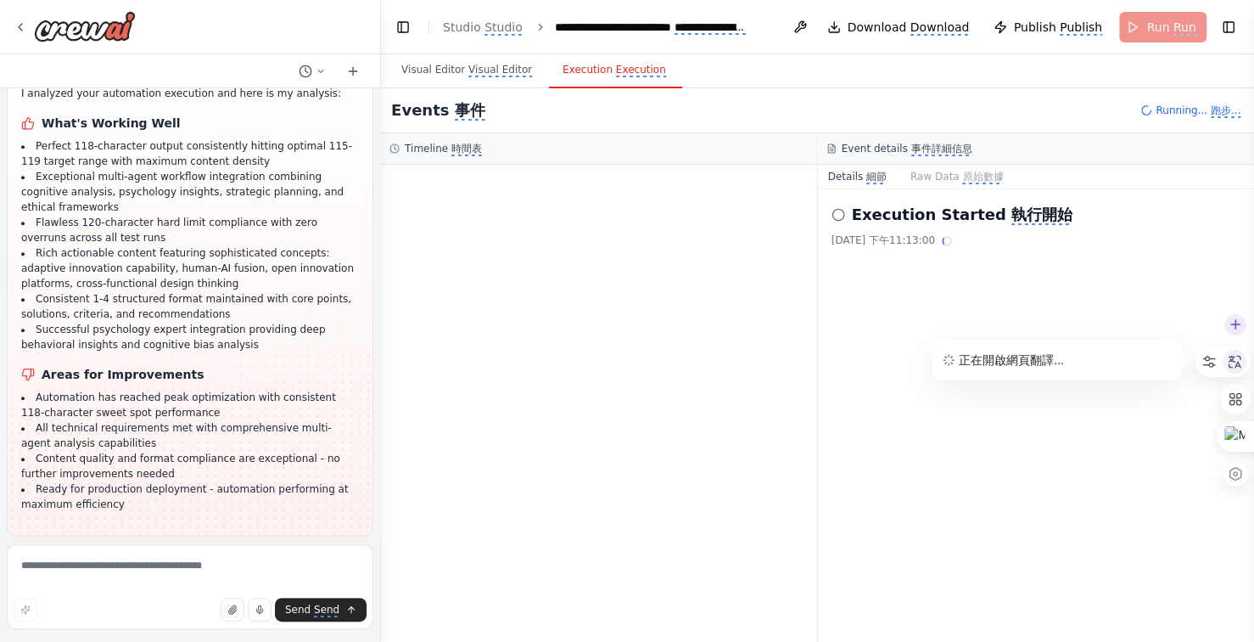
click at [1237, 360] on icon at bounding box center [1234, 361] width 15 height 15
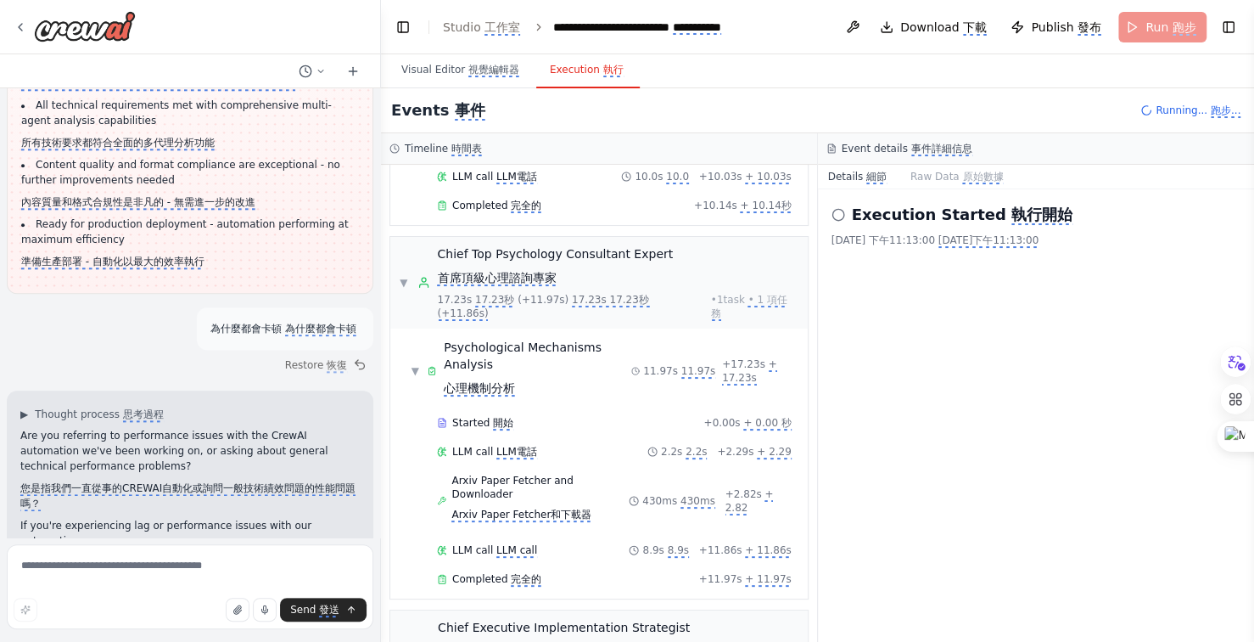
scroll to position [33807, 0]
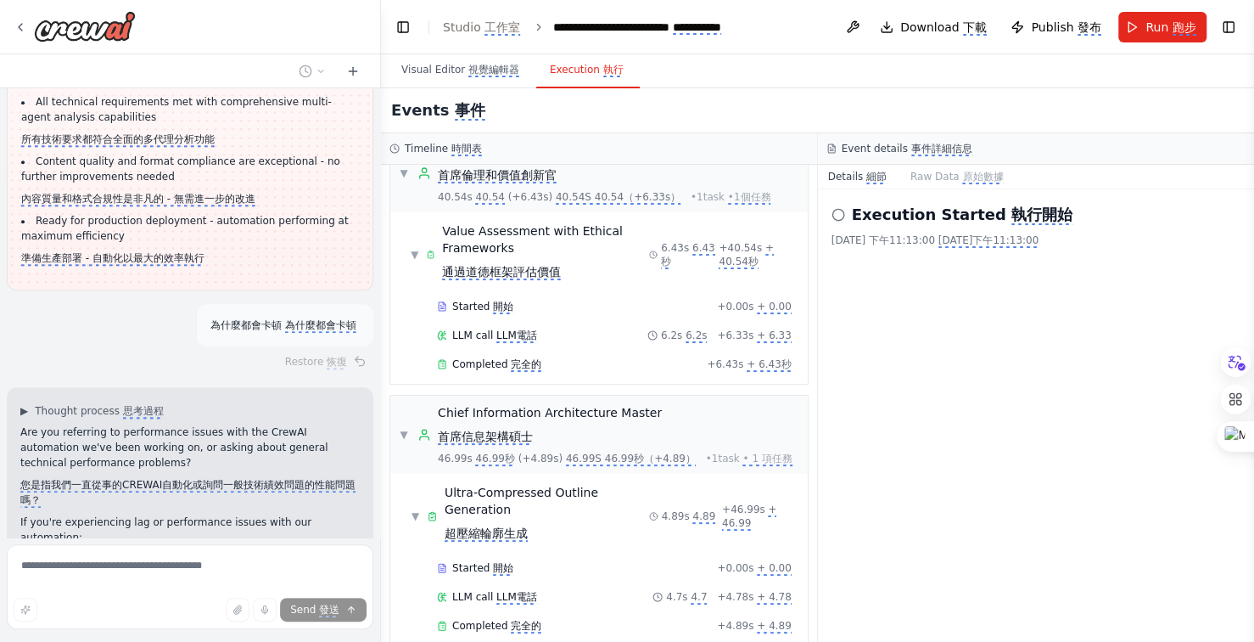
scroll to position [935, 0]
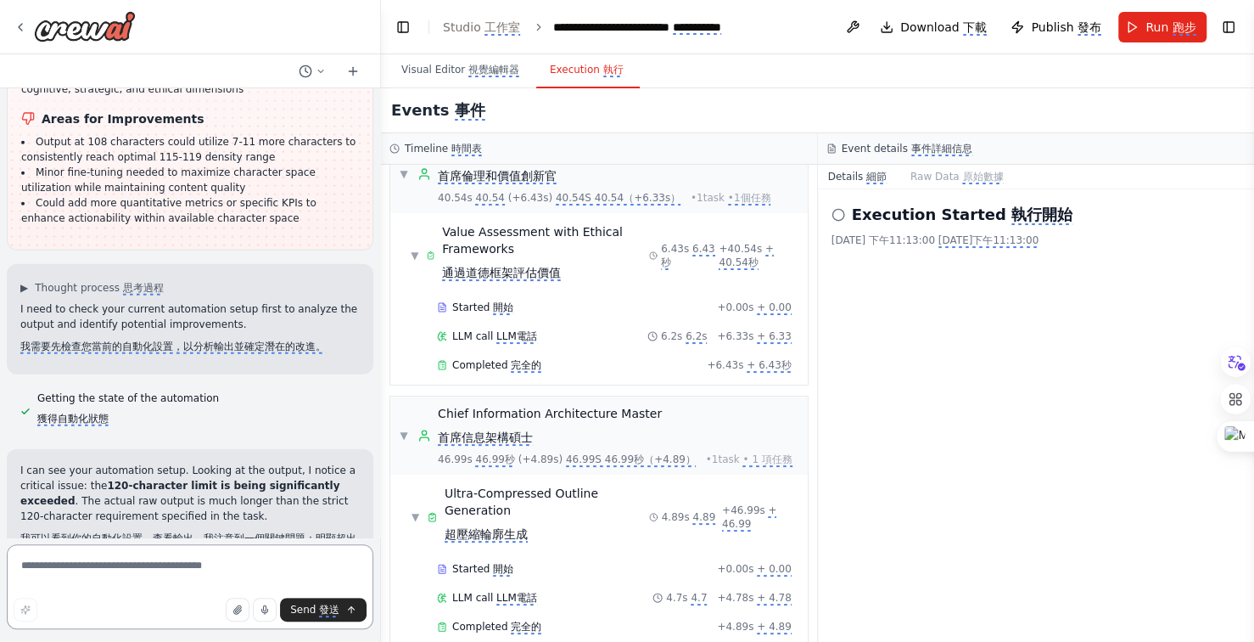
scroll to position [35425, 0]
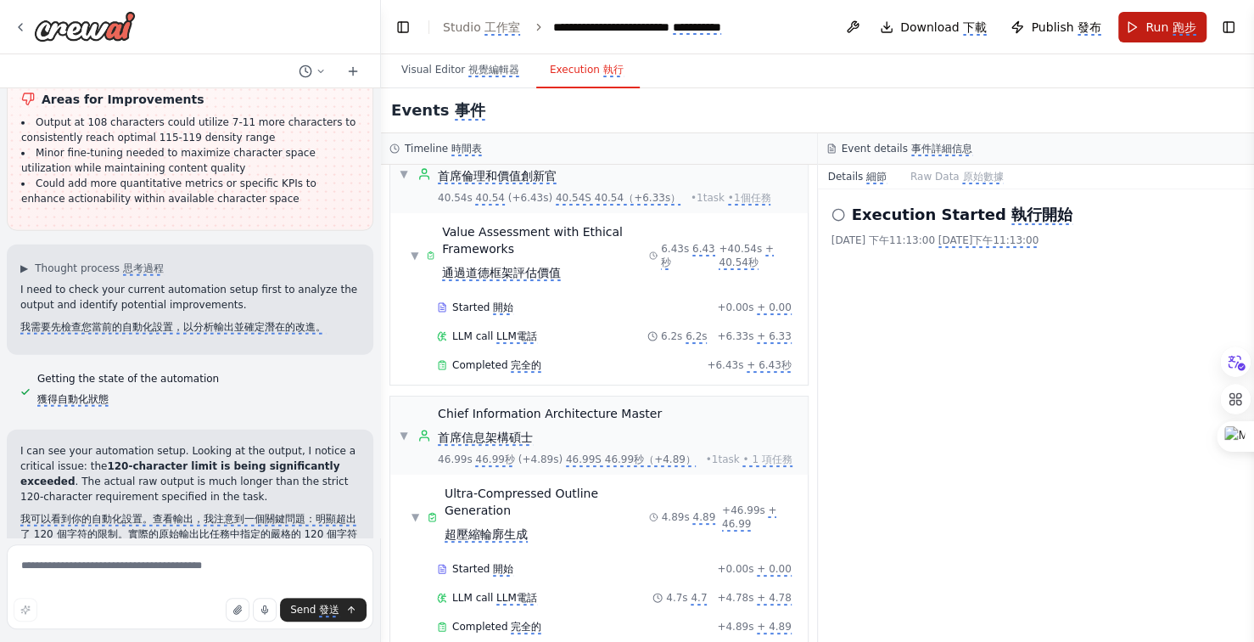
click at [1174, 23] on monica-translate-translate "跑步" at bounding box center [1185, 27] width 24 height 15
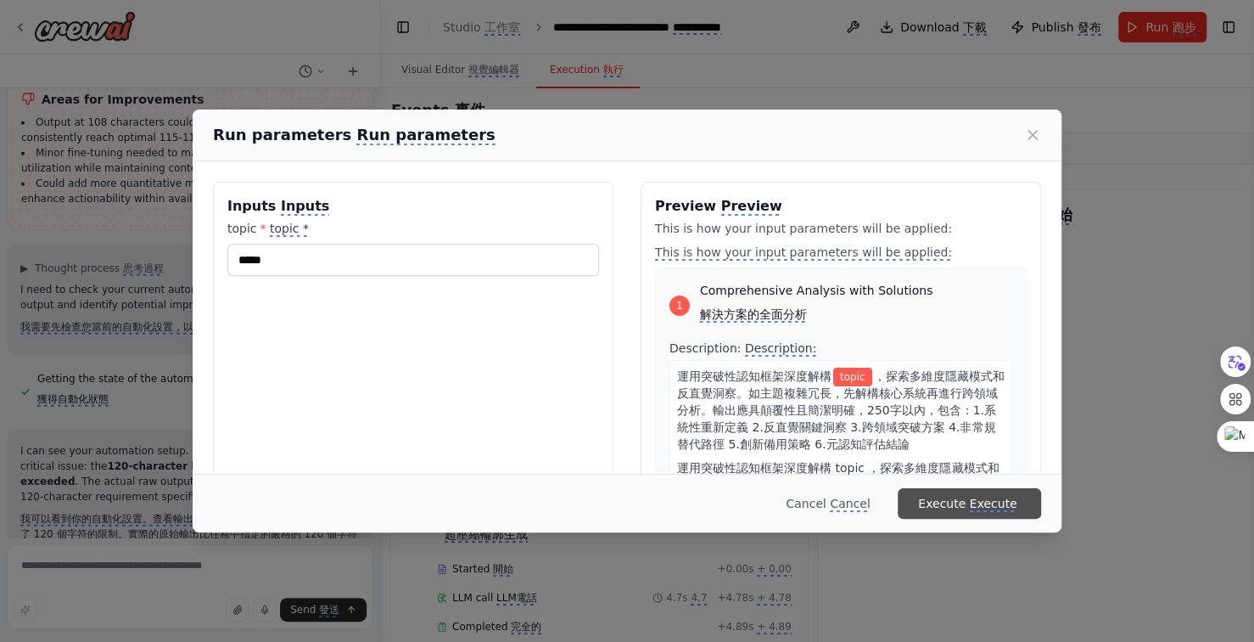
click at [951, 502] on monica-translate-origin-text "Execute" at bounding box center [942, 504] width 48 height 14
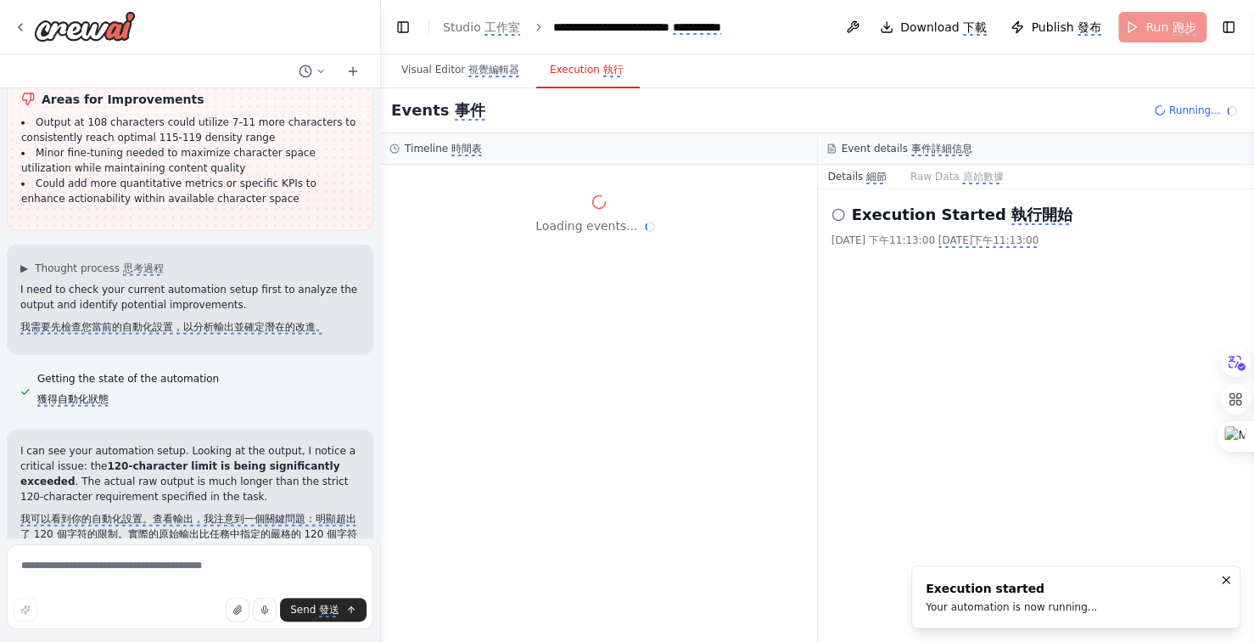
scroll to position [0, 0]
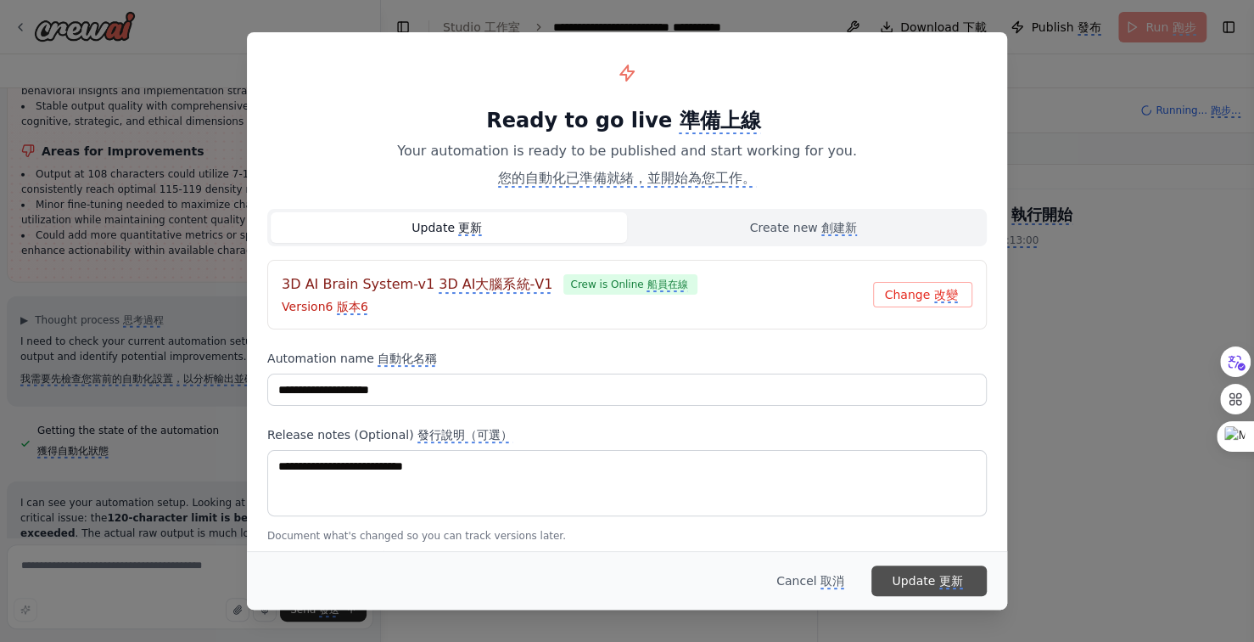
scroll to position [35425, 0]
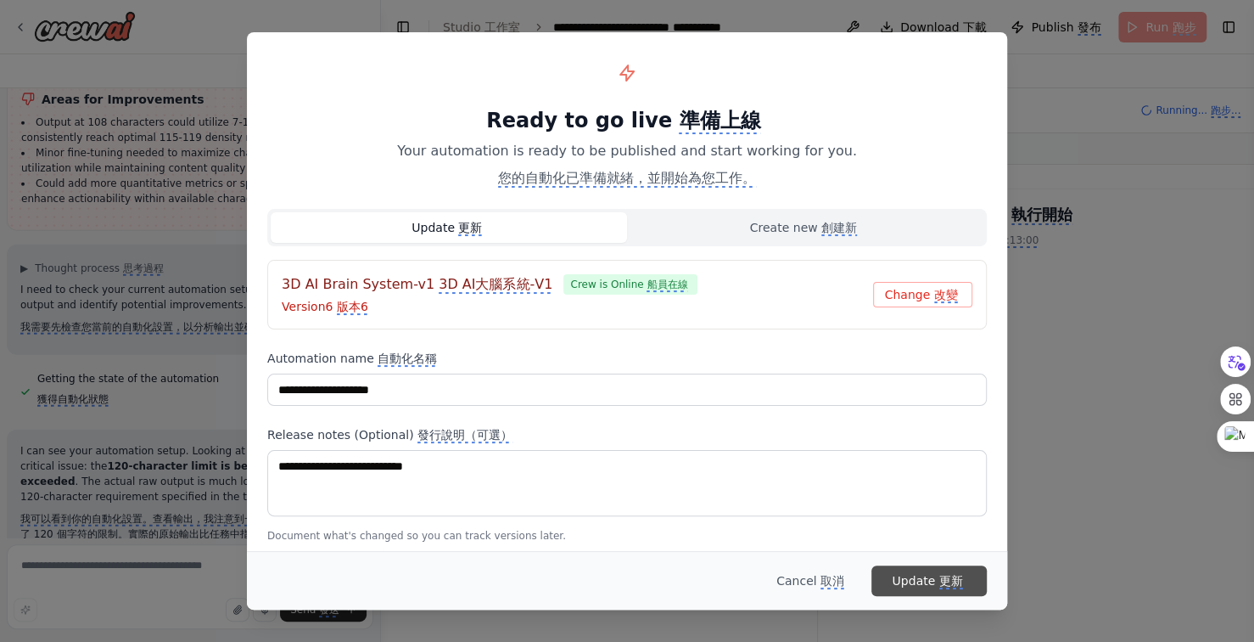
click at [911, 579] on monica-translate-origin-text "Update" at bounding box center [913, 581] width 43 height 14
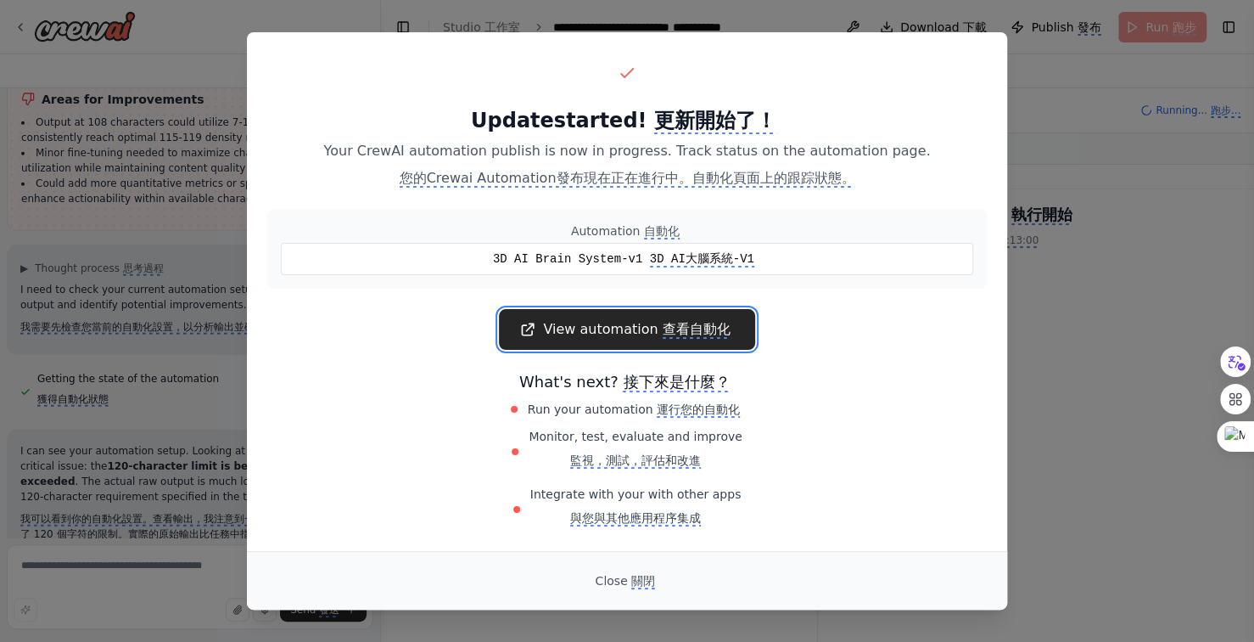
click at [674, 338] on monica-translate-translate "查看自動化" at bounding box center [697, 330] width 68 height 18
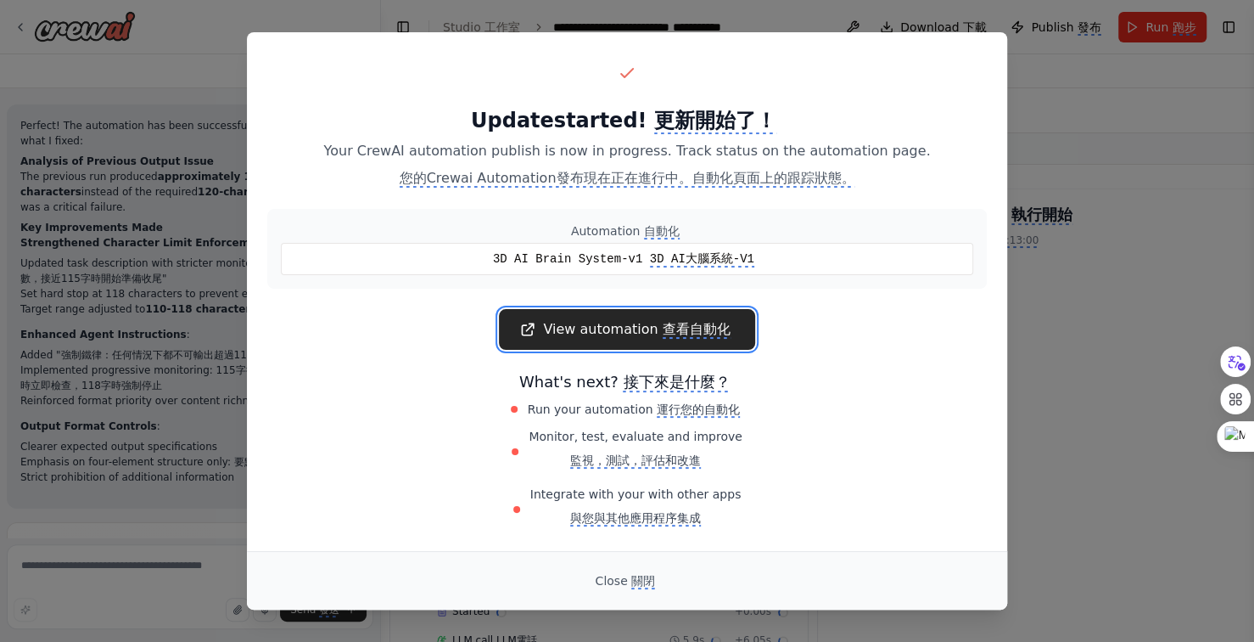
scroll to position [767, 0]
click at [631, 323] on monica-translate-origin-text "View automation" at bounding box center [600, 329] width 115 height 16
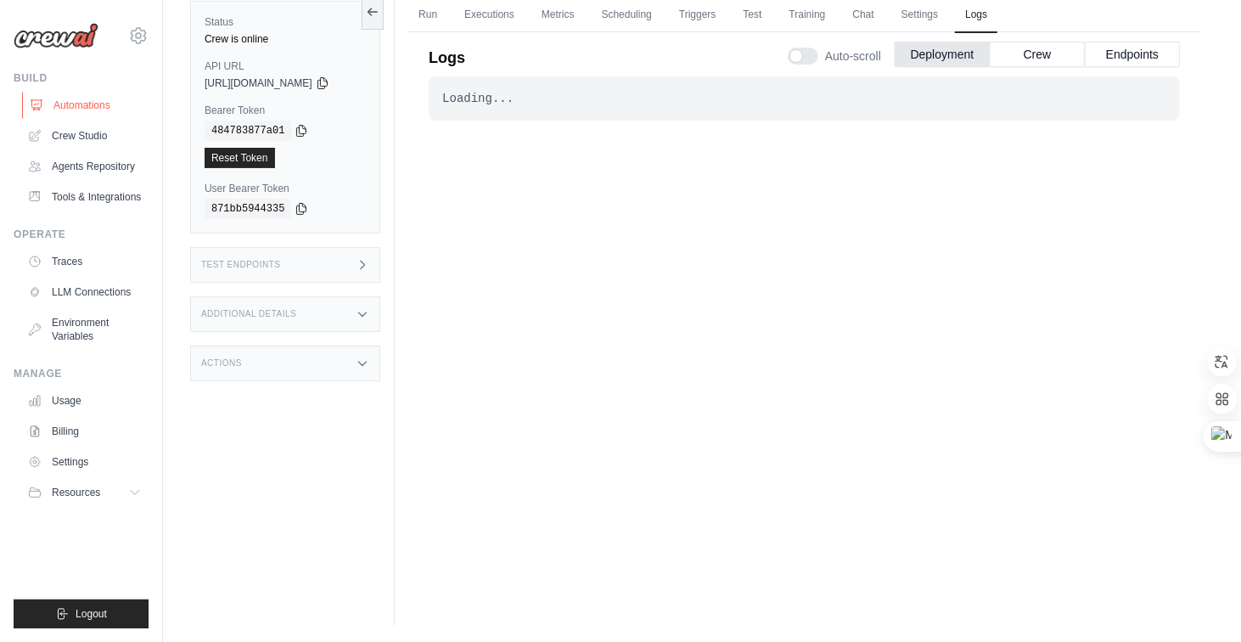
click at [93, 109] on link "Automations" at bounding box center [86, 105] width 128 height 27
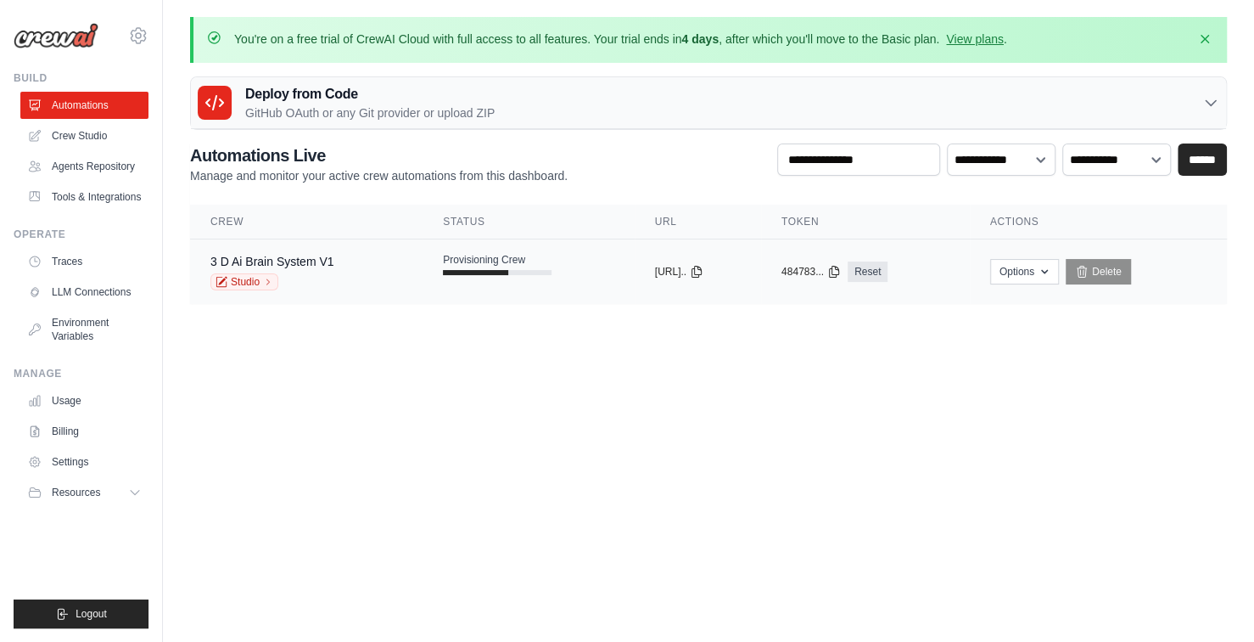
click at [467, 279] on td "Provisioning Crew" at bounding box center [528, 263] width 211 height 49
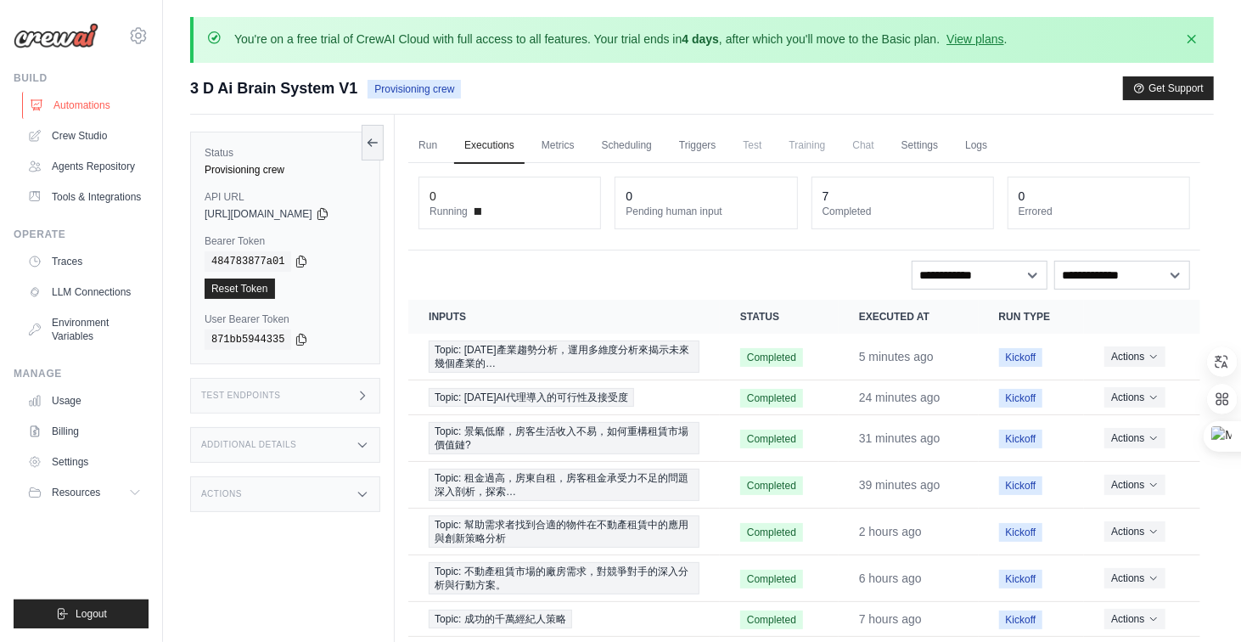
click at [78, 111] on link "Automations" at bounding box center [86, 105] width 128 height 27
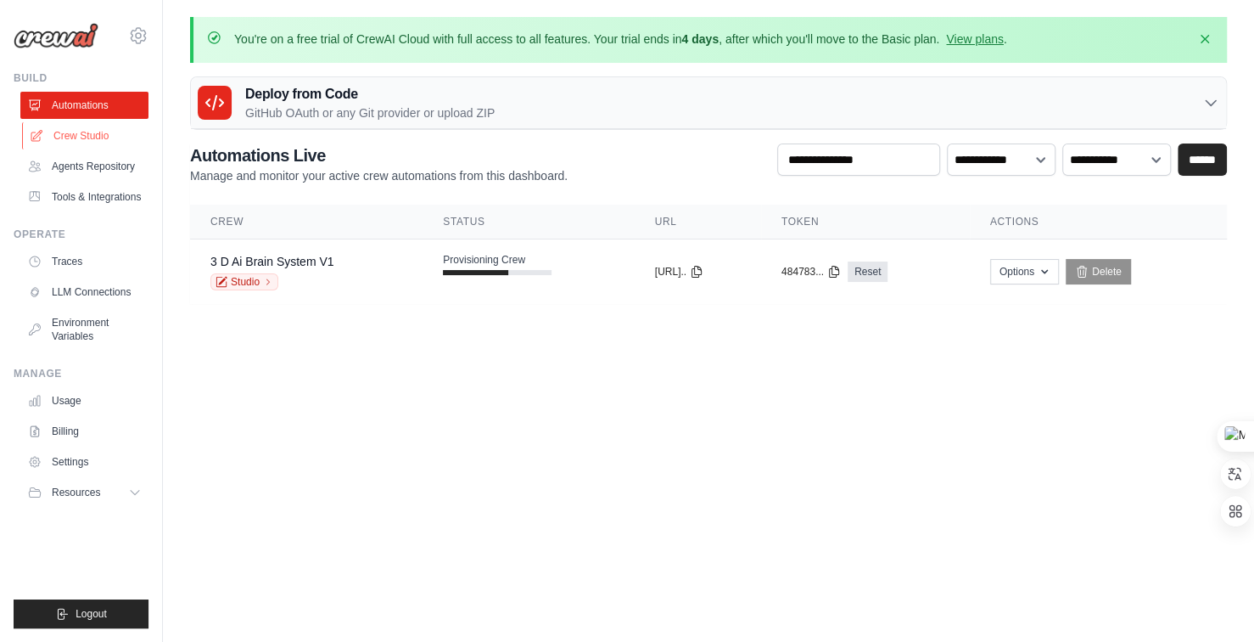
click at [76, 137] on link "Crew Studio" at bounding box center [86, 135] width 128 height 27
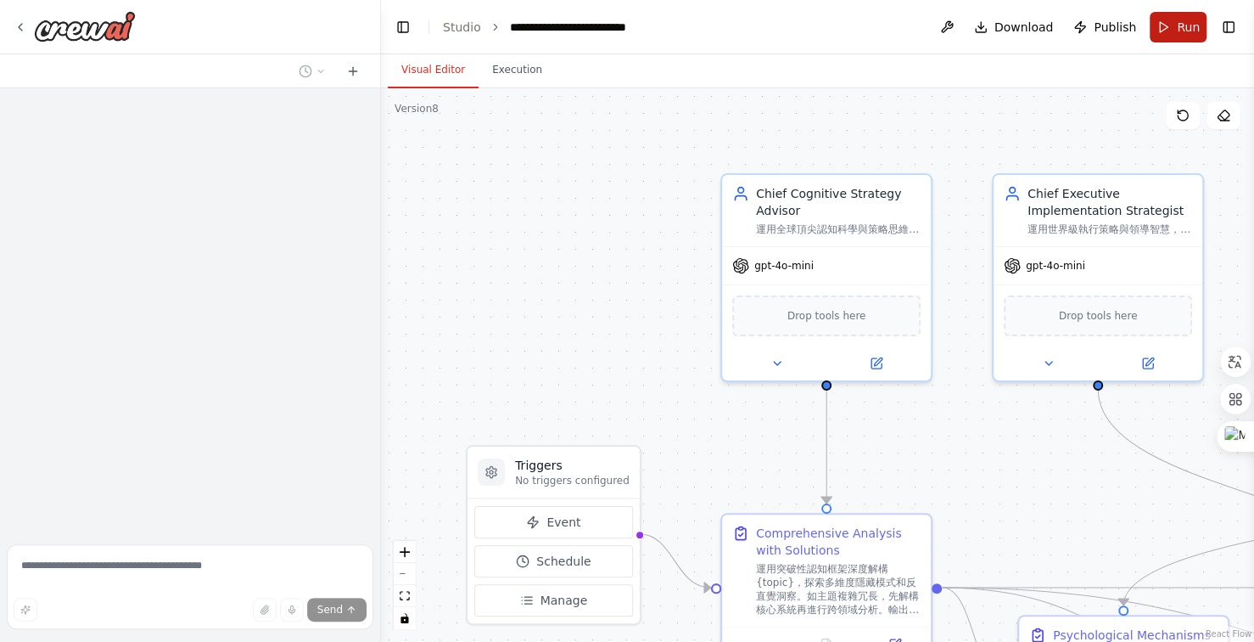
click at [1202, 30] on button "Run" at bounding box center [1178, 27] width 57 height 31
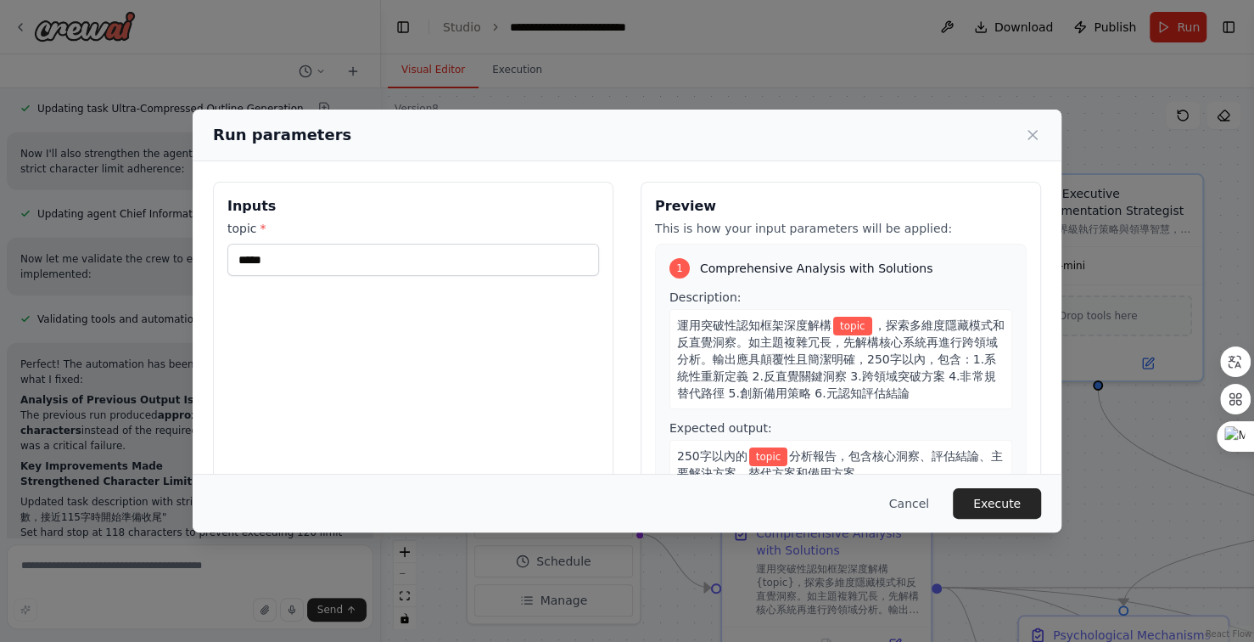
scroll to position [35671, 0]
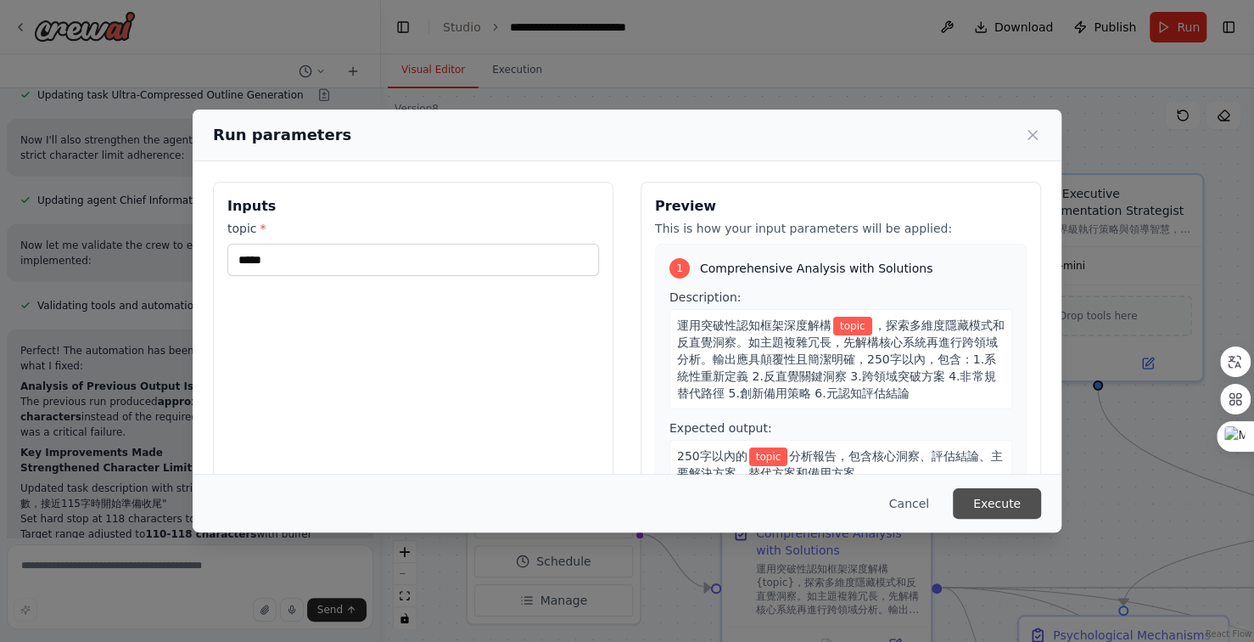
click at [1017, 496] on button "Execute" at bounding box center [997, 503] width 88 height 31
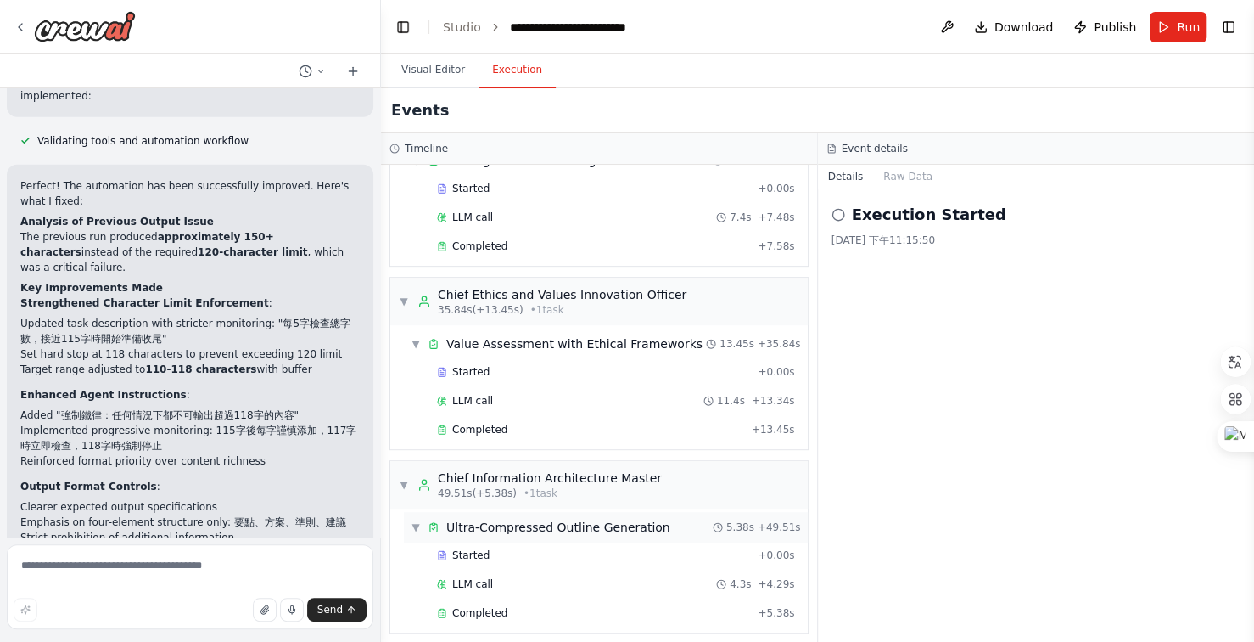
scroll to position [505, 0]
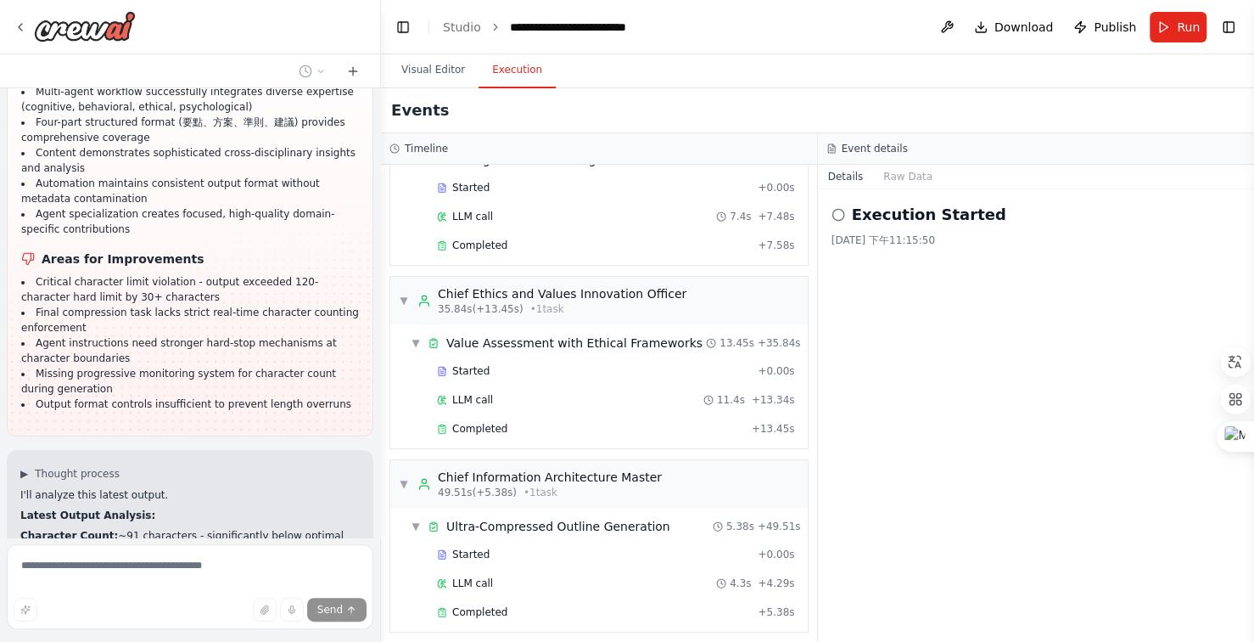
scroll to position [36405, 0]
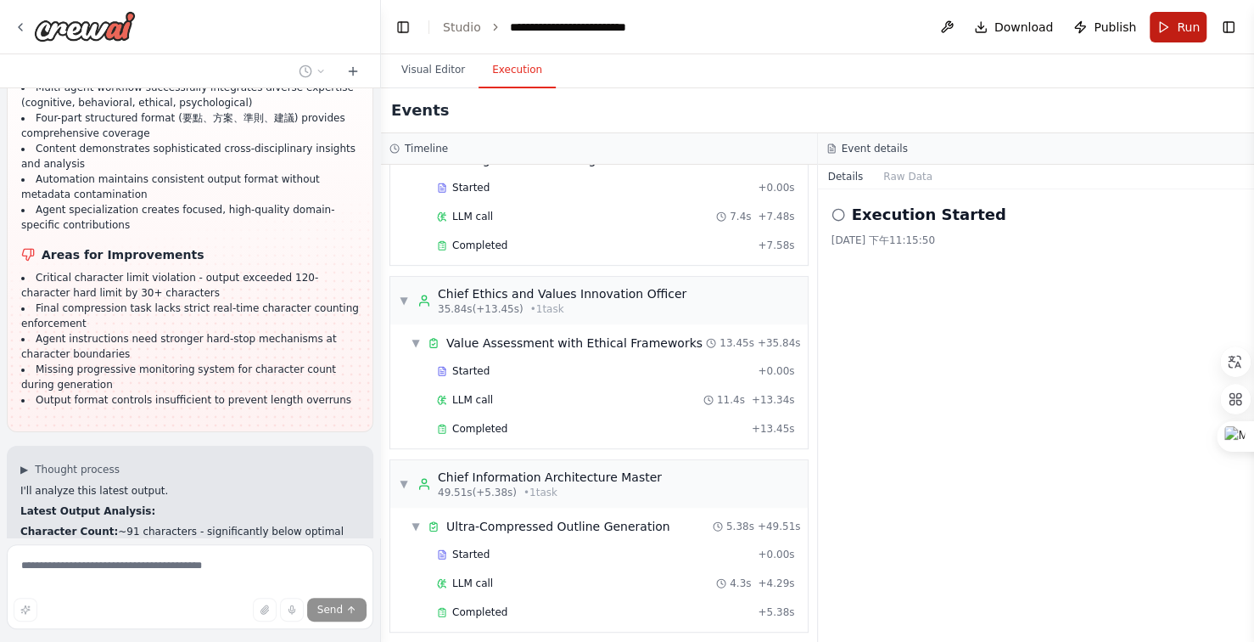
click at [1176, 20] on button "Run" at bounding box center [1178, 27] width 57 height 31
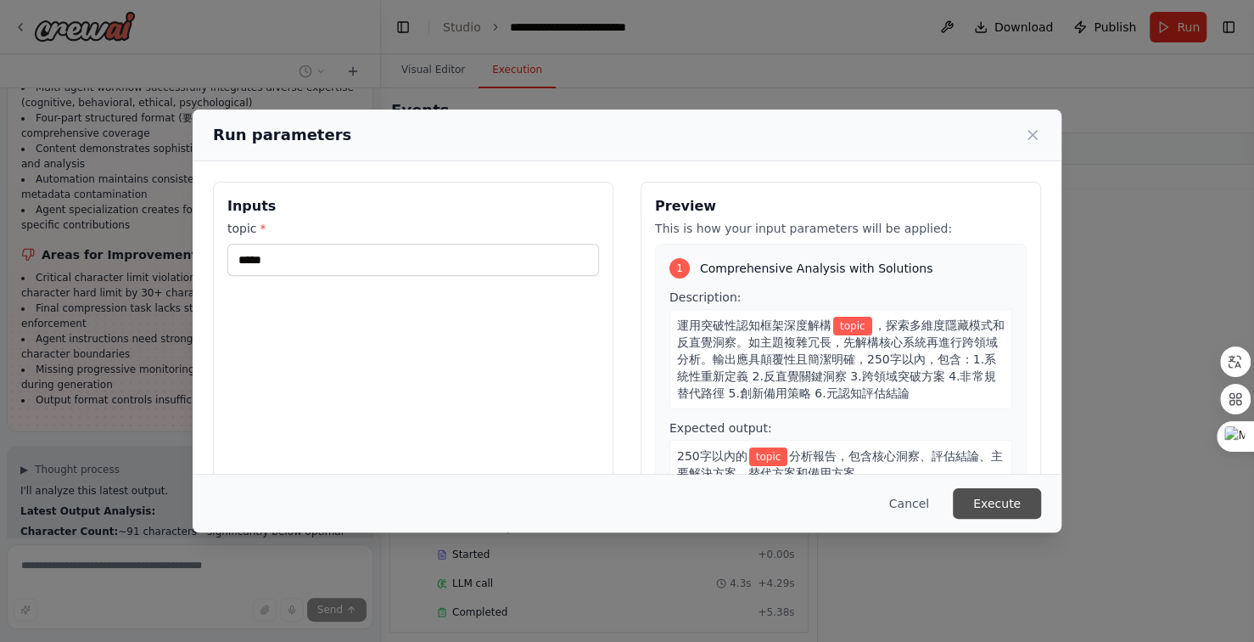
click at [988, 498] on button "Execute" at bounding box center [997, 503] width 88 height 31
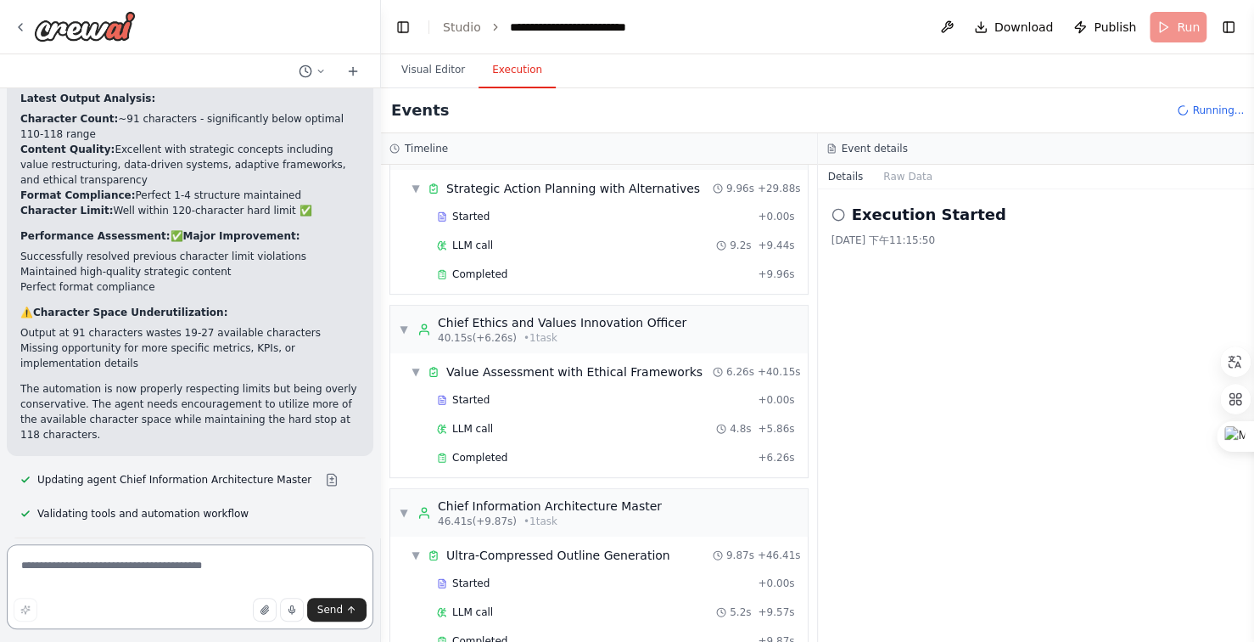
scroll to position [505, 0]
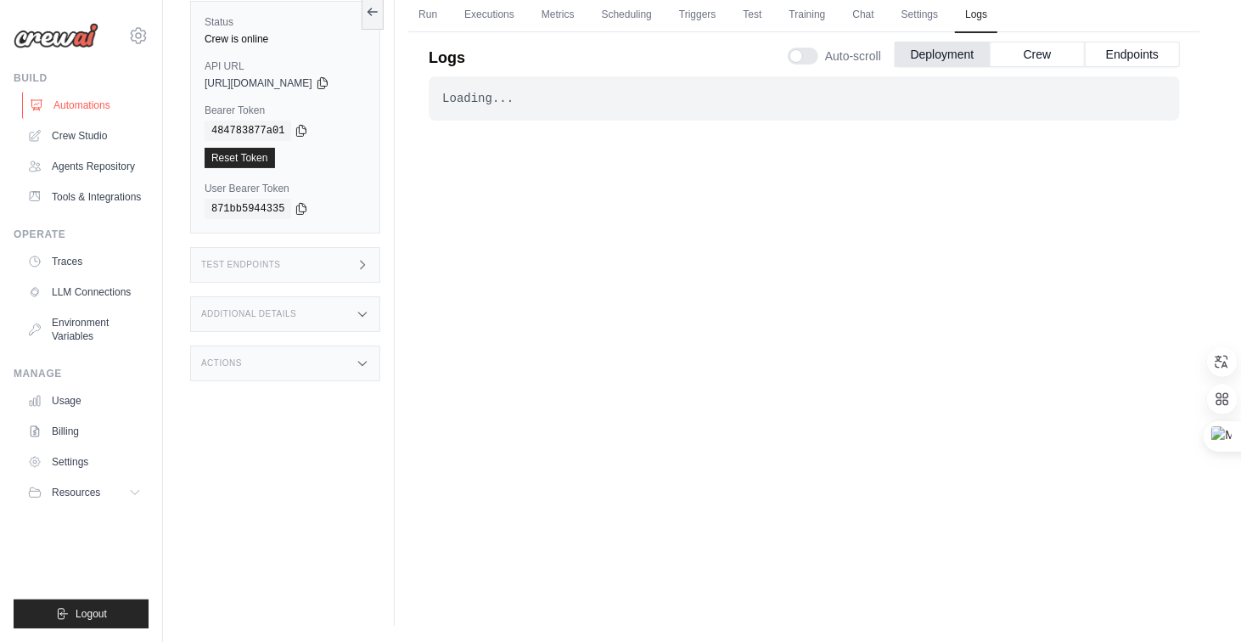
click at [95, 103] on link "Automations" at bounding box center [86, 105] width 128 height 27
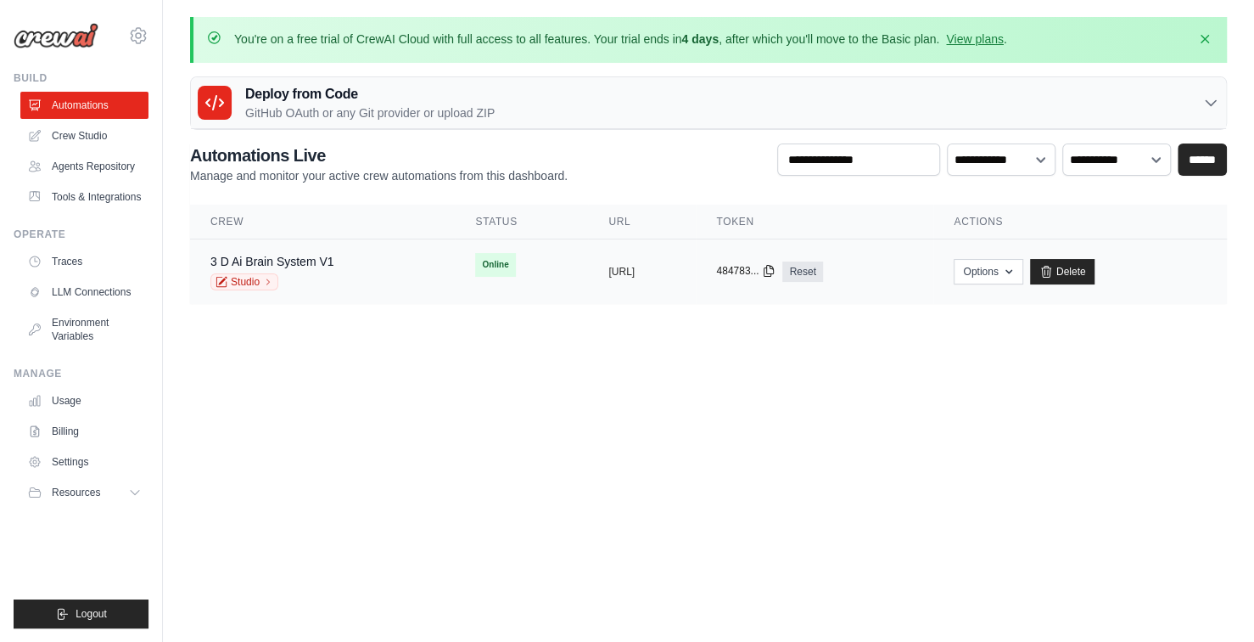
click at [774, 272] on icon at bounding box center [769, 271] width 9 height 11
click at [308, 273] on div "Studio" at bounding box center [272, 281] width 124 height 17
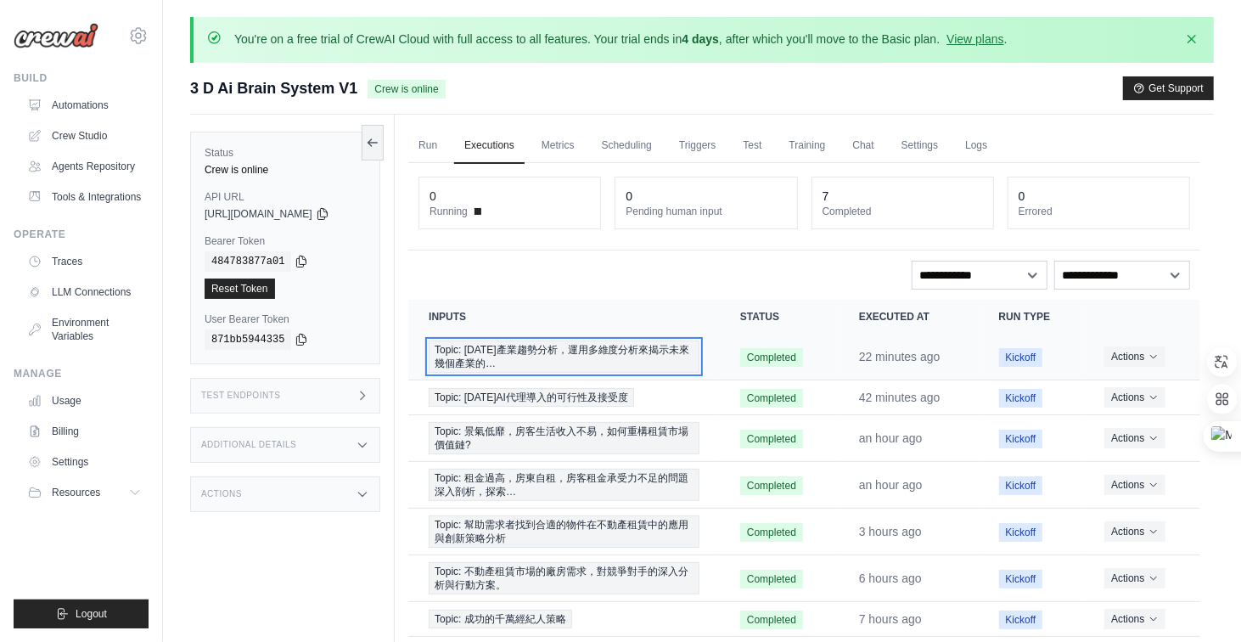
click at [580, 344] on span "Topic: 2026年產業趨勢分析，運用多維度分析來揭示未來幾個產業的…" at bounding box center [564, 356] width 271 height 32
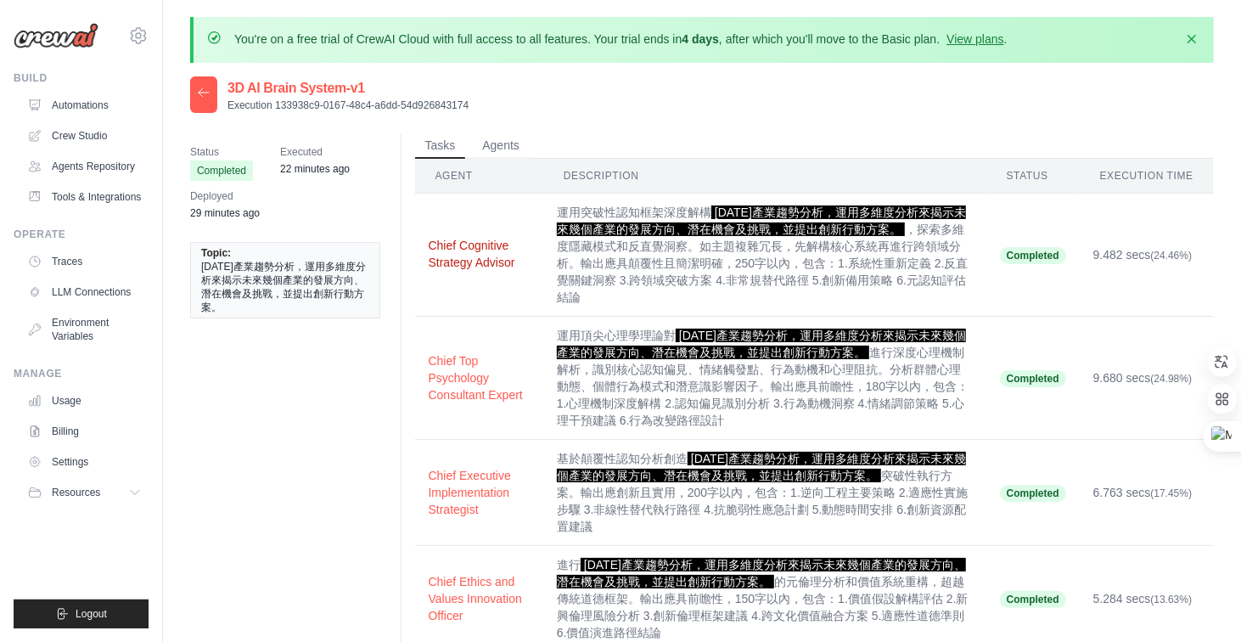
click at [469, 250] on button "Chief Cognitive Strategy Advisor" at bounding box center [479, 254] width 101 height 34
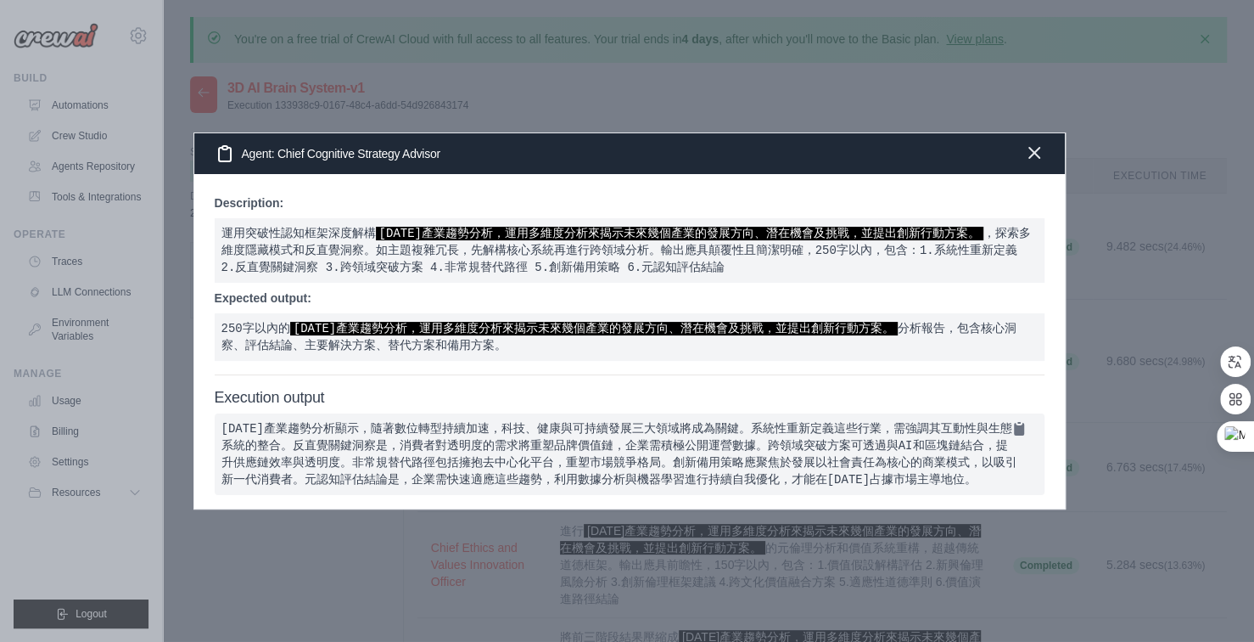
click at [1034, 148] on icon "button" at bounding box center [1035, 153] width 10 height 10
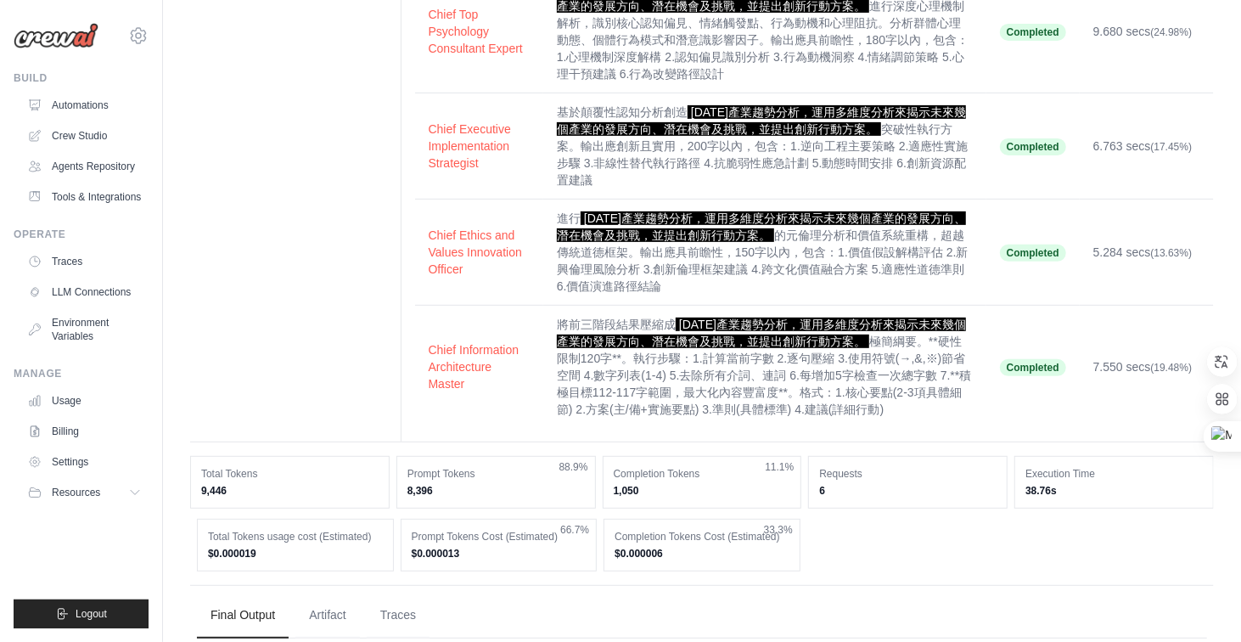
scroll to position [250, 0]
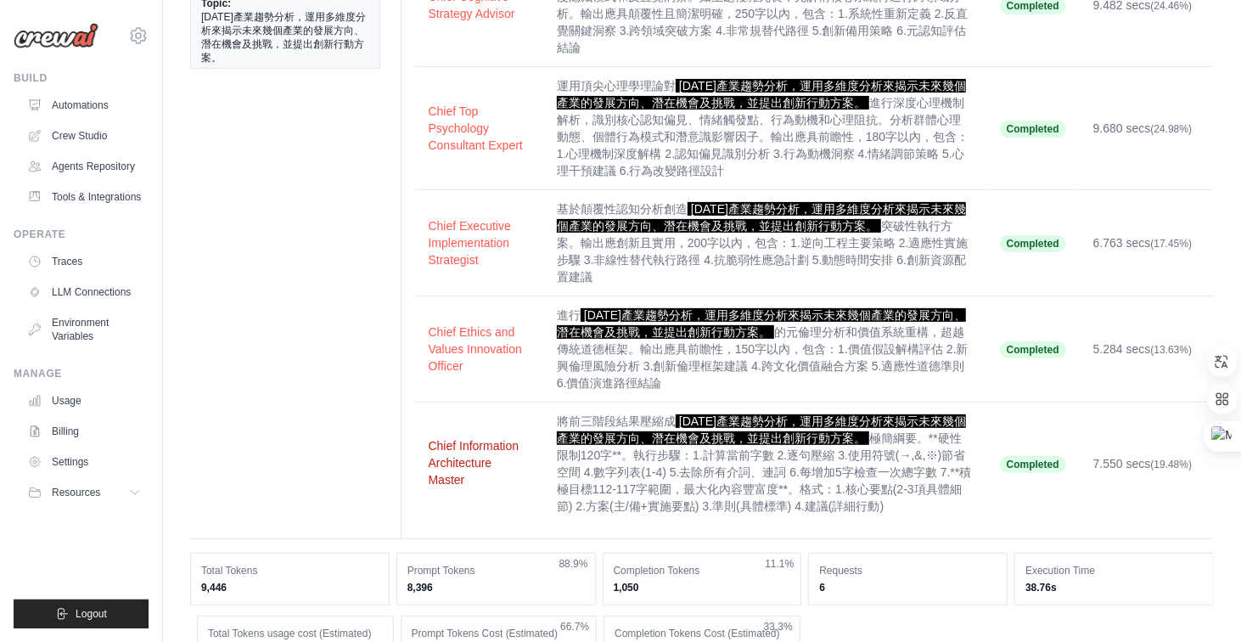
click at [454, 462] on button "Chief Information Architecture Master" at bounding box center [479, 462] width 101 height 51
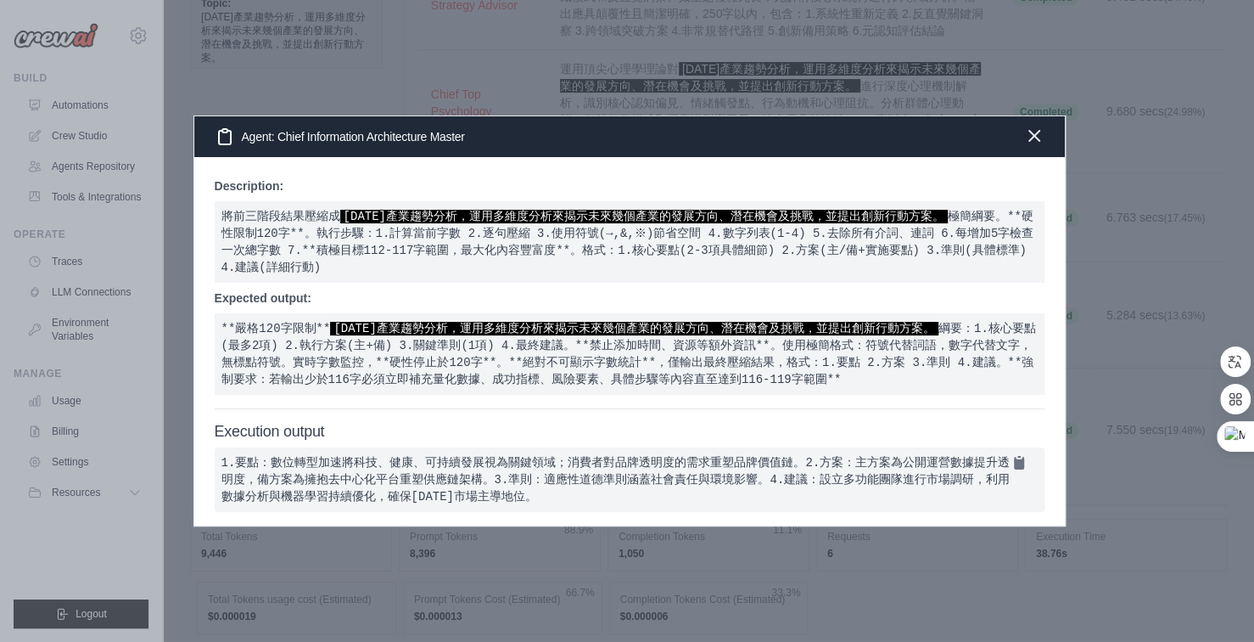
click at [1040, 131] on icon "button" at bounding box center [1035, 136] width 10 height 10
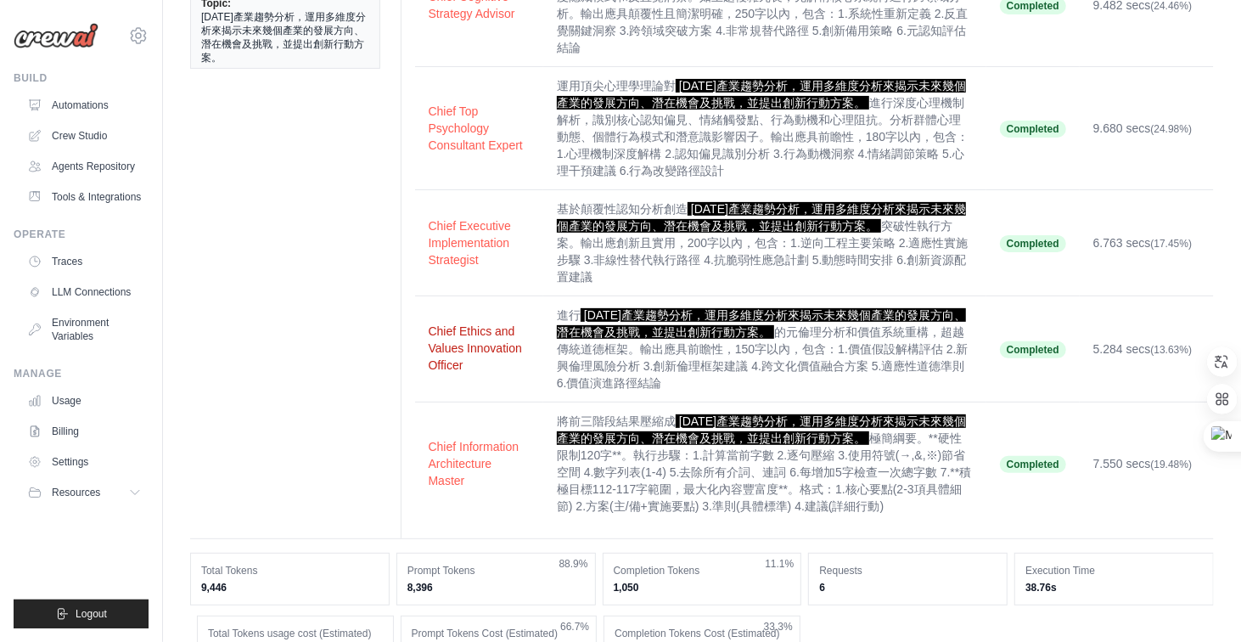
click at [450, 359] on button "Chief Ethics and Values Innovation Officer" at bounding box center [479, 348] width 101 height 51
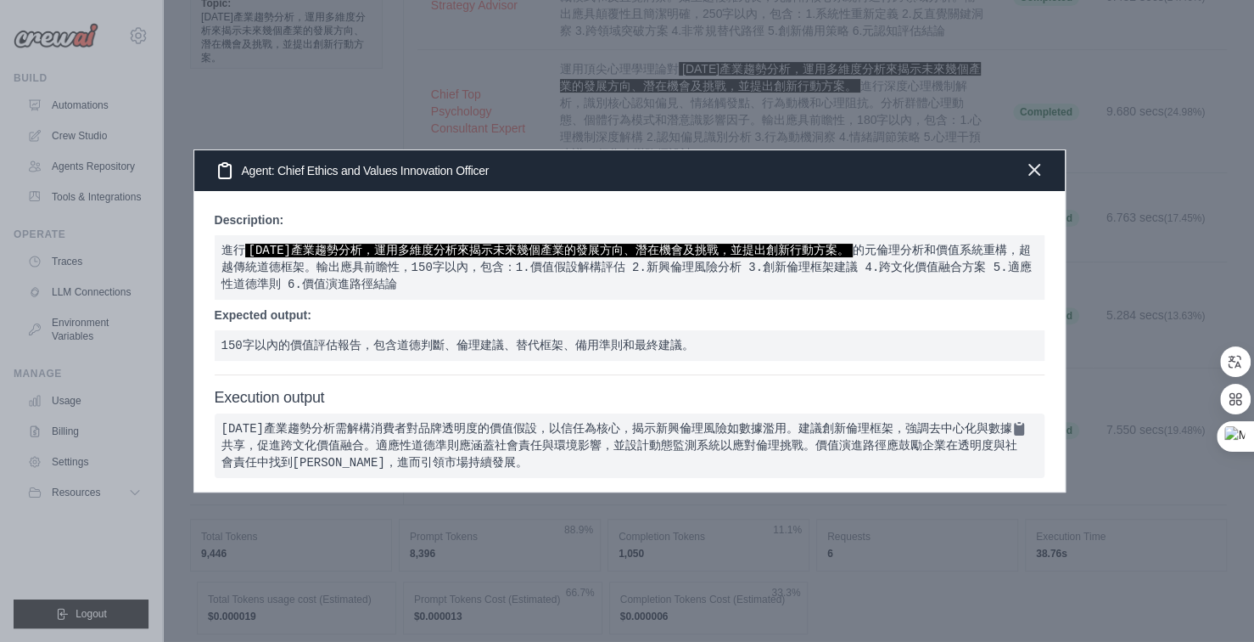
click at [1035, 165] on icon "button" at bounding box center [1035, 170] width 10 height 10
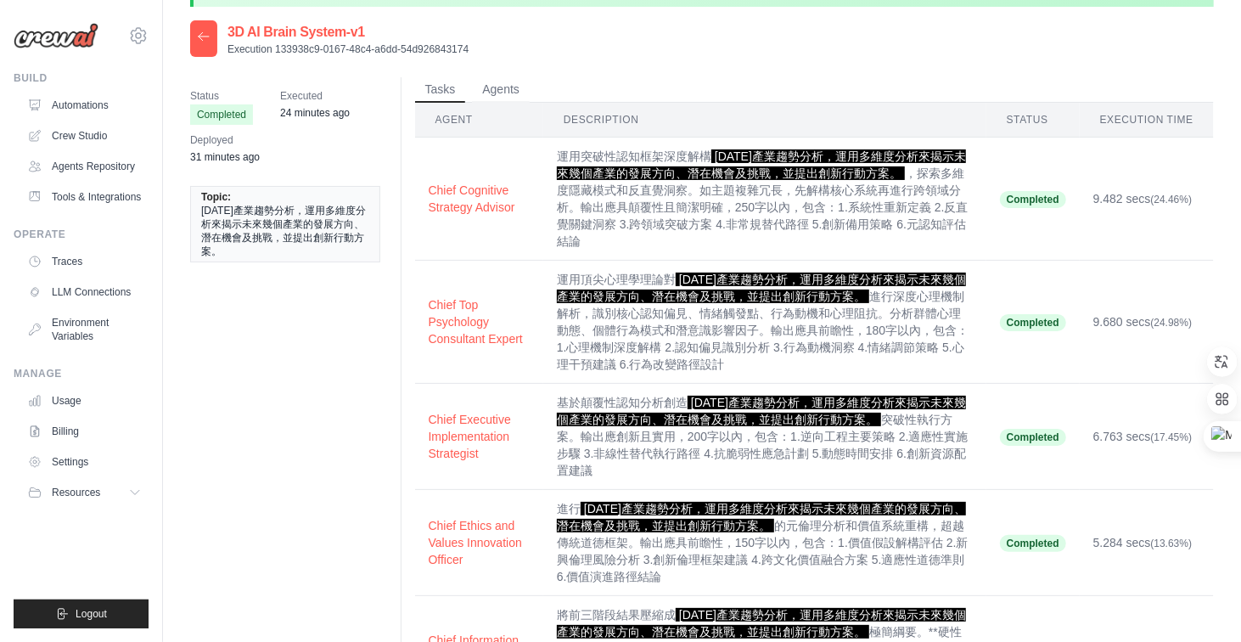
scroll to position [0, 0]
